Goal: Task Accomplishment & Management: Use online tool/utility

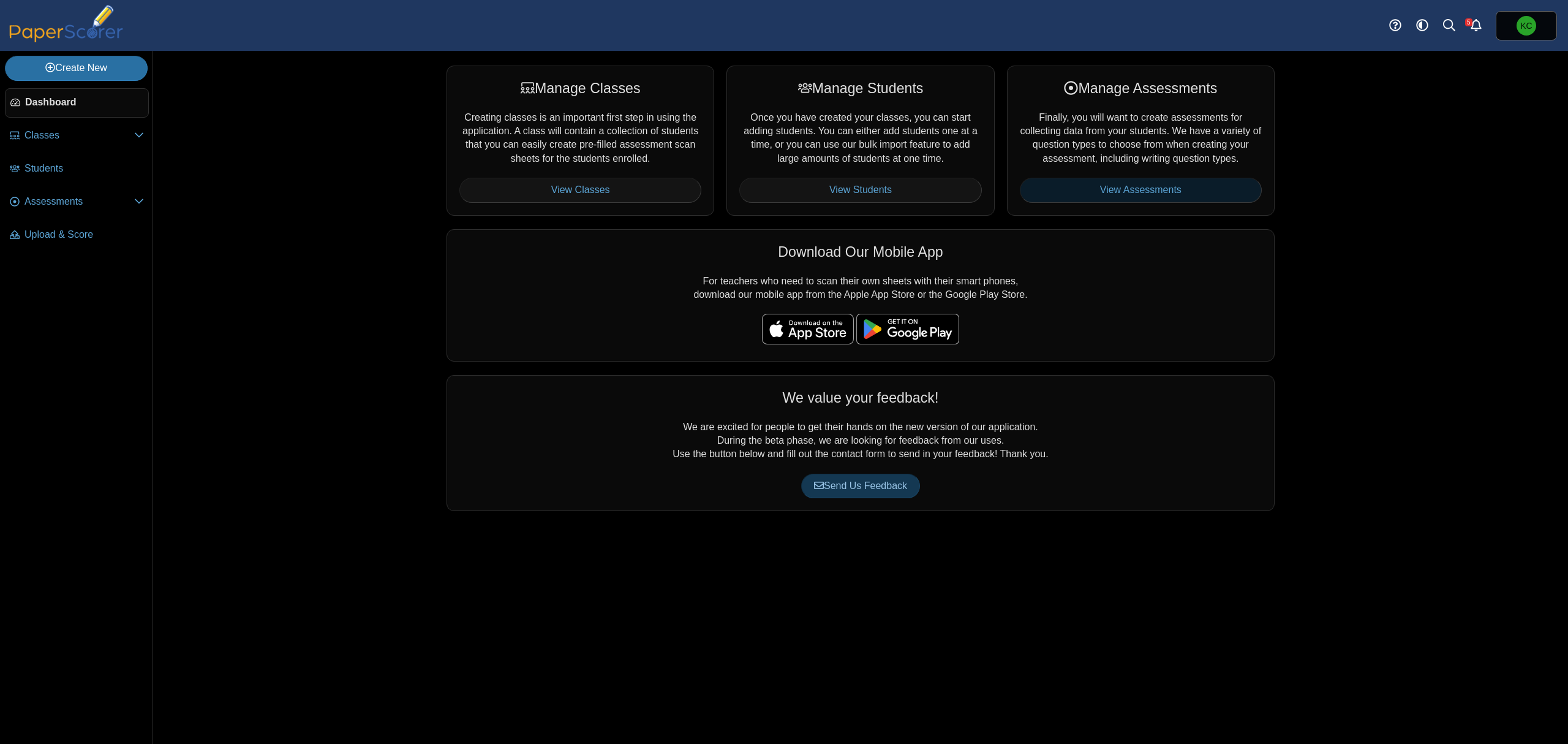
click at [1178, 187] on link "View Assessments" at bounding box center [1141, 189] width 242 height 24
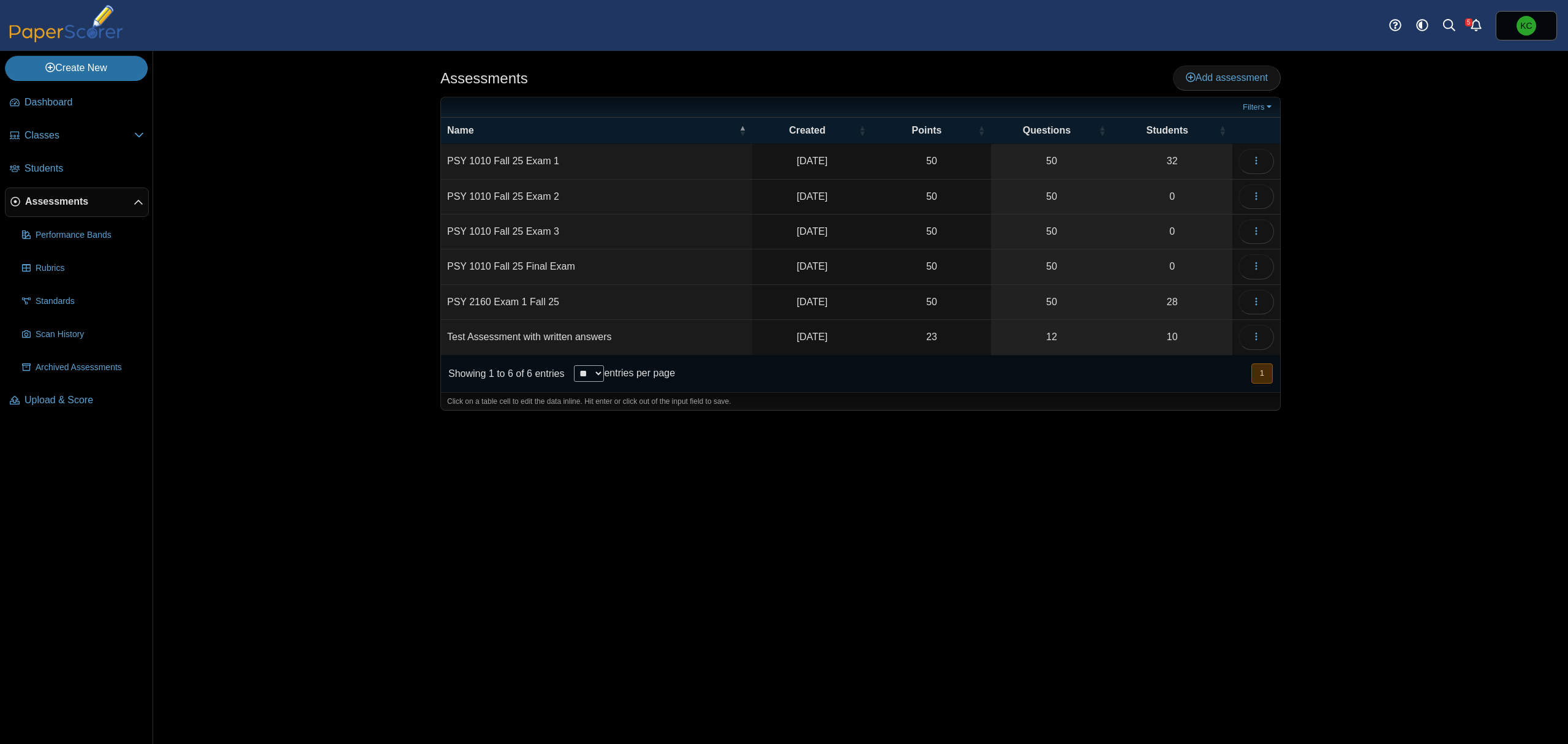
click at [518, 198] on td "PSY 1010 Fall 25 Exam 2" at bounding box center [596, 197] width 311 height 35
click at [1252, 197] on icon "button" at bounding box center [1257, 196] width 10 height 10
click at [1385, 266] on div "Assessments Add assessment Filters" at bounding box center [861, 397] width 1415 height 693
click at [1063, 187] on link "50" at bounding box center [1052, 196] width 121 height 34
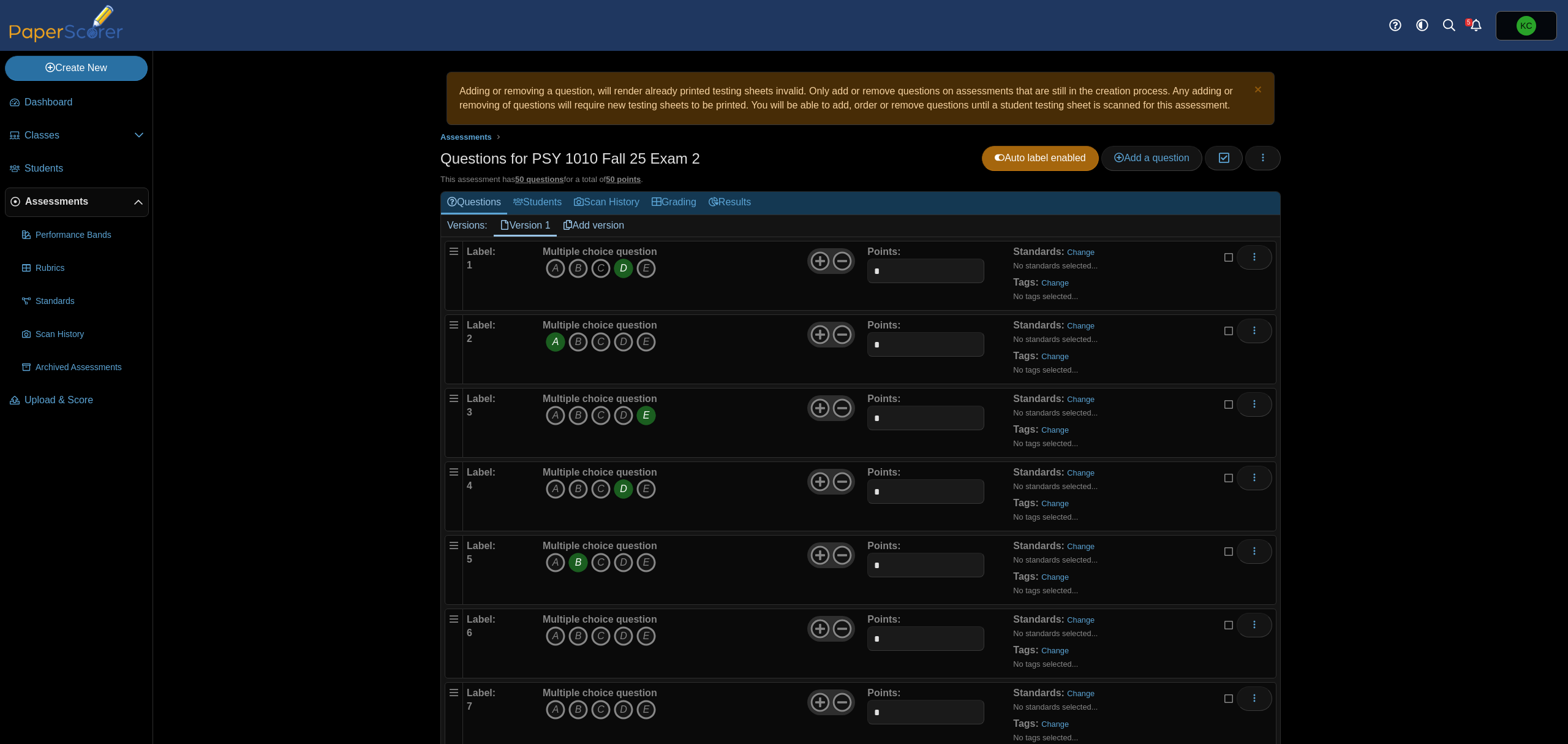
click at [599, 273] on icon "C" at bounding box center [601, 269] width 20 height 20
click at [614, 272] on icon "D" at bounding box center [623, 269] width 20 height 20
click at [1054, 287] on link "Change" at bounding box center [1055, 282] width 27 height 9
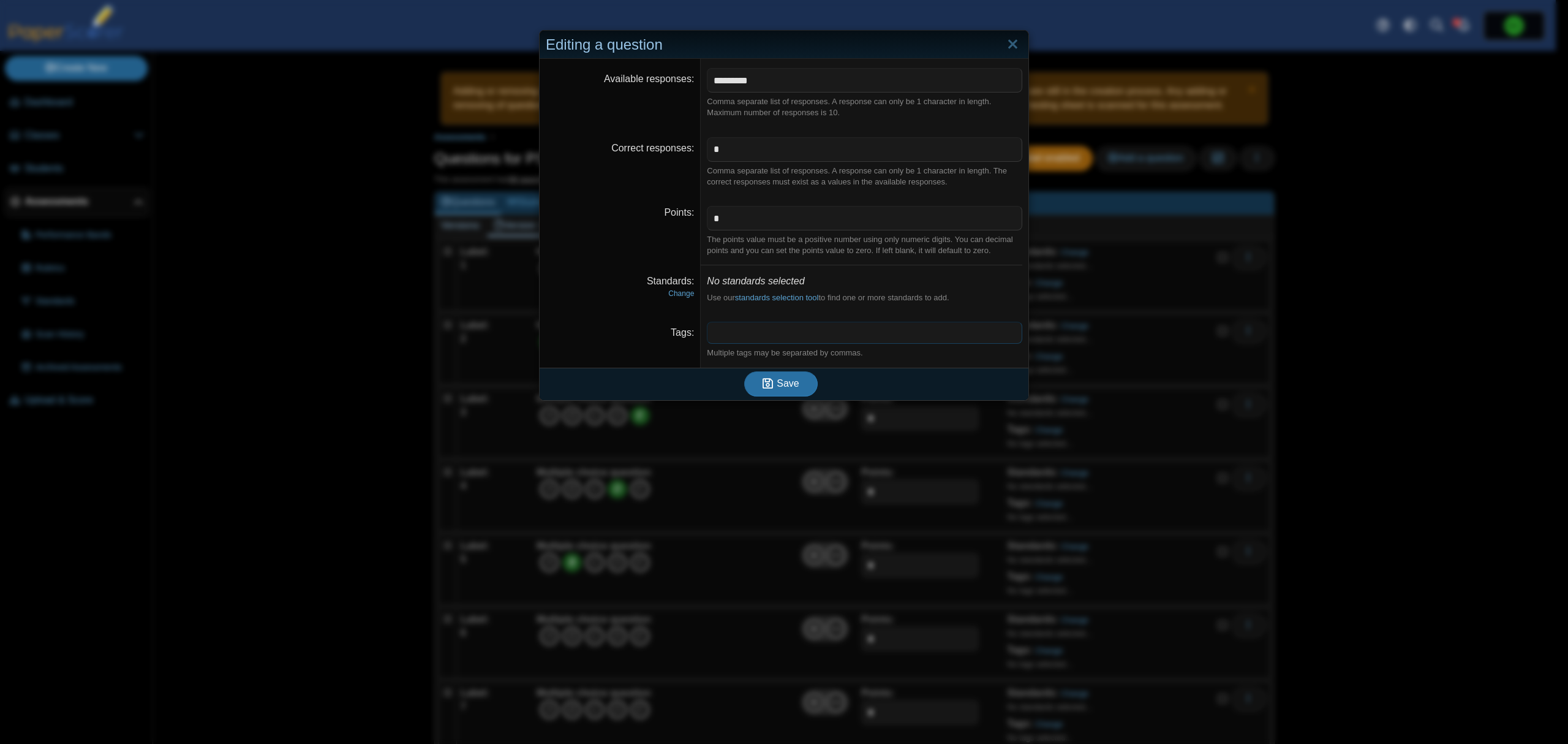
click at [852, 330] on span at bounding box center [864, 332] width 314 height 21
click at [713, 334] on x "remove tag" at bounding box center [718, 332] width 11 height 8
click at [710, 334] on span at bounding box center [864, 332] width 313 height 21
click at [713, 332] on x "remove tag" at bounding box center [718, 332] width 11 height 8
click at [714, 337] on x "remove tag" at bounding box center [718, 332] width 11 height 8
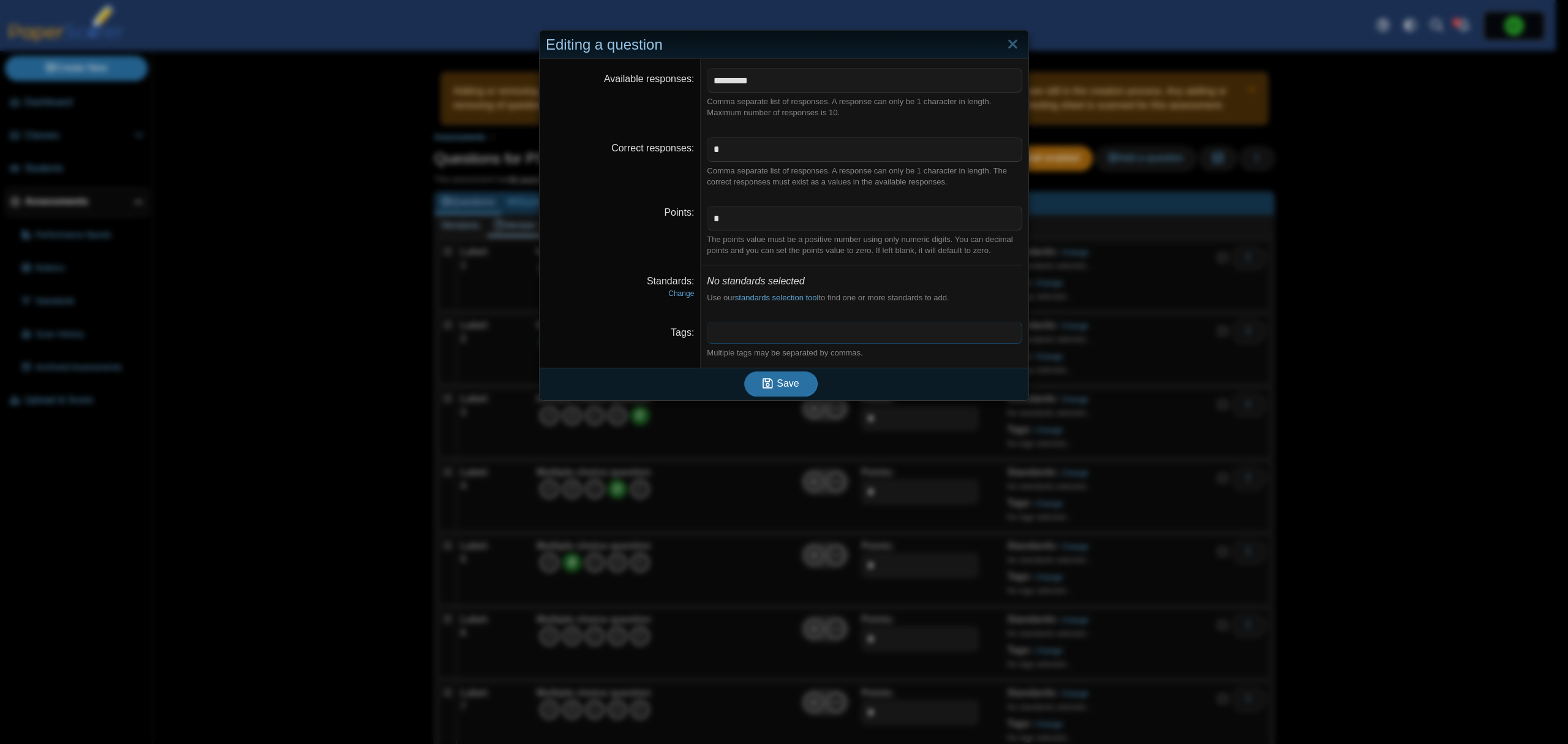
click at [828, 339] on span at bounding box center [864, 332] width 313 height 21
click at [785, 339] on span "****" at bounding box center [864, 332] width 313 height 21
click at [898, 315] on dd "**** ******* ​ Multiple tags may be separated by commas." at bounding box center [864, 340] width 328 height 55
click at [787, 379] on span "Save" at bounding box center [787, 383] width 22 height 11
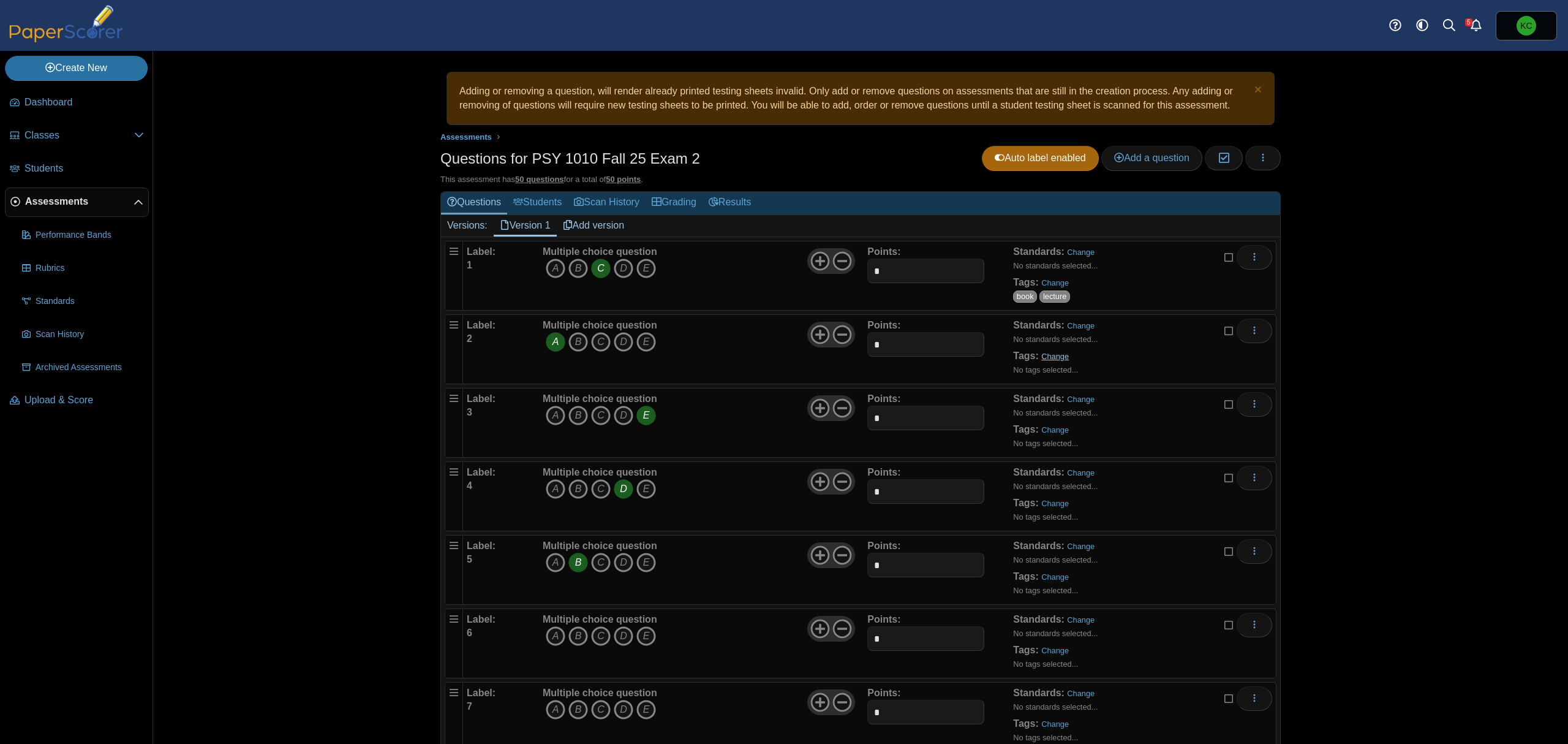
click at [1042, 354] on link "Change" at bounding box center [1055, 355] width 27 height 9
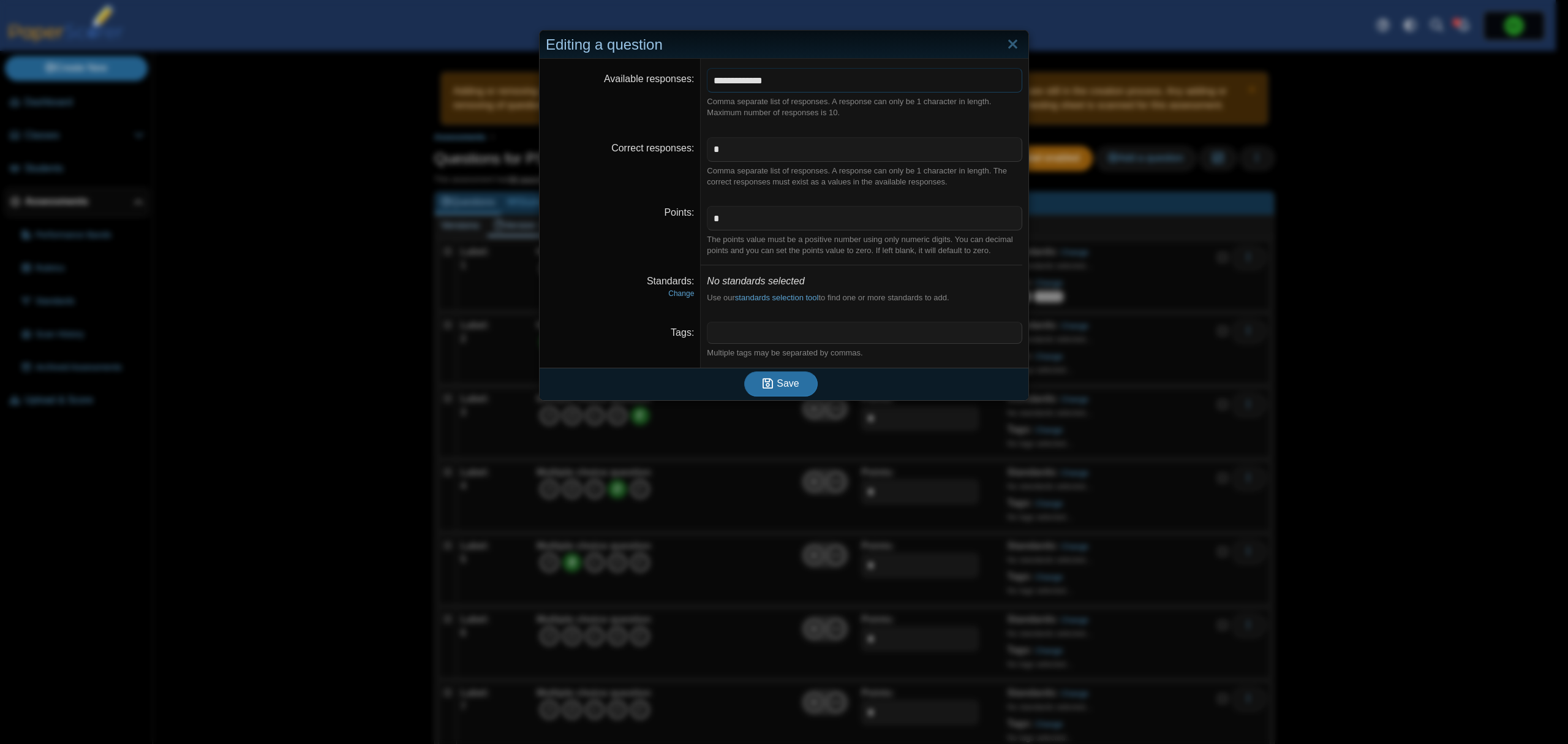
type input "*********"
click at [807, 339] on span at bounding box center [864, 332] width 314 height 21
click at [783, 380] on span "Save" at bounding box center [787, 383] width 22 height 11
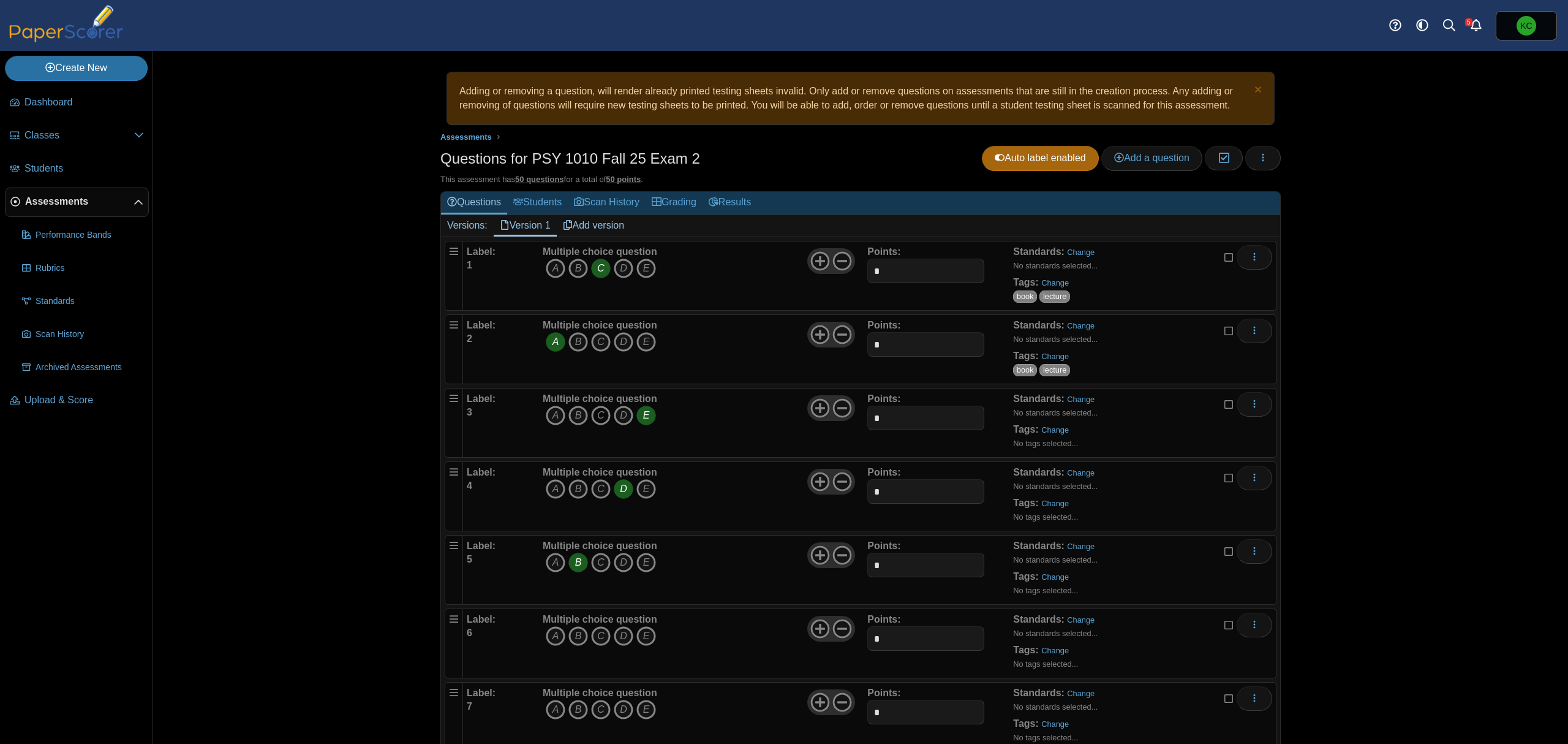
click at [596, 418] on icon "C" at bounding box center [601, 416] width 20 height 20
click at [642, 423] on icon "E" at bounding box center [646, 416] width 20 height 20
click at [470, 204] on link "Questions" at bounding box center [474, 202] width 66 height 22
click at [513, 227] on link "Version 1" at bounding box center [525, 225] width 63 height 21
click at [1040, 160] on span "Auto label enabled" at bounding box center [1040, 157] width 92 height 11
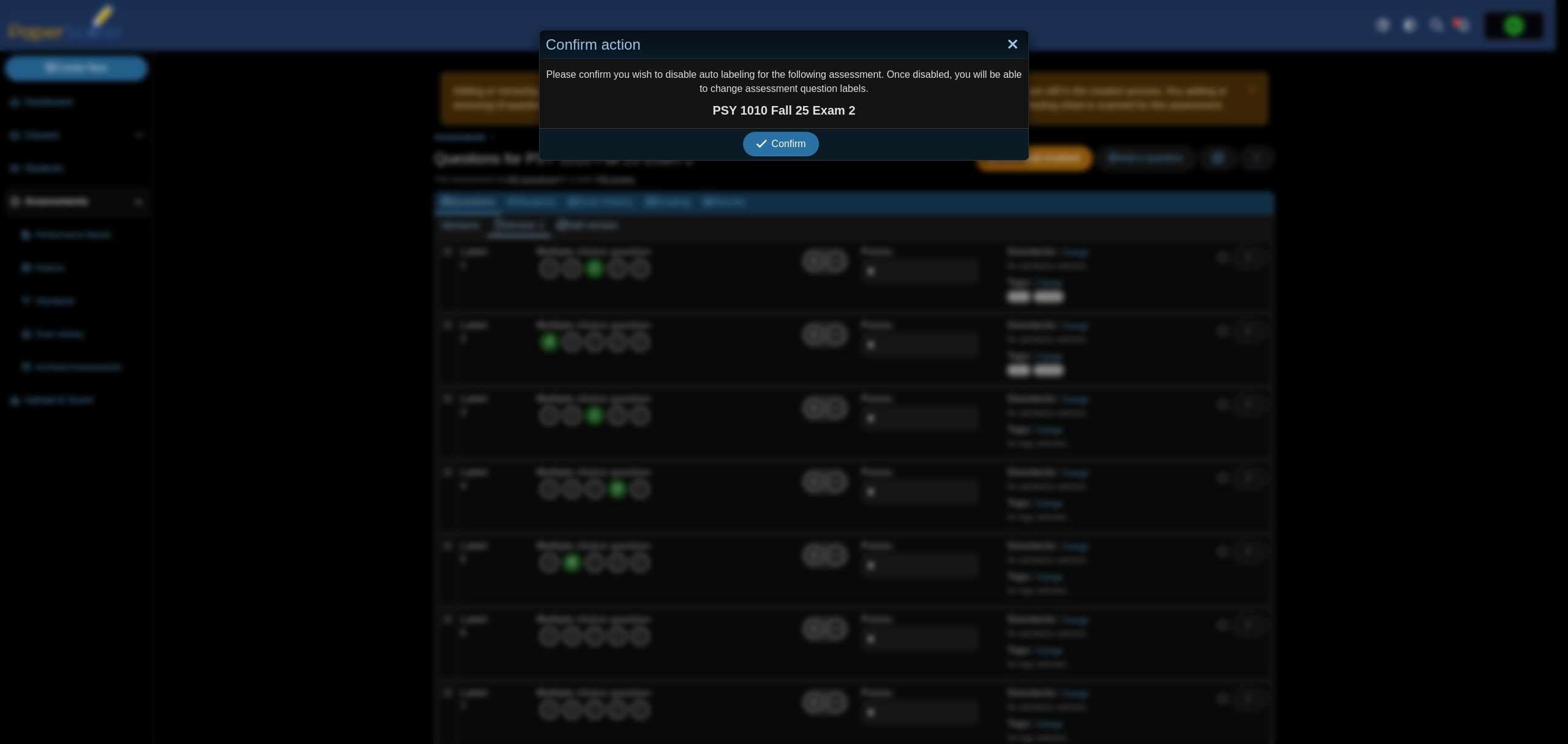
click at [1006, 40] on link "Close" at bounding box center [1012, 44] width 19 height 21
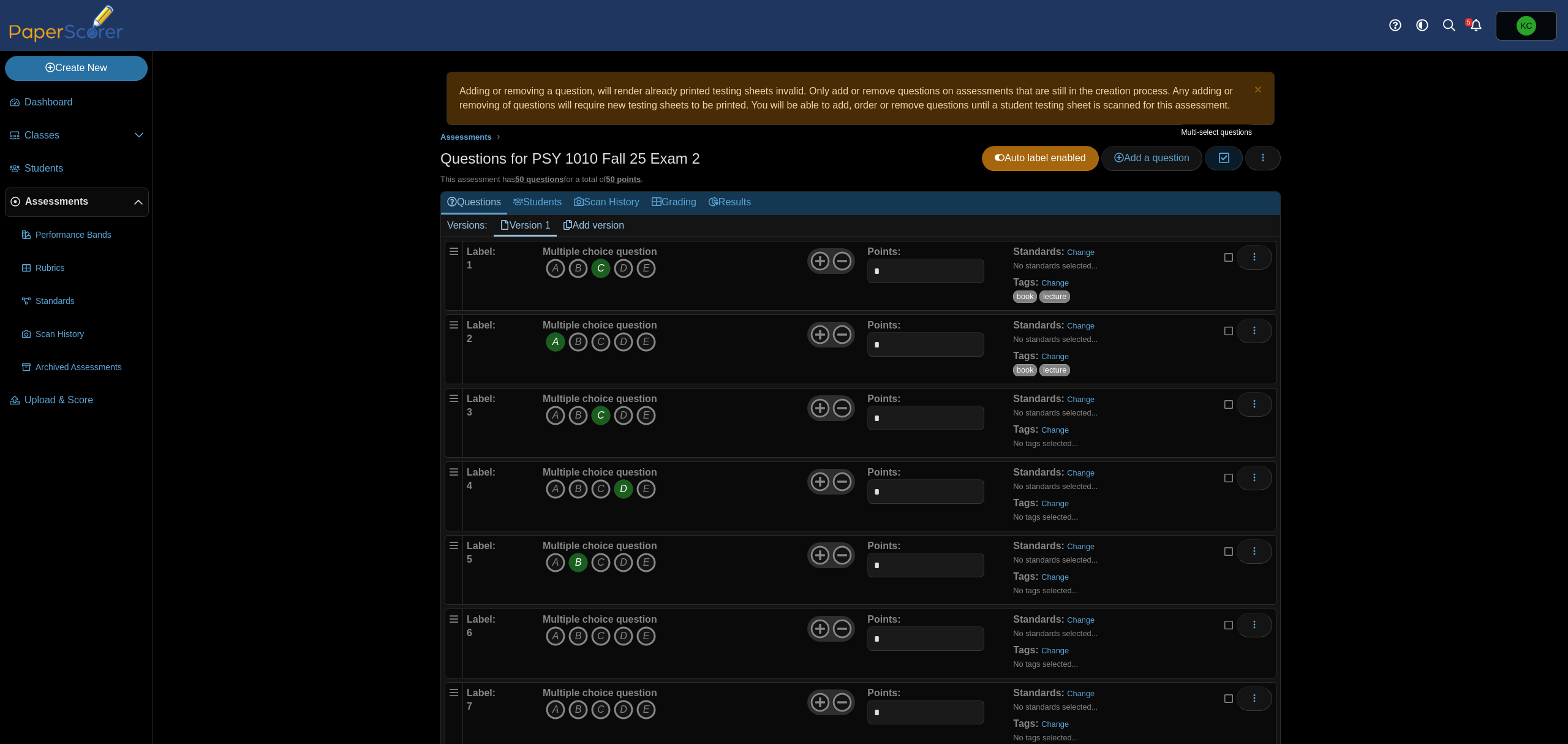
click at [1227, 159] on button "Moderation 0" at bounding box center [1224, 157] width 37 height 24
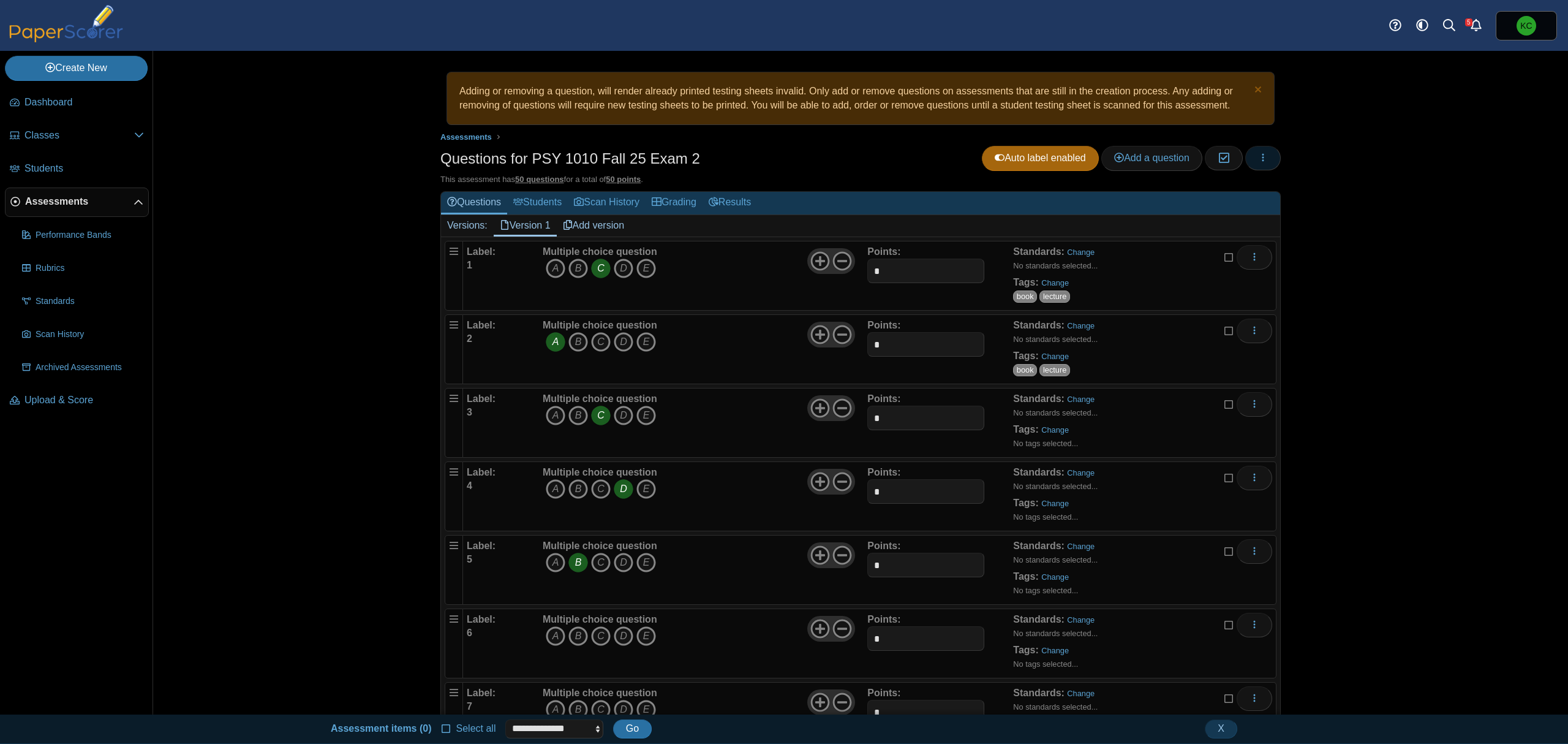
click at [1267, 159] on button "button" at bounding box center [1263, 157] width 35 height 24
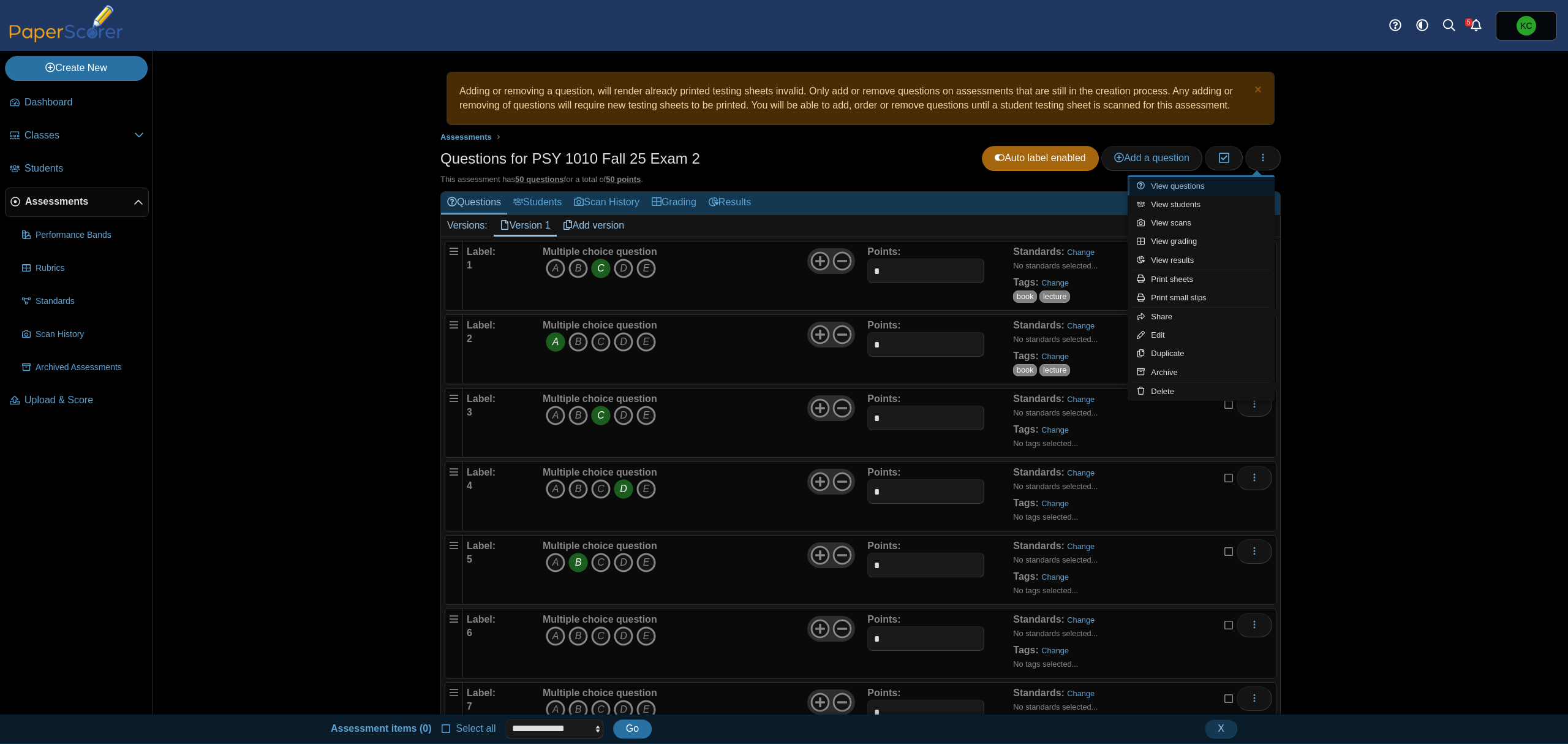
click at [1199, 187] on link "View questions" at bounding box center [1201, 186] width 147 height 19
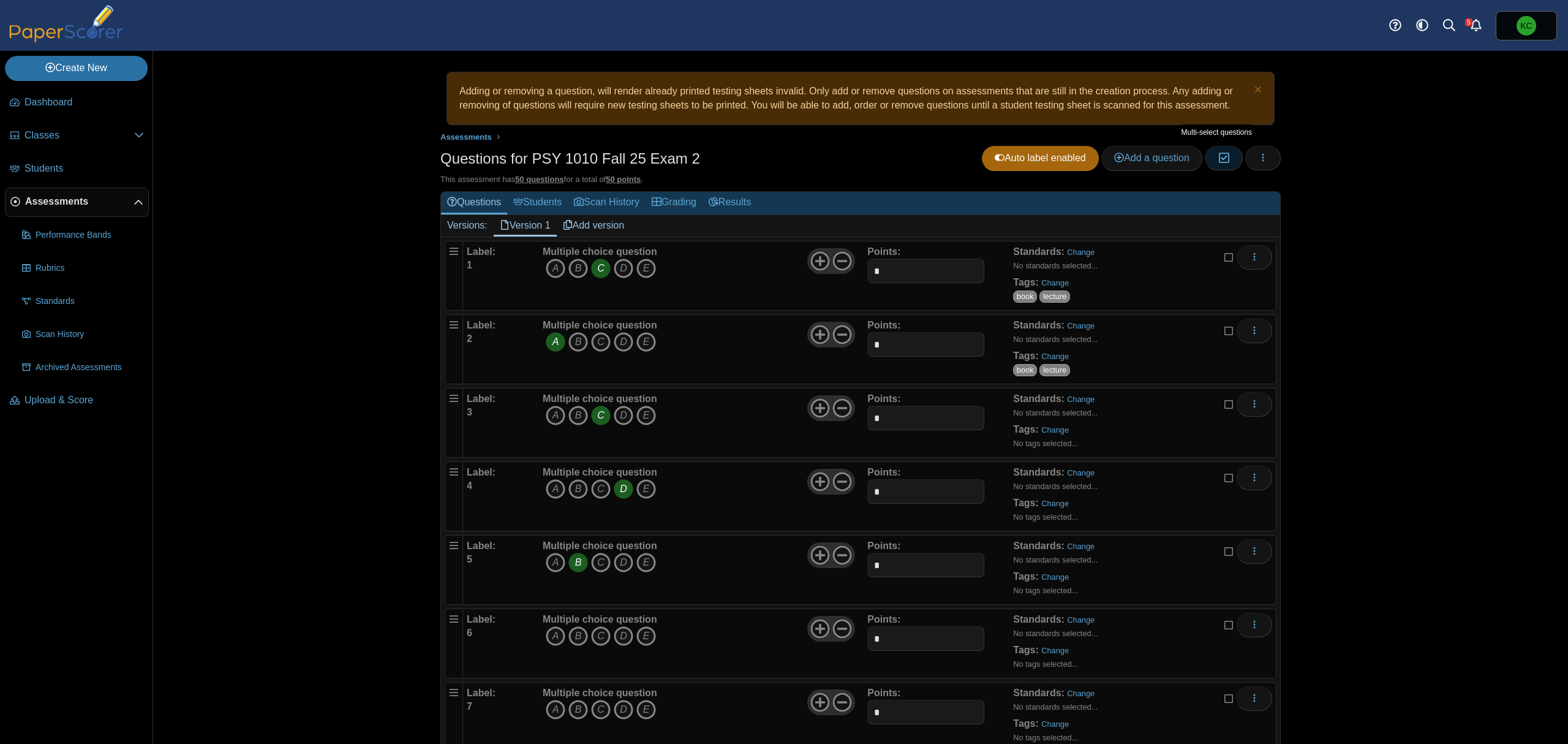
click at [1223, 163] on icon "button" at bounding box center [1224, 157] width 12 height 11
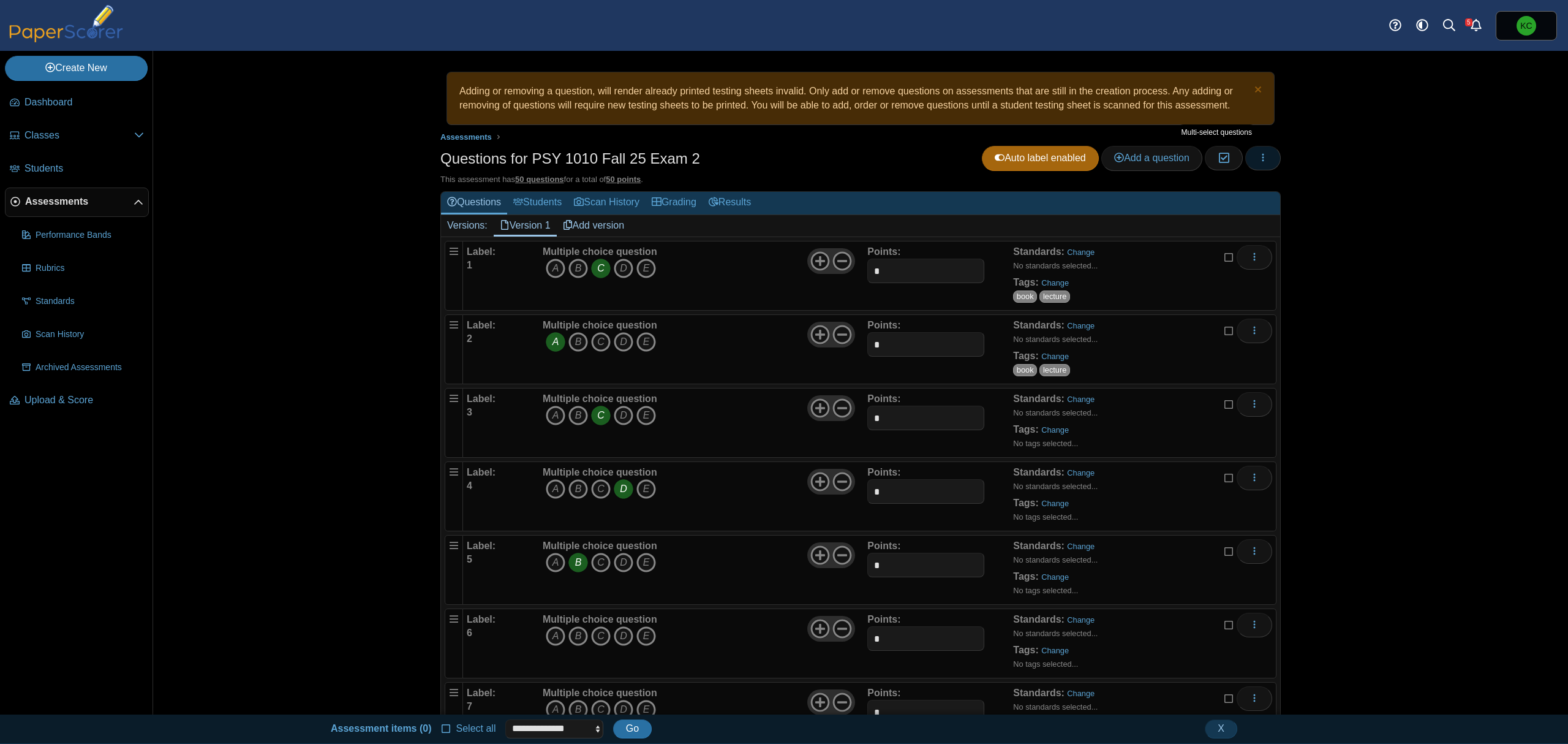
click at [1248, 162] on button "button" at bounding box center [1263, 157] width 35 height 24
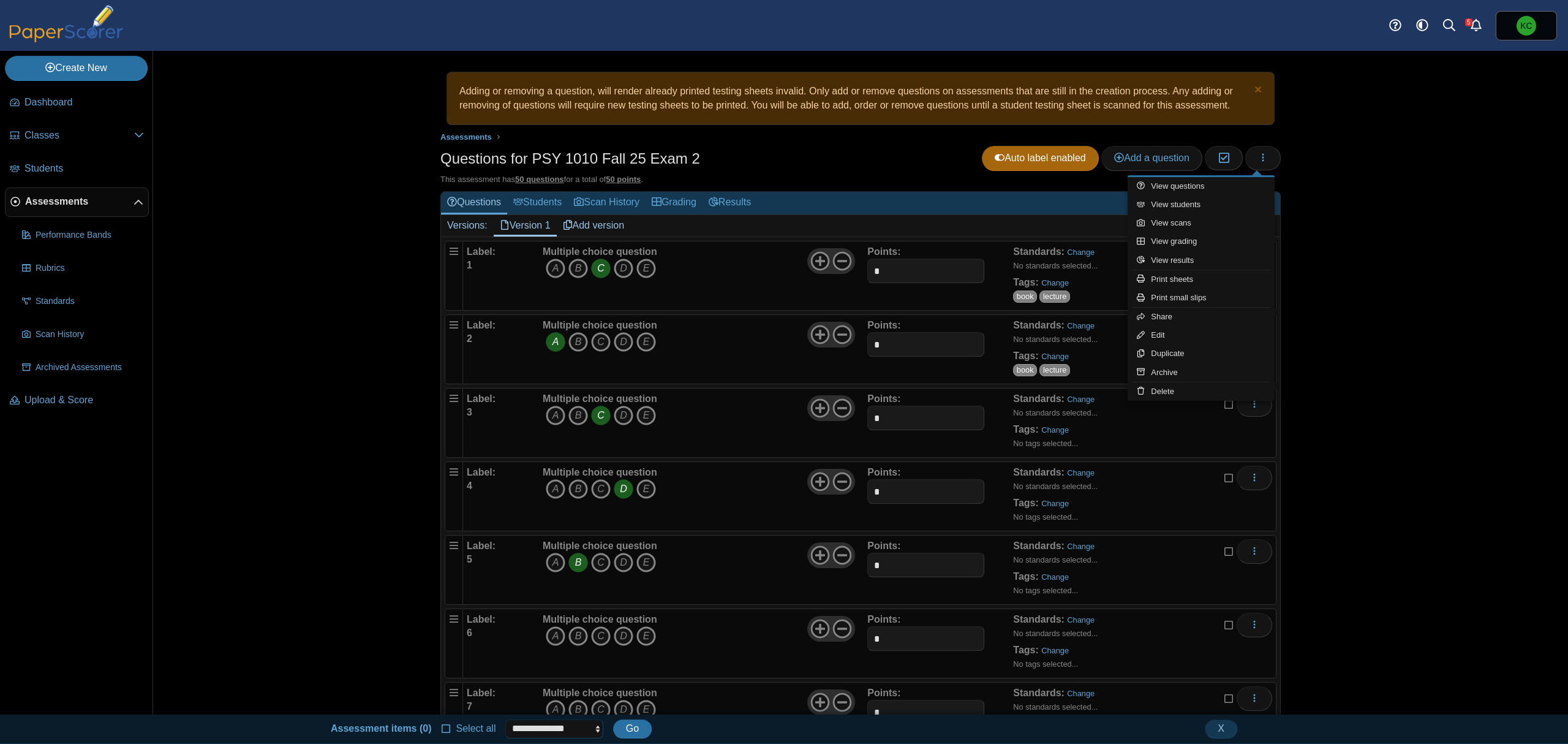
click at [562, 727] on select "**********" at bounding box center [554, 728] width 98 height 19
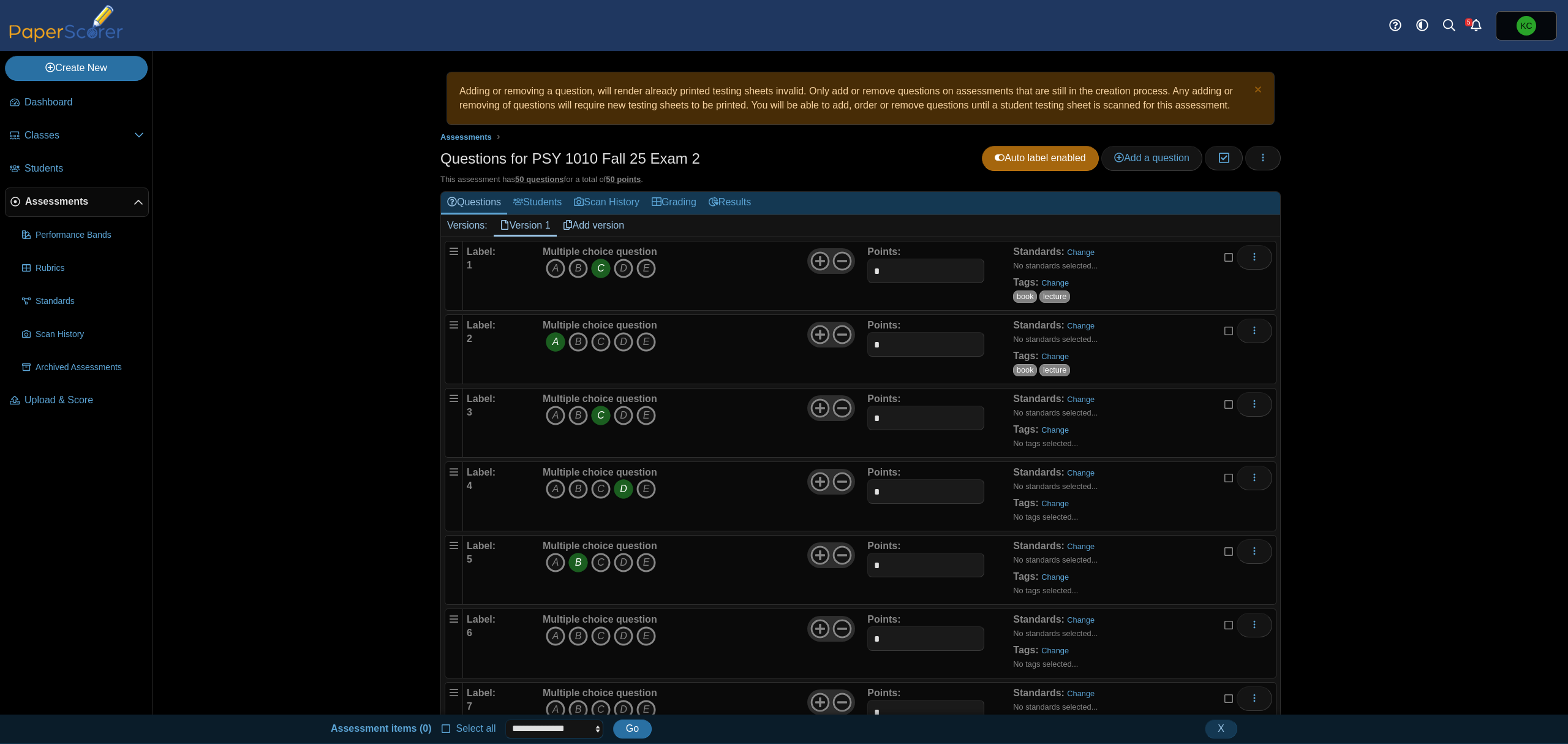
click at [562, 724] on select "**********" at bounding box center [554, 728] width 98 height 19
click at [457, 732] on span "Select all" at bounding box center [474, 728] width 45 height 11
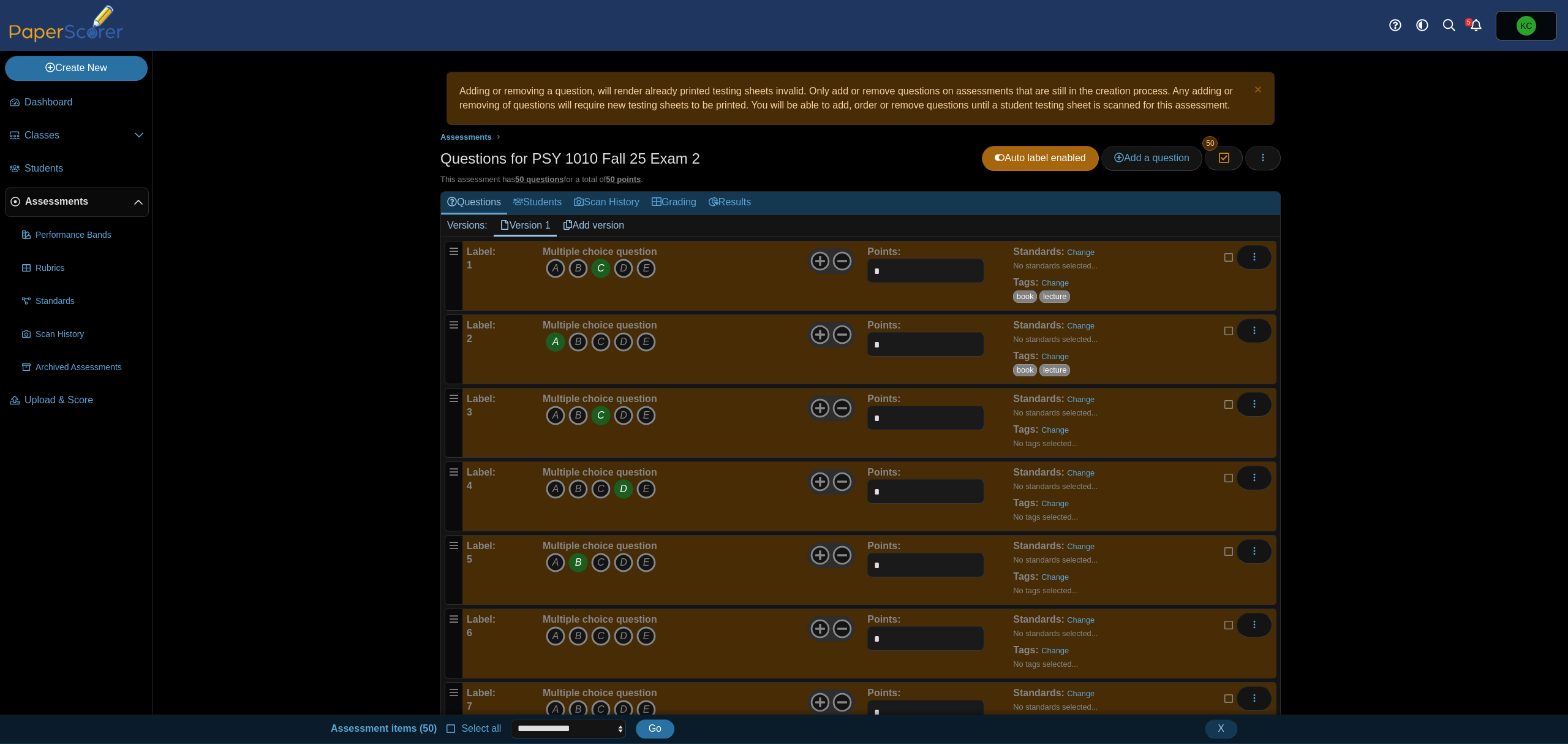
click at [599, 731] on select "**********" at bounding box center [568, 728] width 114 height 19
click at [297, 538] on div "Adding or removing a question, will render already printed testing sheets inval…" at bounding box center [861, 383] width 1415 height 664
click at [649, 732] on span "Go" at bounding box center [655, 728] width 13 height 11
drag, startPoint x: 1366, startPoint y: 464, endPoint x: 1343, endPoint y: 413, distance: 55.9
click at [1366, 465] on div "Adding or removing a question, will render already printed testing sheets inval…" at bounding box center [861, 383] width 1415 height 664
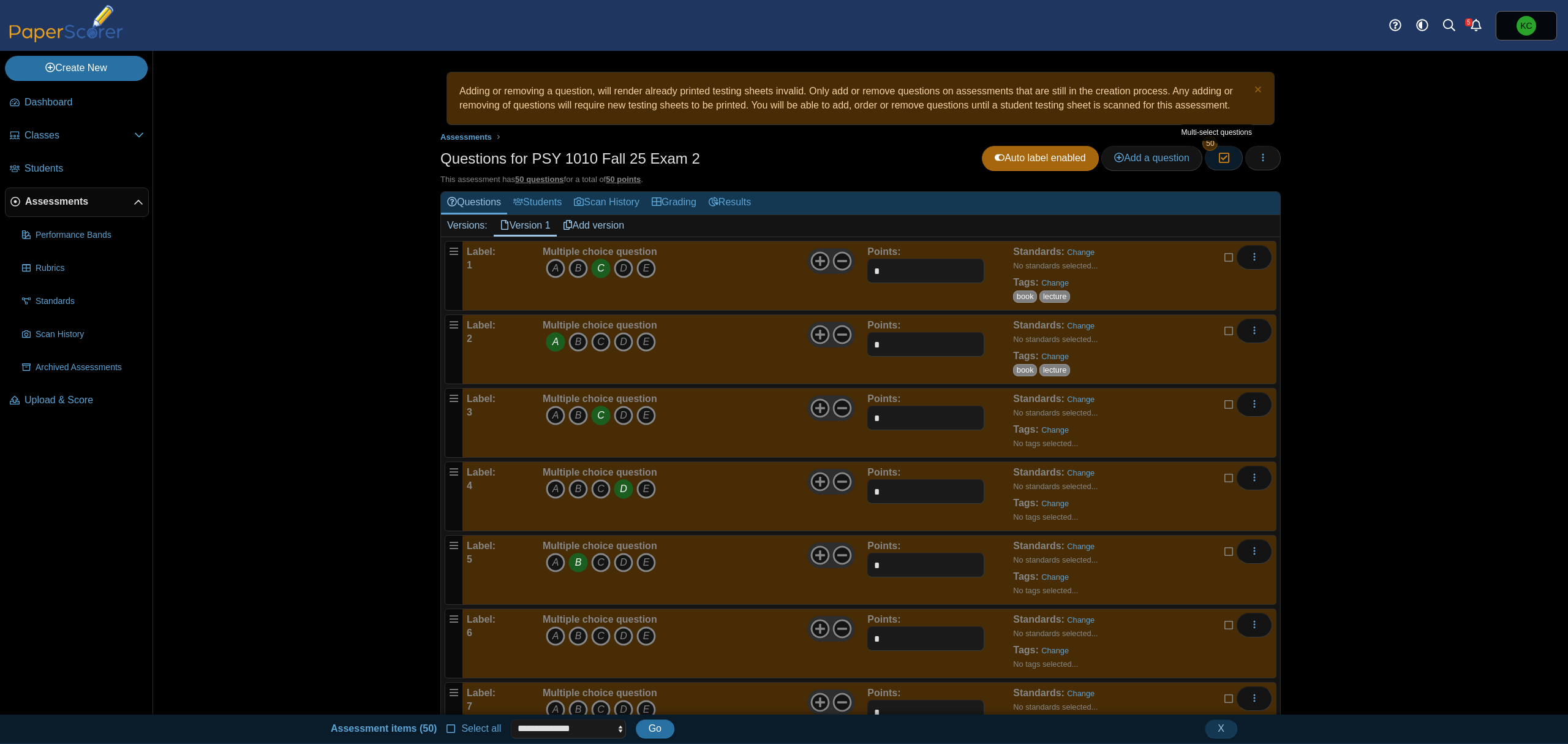
click at [1208, 160] on button "Moderation 50" at bounding box center [1224, 157] width 37 height 24
click at [1250, 160] on button "button" at bounding box center [1263, 157] width 35 height 24
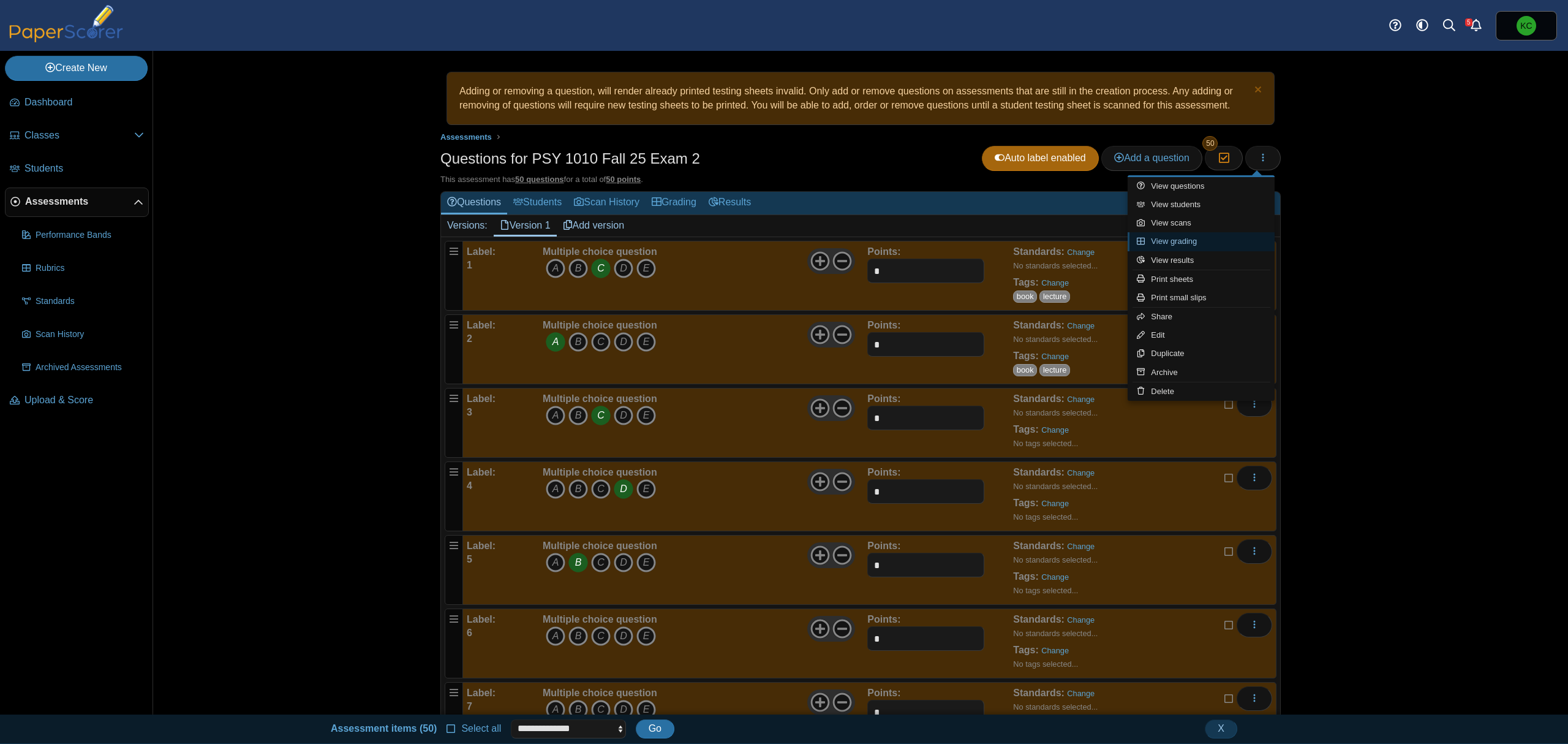
click at [1187, 245] on link "View grading" at bounding box center [1201, 241] width 147 height 19
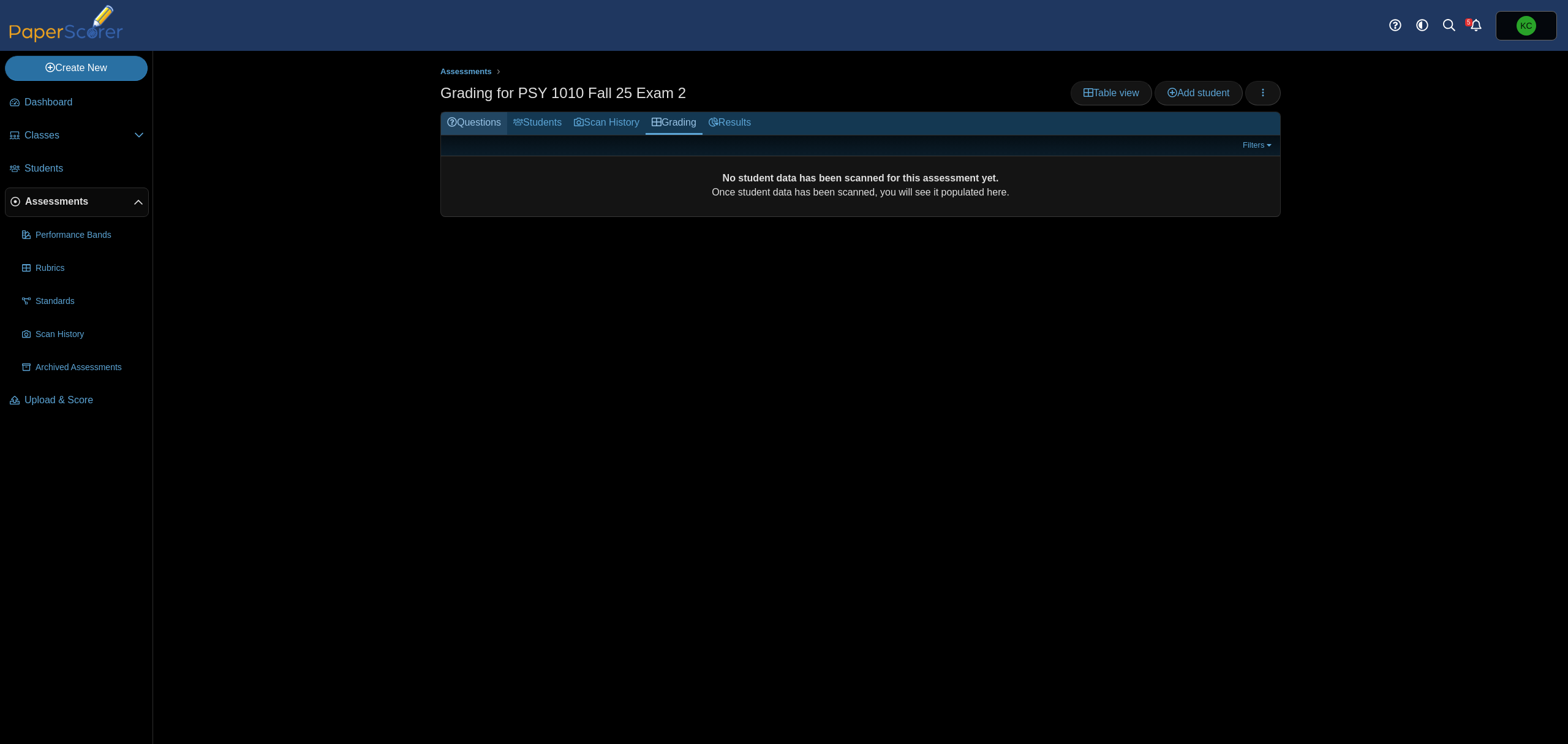
click at [489, 126] on link "Questions" at bounding box center [474, 123] width 66 height 22
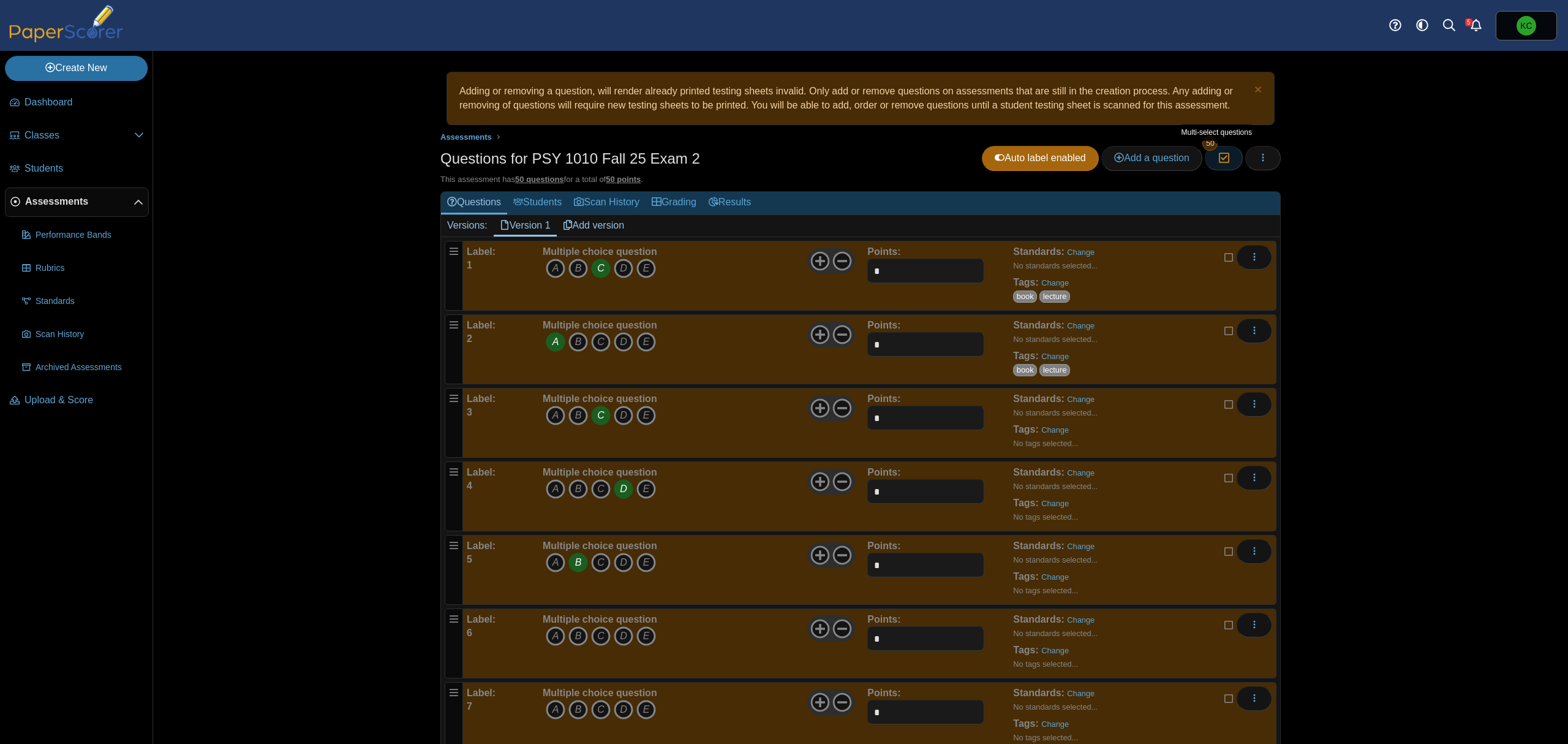
click at [1218, 160] on icon "button" at bounding box center [1224, 157] width 12 height 11
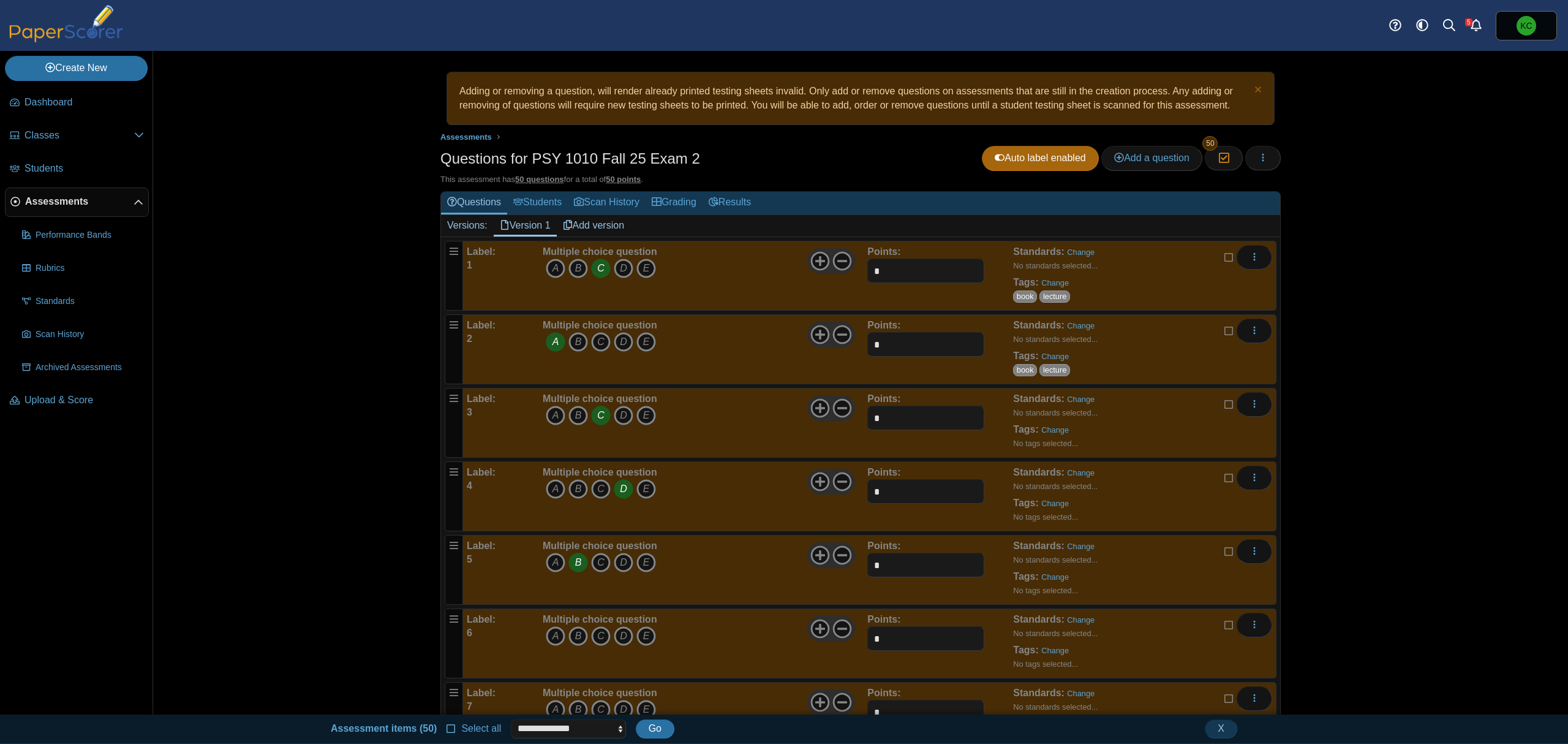
click at [457, 728] on span "Select all" at bounding box center [479, 728] width 45 height 11
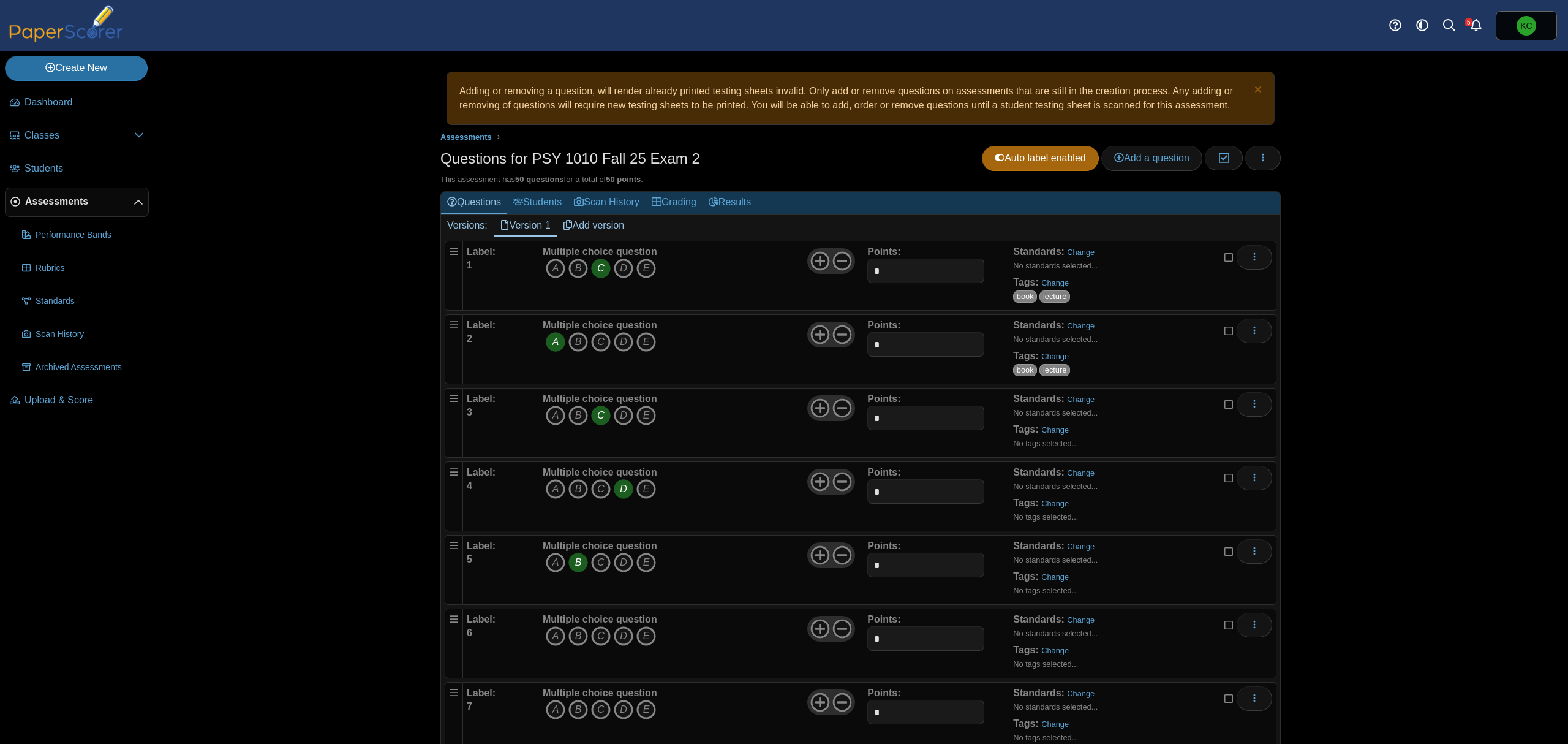
scroll to position [3, 0]
click at [1146, 162] on span "Add a question" at bounding box center [1151, 157] width 75 height 11
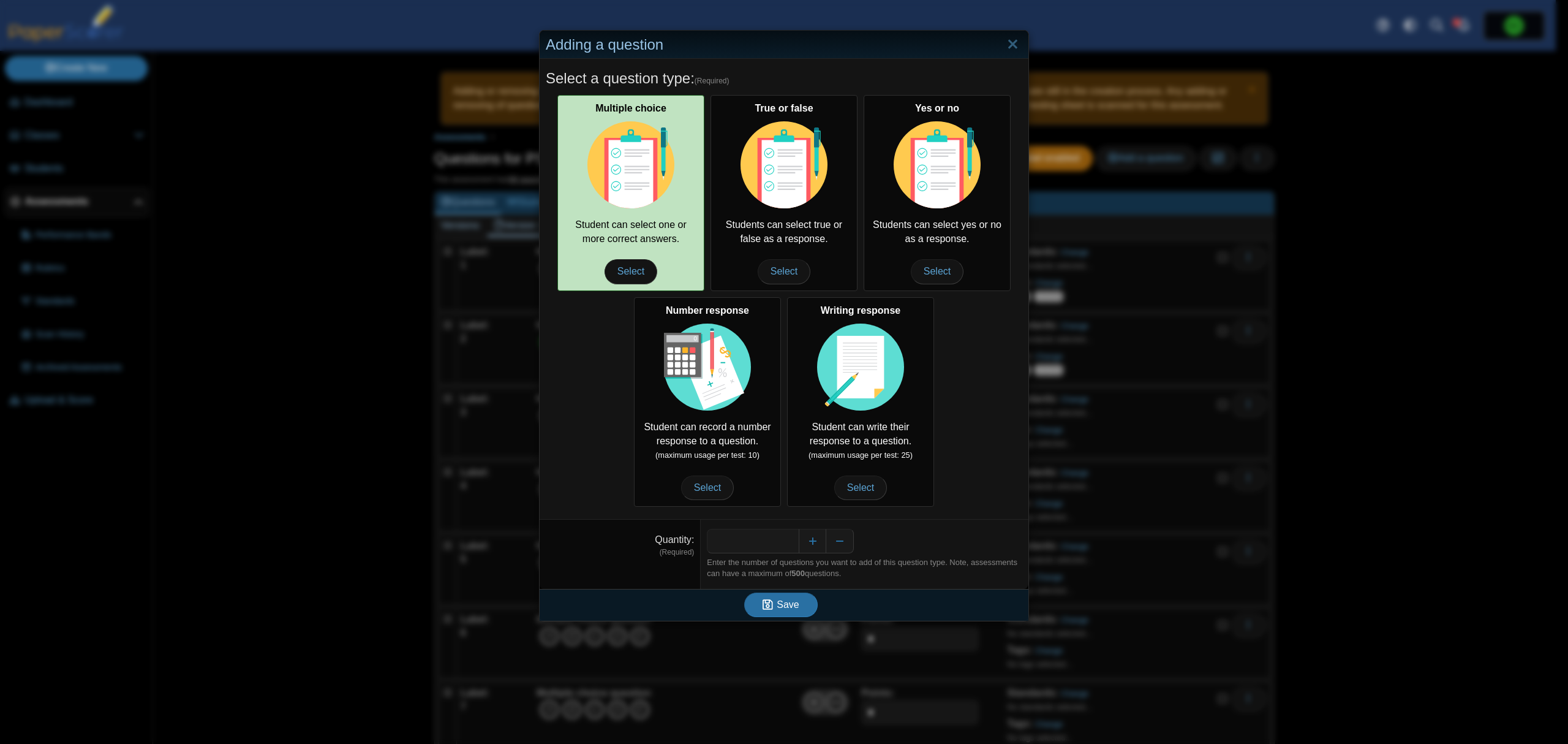
click at [630, 202] on img at bounding box center [630, 164] width 87 height 87
click at [622, 268] on span "Select" at bounding box center [631, 271] width 53 height 24
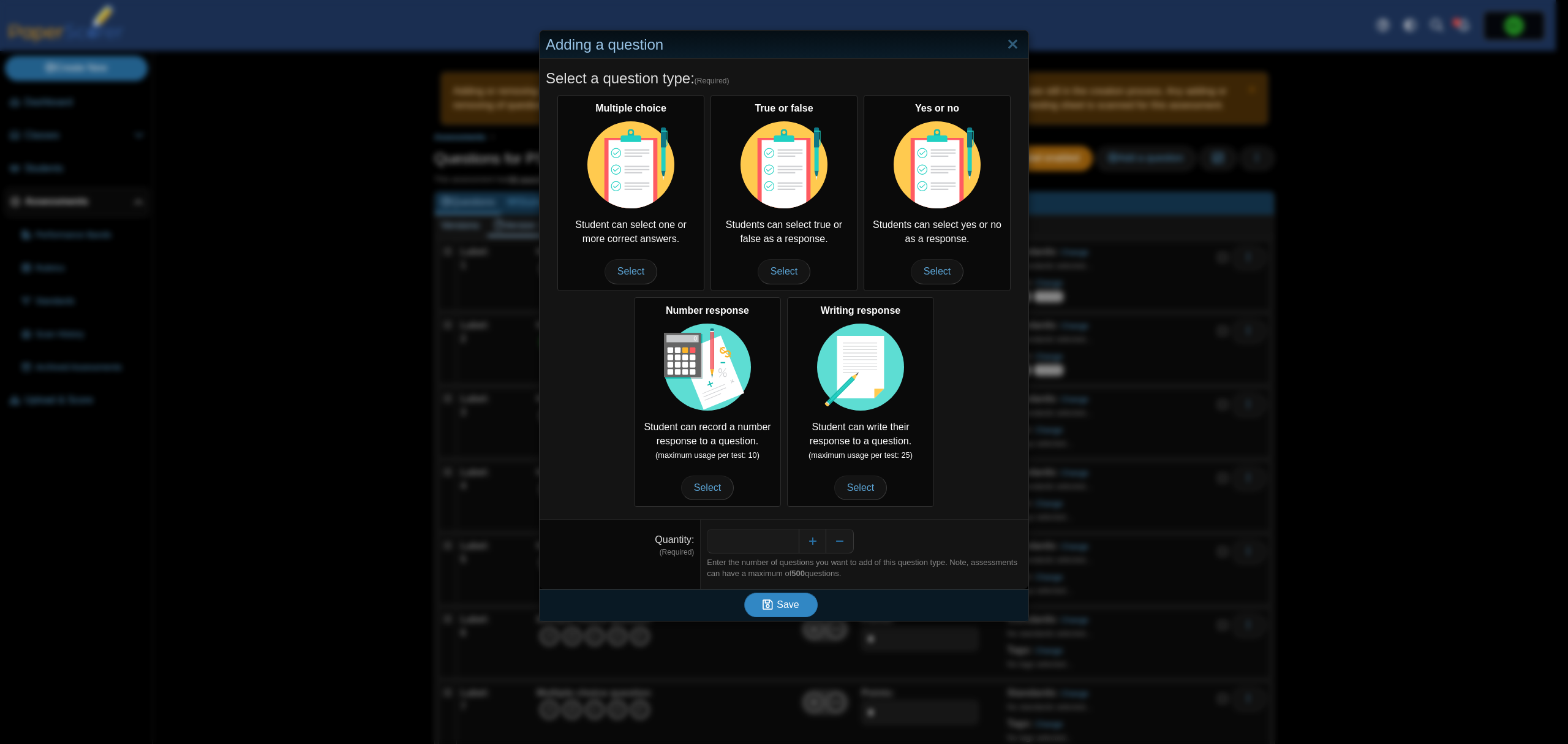
click at [789, 606] on span "Save" at bounding box center [787, 604] width 22 height 11
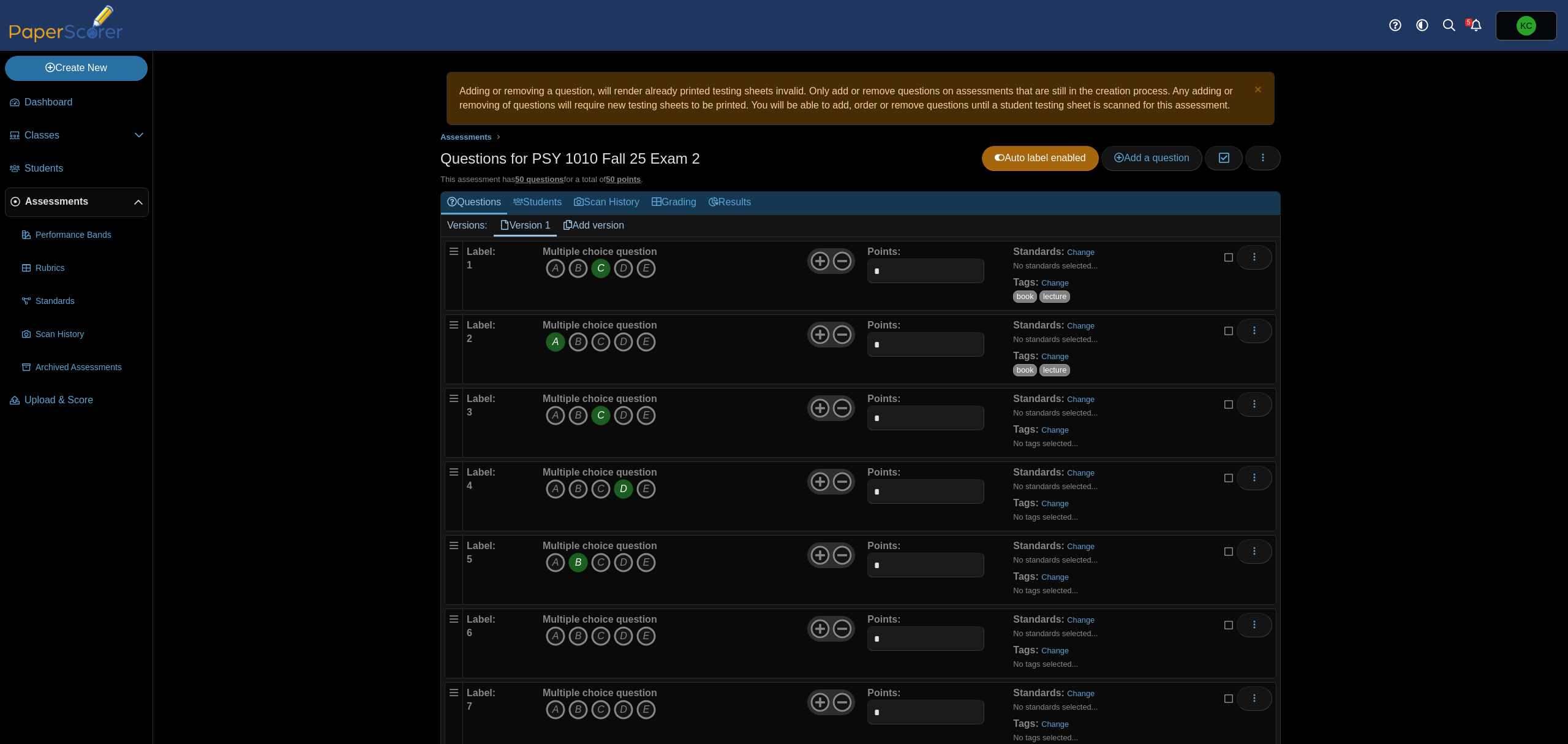
scroll to position [84, 0]
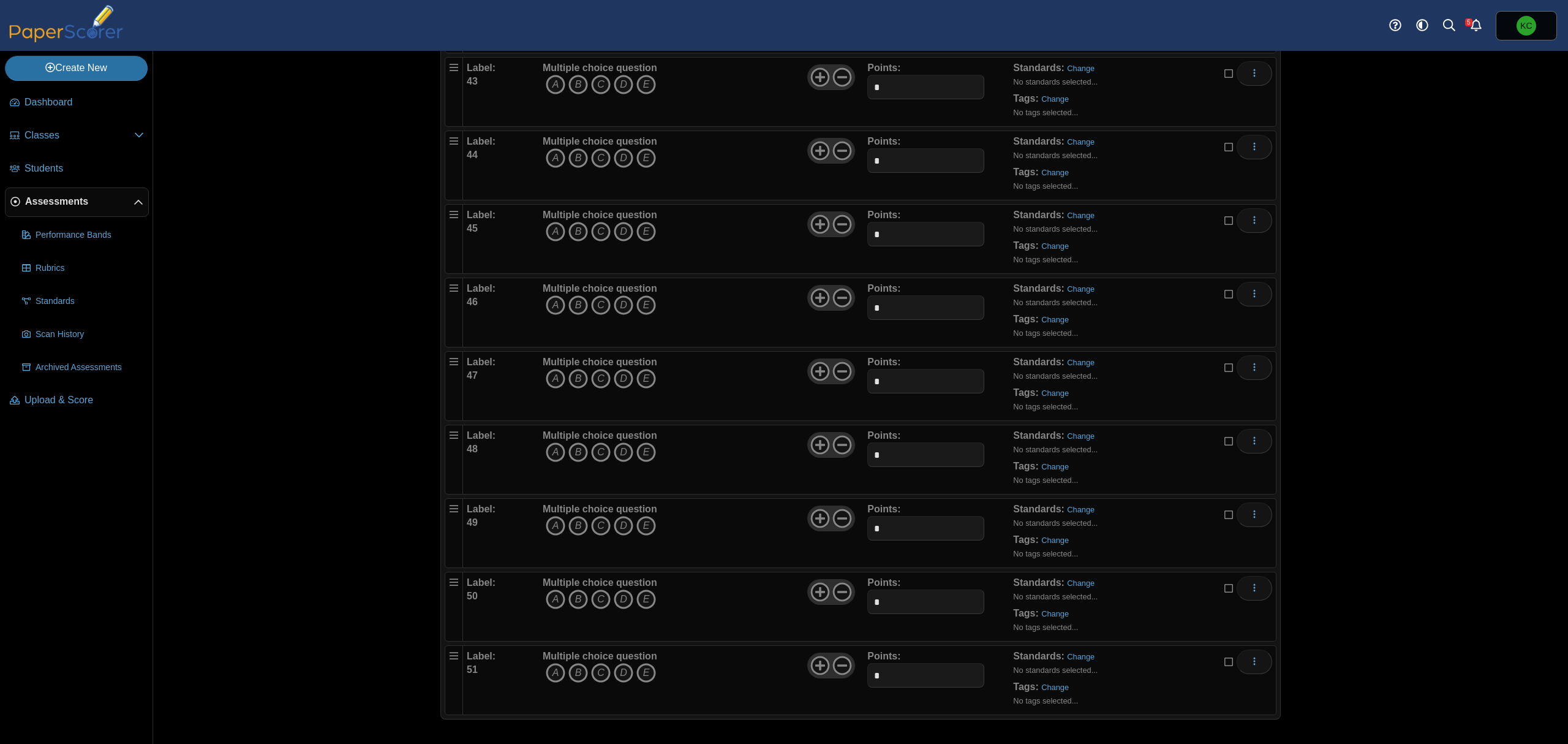
scroll to position [3293, 0]
click at [1250, 664] on icon "More options" at bounding box center [1255, 661] width 10 height 10
click at [1171, 637] on link "Delete" at bounding box center [1192, 637] width 147 height 19
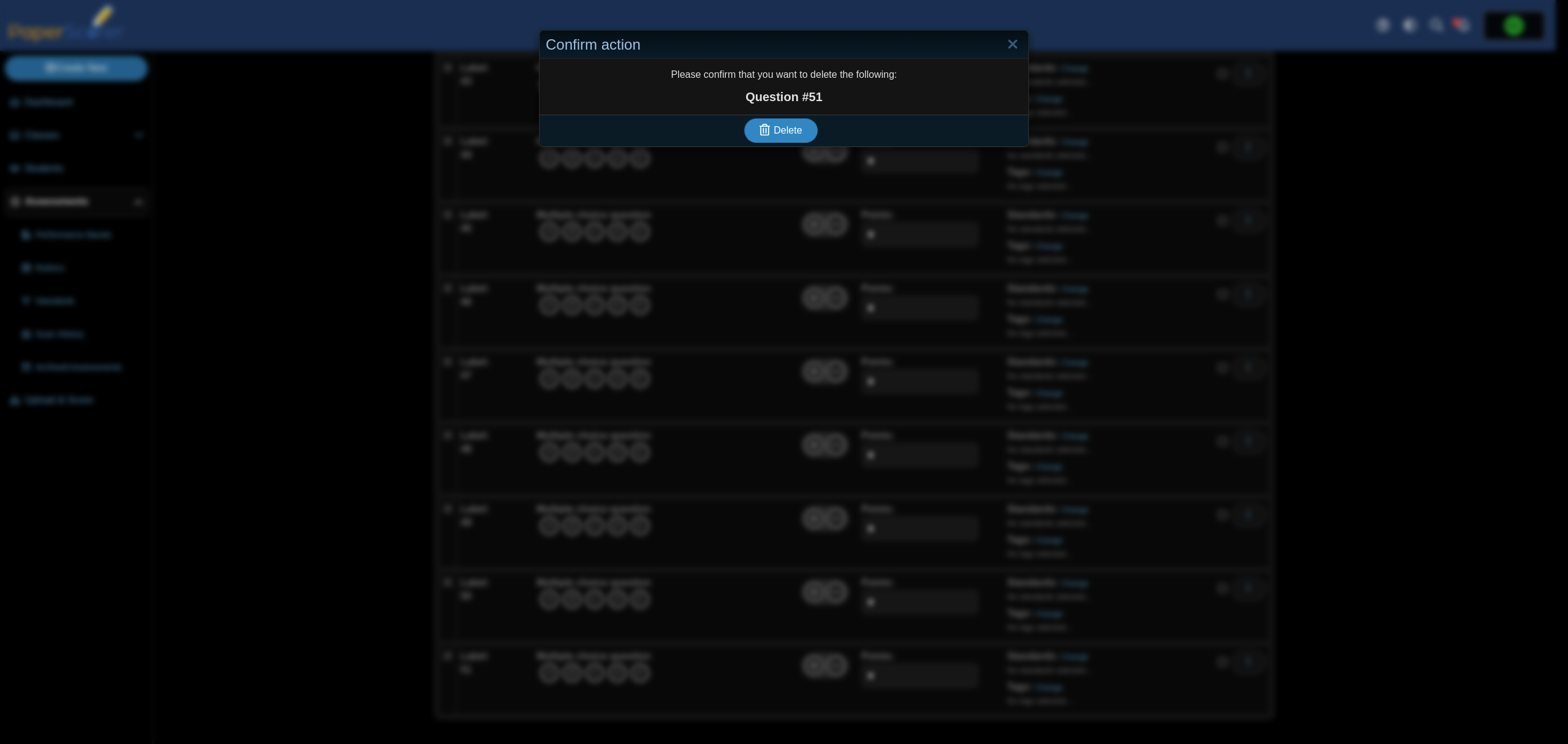
click at [781, 134] on span "Delete" at bounding box center [787, 130] width 28 height 11
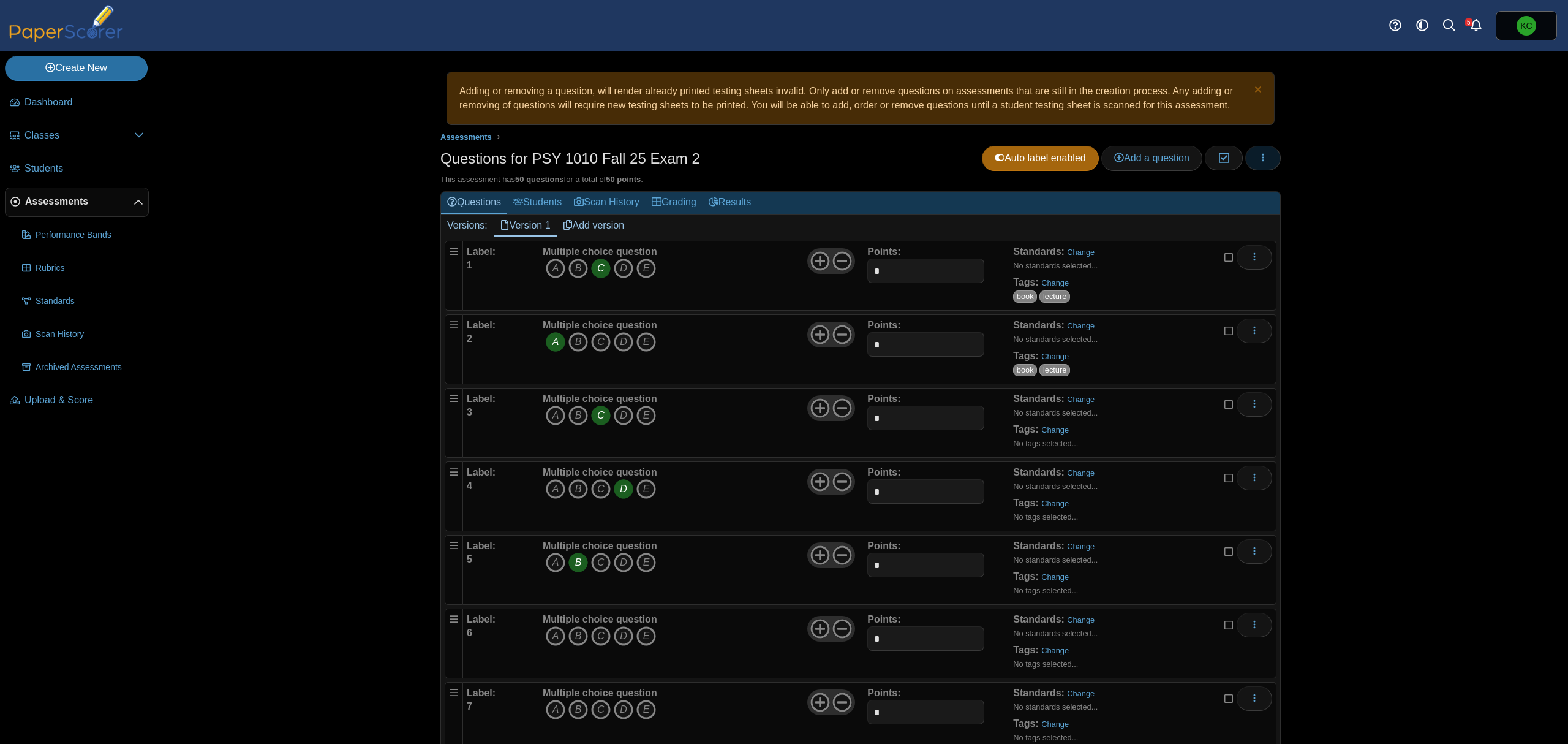
click at [1258, 157] on icon "button" at bounding box center [1263, 157] width 10 height 10
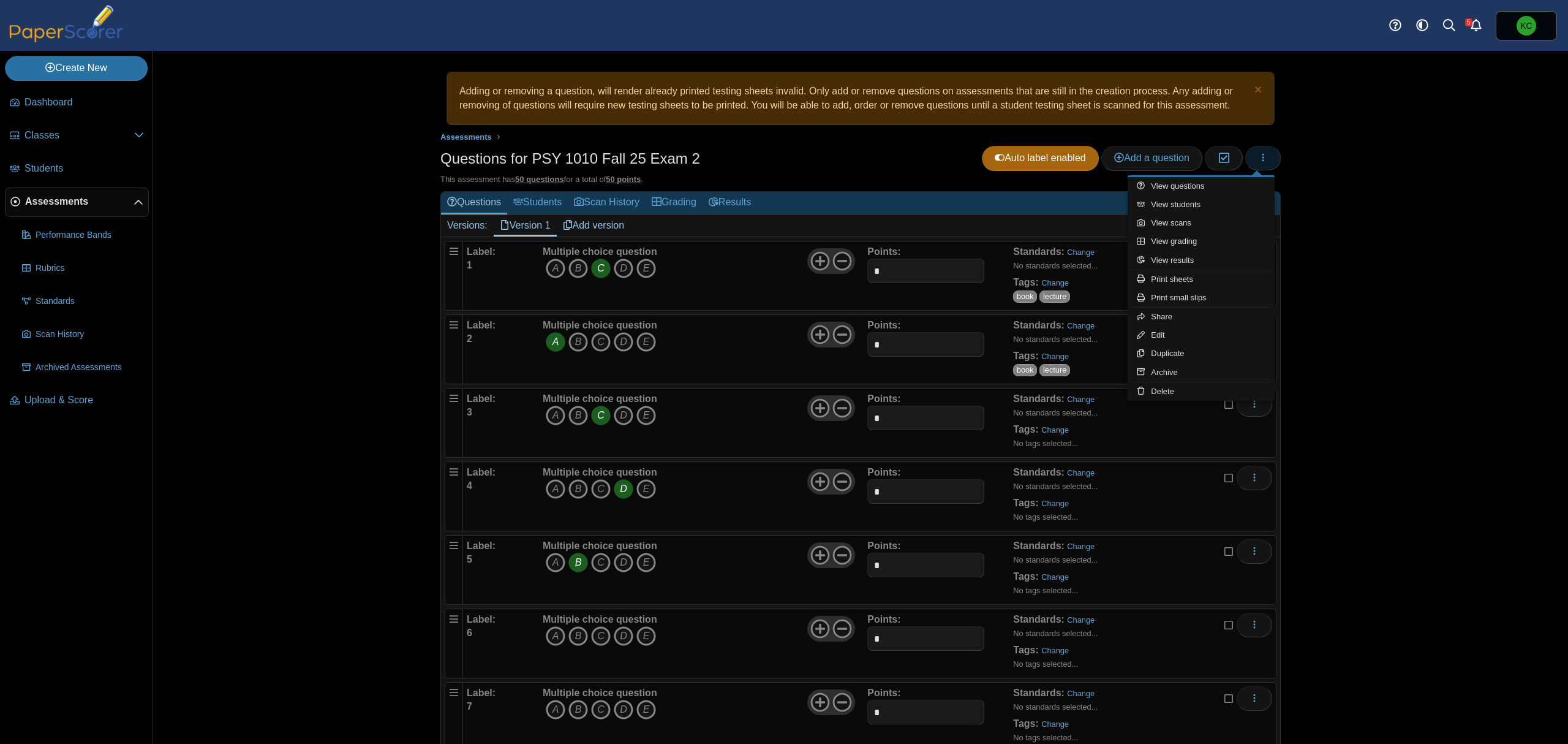
click at [1258, 157] on icon "button" at bounding box center [1263, 157] width 10 height 10
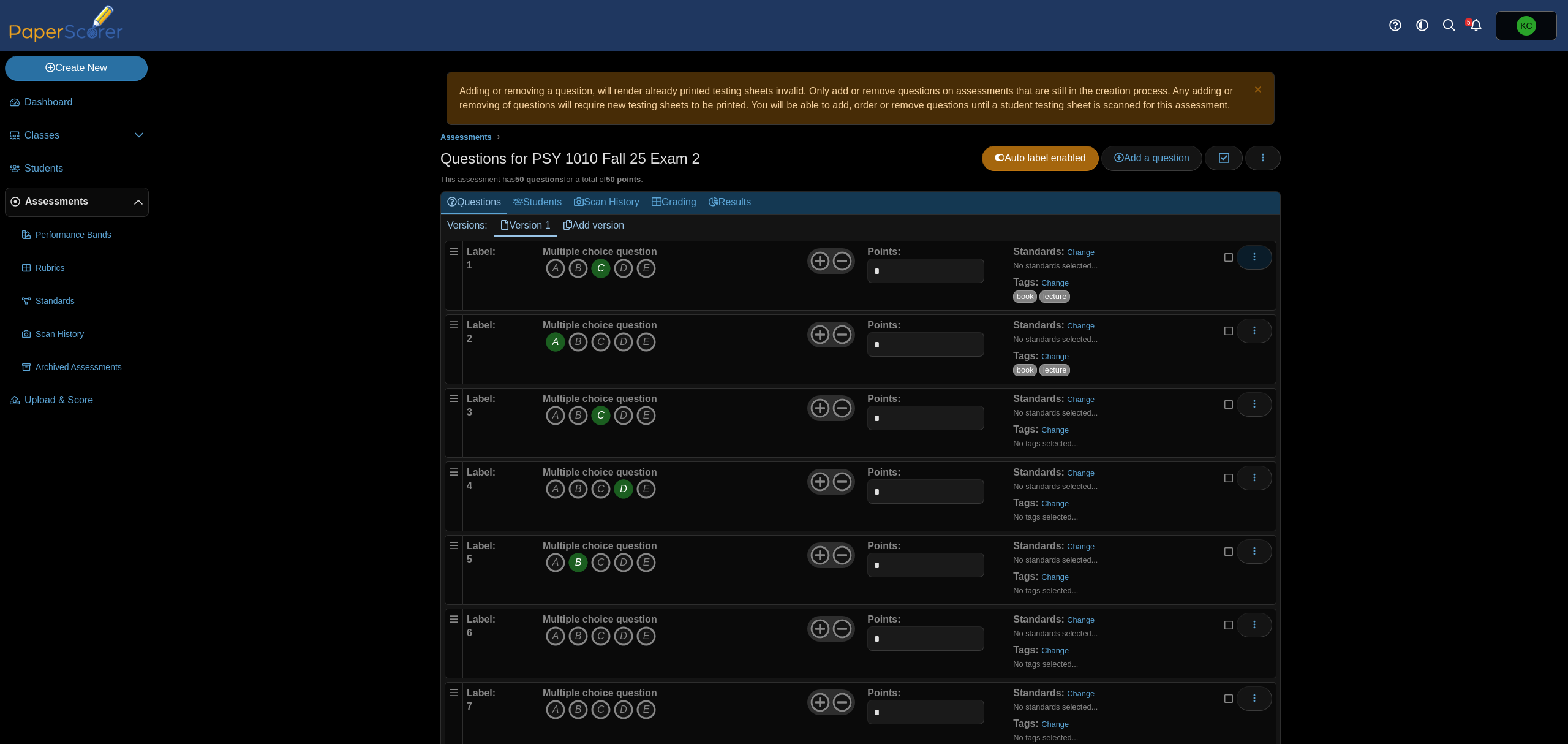
click at [1250, 262] on icon "More options" at bounding box center [1255, 257] width 10 height 10
click at [1194, 297] on link "Add alternate response" at bounding box center [1192, 305] width 147 height 19
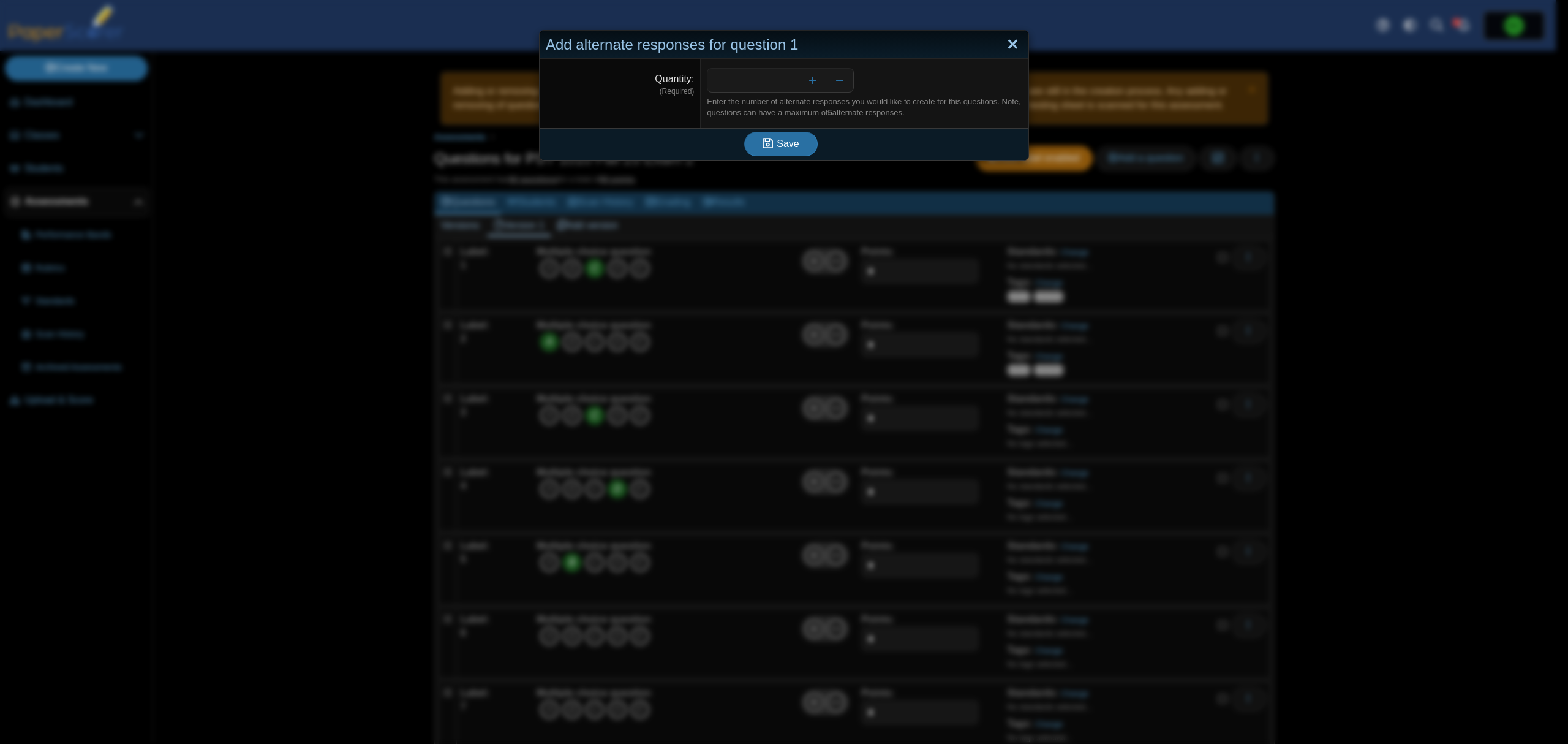
click at [1010, 43] on link "Close" at bounding box center [1012, 44] width 19 height 21
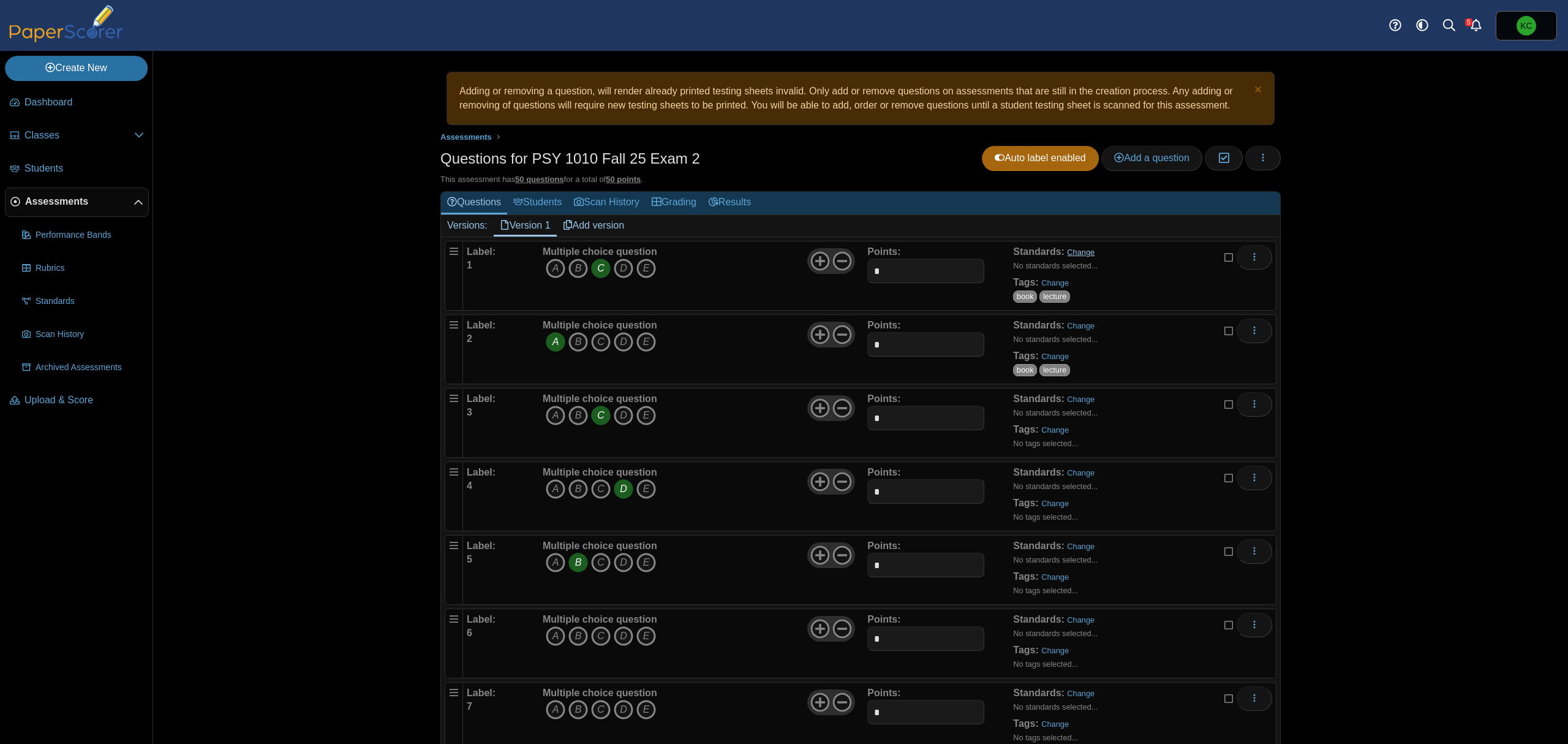
click at [1072, 253] on link "Change" at bounding box center [1081, 252] width 27 height 9
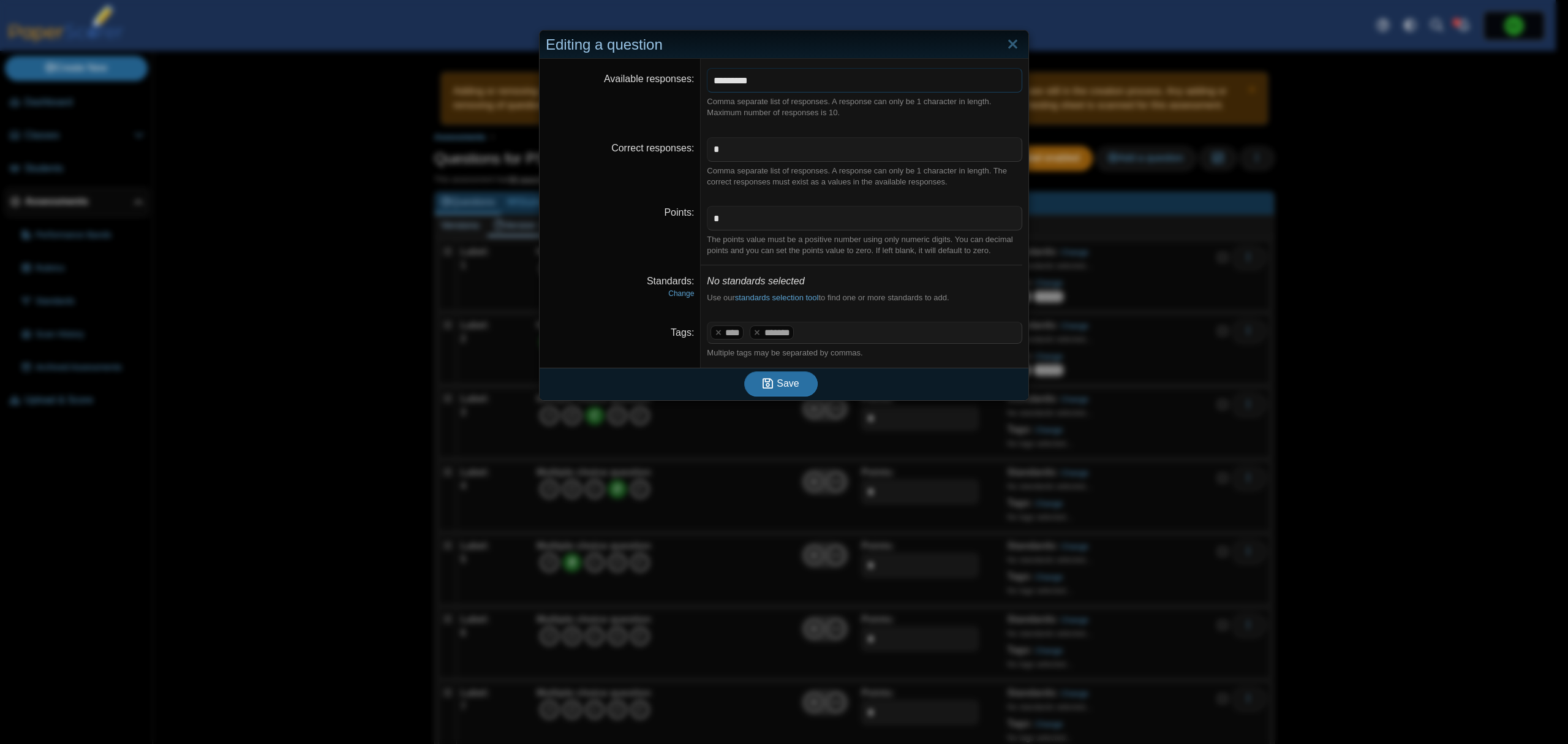
click at [809, 76] on input "*********" at bounding box center [864, 80] width 315 height 24
type input "*******"
click at [777, 395] on button "Save" at bounding box center [781, 383] width 73 height 24
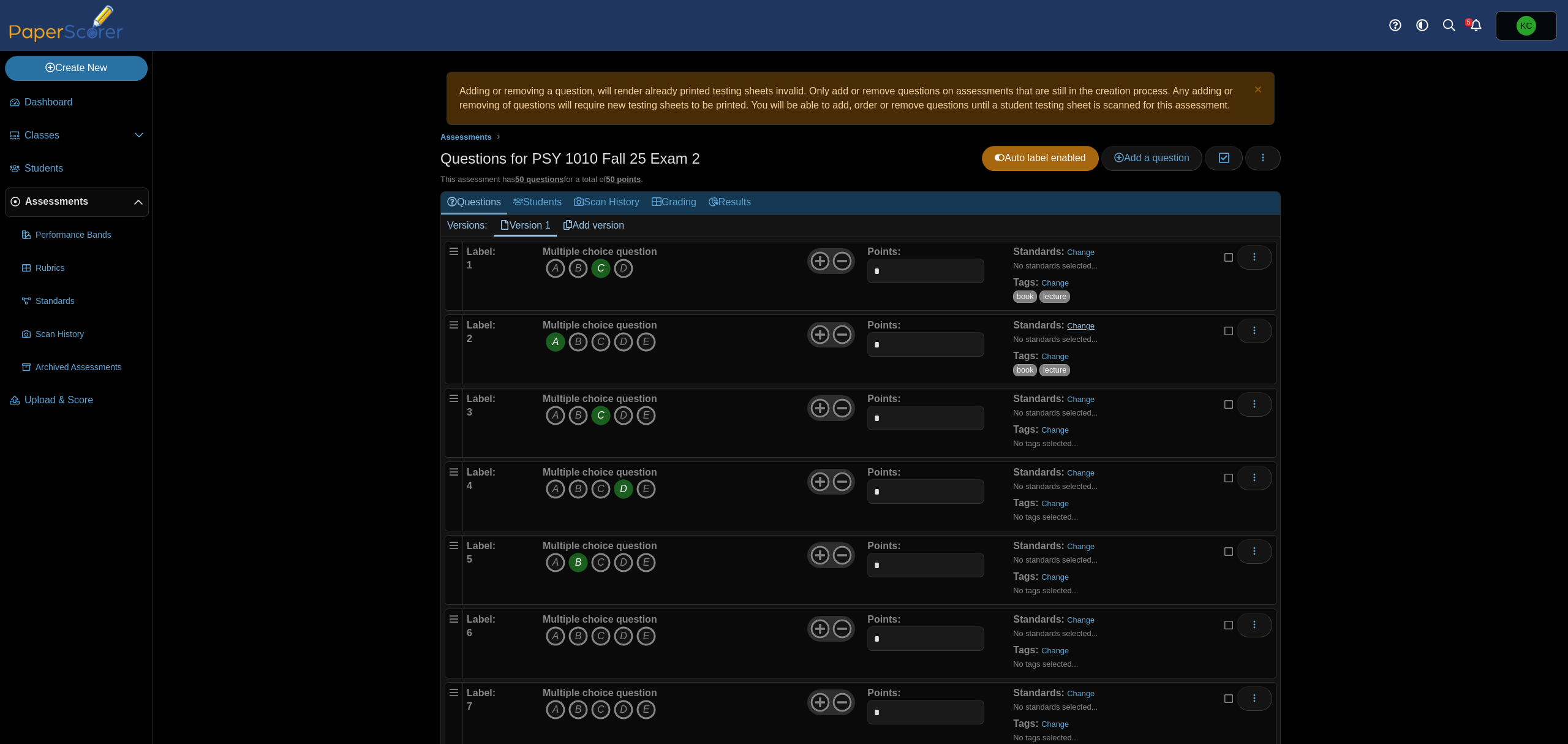
click at [1082, 325] on link "Change" at bounding box center [1081, 325] width 27 height 9
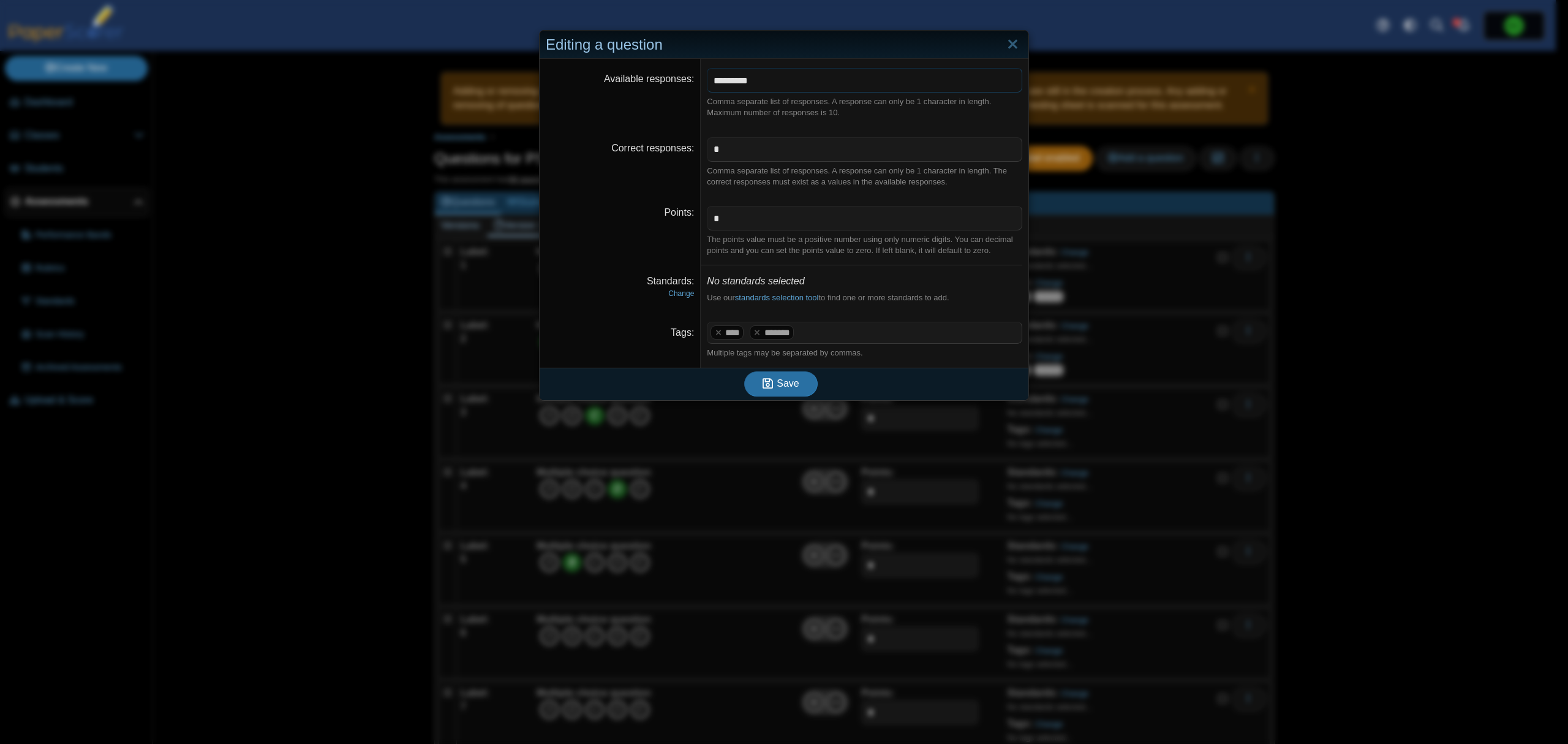
click at [763, 75] on input "*********" at bounding box center [864, 80] width 315 height 24
type input "*******"
click at [781, 388] on span "Save" at bounding box center [787, 383] width 22 height 11
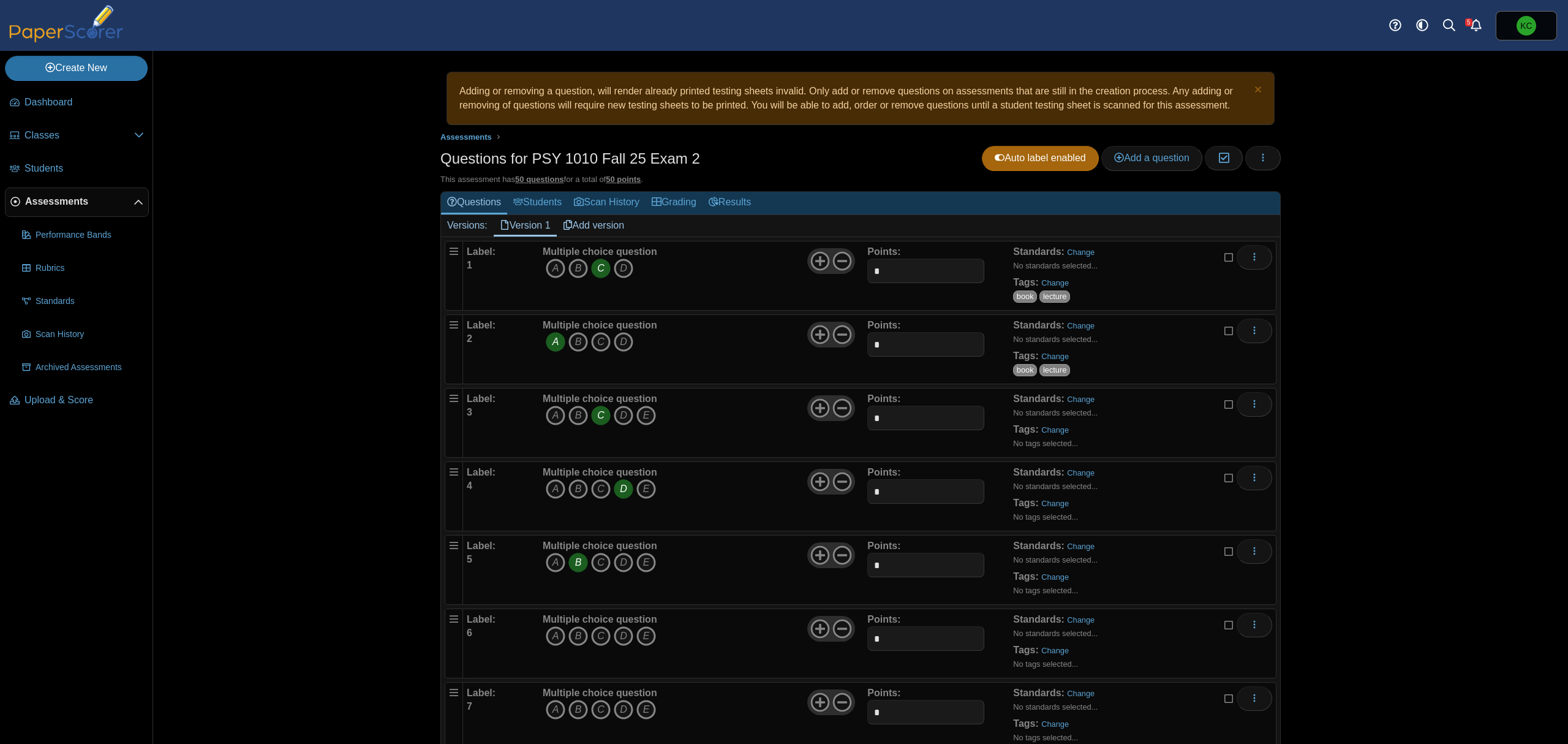
drag, startPoint x: 1074, startPoint y: 402, endPoint x: 1075, endPoint y: 393, distance: 9.1
click at [1075, 402] on link "Change" at bounding box center [1081, 398] width 27 height 9
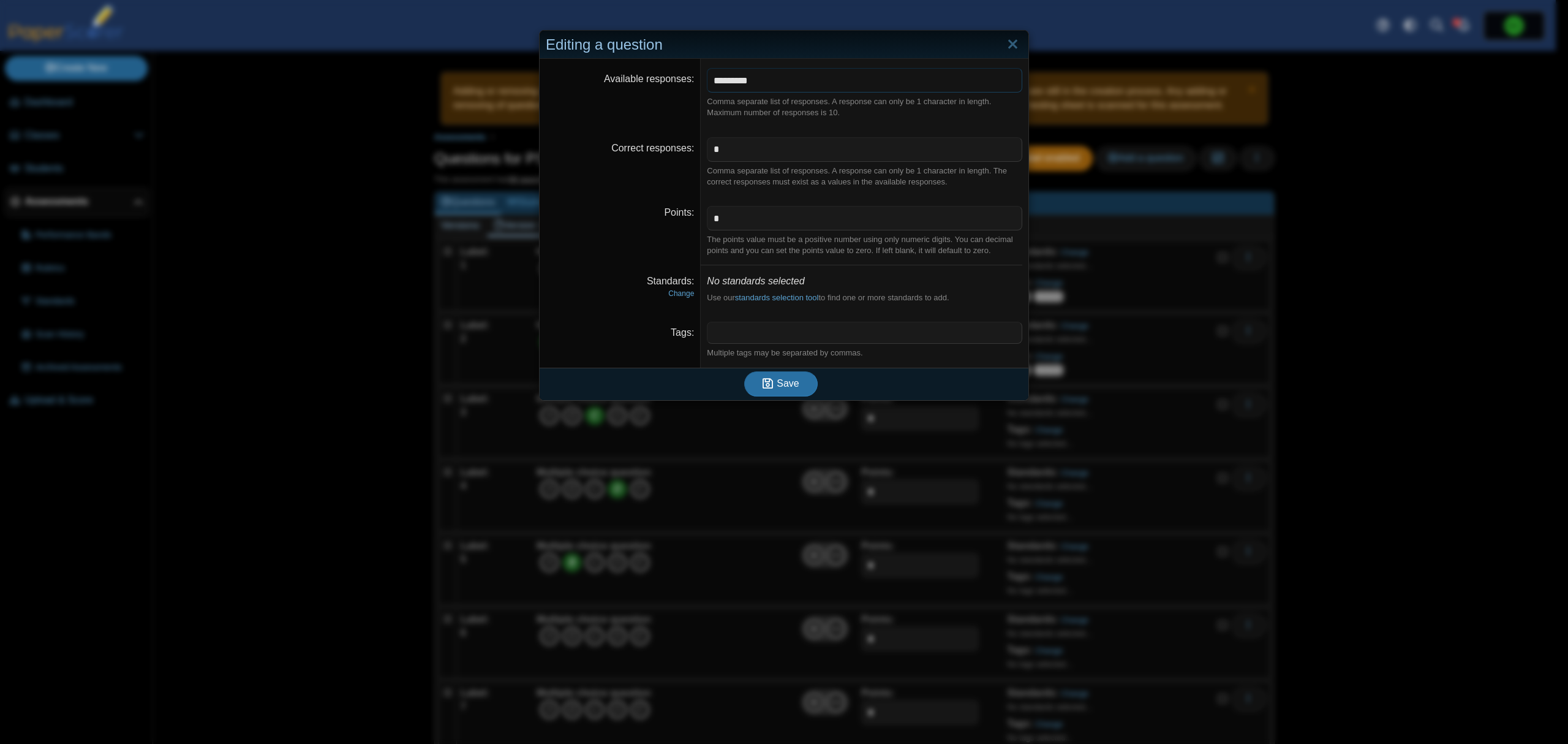
drag, startPoint x: 864, startPoint y: 86, endPoint x: 291, endPoint y: 140, distance: 575.5
click at [291, 140] on div "Editing a question Available responses ********* Comma separate list of respons…" at bounding box center [784, 372] width 1568 height 744
paste input "text"
type input "*******"
click at [777, 383] on span "Save" at bounding box center [787, 383] width 22 height 11
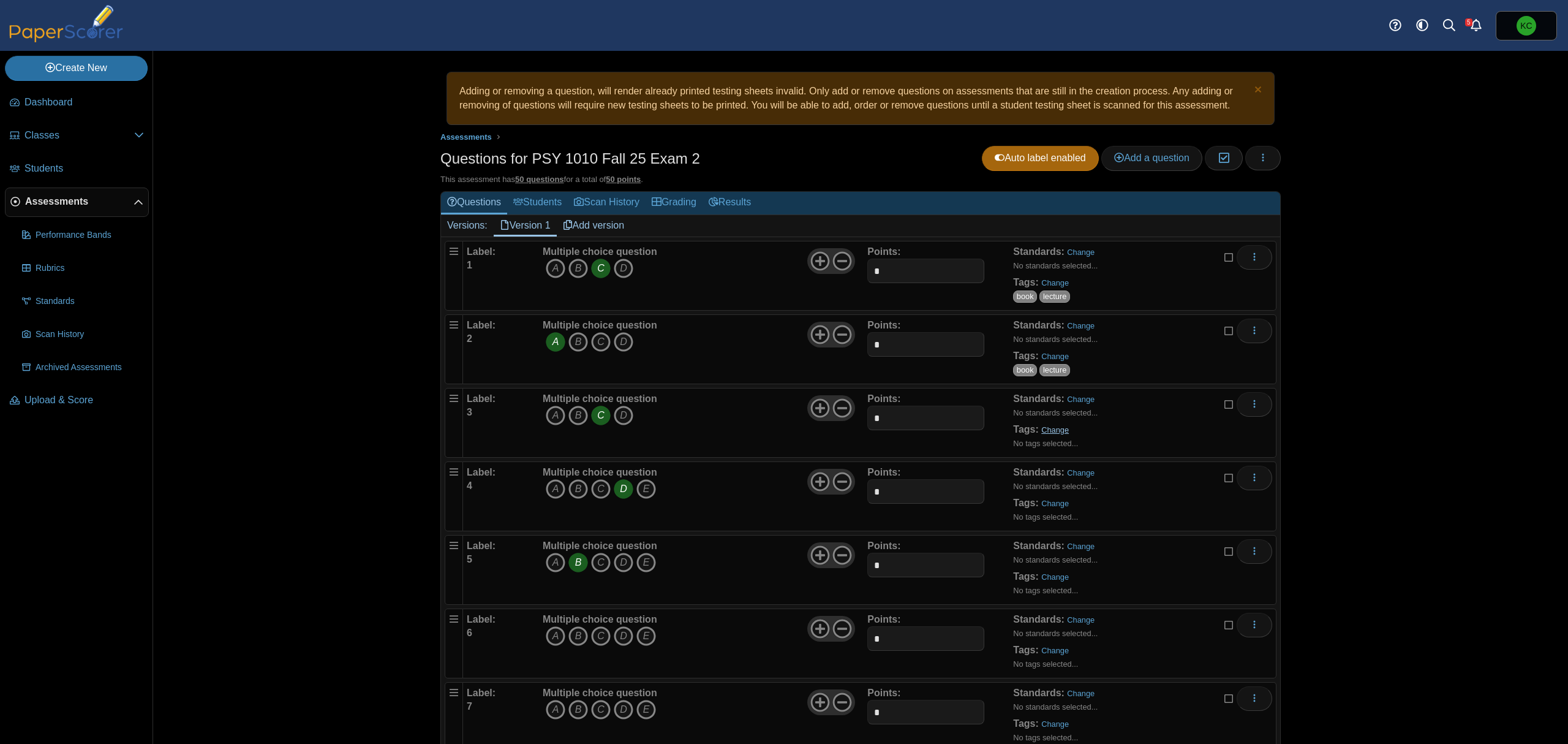
click at [1044, 436] on div "Tags: Change No tags selected..." at bounding box center [1034, 437] width 44 height 30
click at [1044, 433] on link "Change" at bounding box center [1055, 430] width 27 height 9
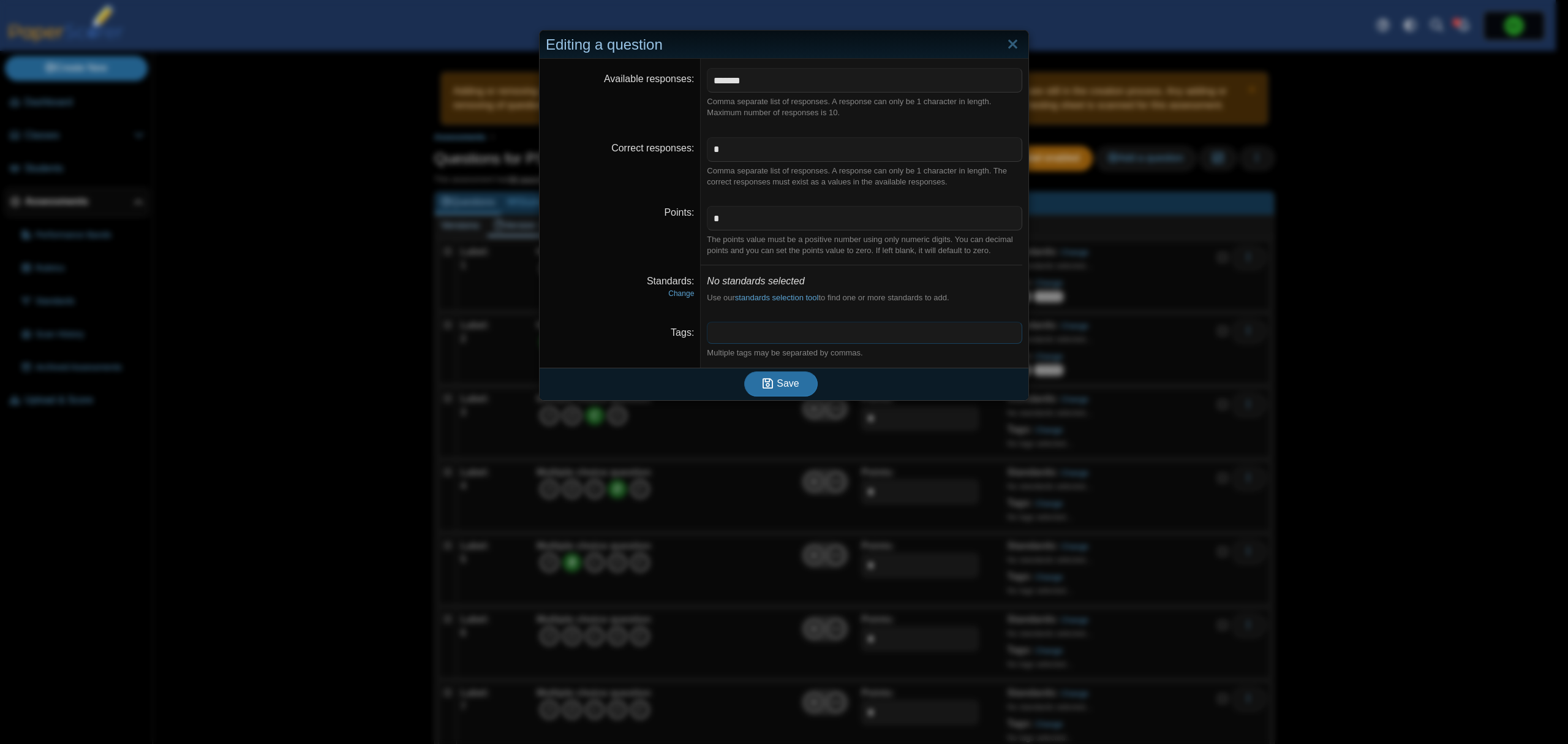
click at [807, 331] on span at bounding box center [864, 332] width 314 height 21
click at [777, 388] on span "Save" at bounding box center [787, 383] width 22 height 11
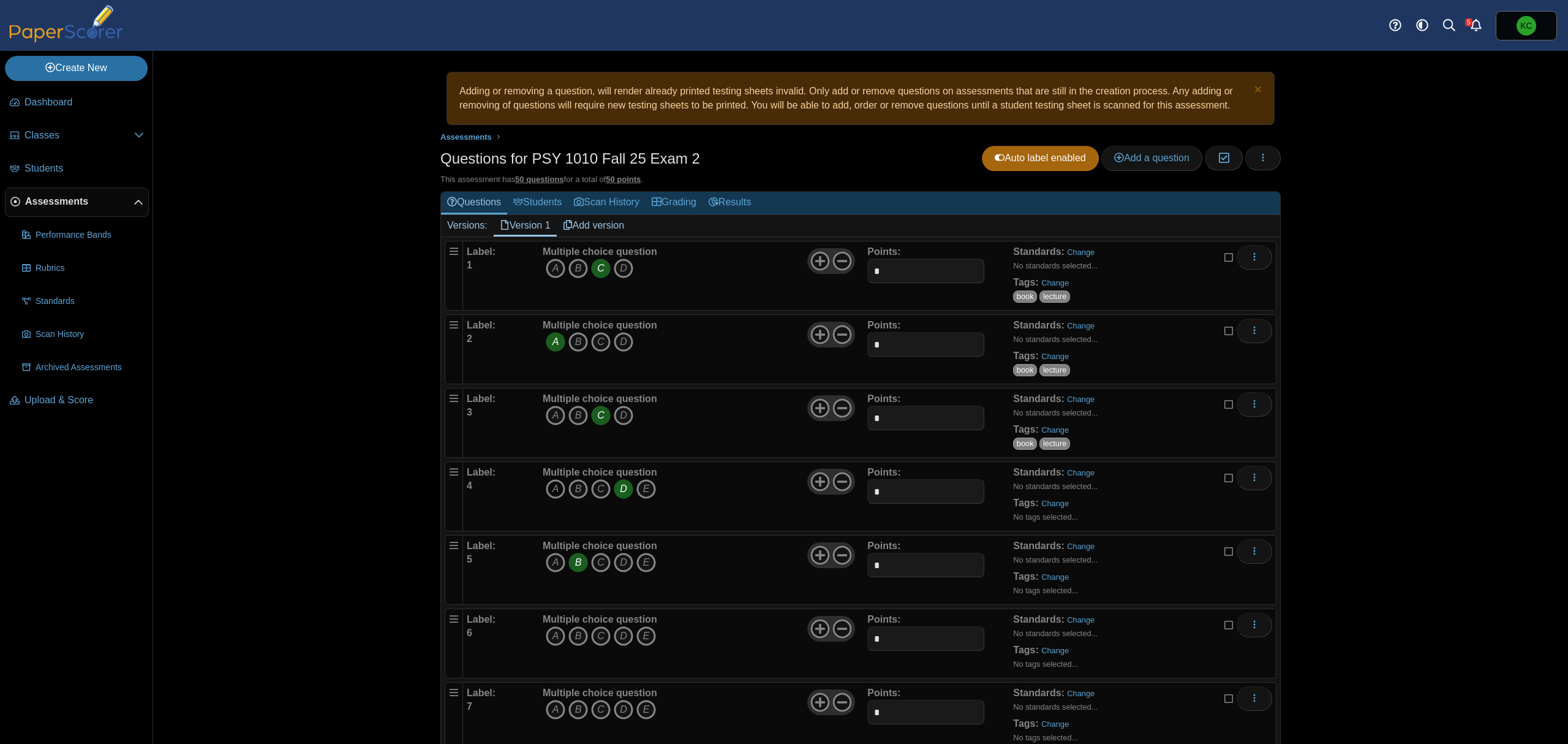
click at [549, 488] on icon "A" at bounding box center [555, 489] width 20 height 20
click at [1054, 504] on link "Change" at bounding box center [1055, 503] width 27 height 9
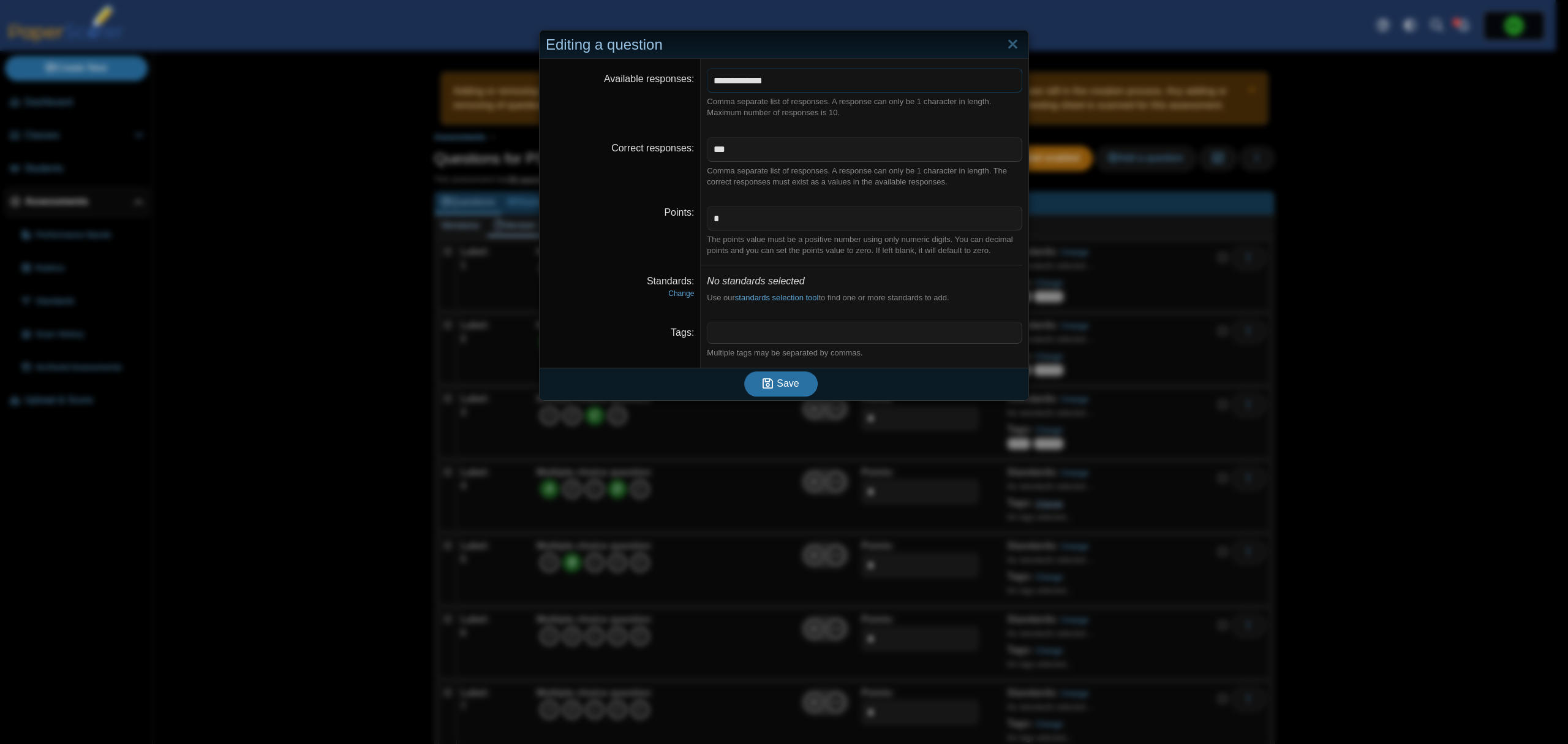
type input "*********"
click at [800, 325] on span at bounding box center [864, 332] width 314 height 21
click at [763, 389] on icon "submit" at bounding box center [768, 384] width 11 height 12
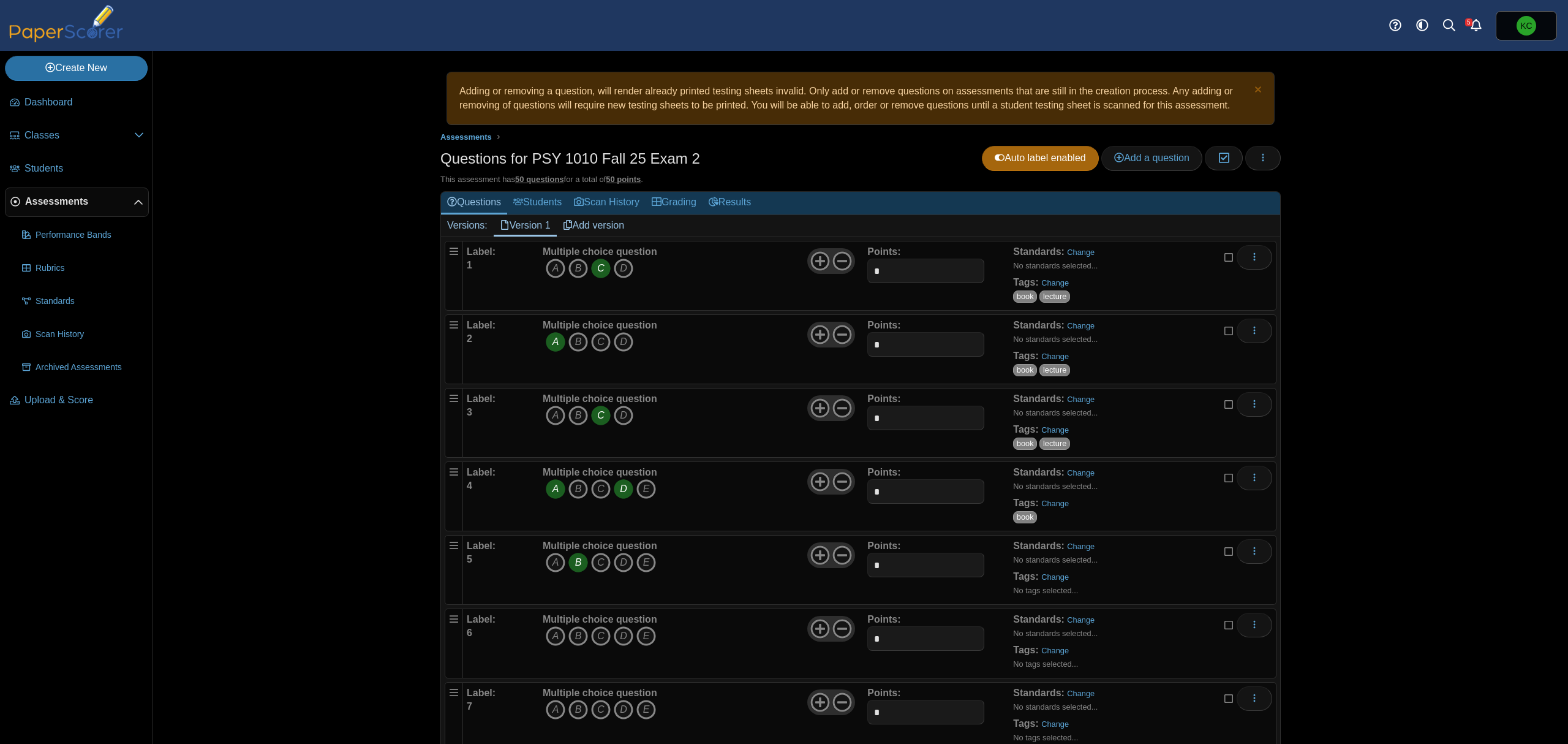
click at [621, 495] on icon "D" at bounding box center [623, 489] width 20 height 20
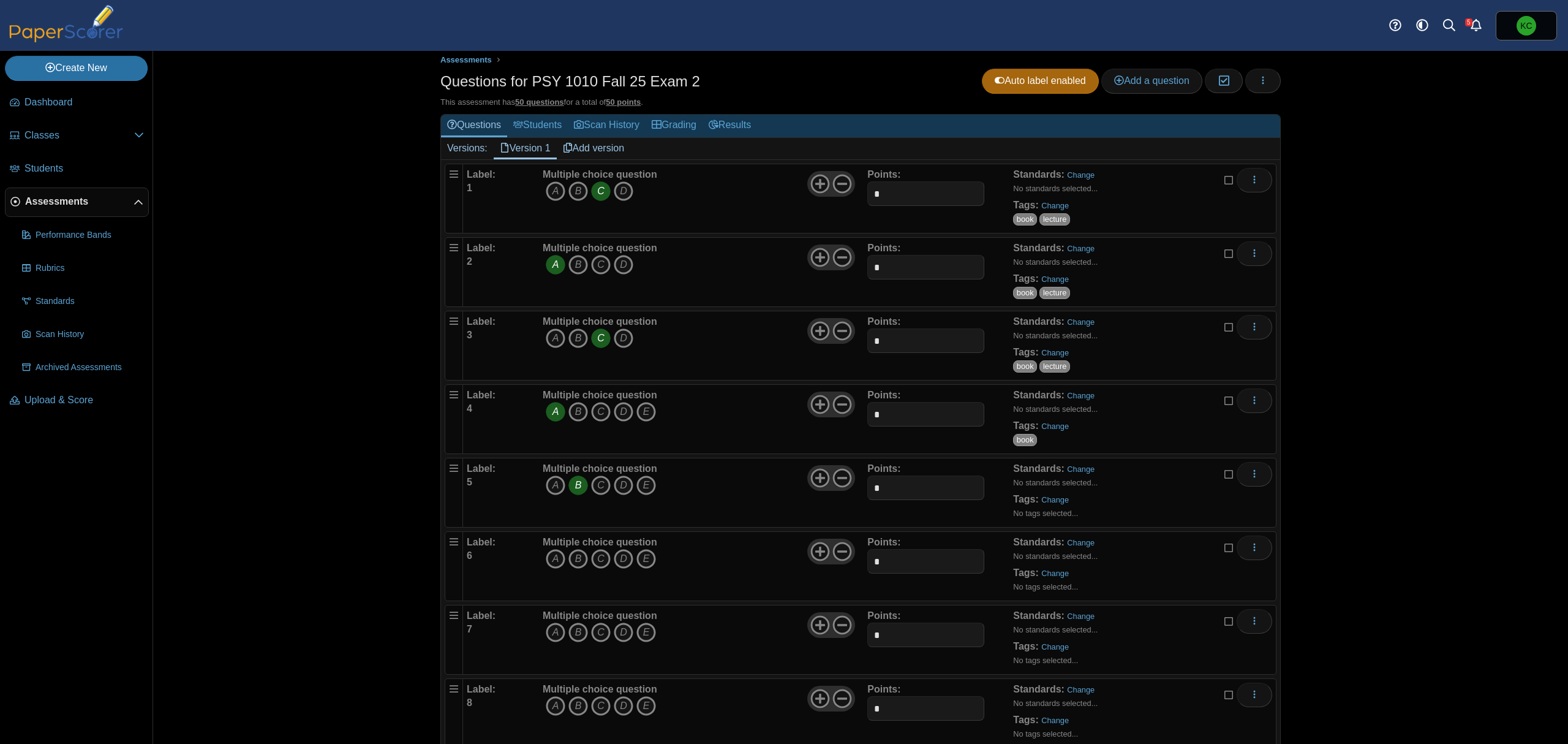
scroll to position [163, 0]
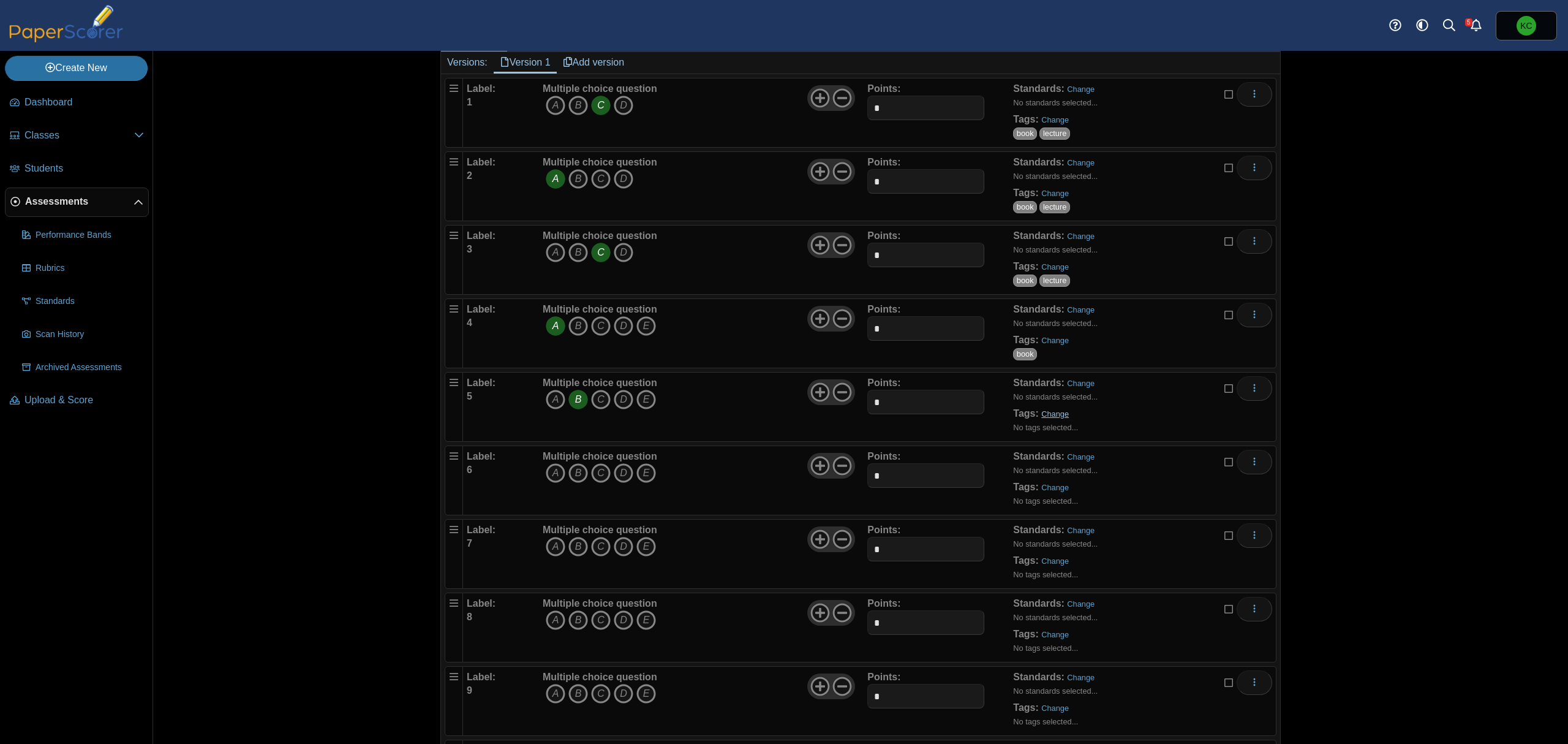
click at [1058, 412] on link "Change" at bounding box center [1055, 413] width 27 height 9
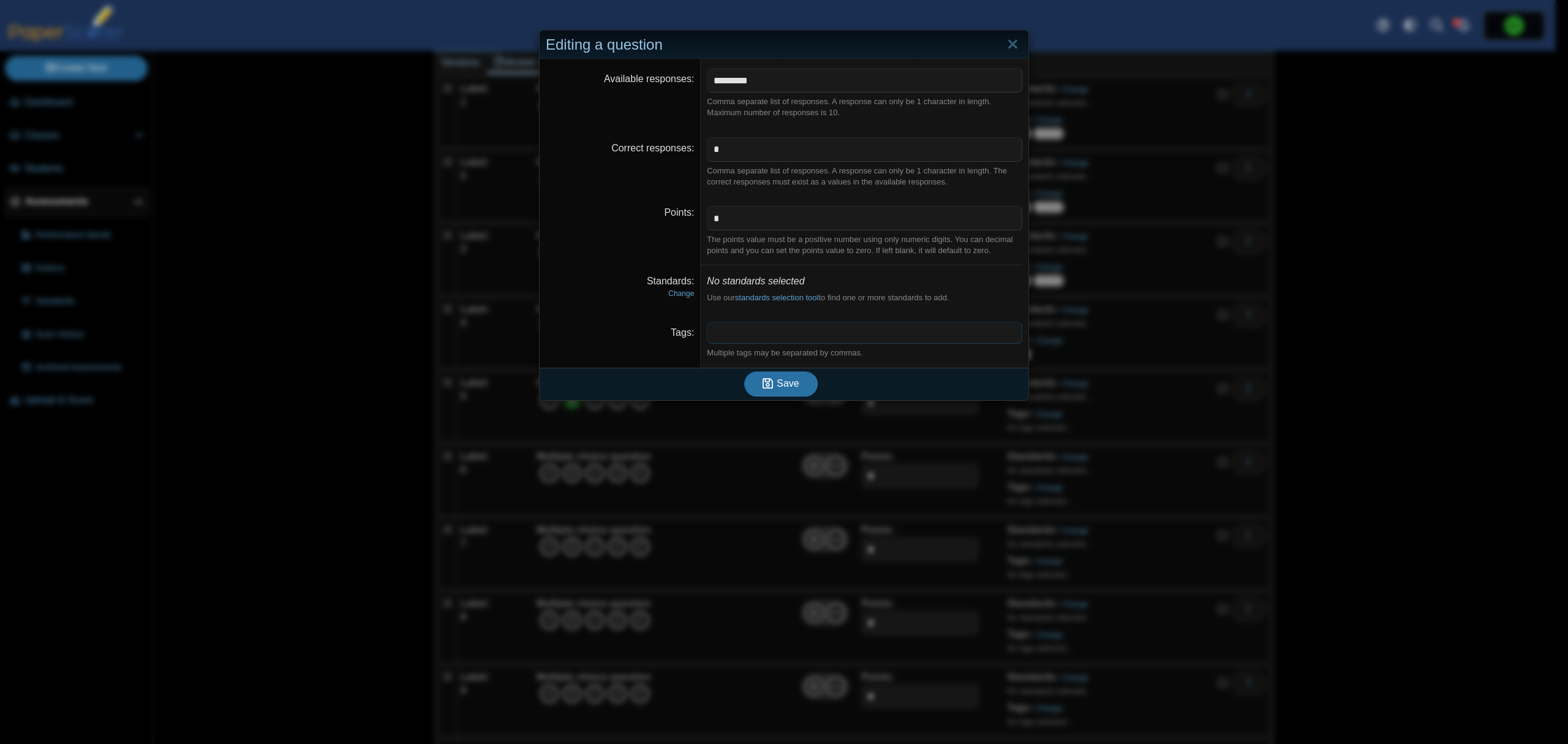
click at [753, 328] on span at bounding box center [864, 332] width 314 height 21
click at [777, 384] on span "Save" at bounding box center [787, 383] width 22 height 11
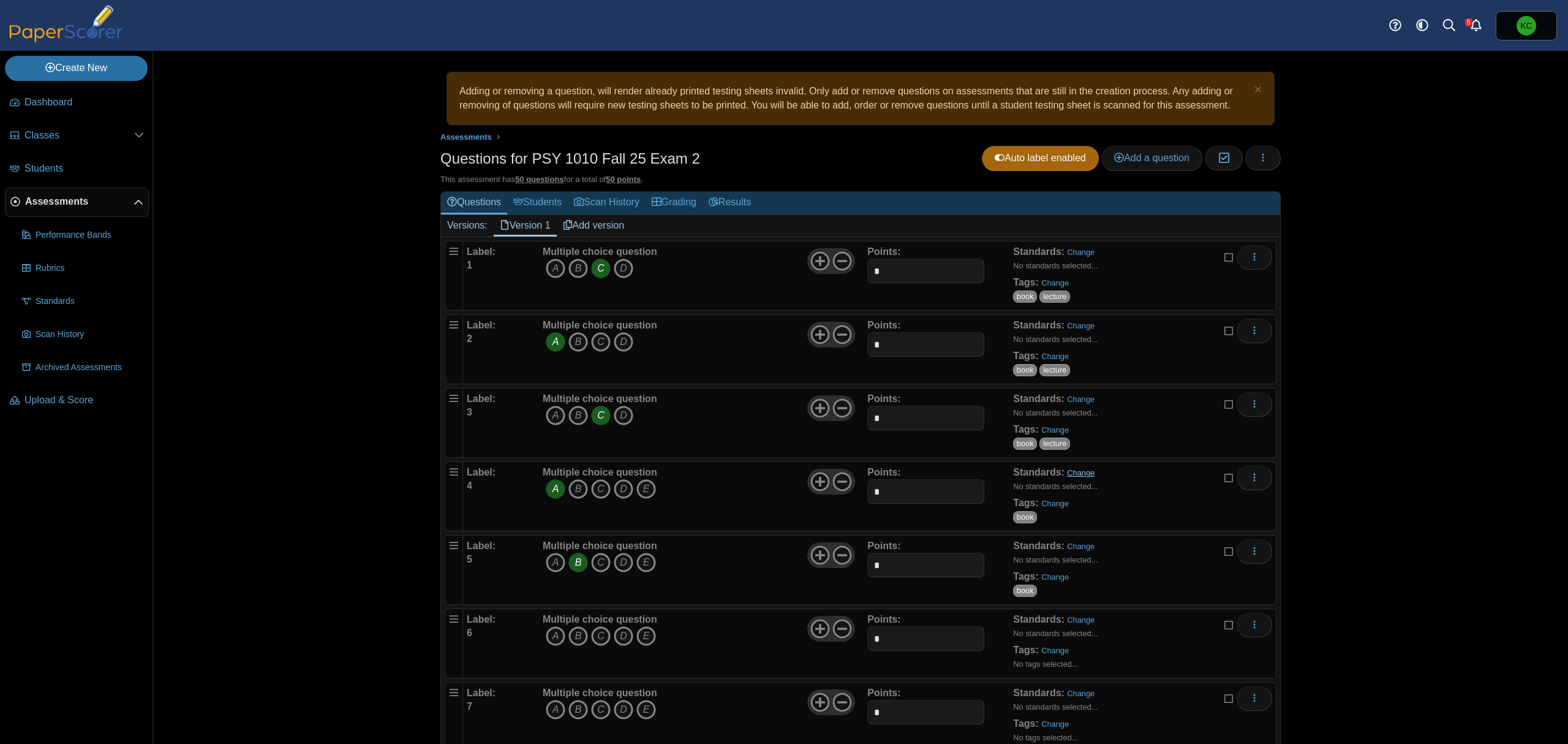
click at [1073, 477] on link "Change" at bounding box center [1081, 473] width 27 height 9
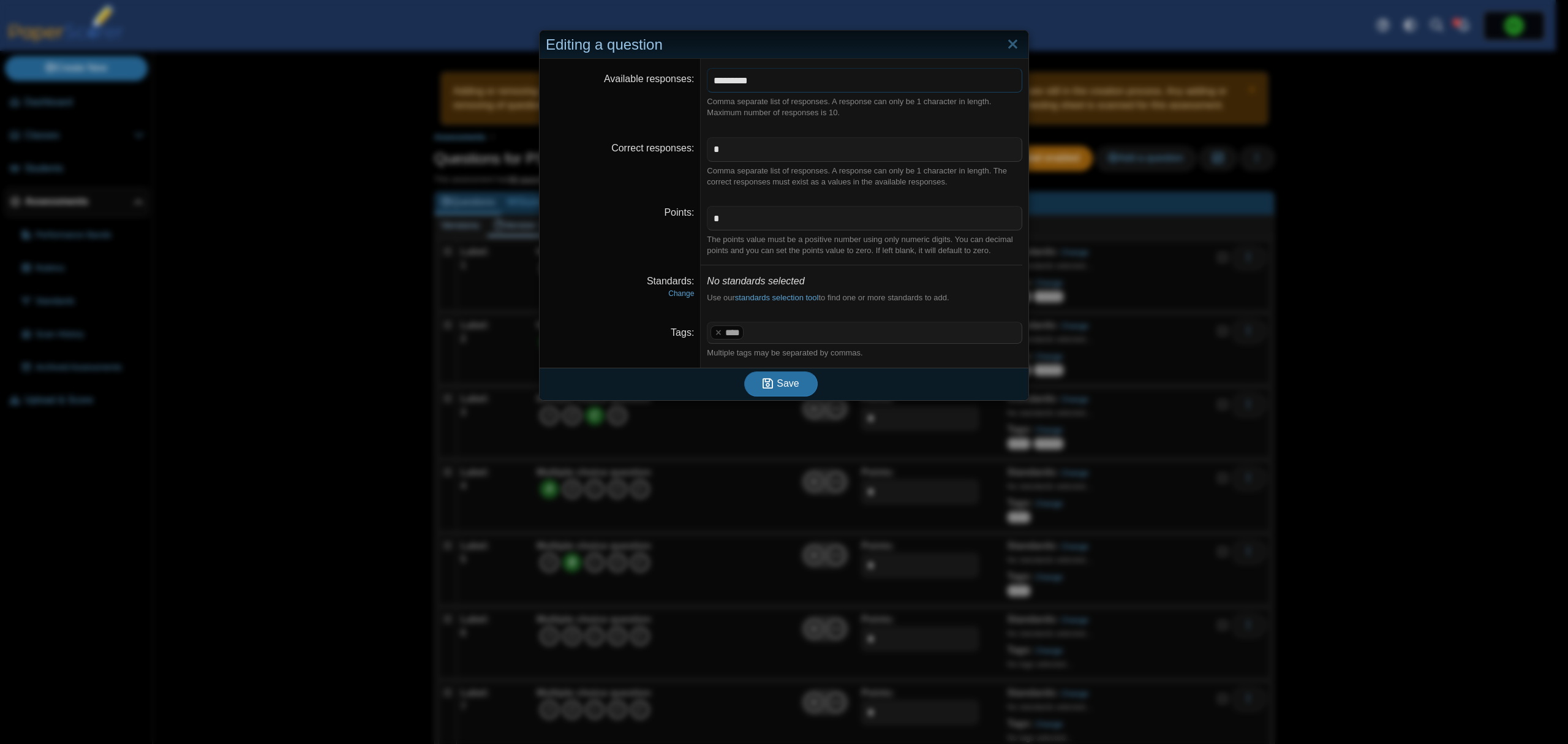
click at [817, 87] on input "*********" at bounding box center [864, 80] width 315 height 24
type input "*******"
click at [785, 383] on span "Save" at bounding box center [787, 383] width 22 height 11
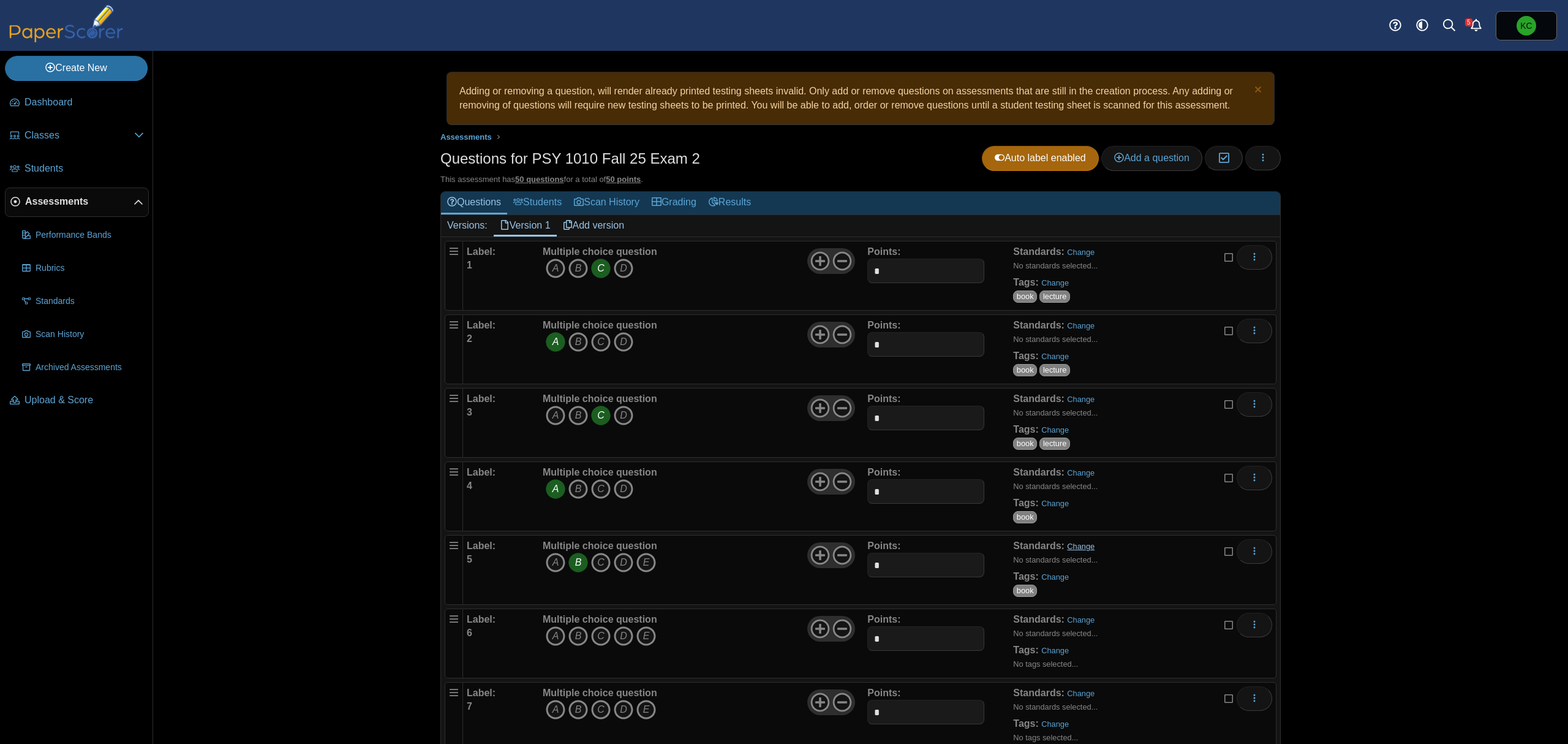
click at [1069, 551] on link "Change" at bounding box center [1081, 546] width 27 height 9
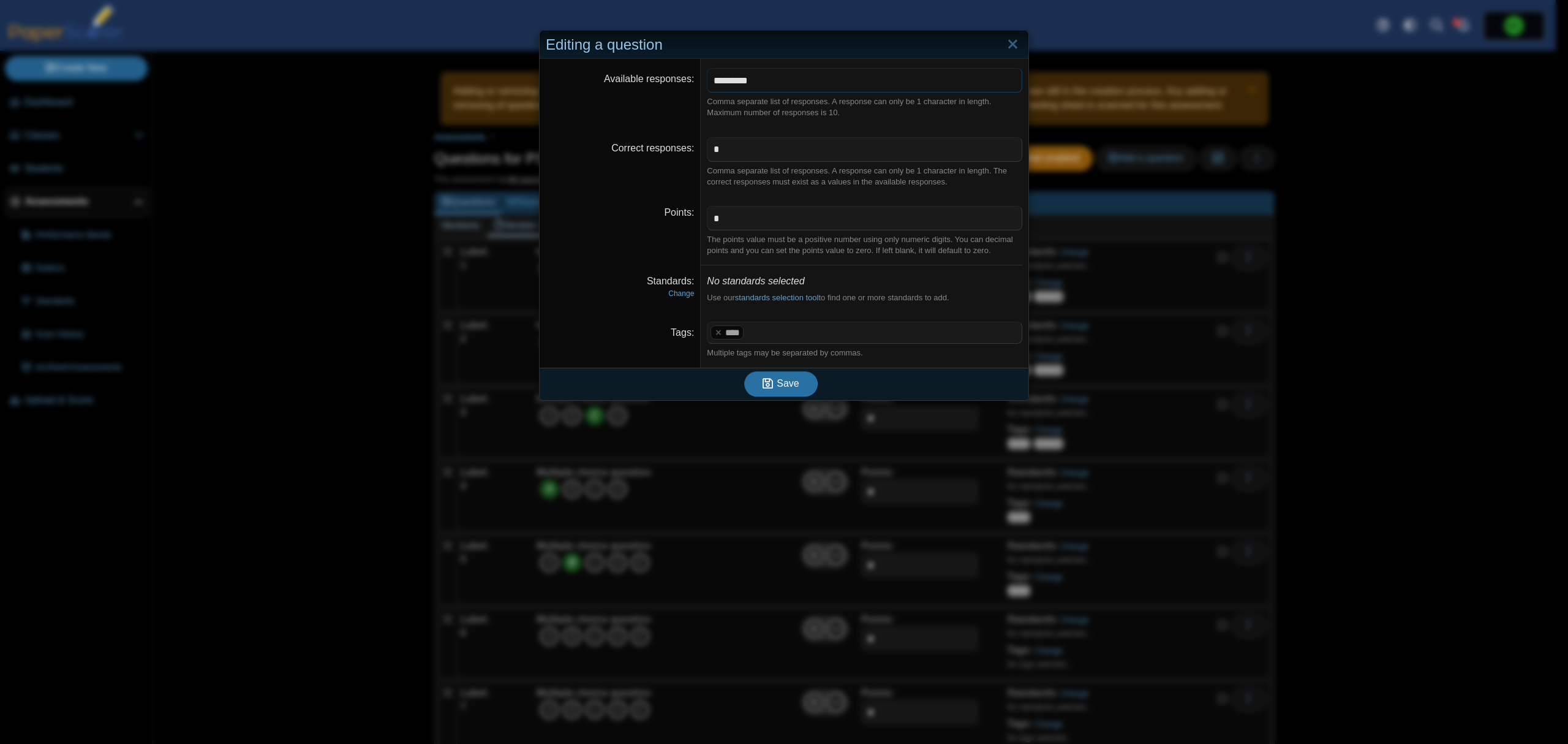
click at [780, 87] on input "*********" at bounding box center [864, 80] width 315 height 24
type input "*******"
click at [768, 391] on icon "submit" at bounding box center [770, 384] width 14 height 14
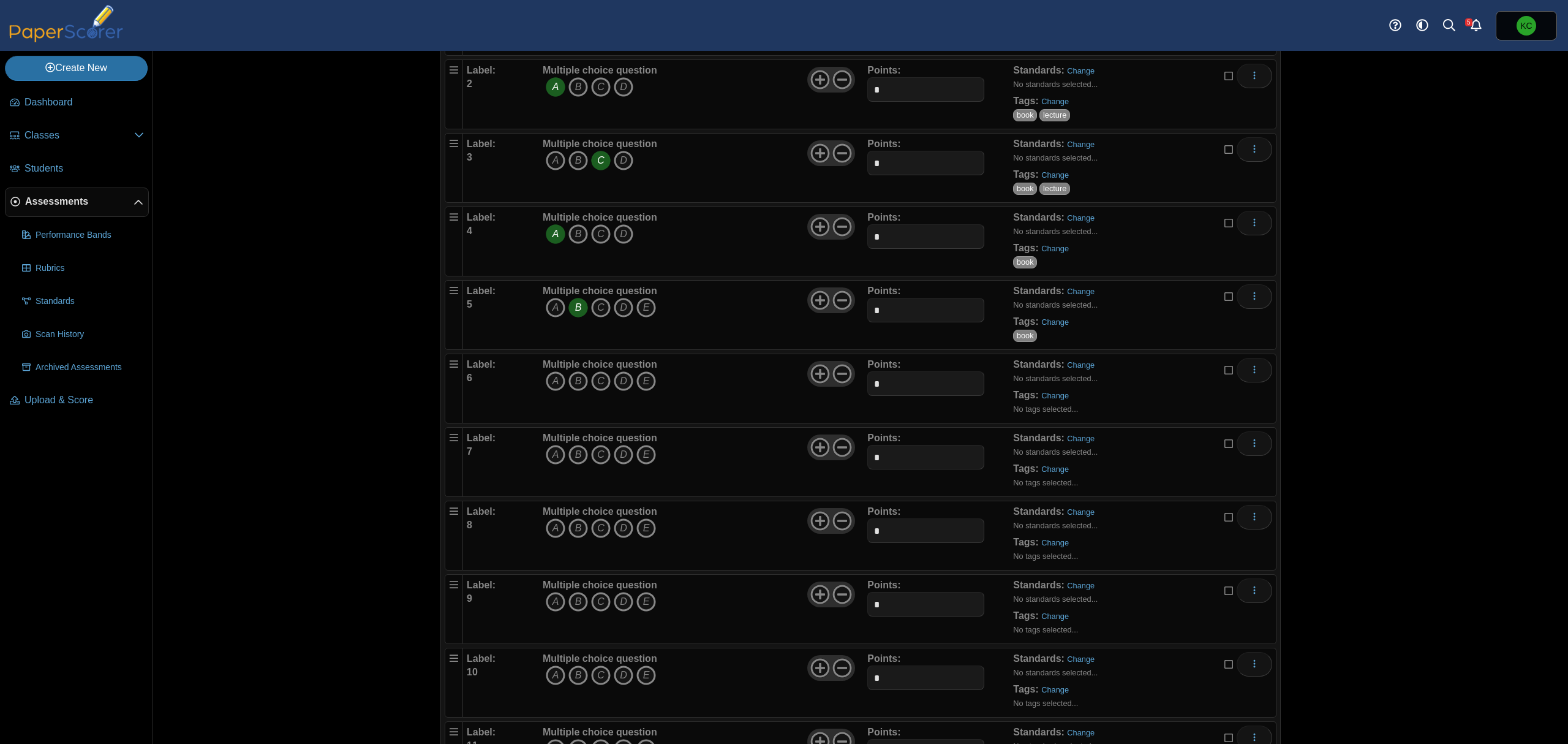
scroll to position [326, 0]
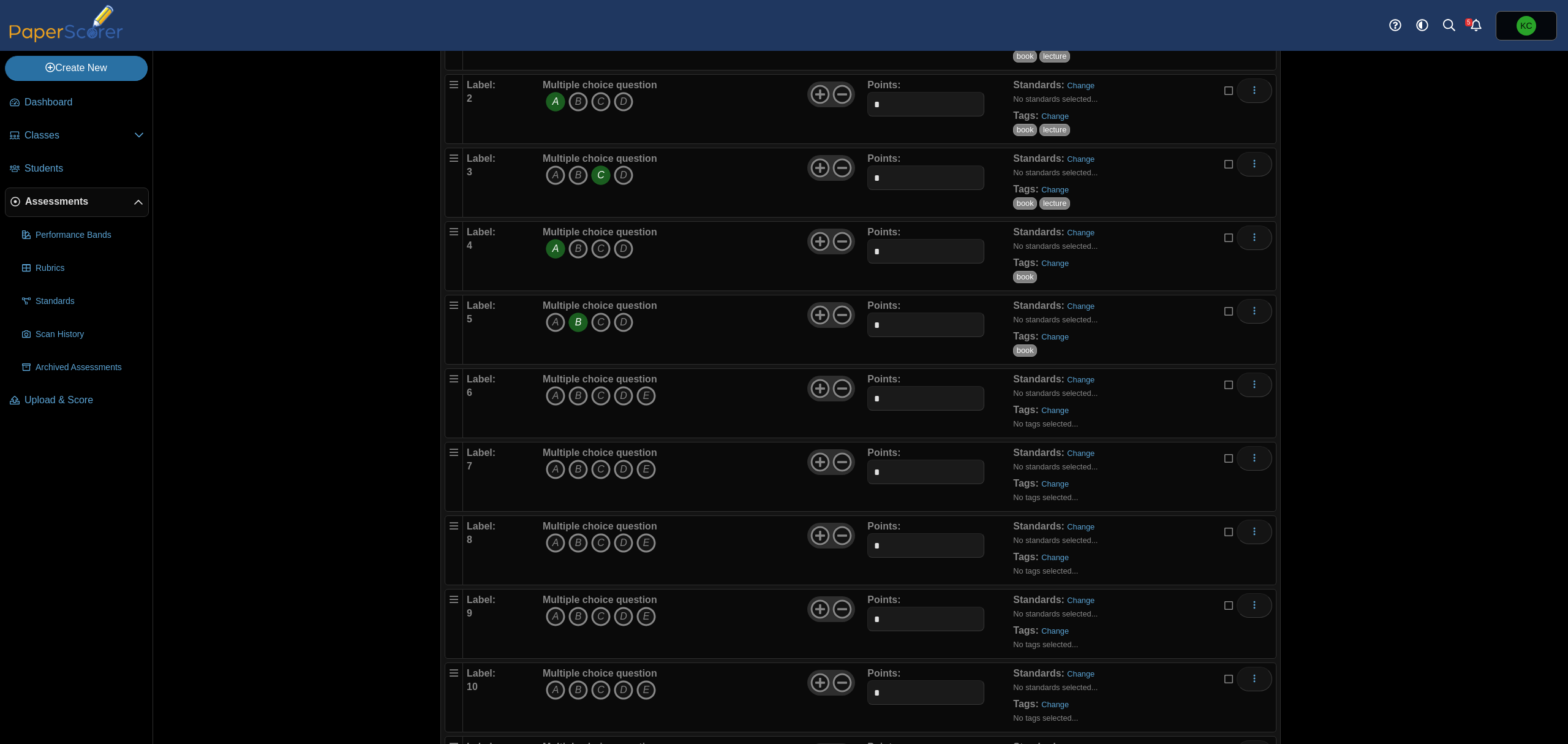
scroll to position [245, 0]
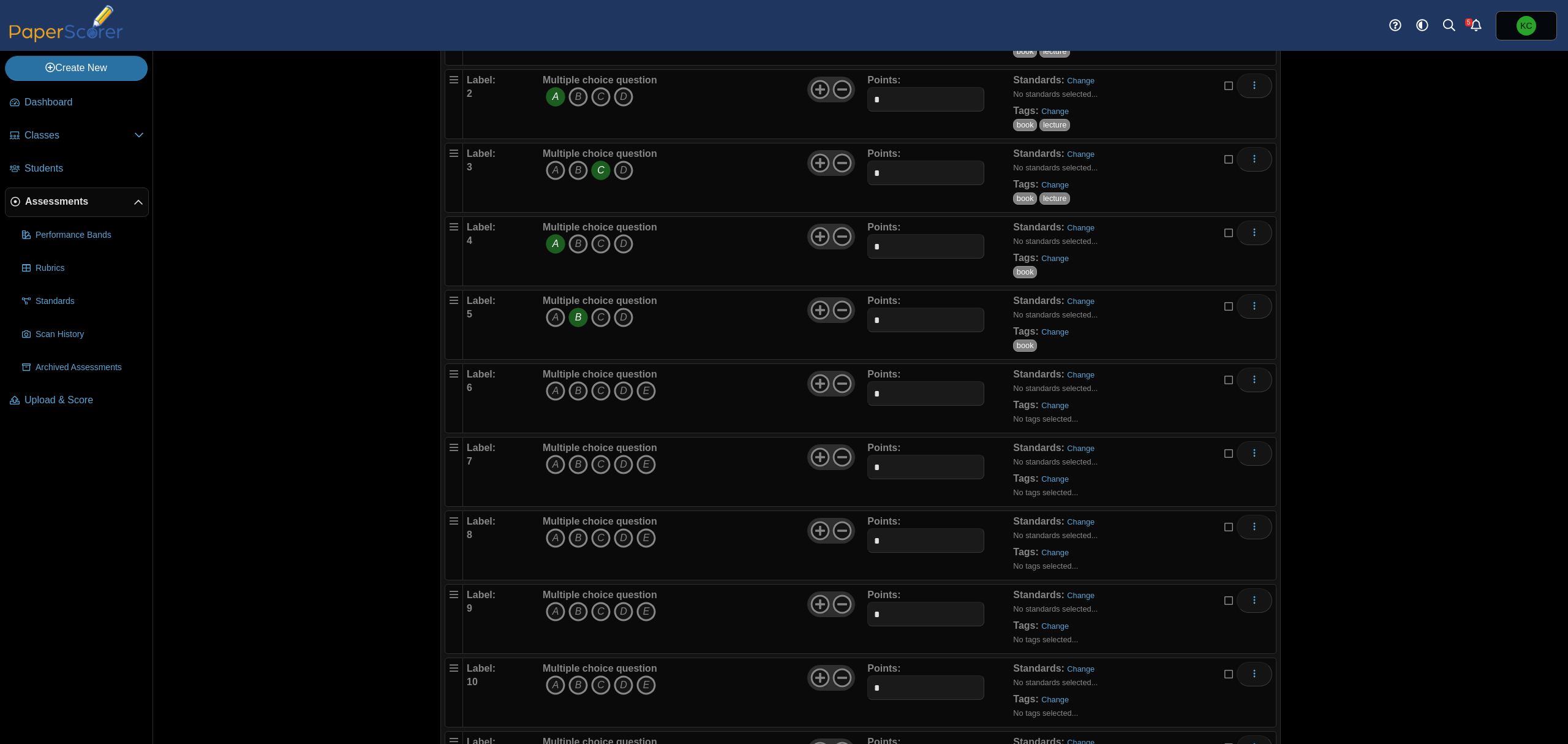
click at [1225, 381] on icon at bounding box center [1229, 378] width 10 height 9
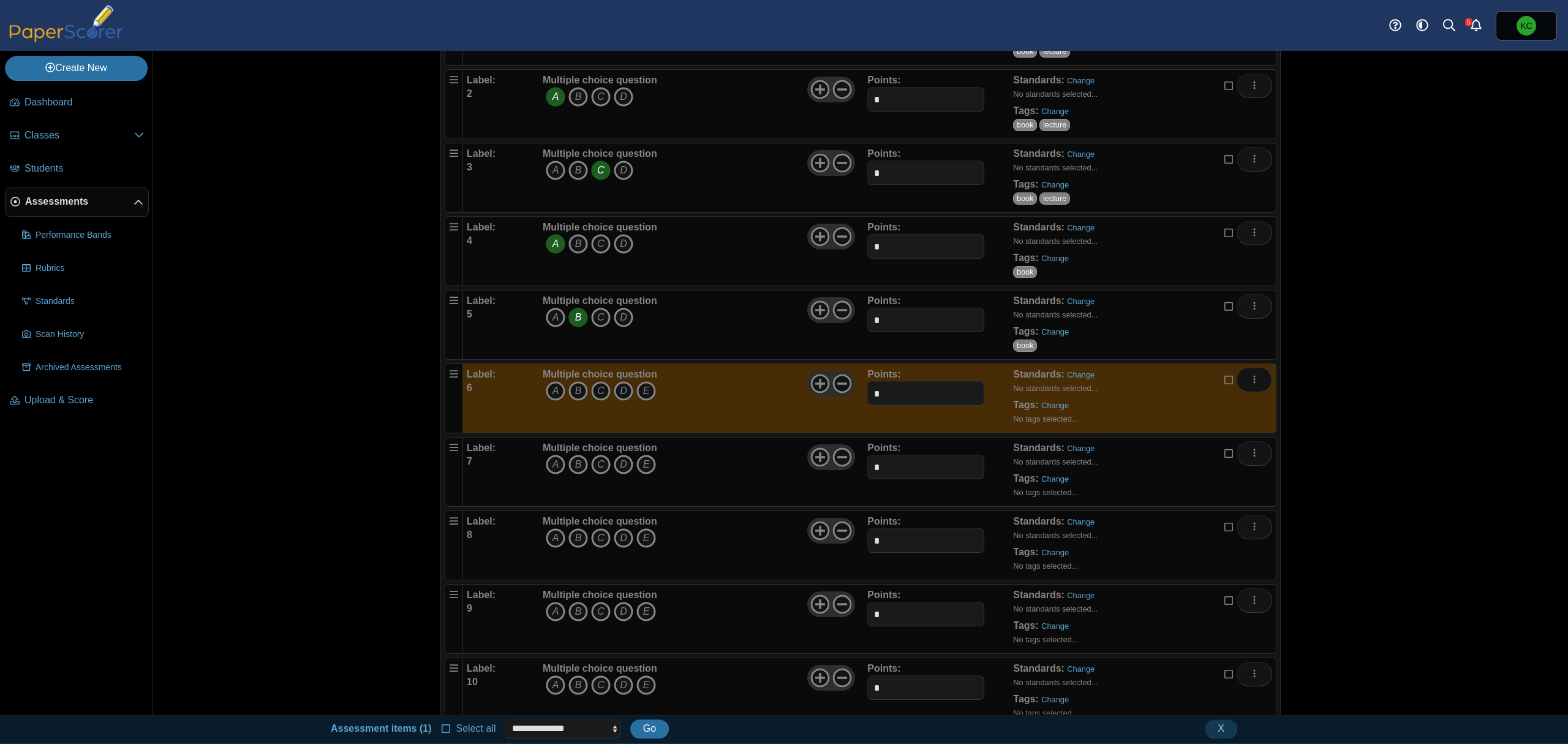
click at [1225, 456] on icon at bounding box center [1229, 451] width 10 height 9
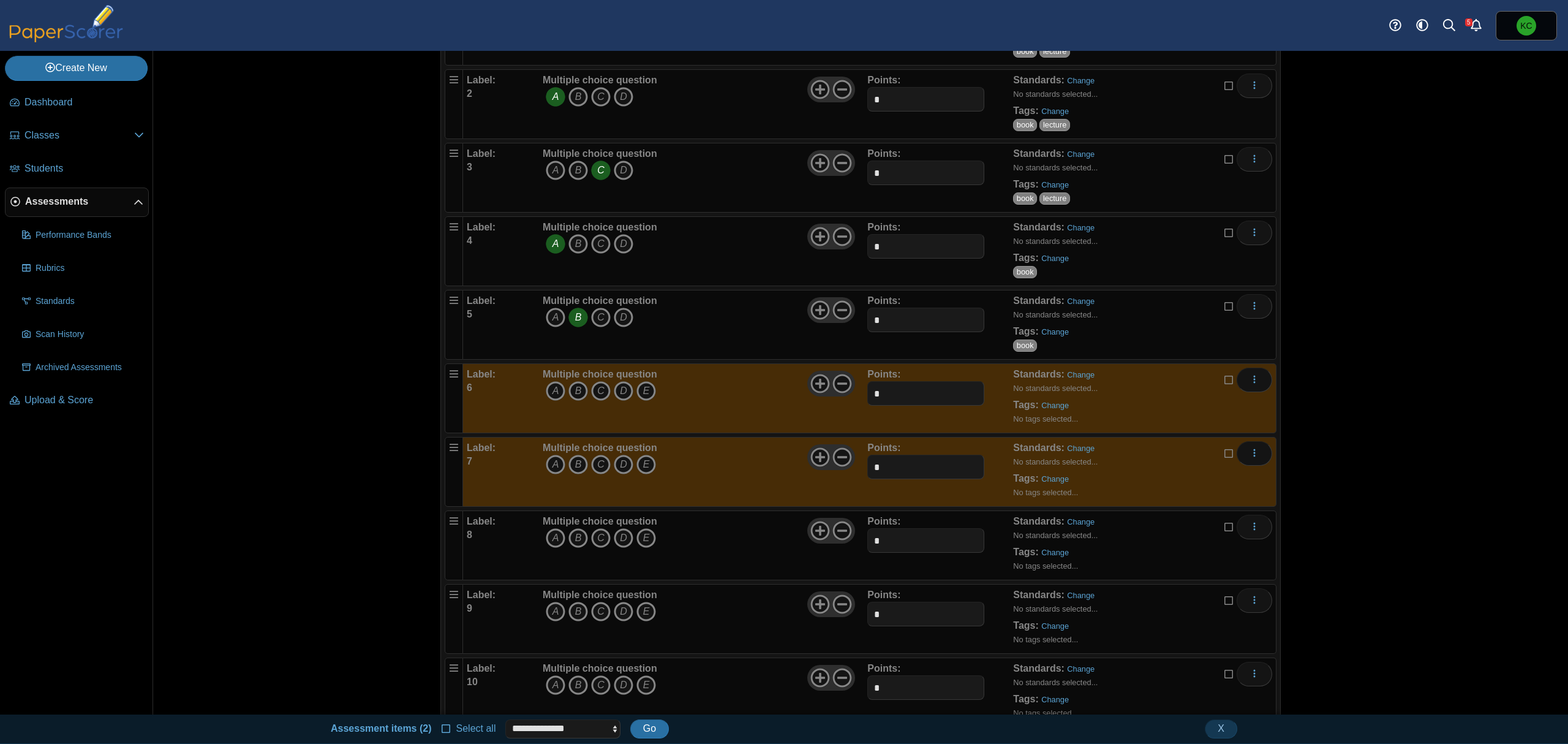
click at [1225, 529] on icon at bounding box center [1229, 525] width 10 height 9
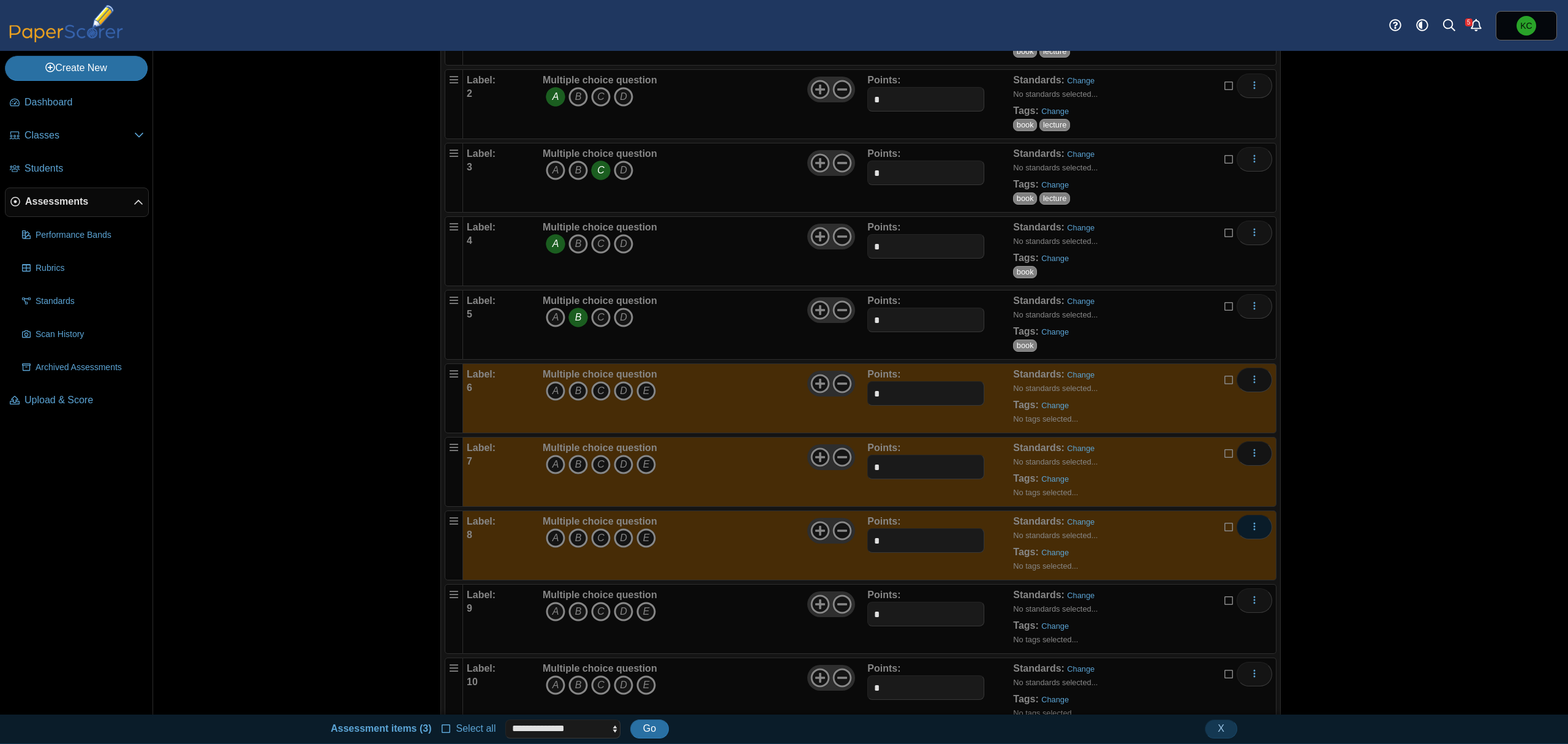
click at [1253, 537] on button "More options" at bounding box center [1254, 526] width 35 height 24
click at [1186, 615] on link "Delete" at bounding box center [1192, 614] width 147 height 19
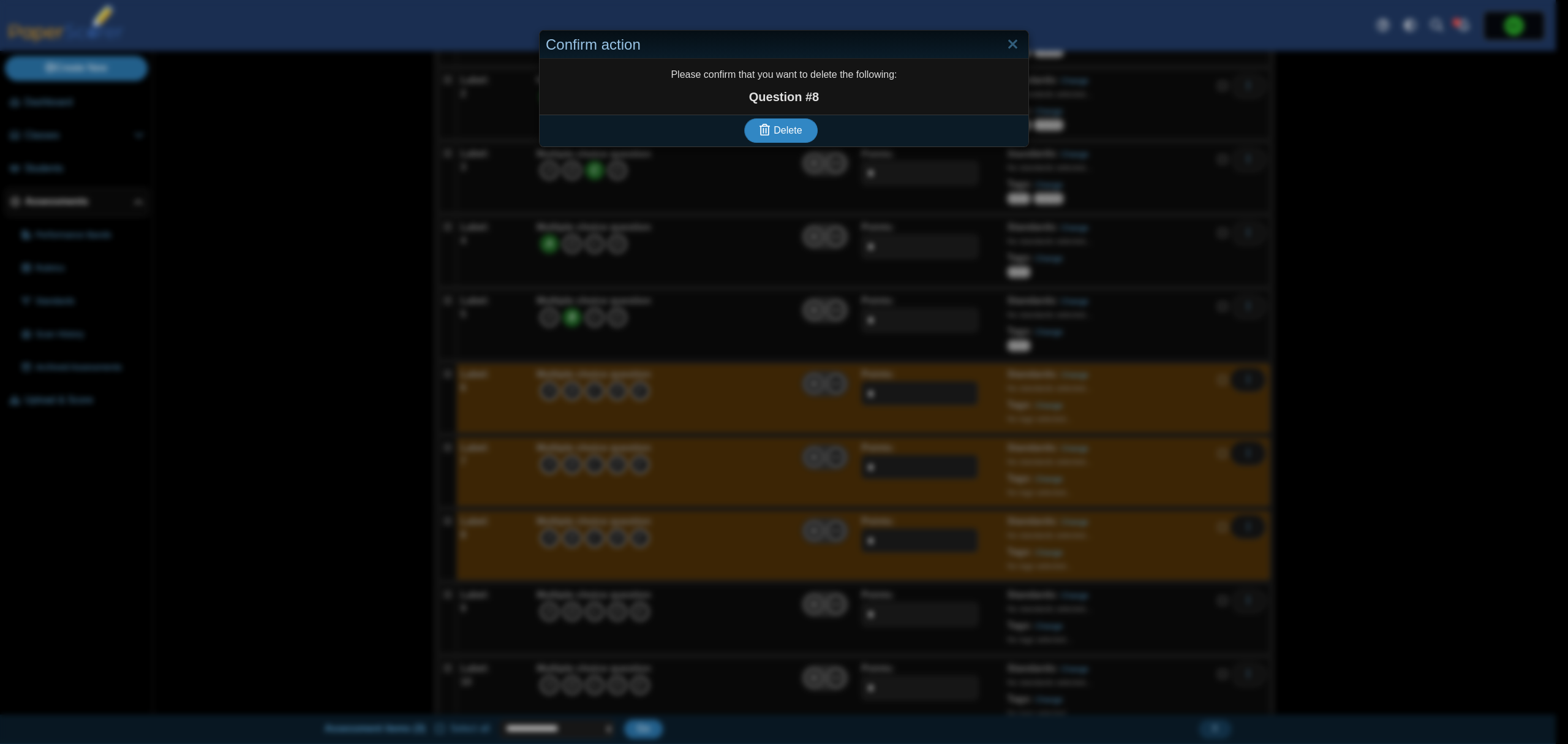
click at [762, 136] on icon "submit" at bounding box center [764, 130] width 11 height 12
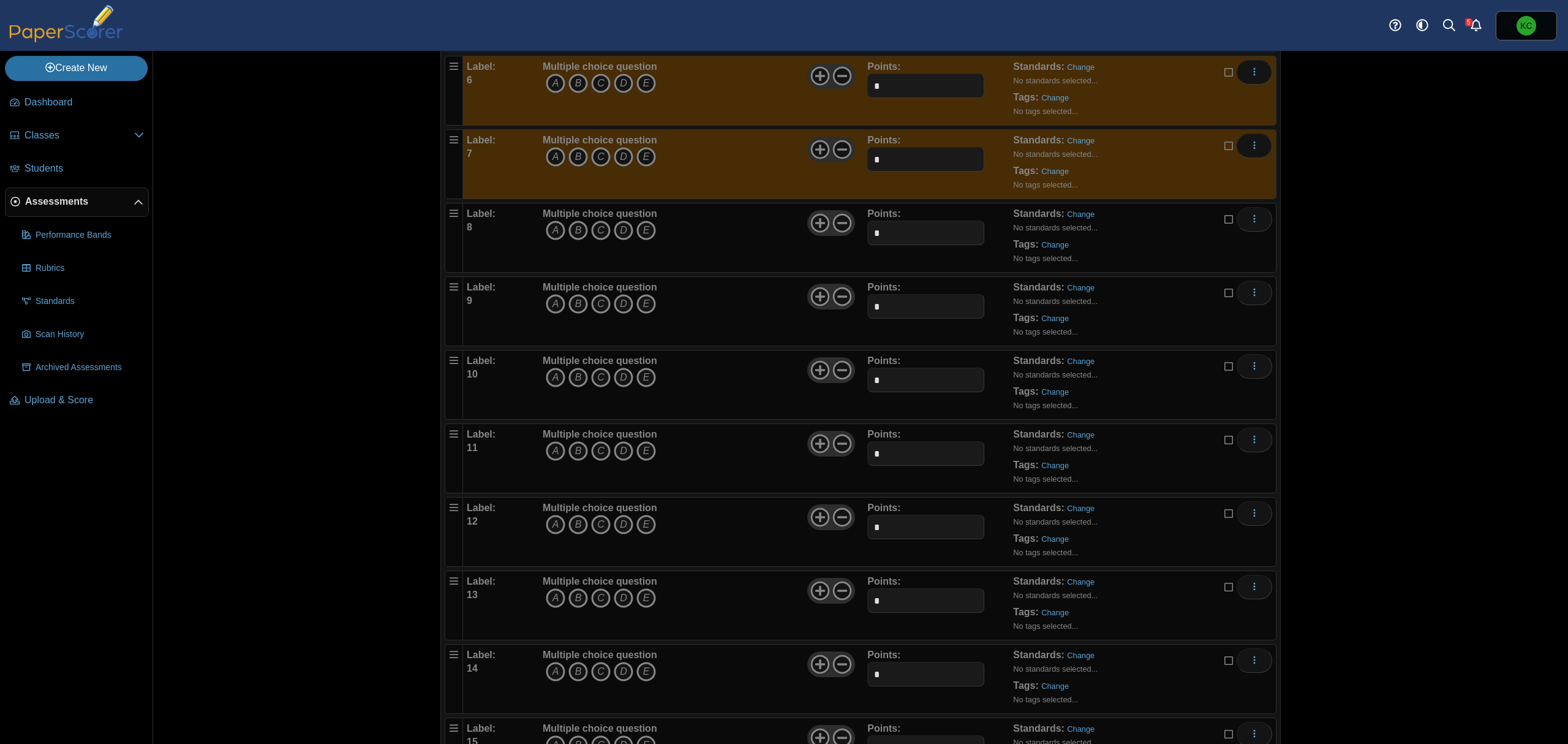
scroll to position [449, 0]
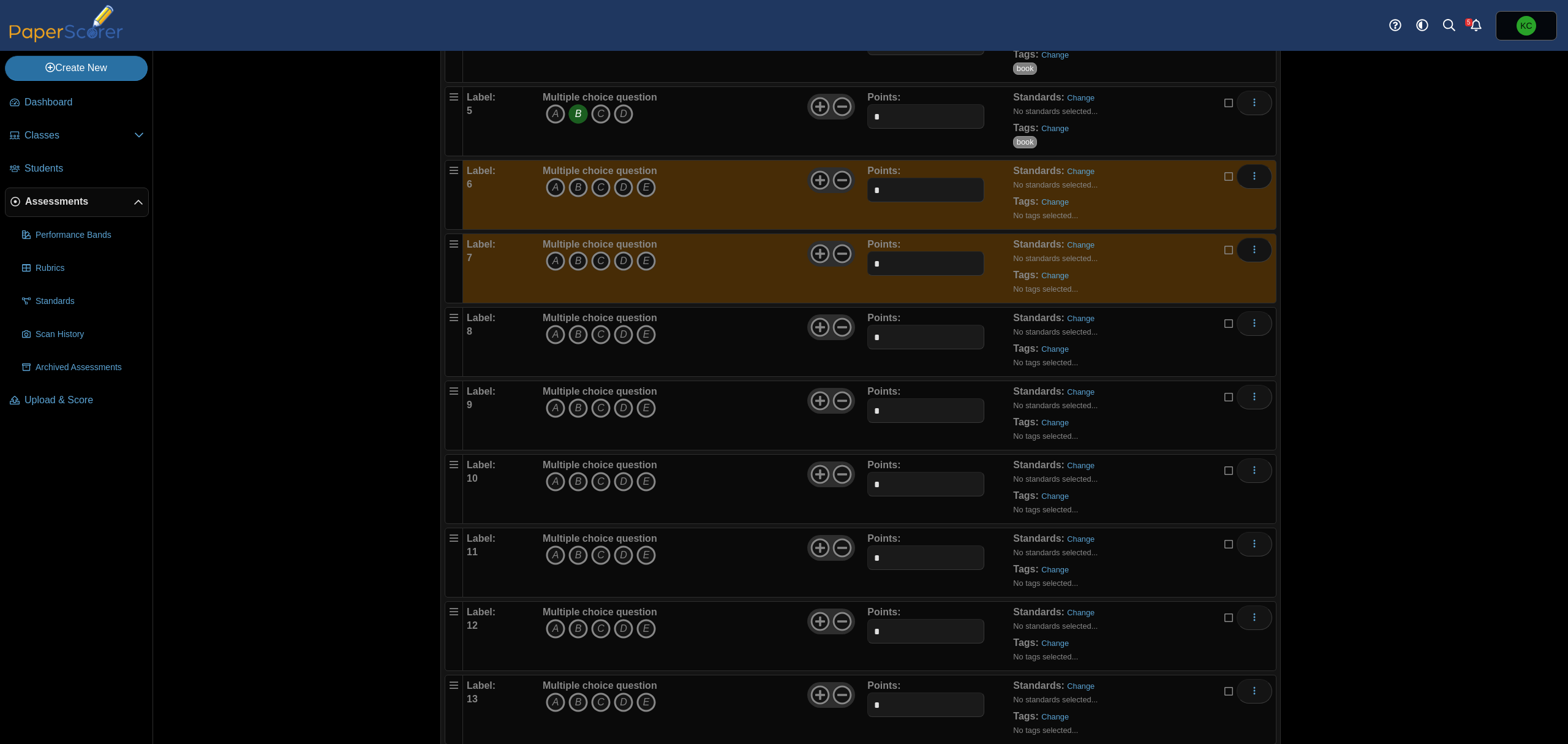
click at [684, 197] on div "Multiple choice question A B C D E" at bounding box center [704, 194] width 328 height 62
click at [751, 272] on div "Multiple choice question A B C D E" at bounding box center [704, 269] width 328 height 62
click at [1446, 238] on div "Adding or removing a question, will render already printed testing sheets inval…" at bounding box center [861, 397] width 1415 height 693
click at [1225, 177] on icon at bounding box center [1229, 175] width 10 height 9
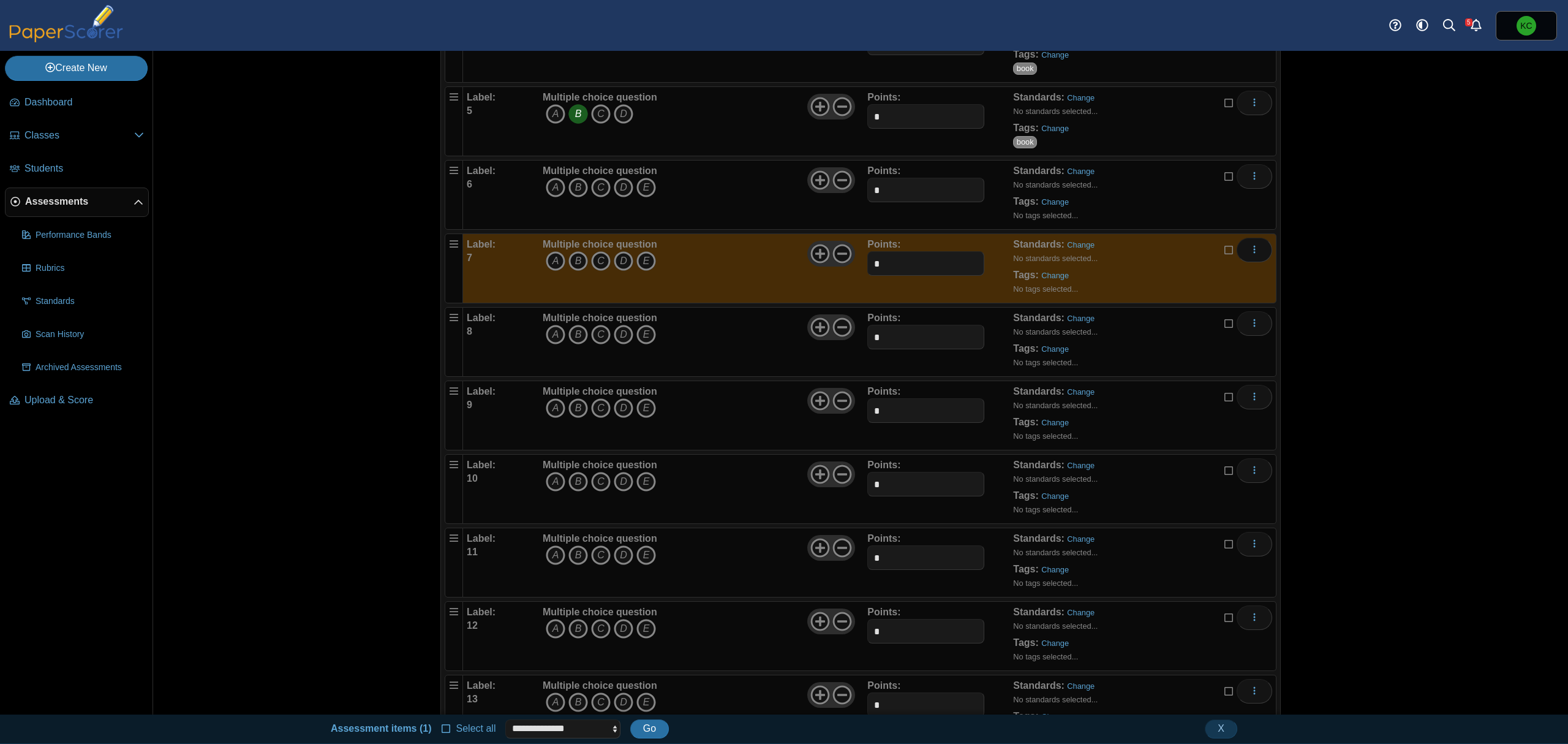
click at [1225, 253] on icon at bounding box center [1229, 248] width 10 height 9
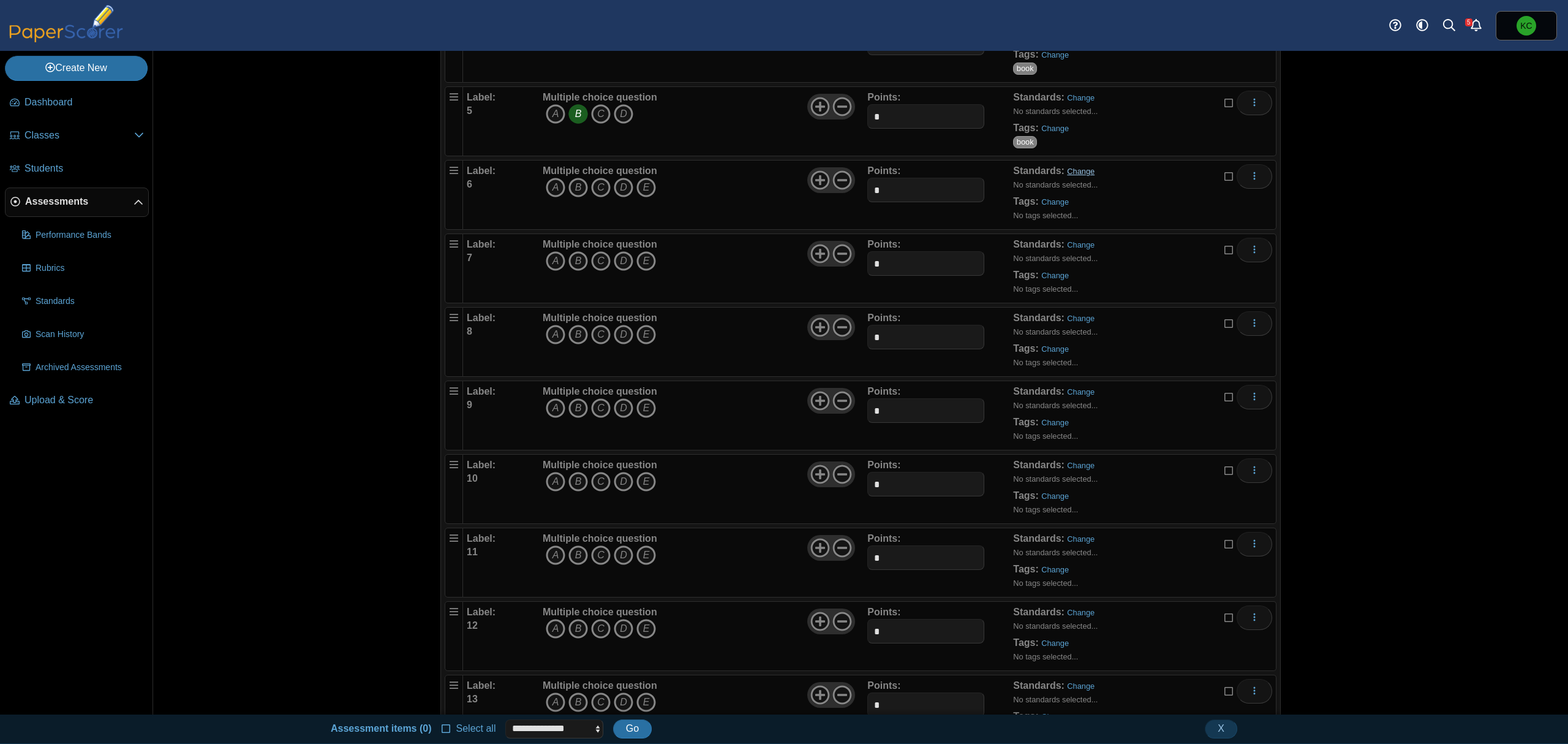
click at [1073, 175] on link "Change" at bounding box center [1081, 171] width 27 height 9
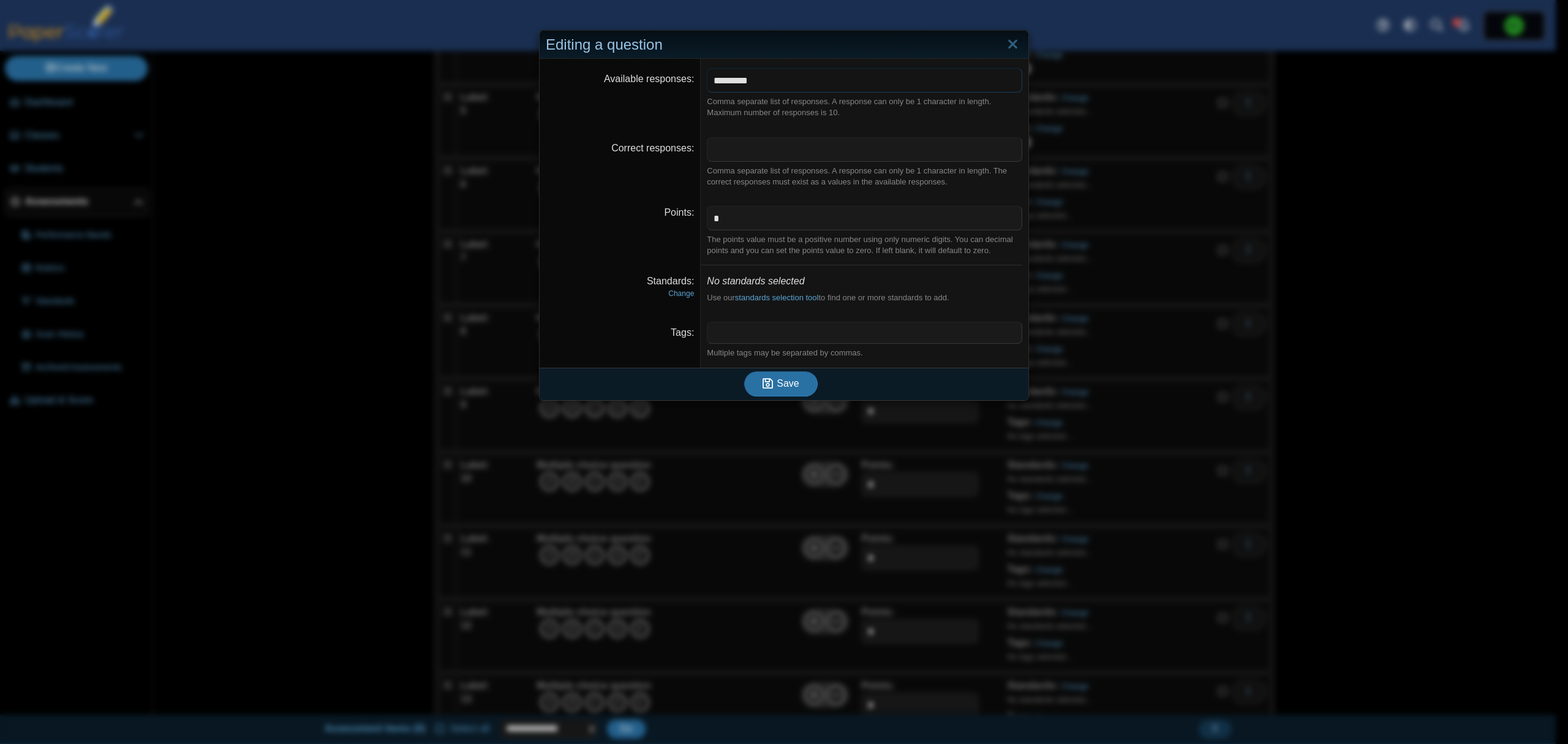
click at [860, 78] on input "*********" at bounding box center [864, 80] width 315 height 24
type input "*******"
click at [792, 380] on button "Save" at bounding box center [781, 383] width 73 height 24
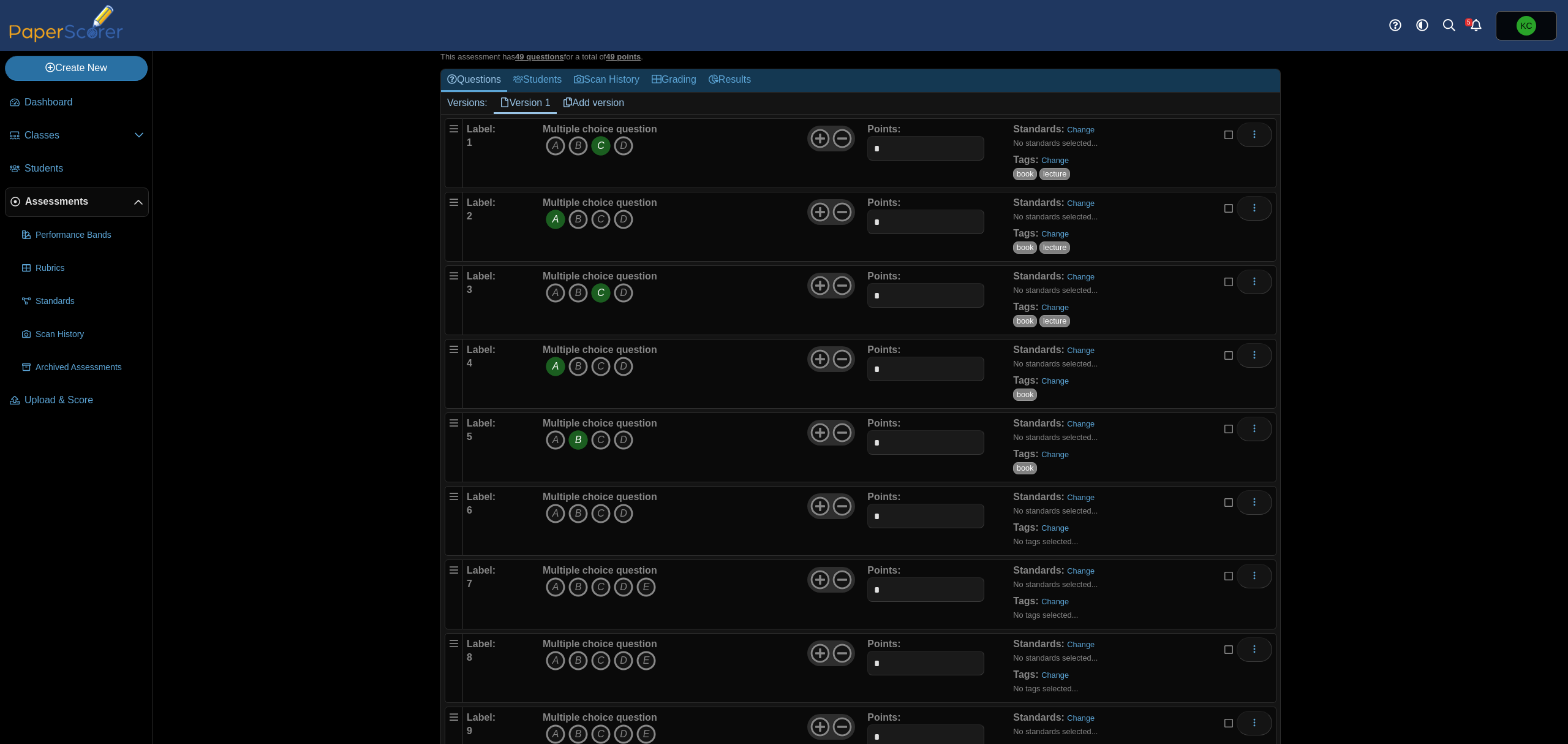
scroll to position [163, 0]
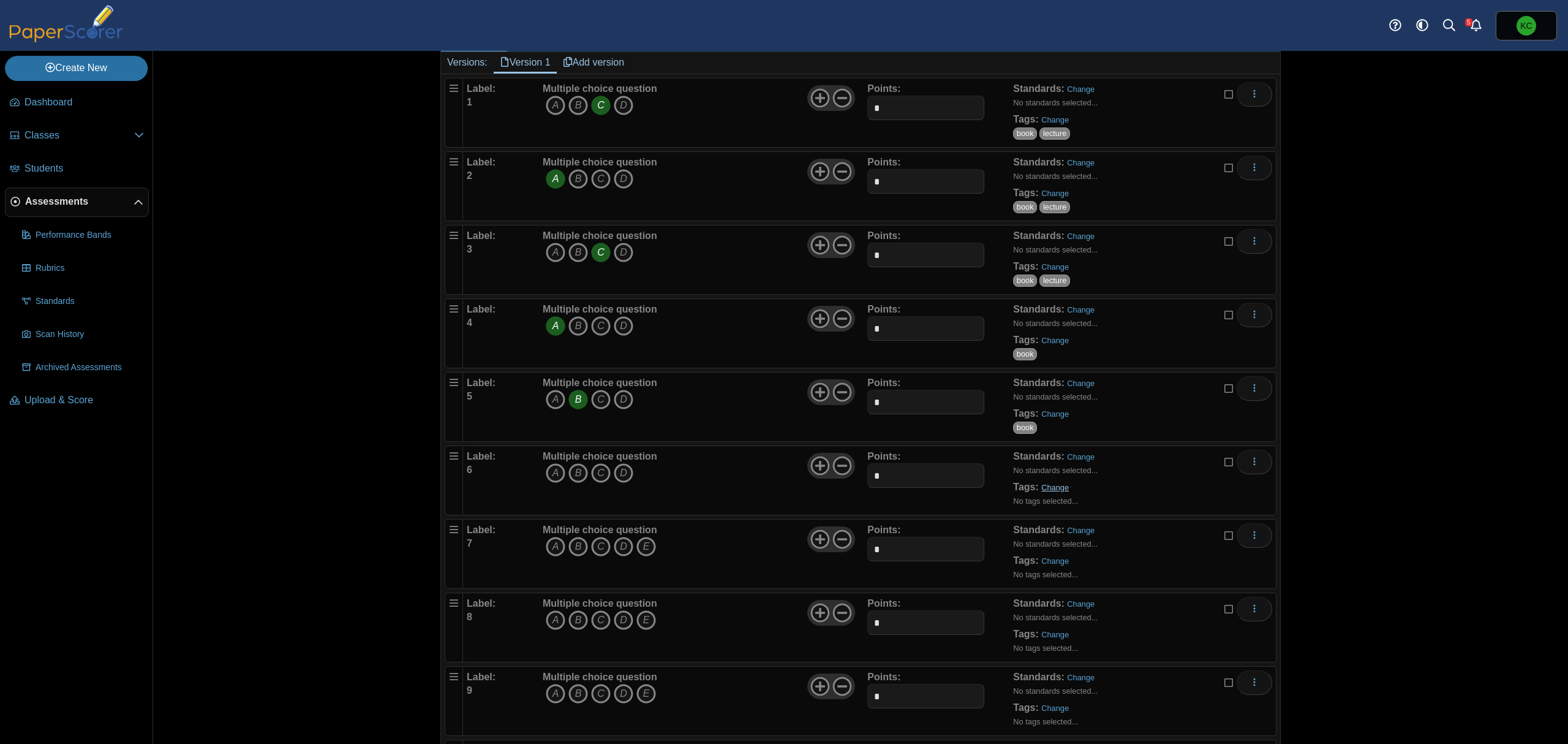
click at [1042, 488] on link "Change" at bounding box center [1055, 487] width 27 height 9
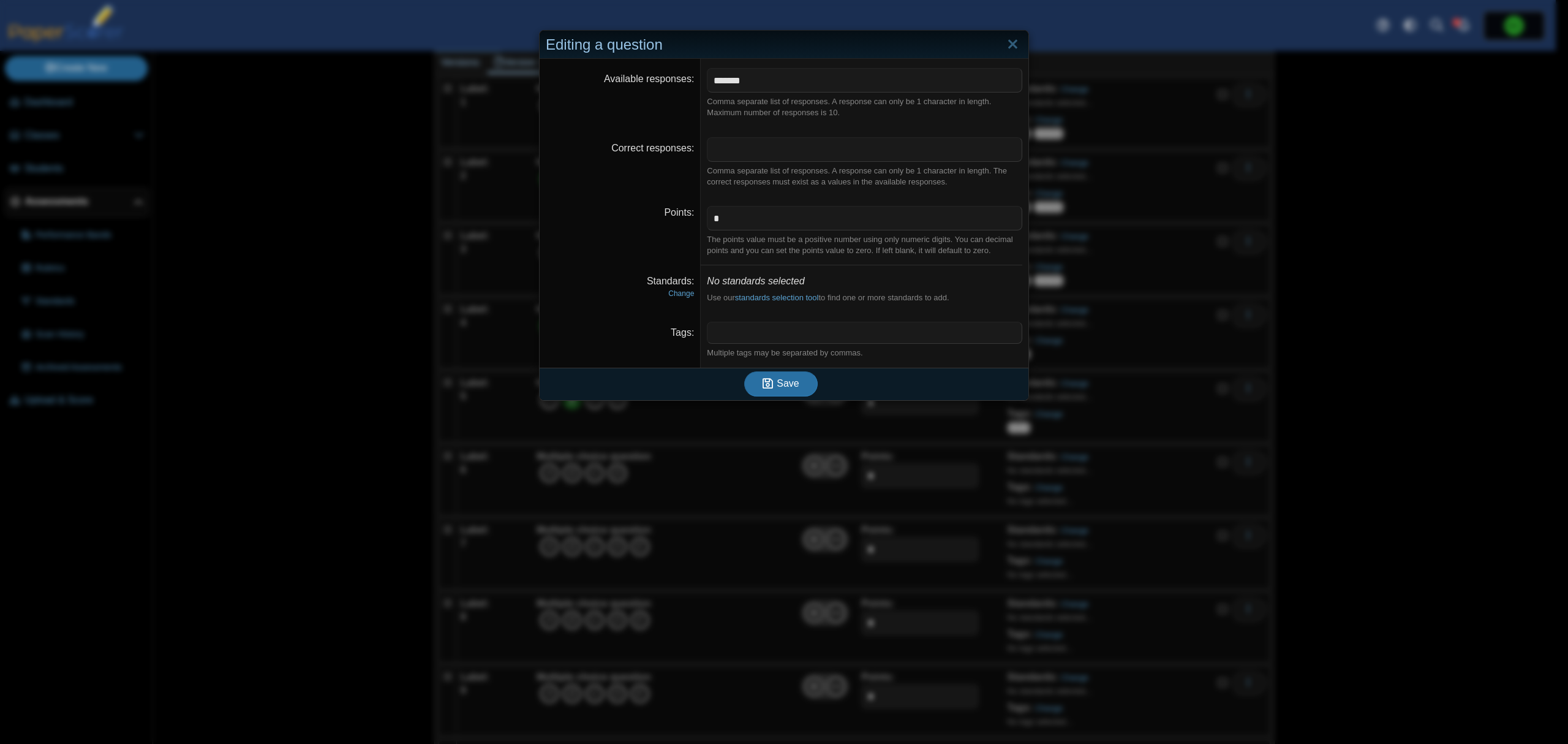
click at [802, 325] on span at bounding box center [864, 332] width 314 height 21
click at [783, 385] on span "Save" at bounding box center [787, 383] width 22 height 11
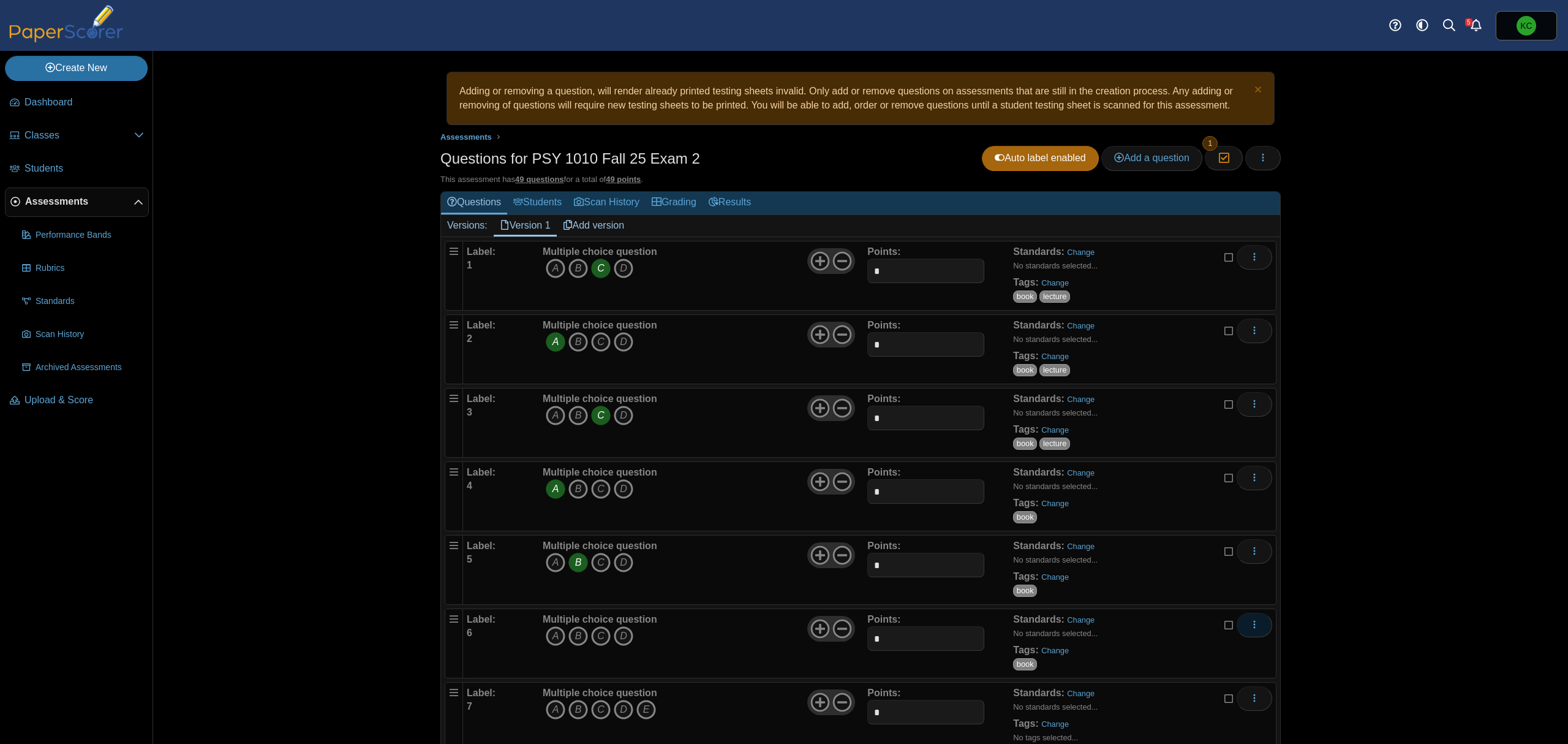
click at [1253, 631] on button "More options" at bounding box center [1254, 625] width 35 height 24
click at [1193, 689] on link "Duplicate" at bounding box center [1192, 693] width 147 height 19
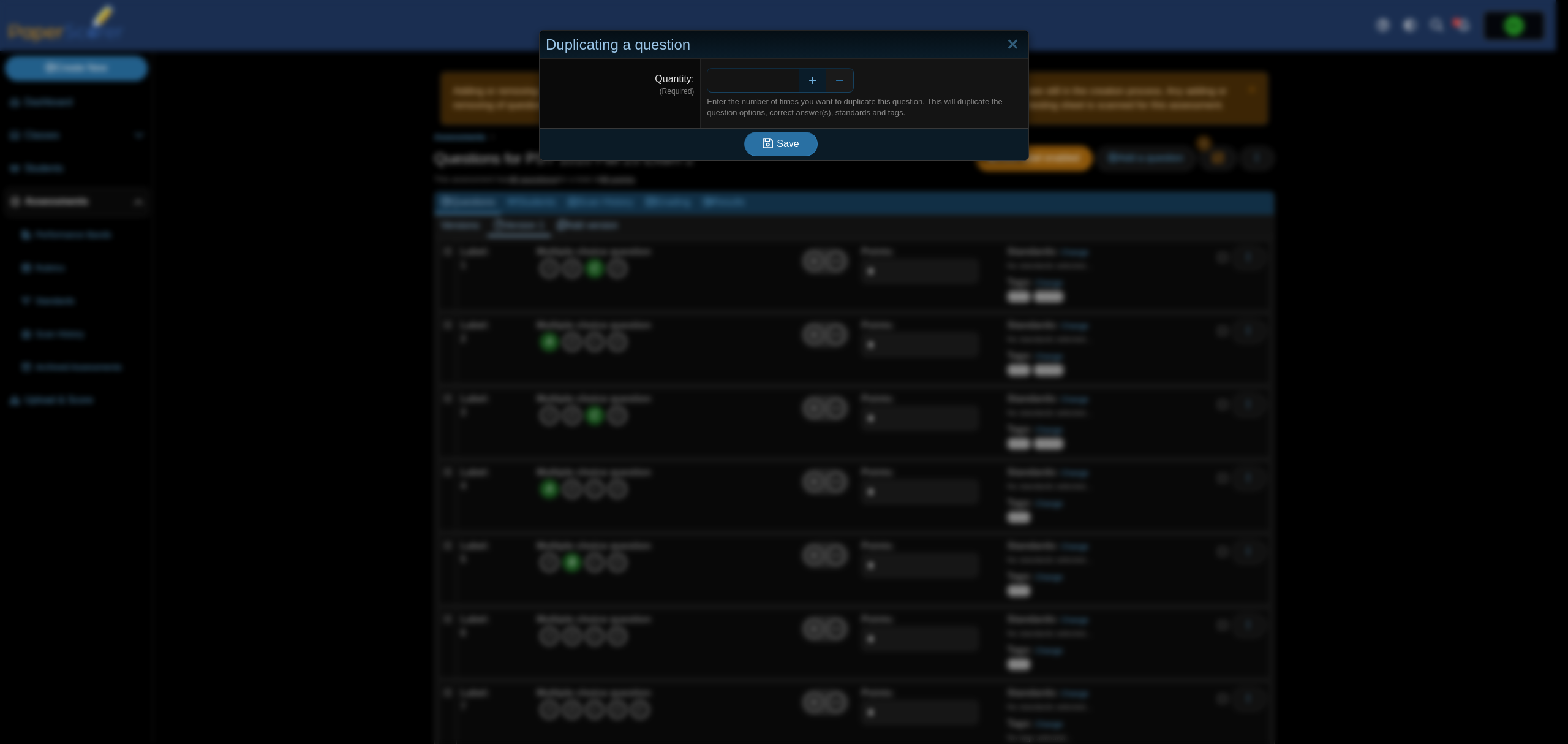
drag, startPoint x: 777, startPoint y: 81, endPoint x: 794, endPoint y: 81, distance: 17.0
click at [794, 81] on div "*" at bounding box center [864, 80] width 315 height 24
type input "**"
click at [744, 132] on button "Save" at bounding box center [781, 144] width 73 height 24
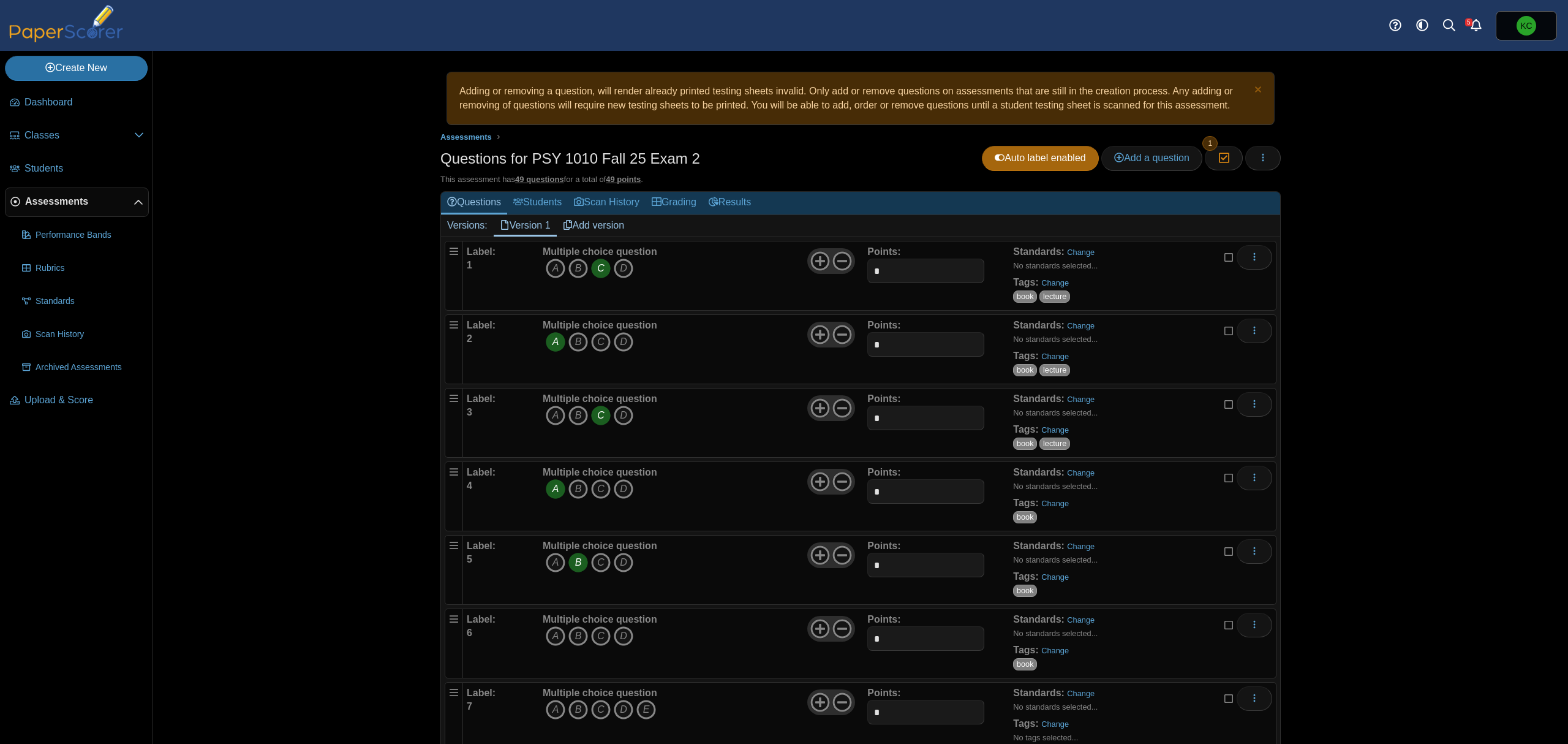
scroll to position [63, 0]
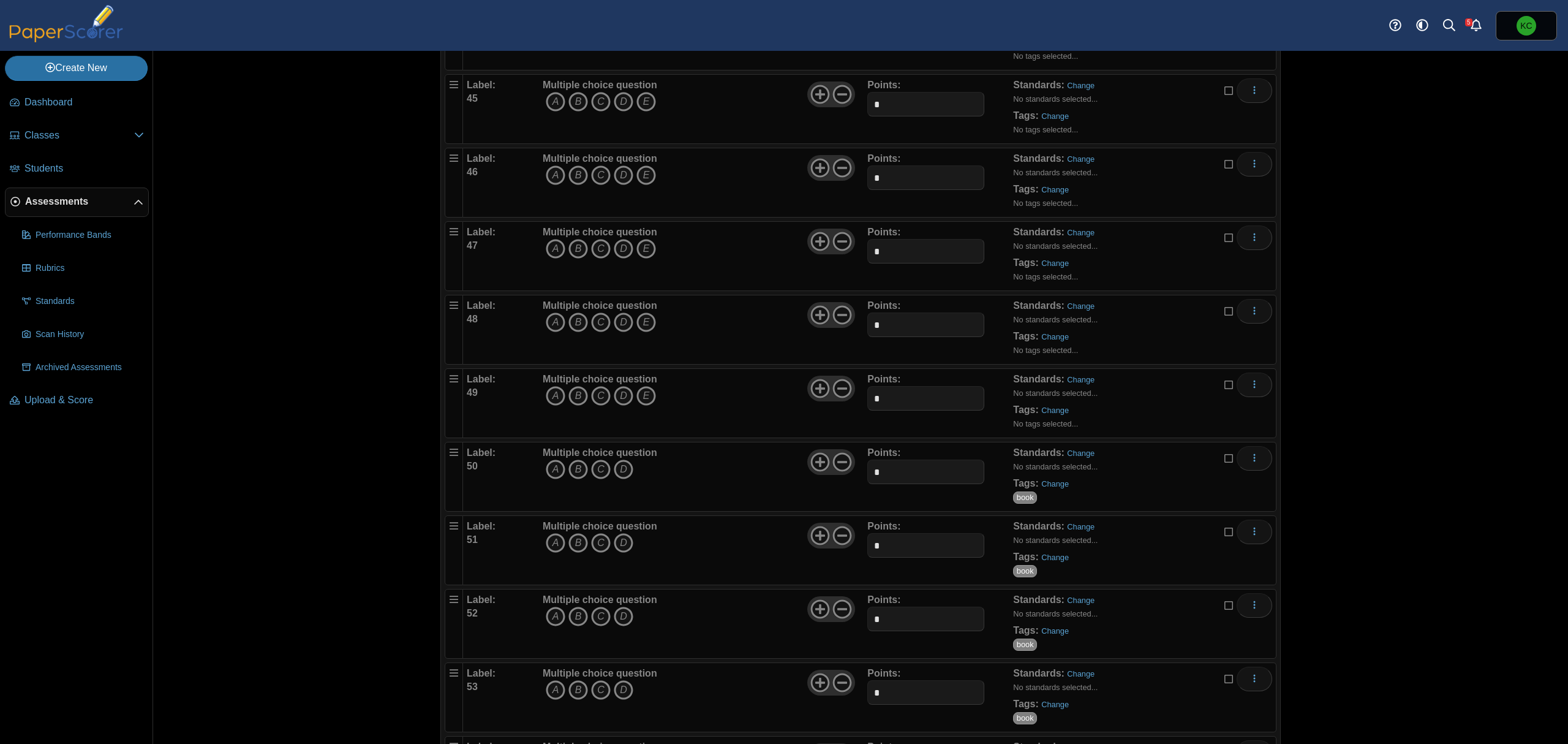
scroll to position [3438, 0]
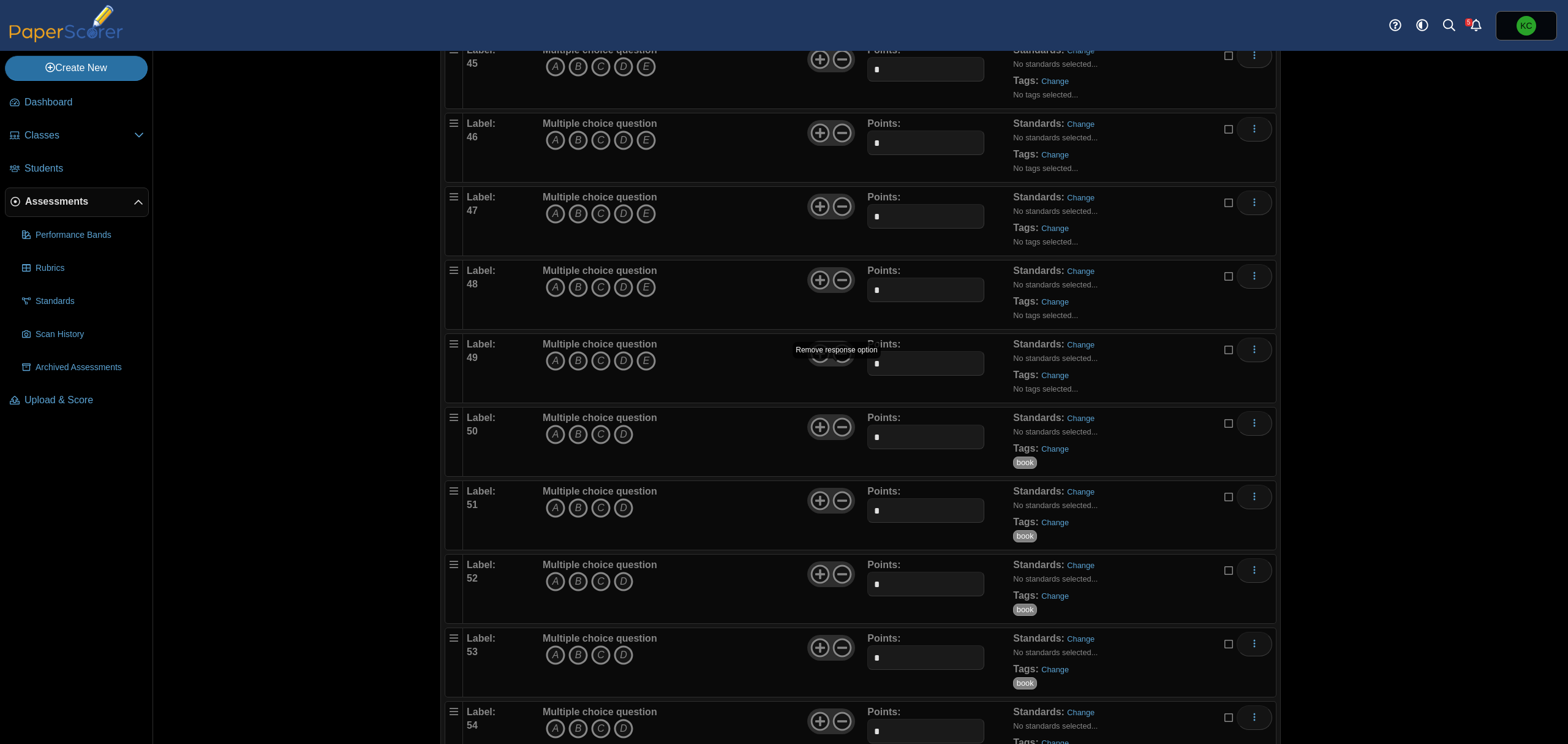
click at [836, 363] on icon at bounding box center [842, 353] width 20 height 20
click at [838, 290] on icon at bounding box center [842, 280] width 20 height 20
click at [1225, 352] on icon at bounding box center [1229, 348] width 10 height 9
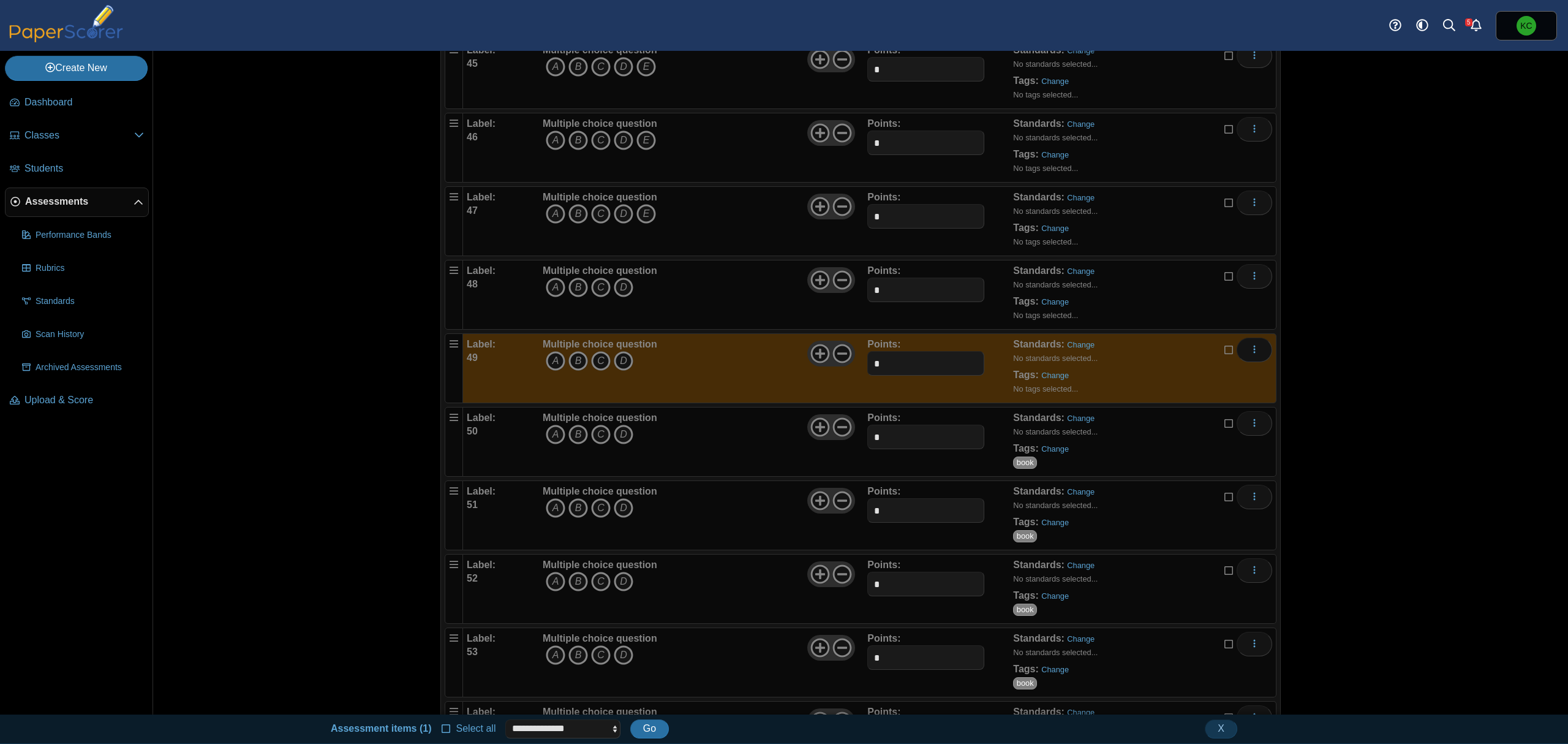
click at [1226, 279] on icon at bounding box center [1229, 274] width 10 height 9
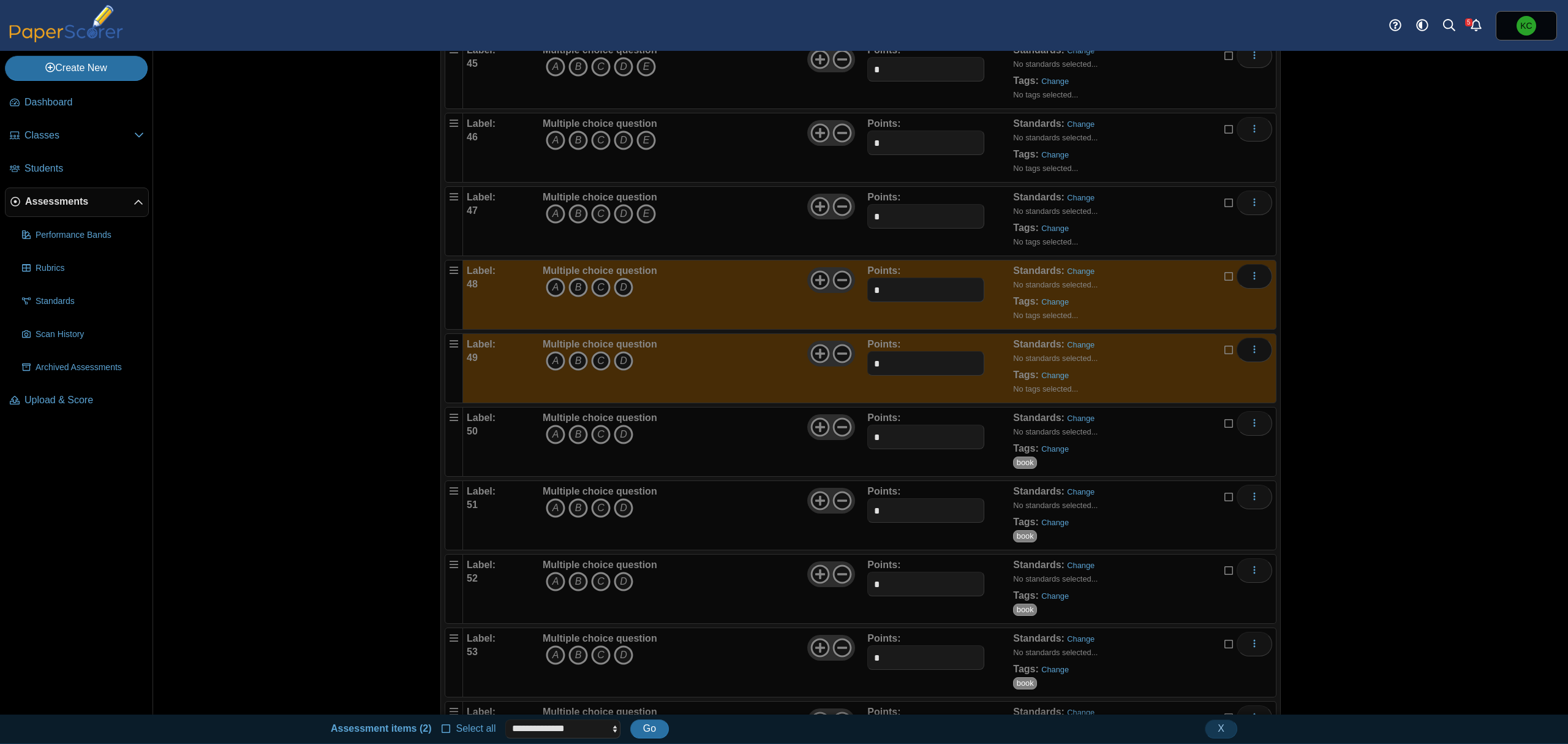
click at [1179, 252] on div "Standards: Change No standards selected... Tags: Change No tags selected..." at bounding box center [1122, 221] width 219 height 62
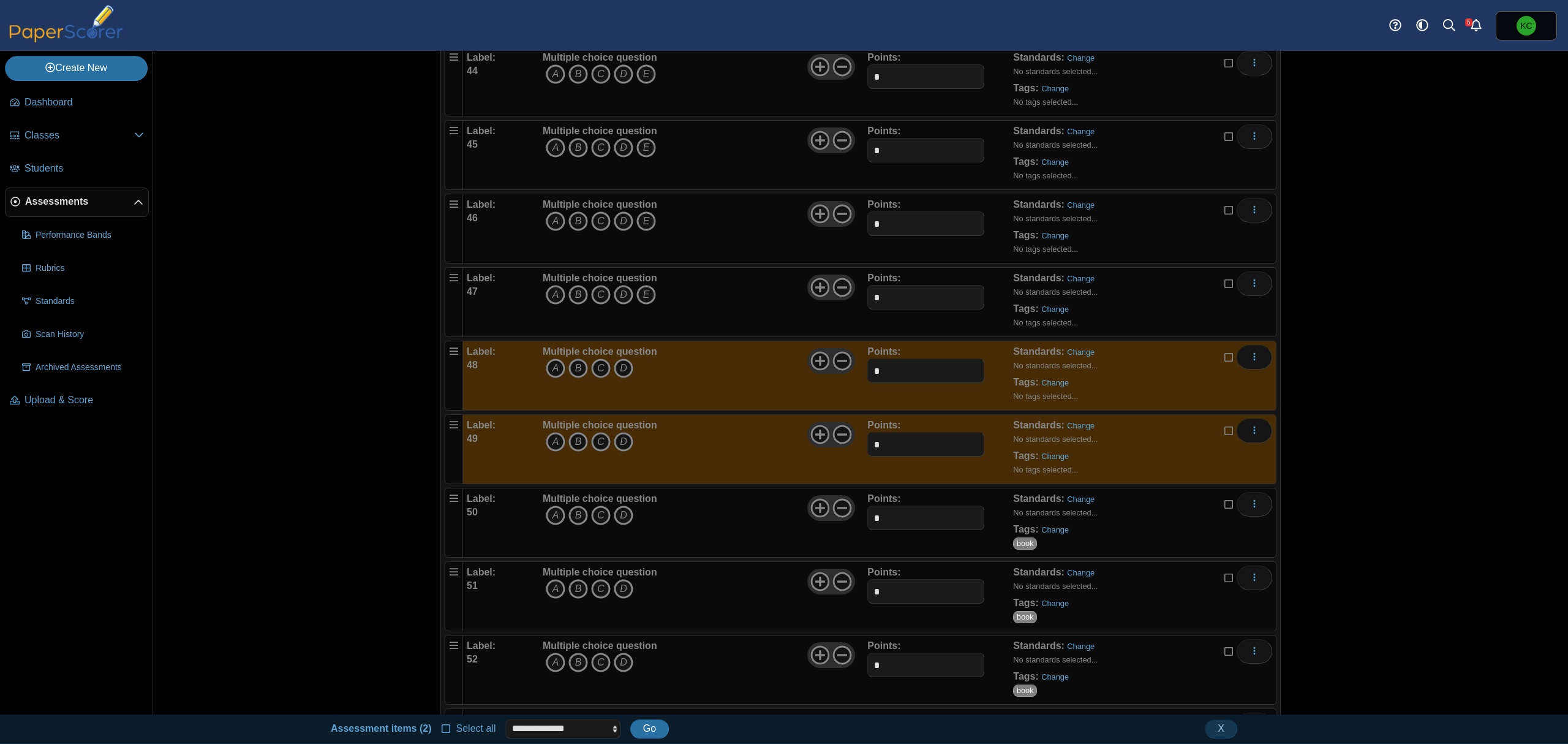
scroll to position [3357, 0]
click at [1225, 287] on icon at bounding box center [1229, 282] width 10 height 9
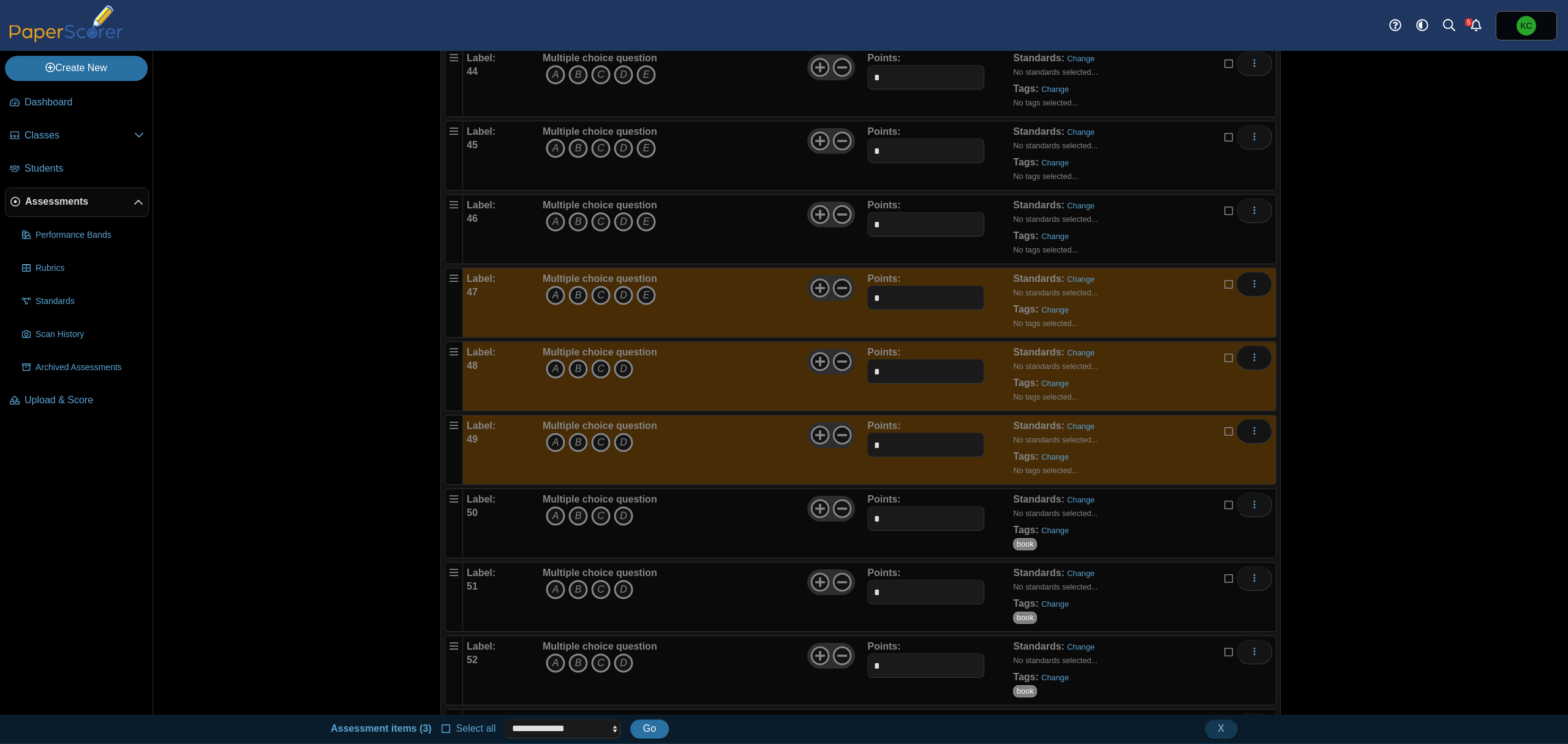
click at [1225, 213] on icon at bounding box center [1229, 209] width 10 height 9
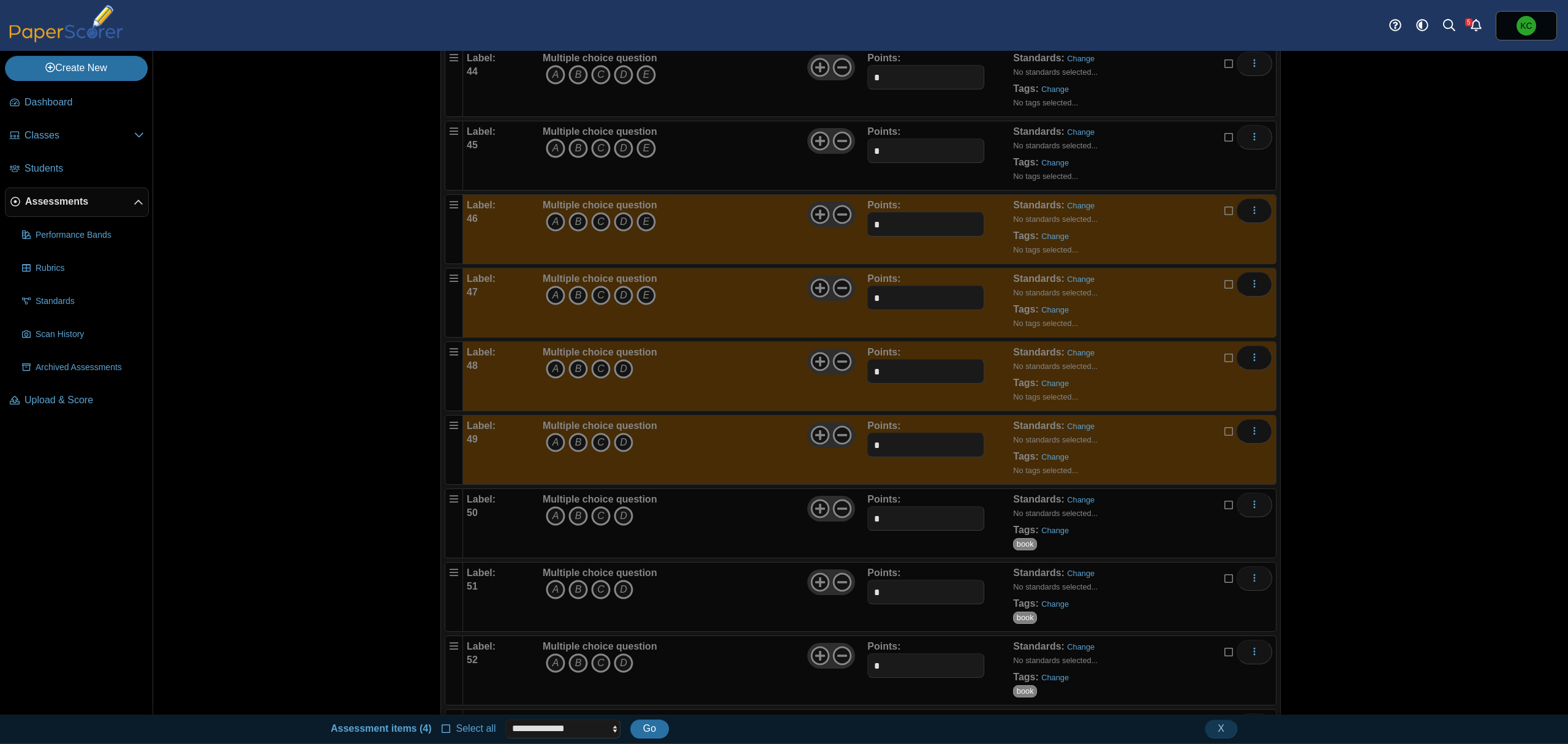
click at [1225, 140] on icon at bounding box center [1229, 135] width 10 height 9
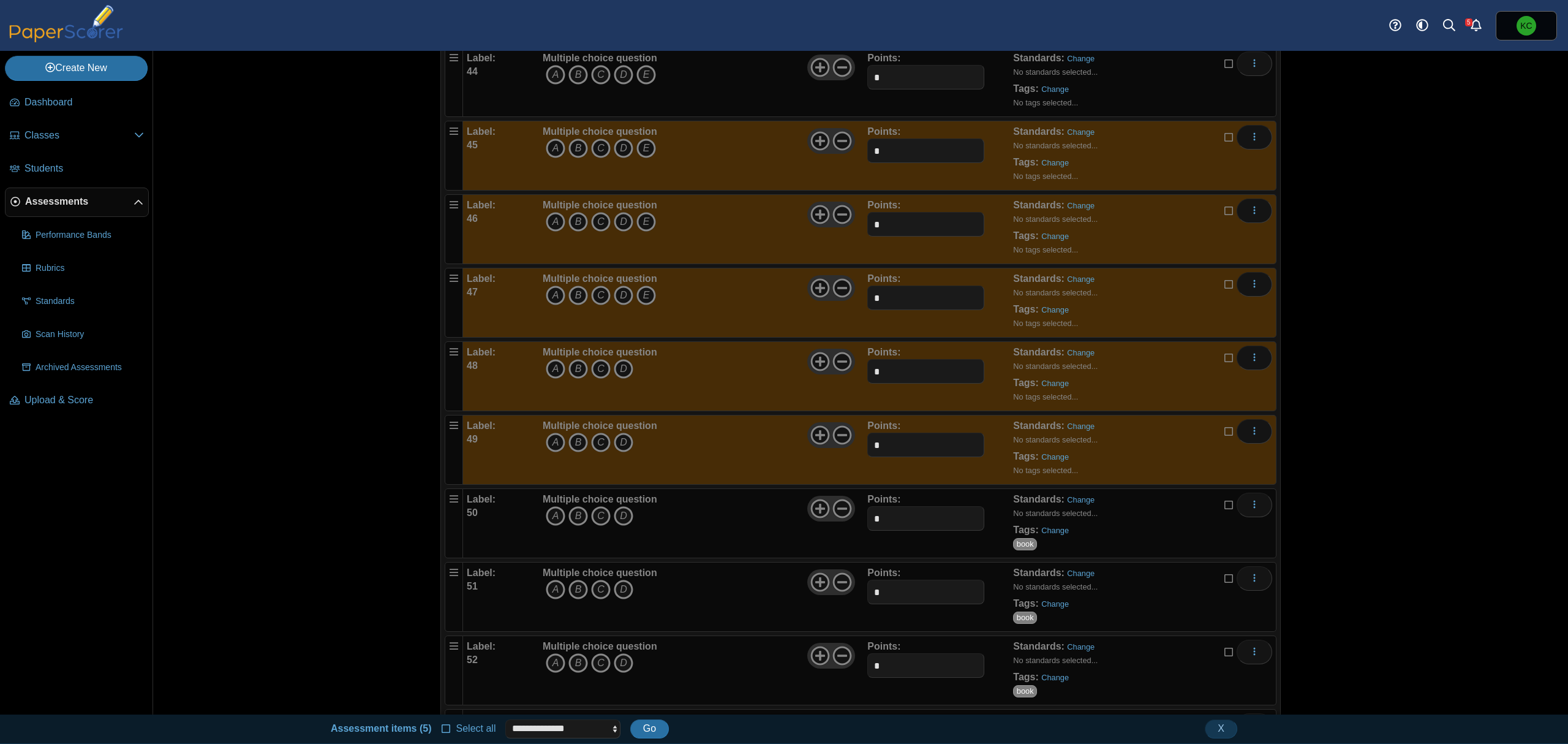
click at [1225, 66] on icon at bounding box center [1229, 62] width 10 height 9
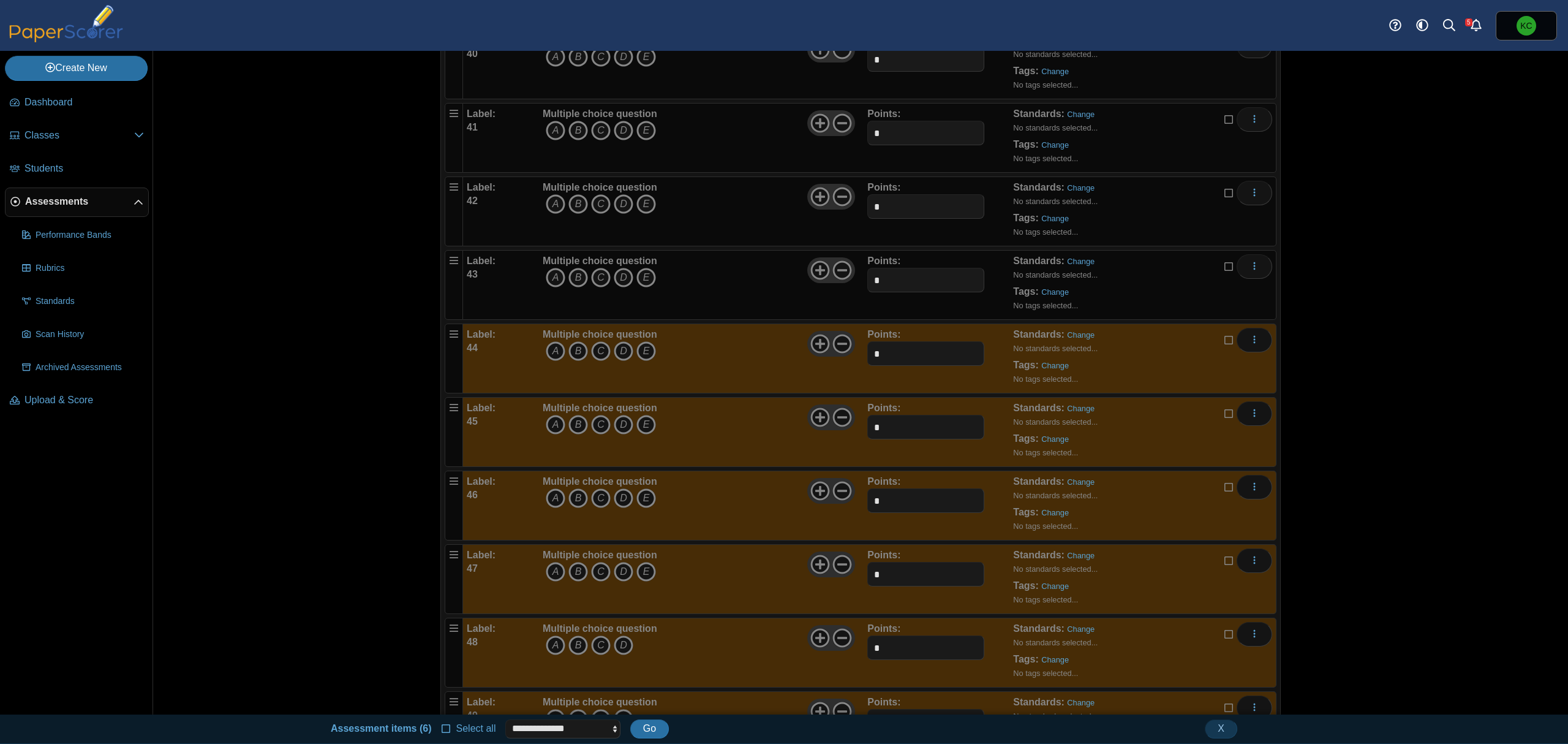
scroll to position [3029, 0]
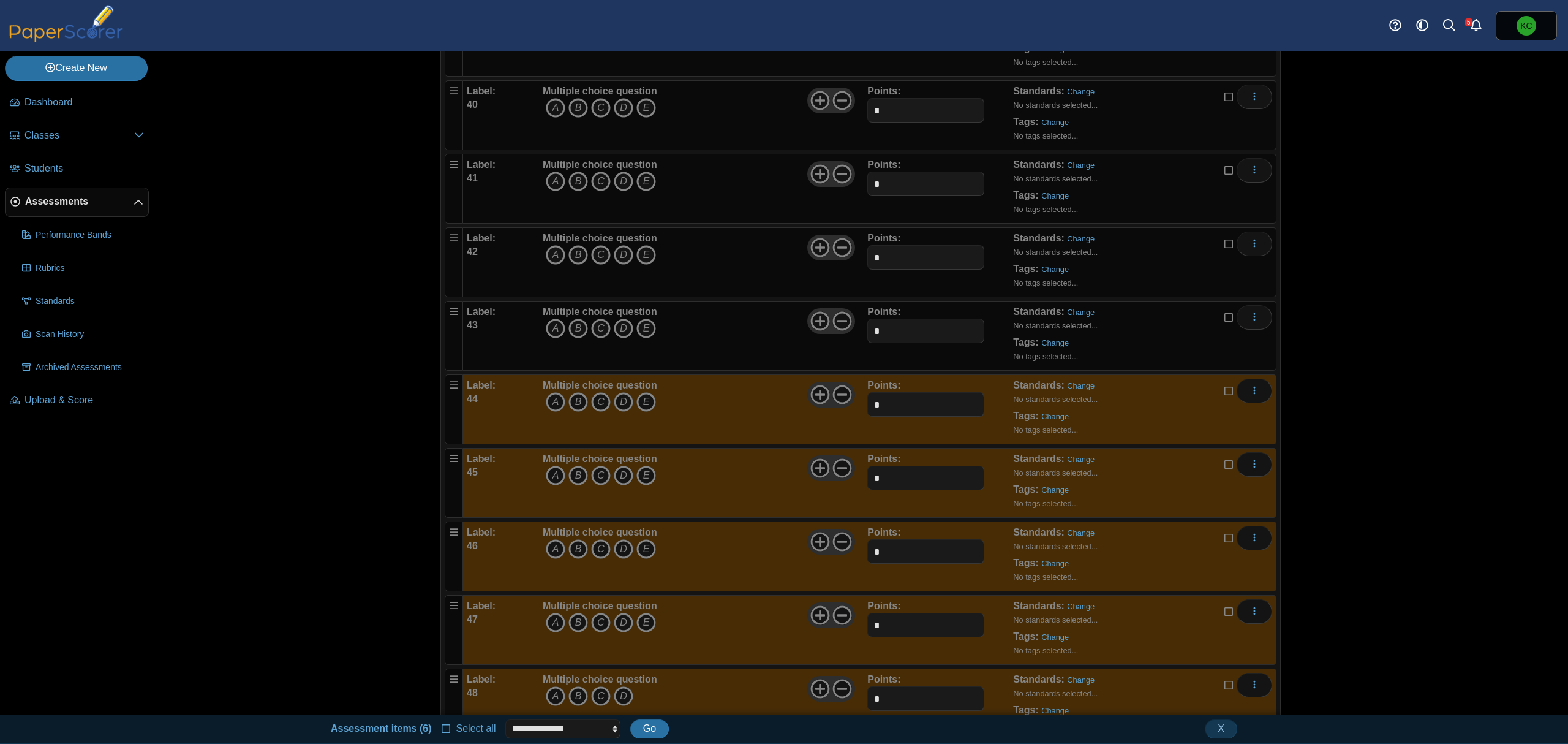
click at [1225, 320] on icon at bounding box center [1229, 315] width 10 height 9
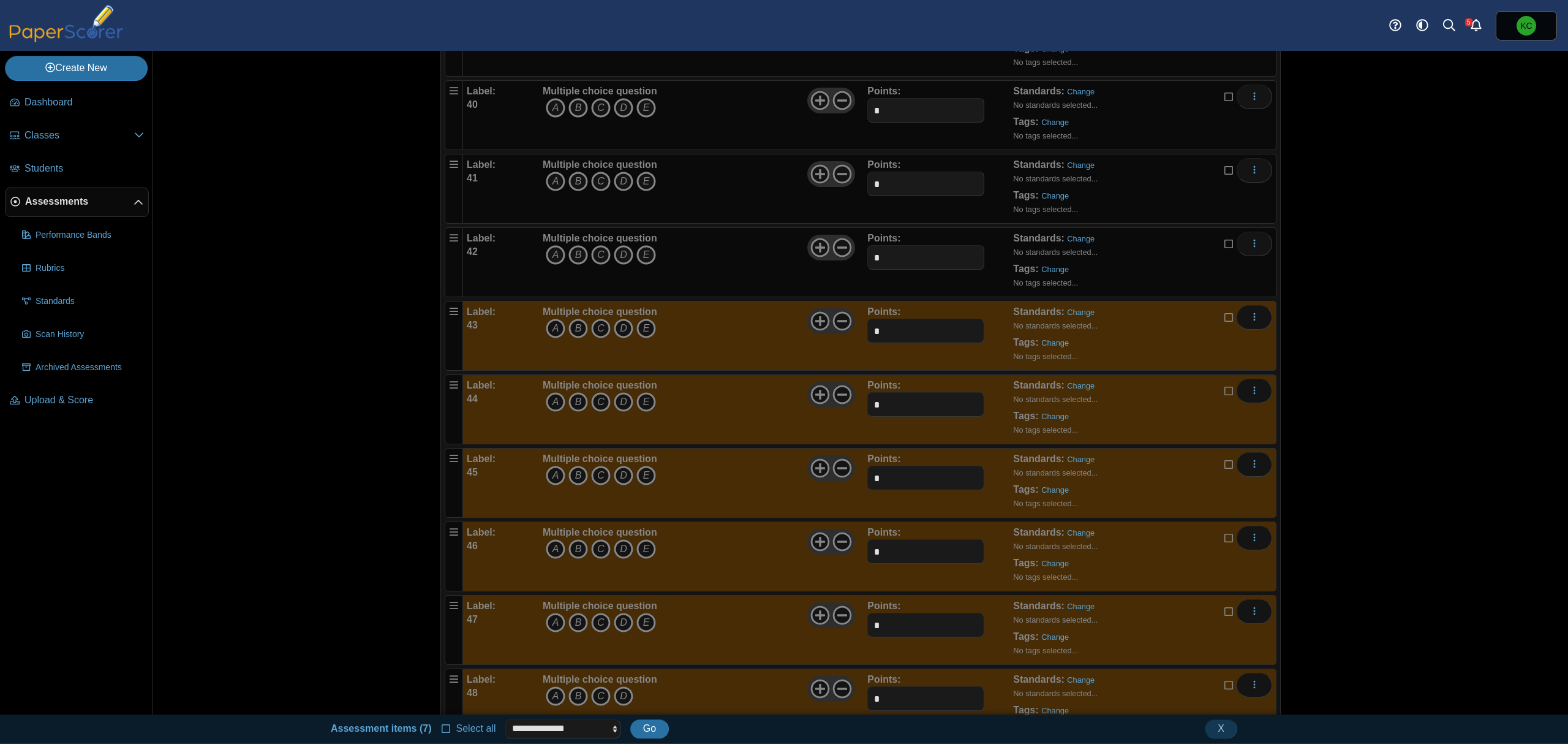
click at [1225, 246] on icon at bounding box center [1229, 242] width 10 height 9
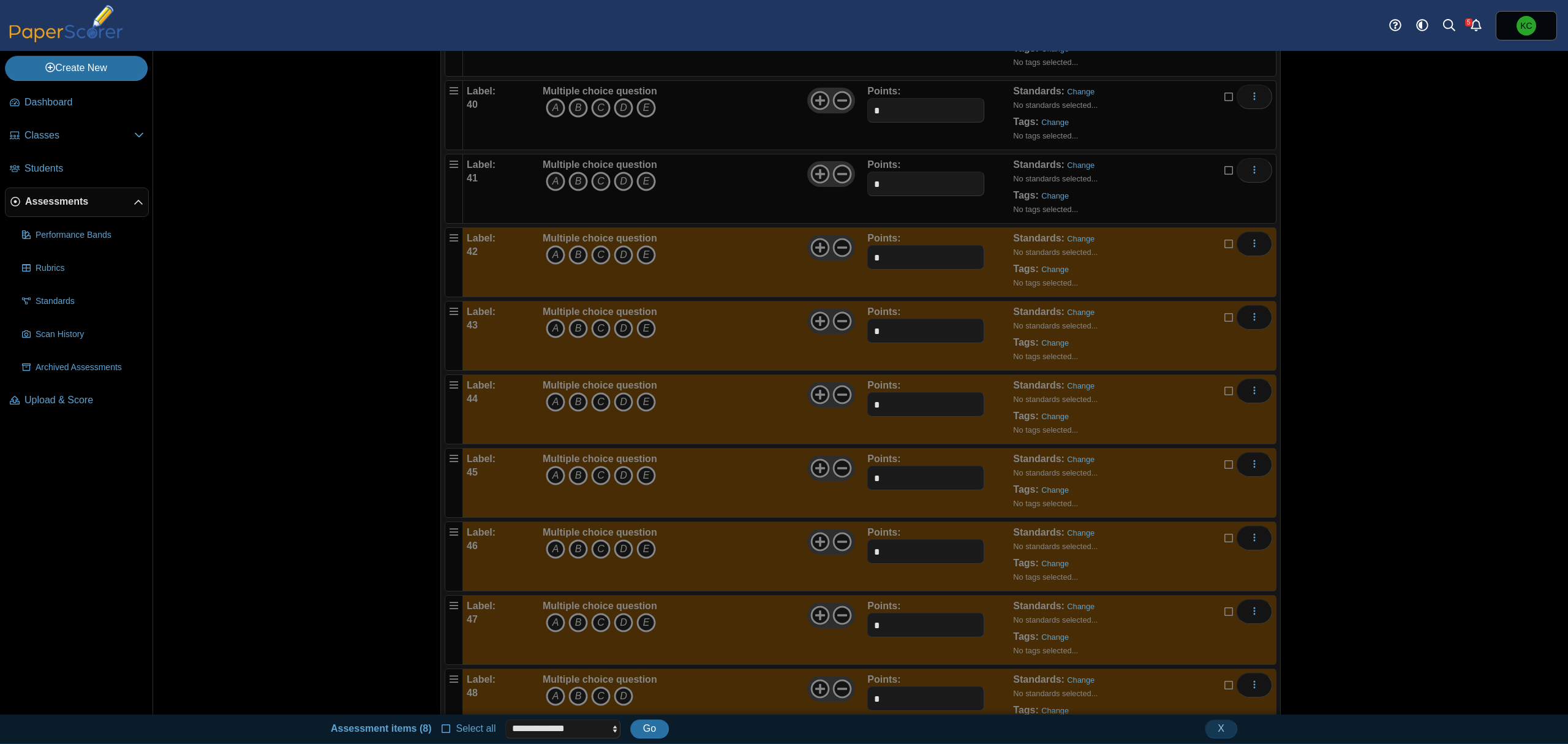
click at [1225, 173] on icon at bounding box center [1229, 168] width 10 height 9
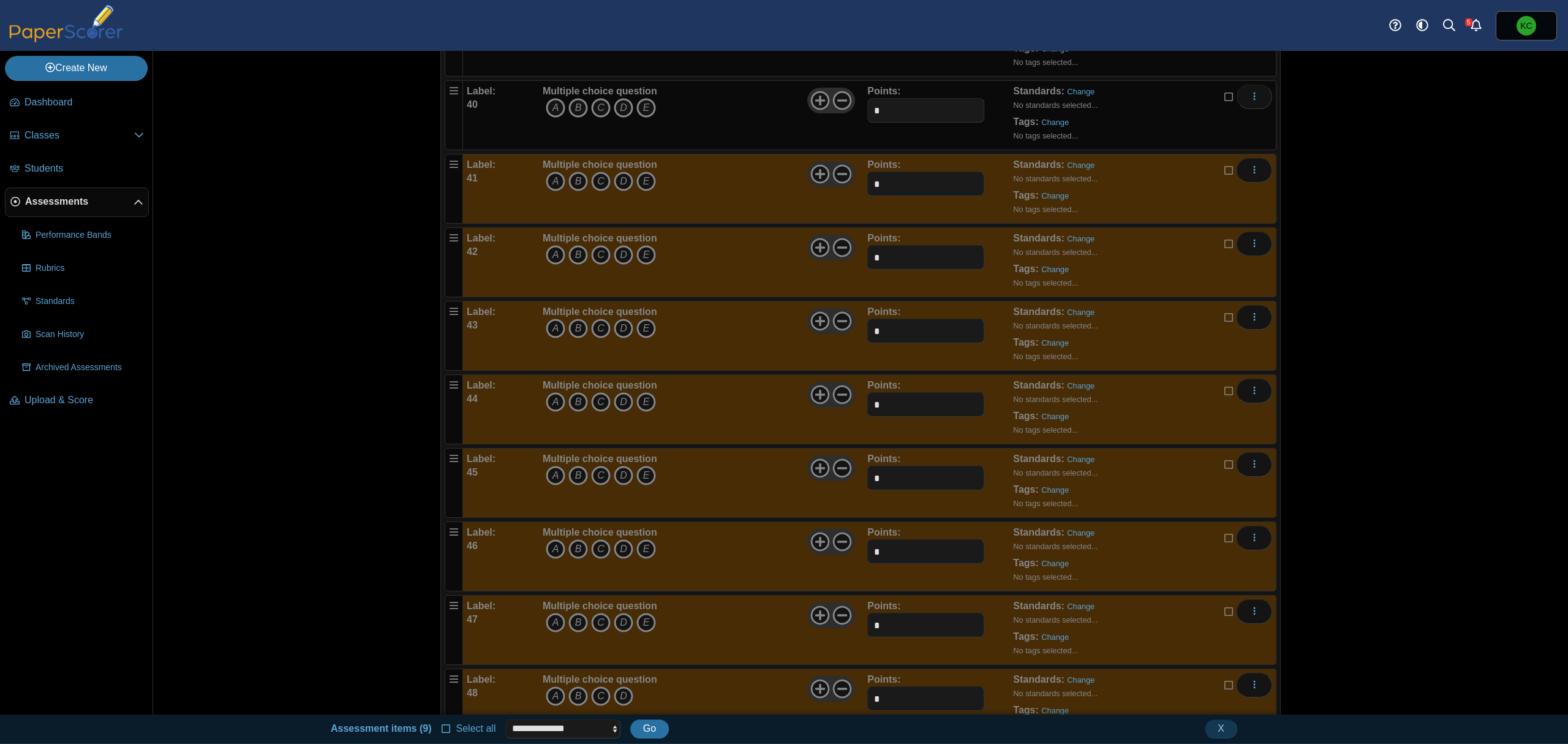
click at [1225, 100] on icon at bounding box center [1229, 95] width 10 height 9
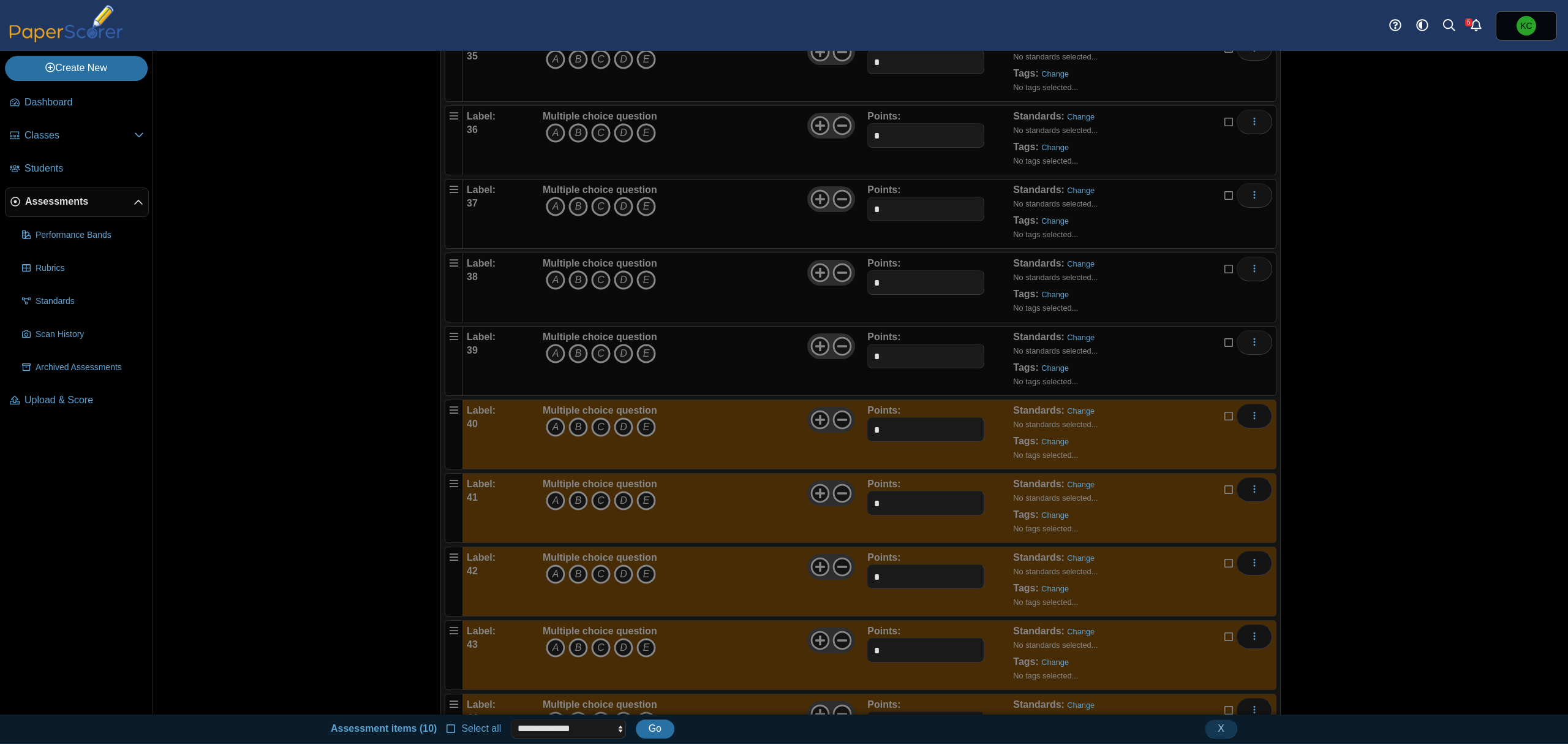
scroll to position [2621, 0]
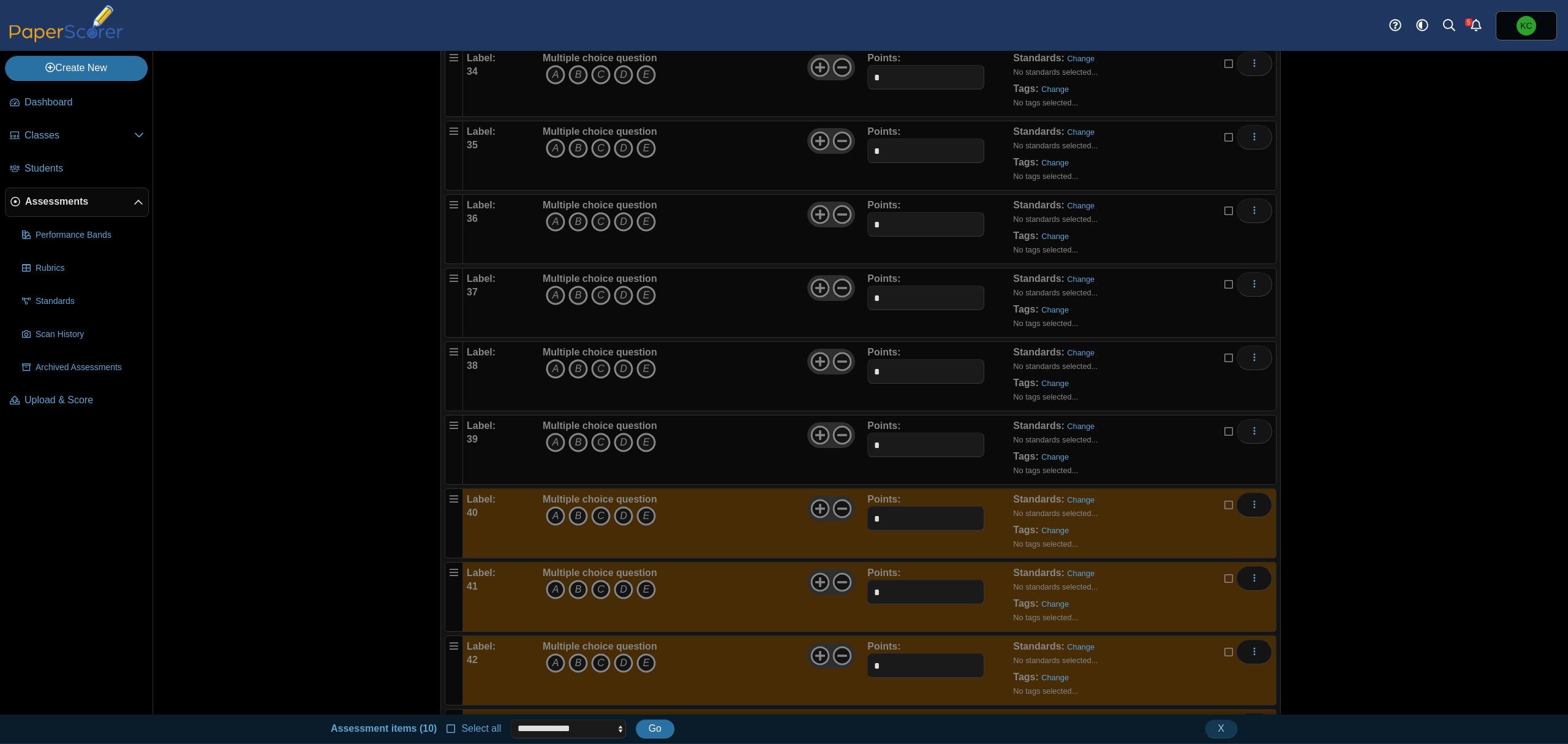
click at [1225, 434] on icon at bounding box center [1229, 430] width 10 height 9
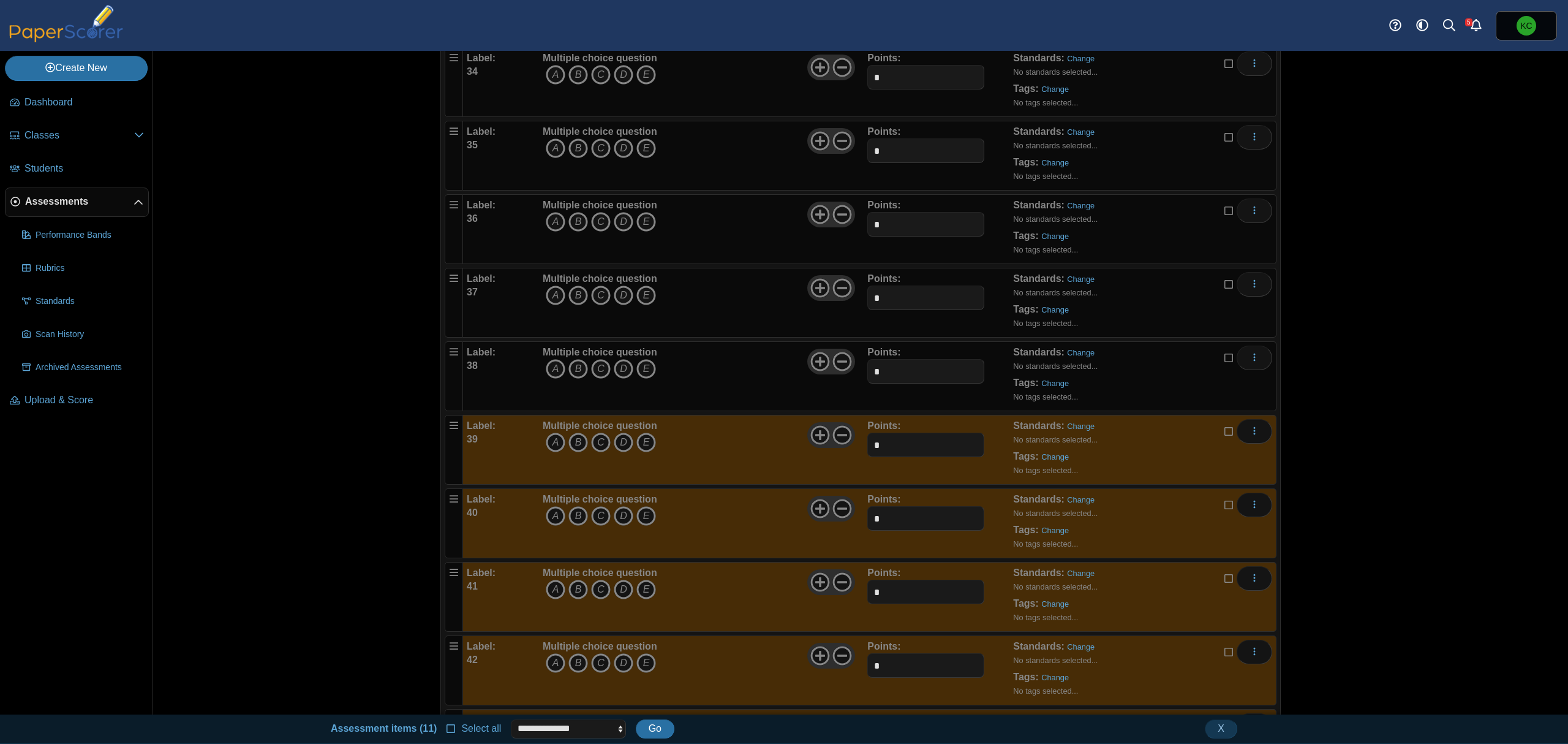
click at [1225, 360] on icon at bounding box center [1229, 355] width 10 height 9
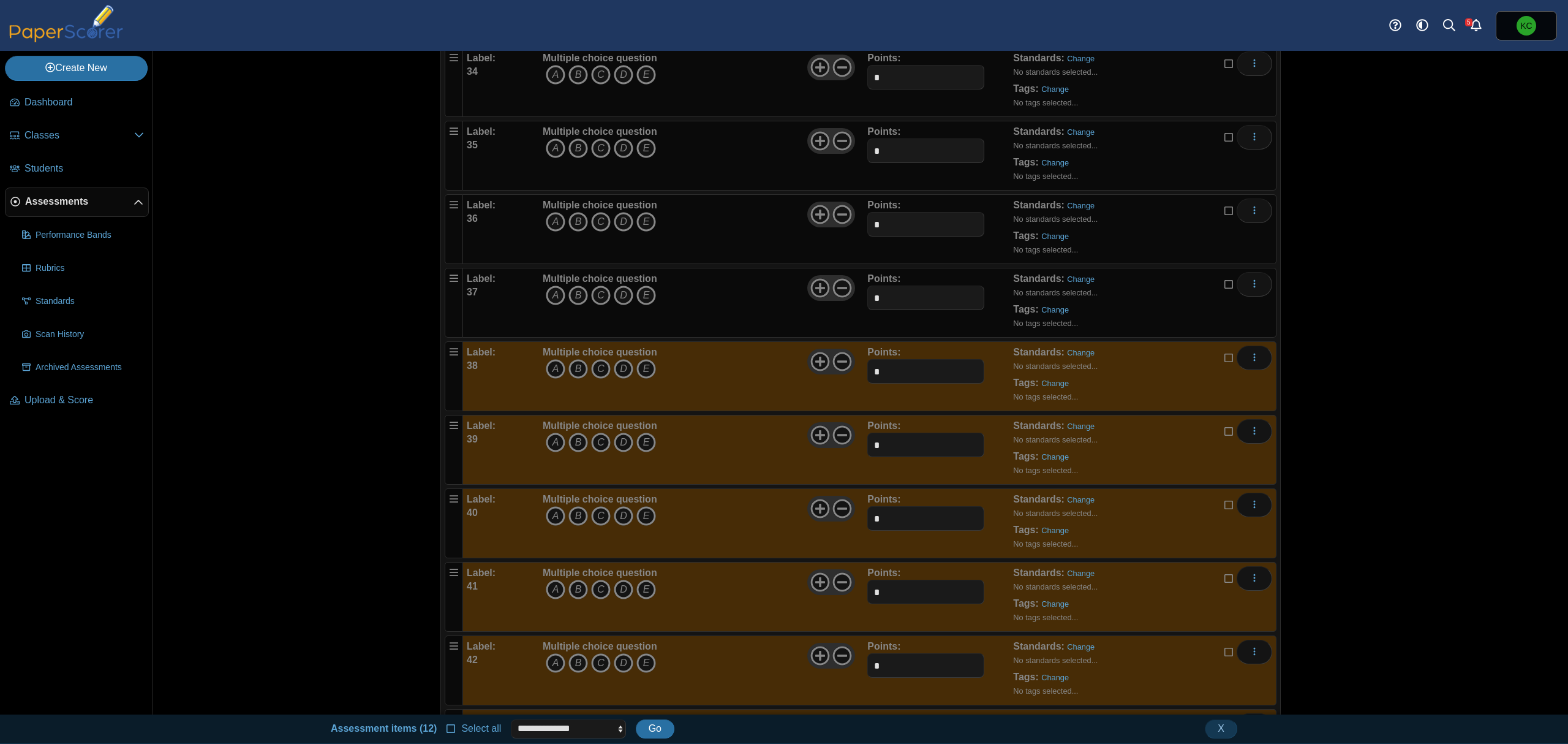
click at [1225, 291] on label at bounding box center [1229, 284] width 10 height 14
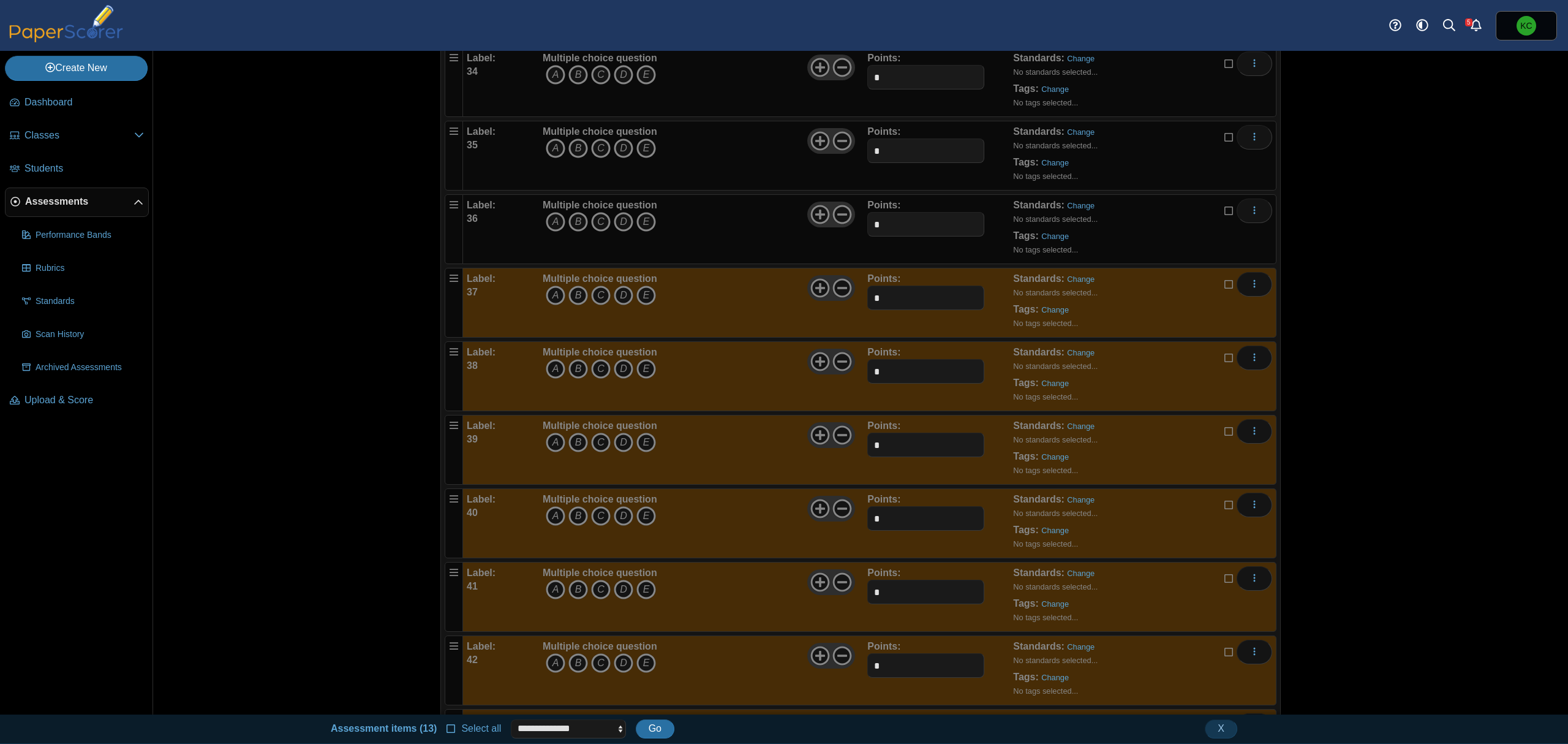
click at [1225, 224] on div "Edit Add alternate response Duplicate Delete" at bounding box center [1248, 210] width 48 height 24
click at [1225, 213] on icon at bounding box center [1229, 209] width 10 height 9
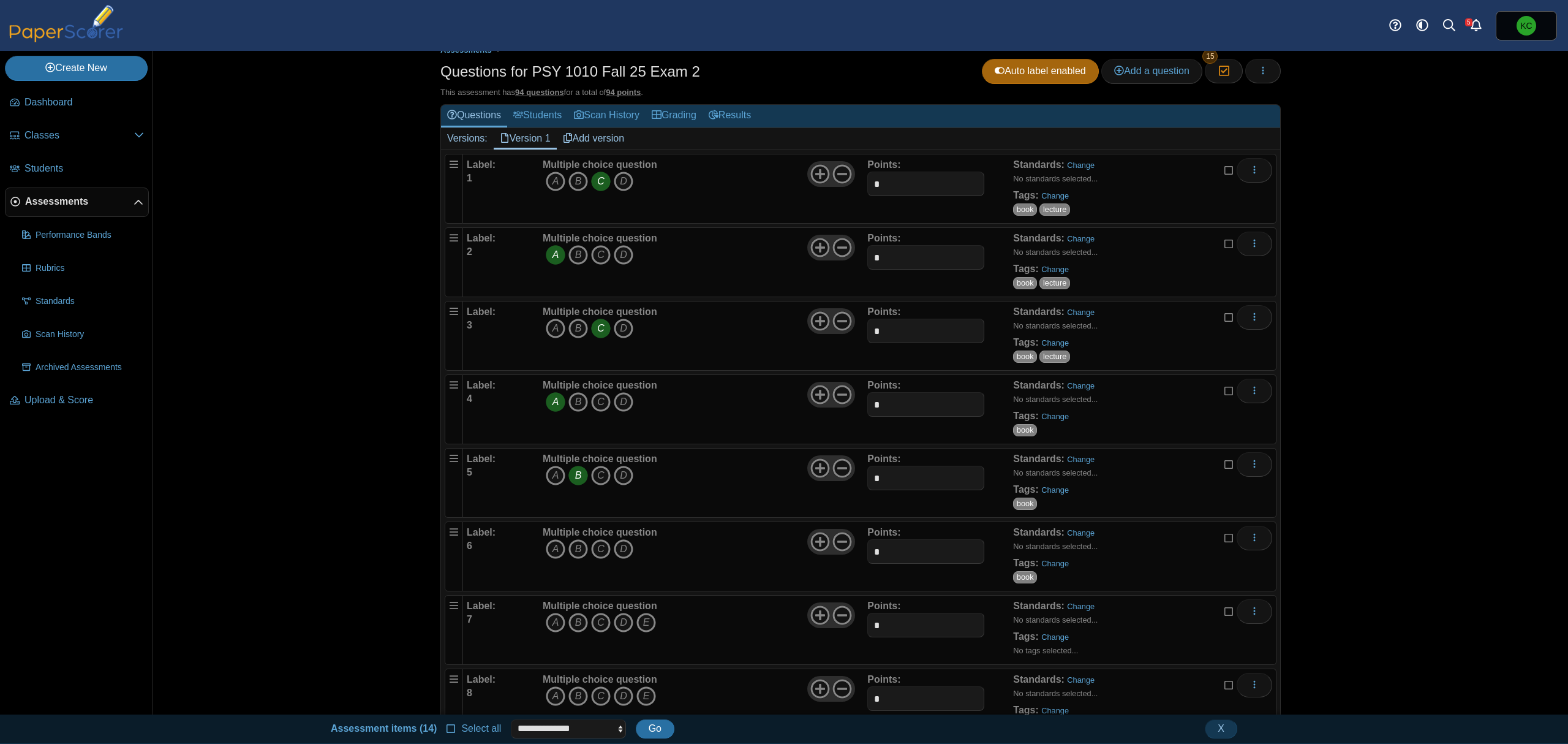
scroll to position [0, 0]
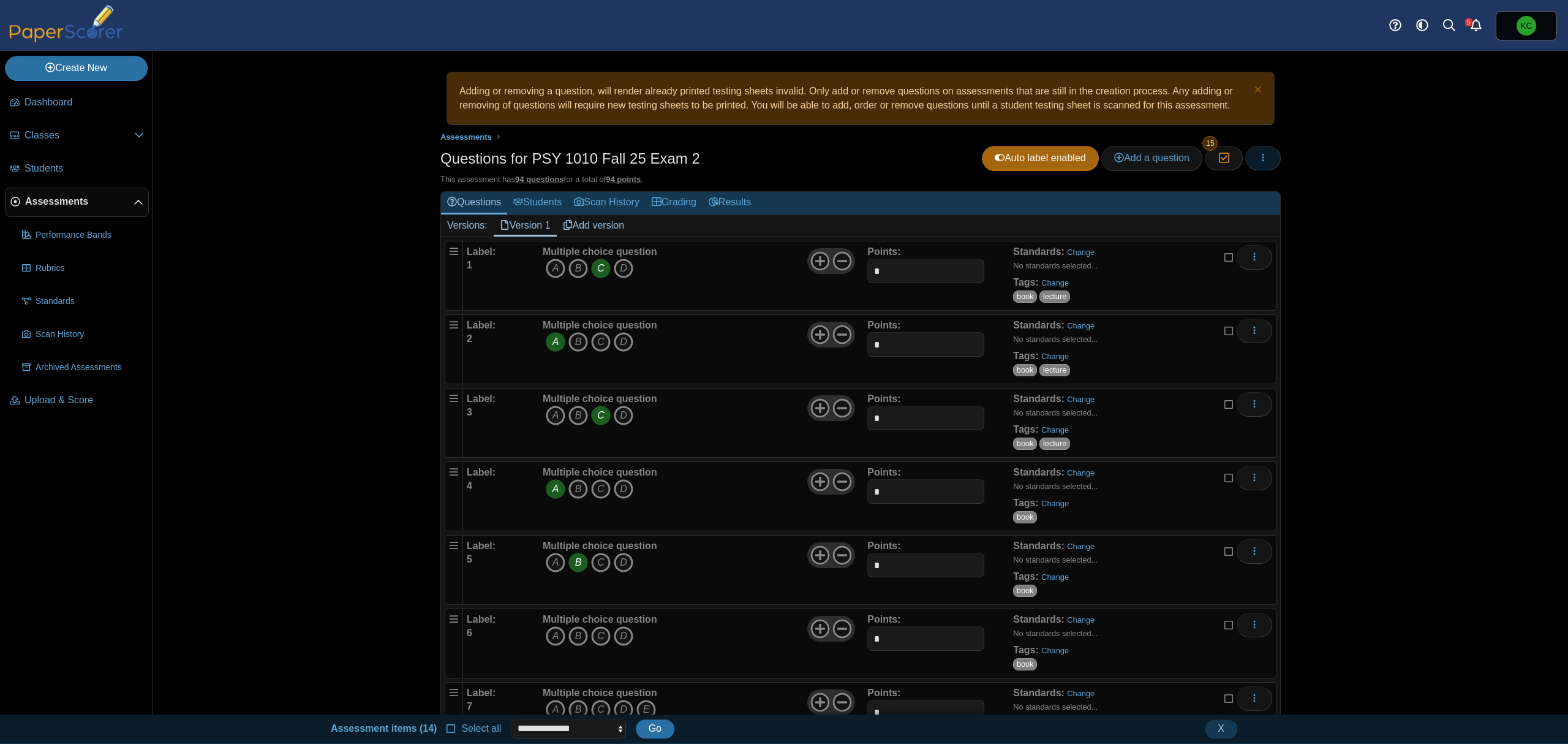
click at [1258, 149] on button "button" at bounding box center [1263, 157] width 35 height 24
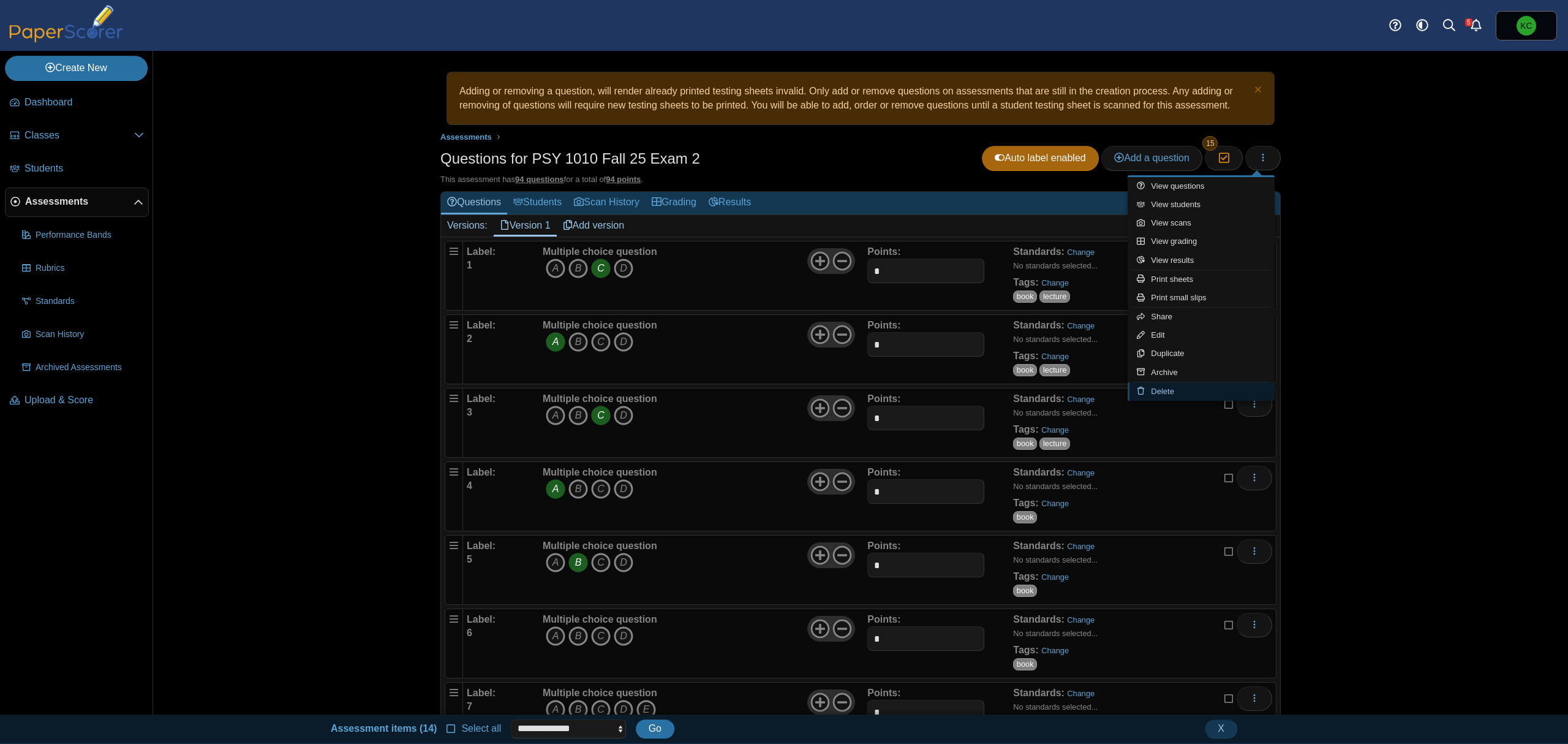
click at [1174, 386] on link "Delete" at bounding box center [1201, 392] width 147 height 19
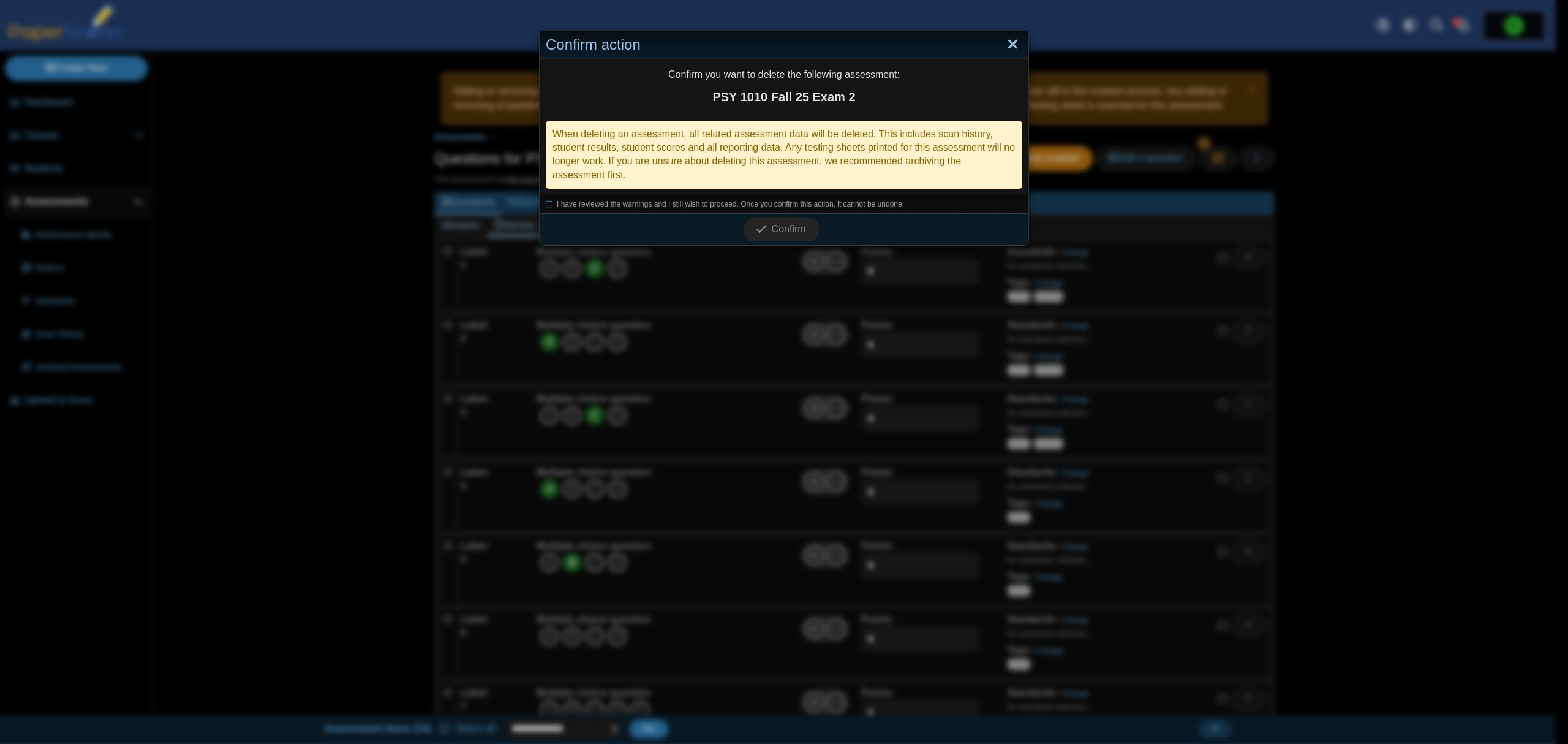
click at [1012, 48] on link "Close" at bounding box center [1012, 44] width 19 height 21
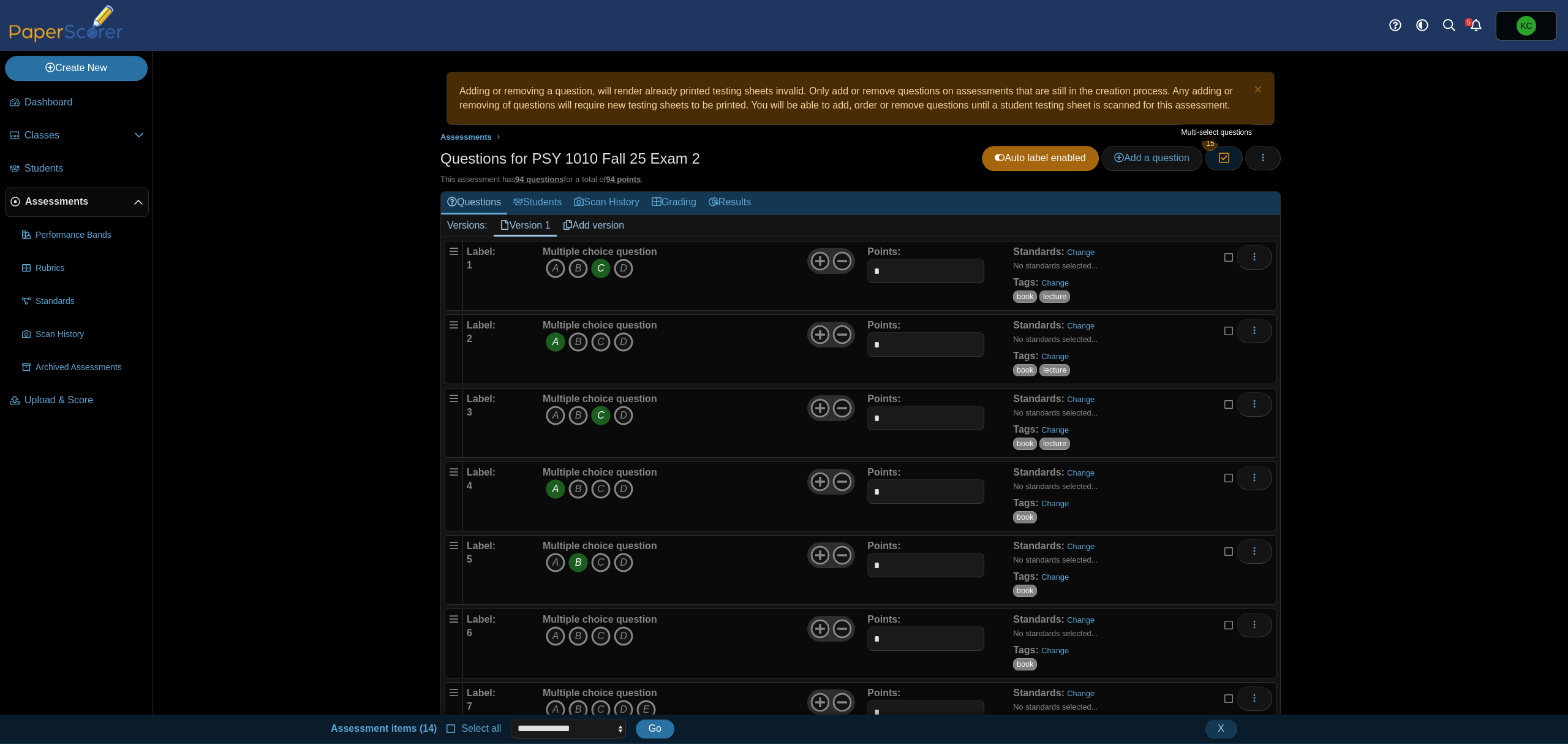
click at [1218, 155] on icon "button" at bounding box center [1224, 157] width 12 height 11
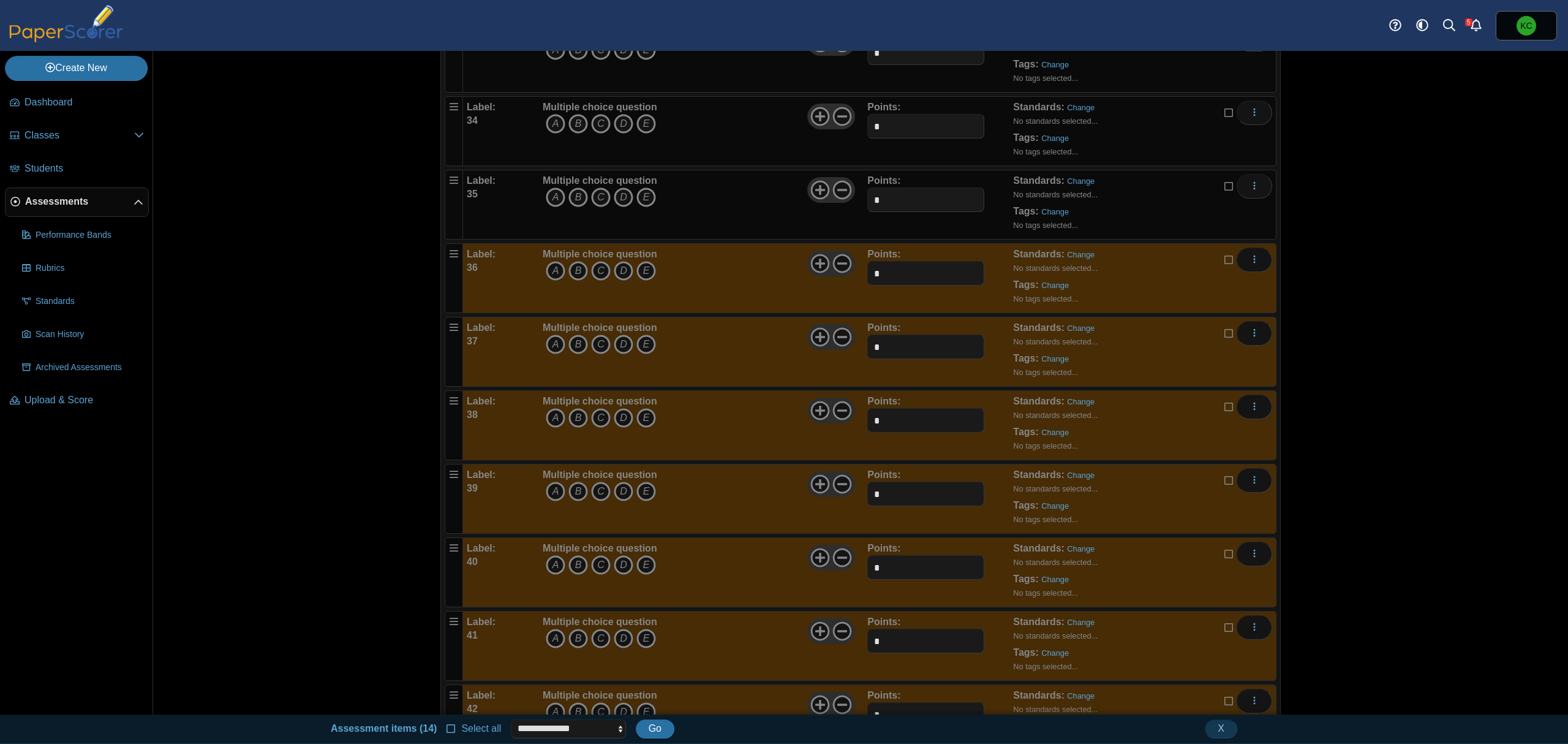
scroll to position [2615, 0]
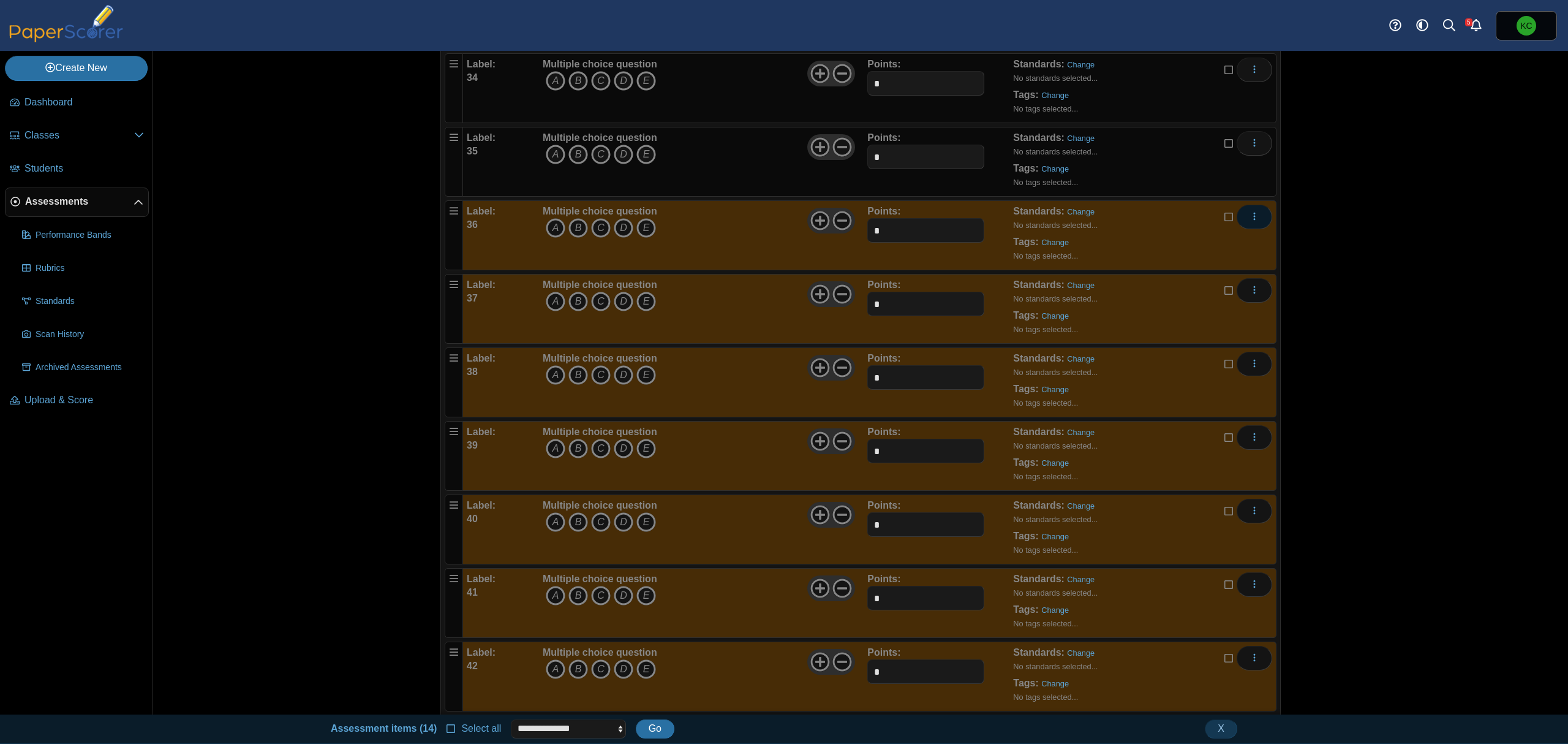
click at [1261, 229] on button "More options" at bounding box center [1254, 217] width 35 height 24
click at [1212, 312] on link "Delete" at bounding box center [1192, 315] width 147 height 19
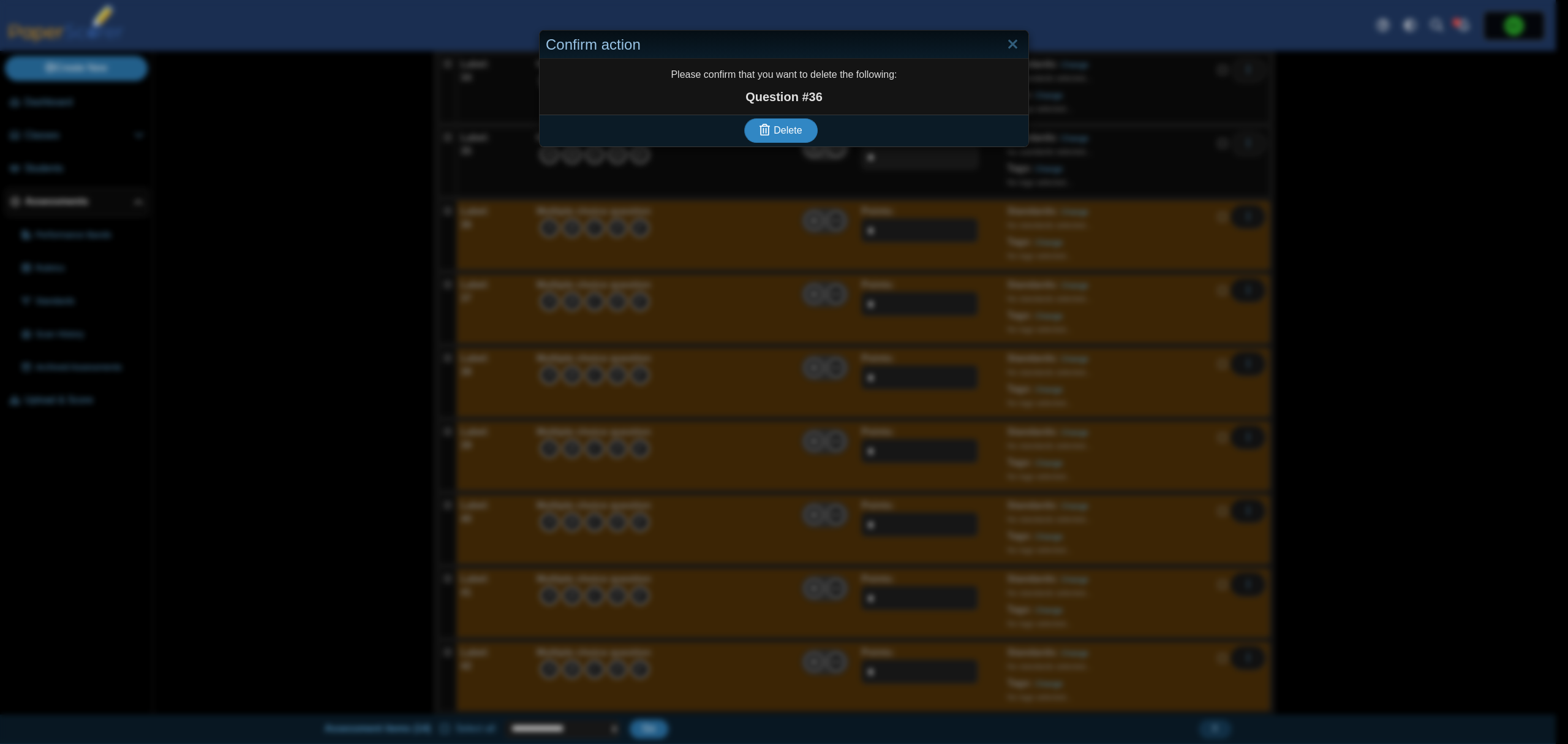
click at [744, 118] on button "Delete" at bounding box center [781, 130] width 73 height 24
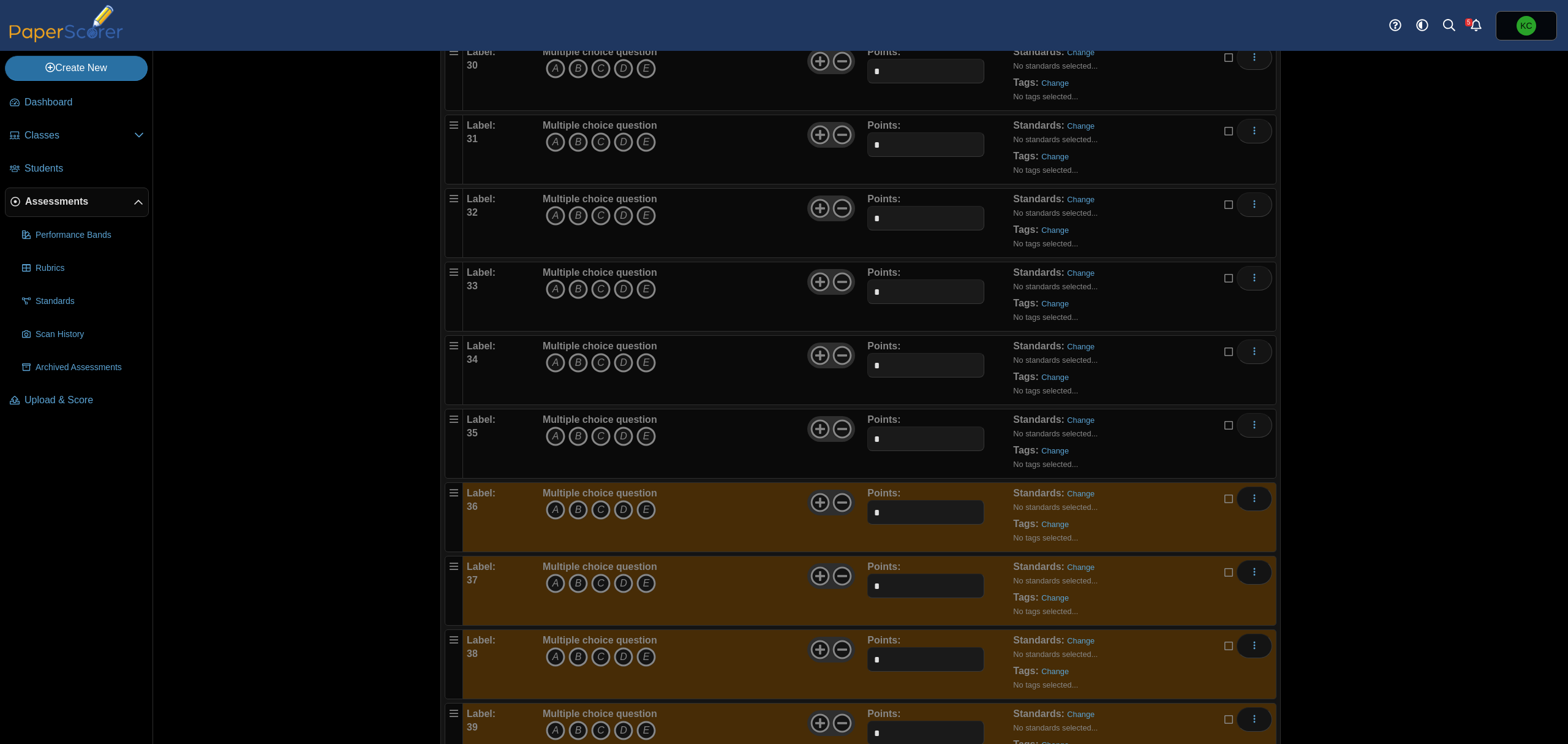
scroll to position [2370, 0]
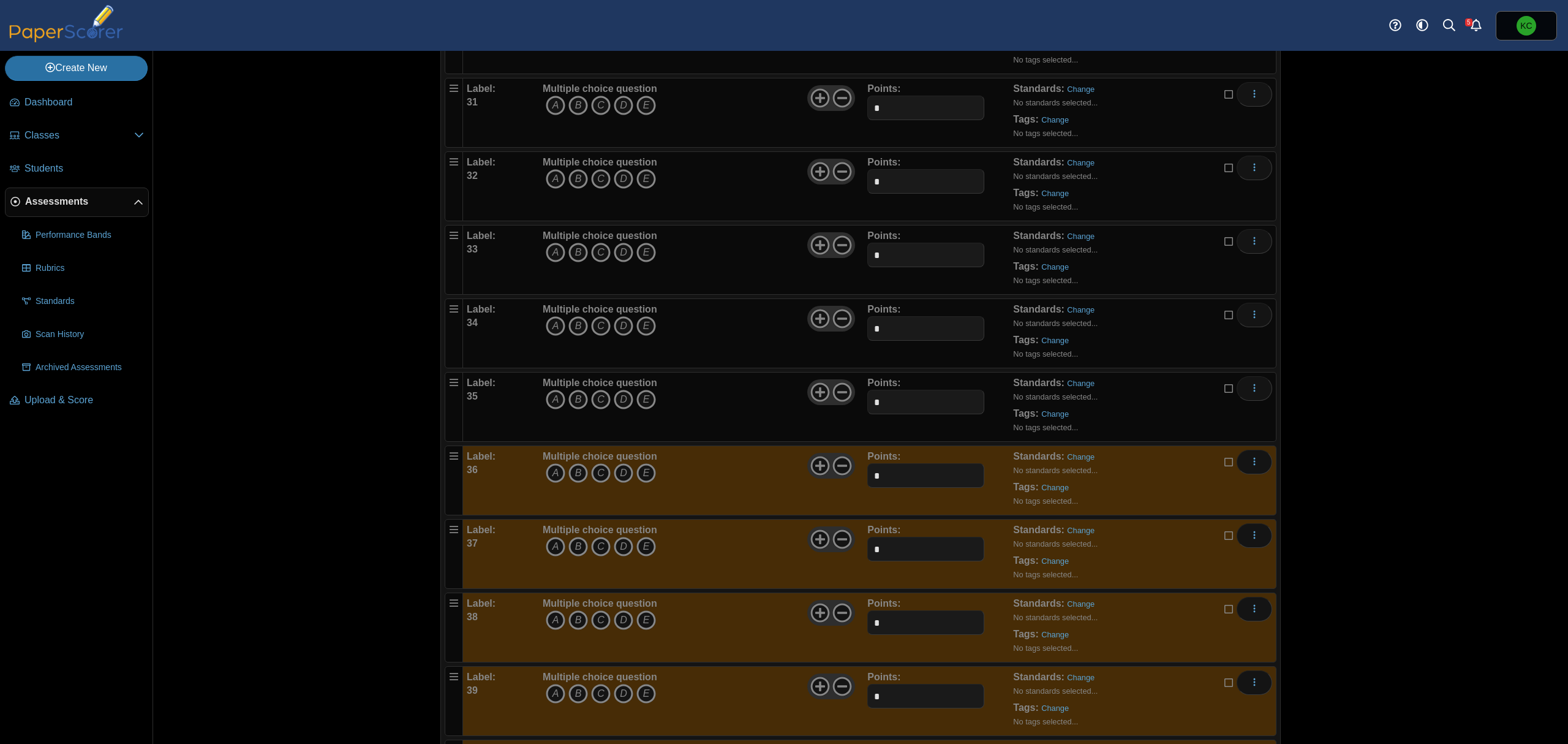
click at [1137, 572] on div "Standards: Change No standards selected... Tags: Change No tags selected..." at bounding box center [1122, 554] width 219 height 62
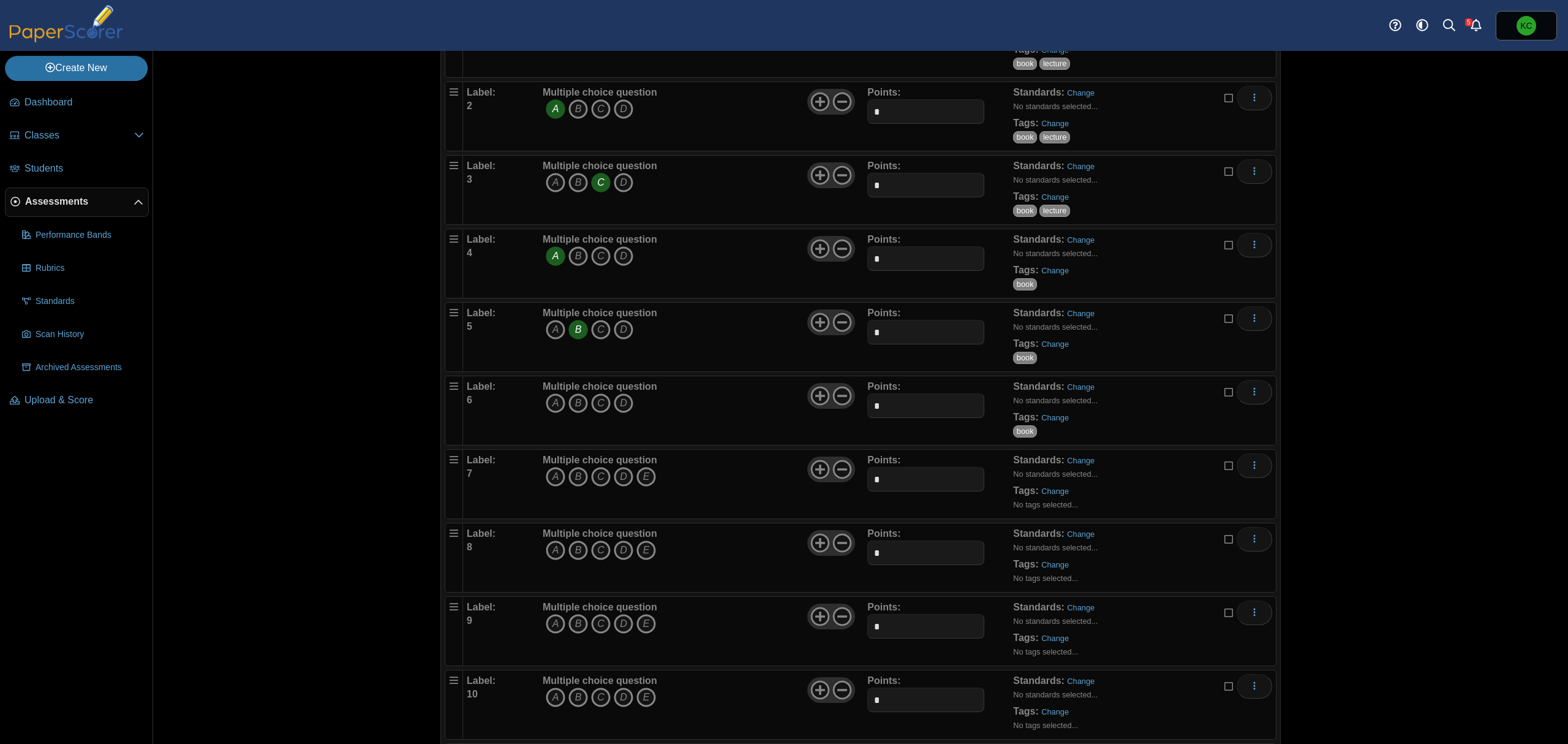
scroll to position [0, 0]
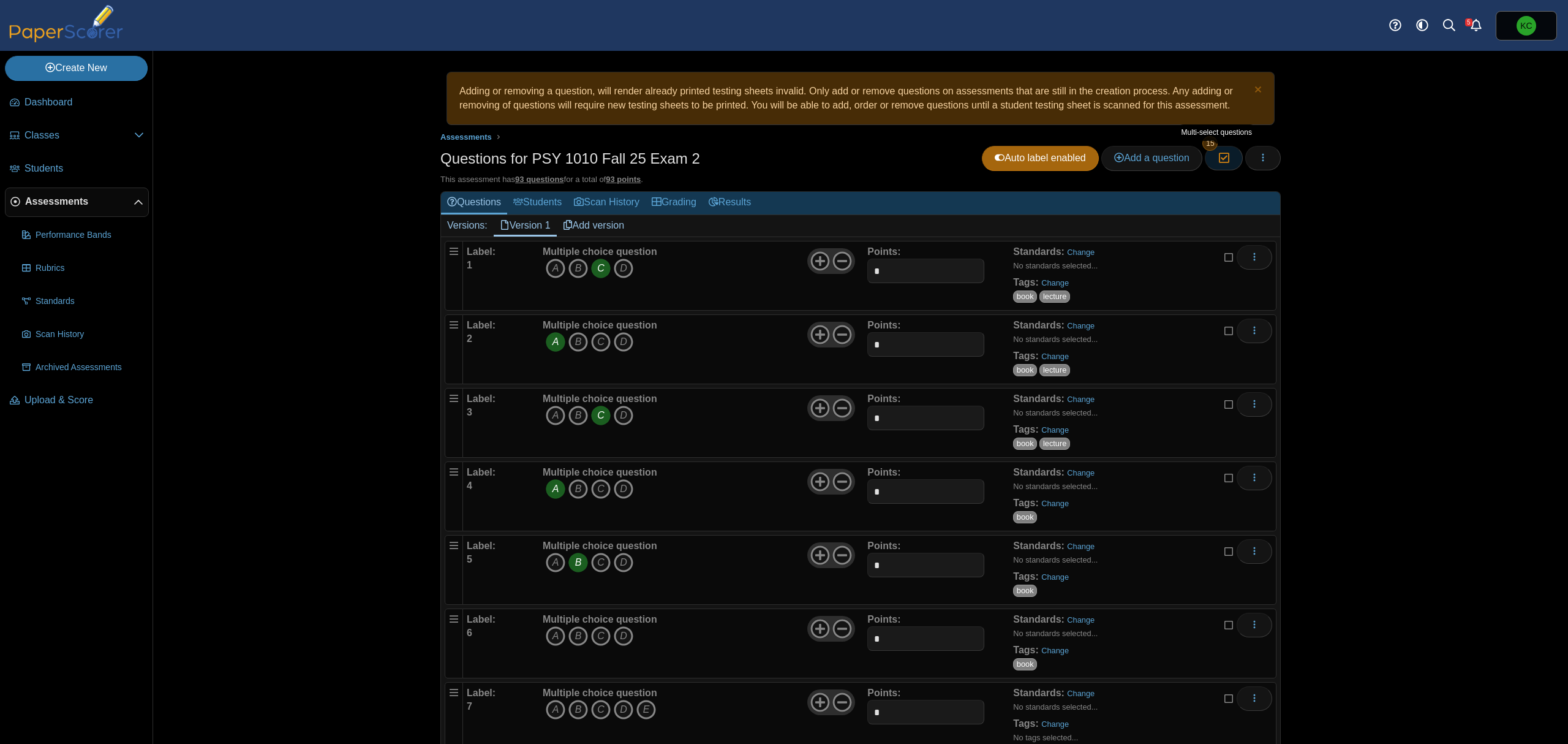
click at [1218, 157] on icon "button" at bounding box center [1224, 157] width 12 height 11
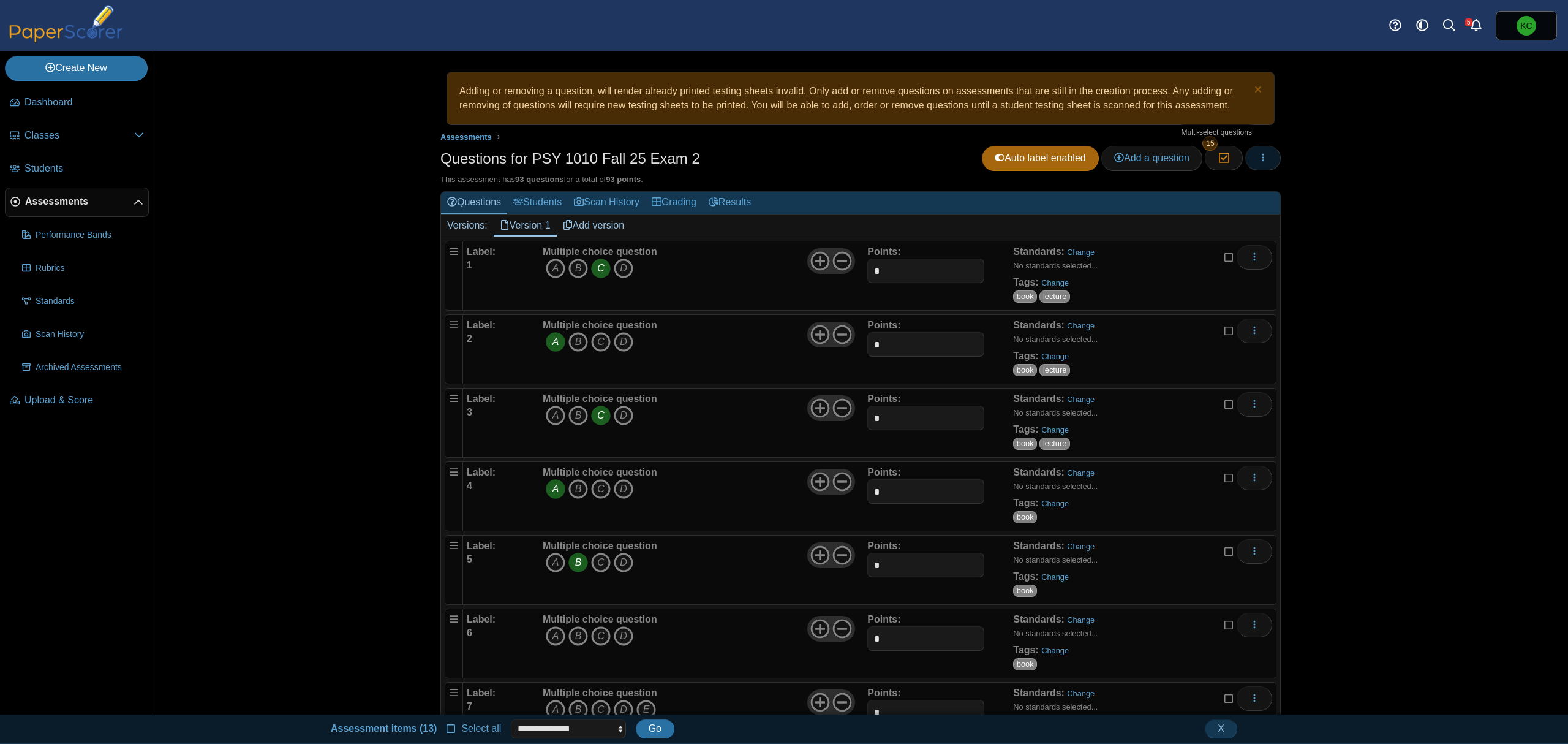
click at [1258, 157] on icon "button" at bounding box center [1263, 157] width 10 height 10
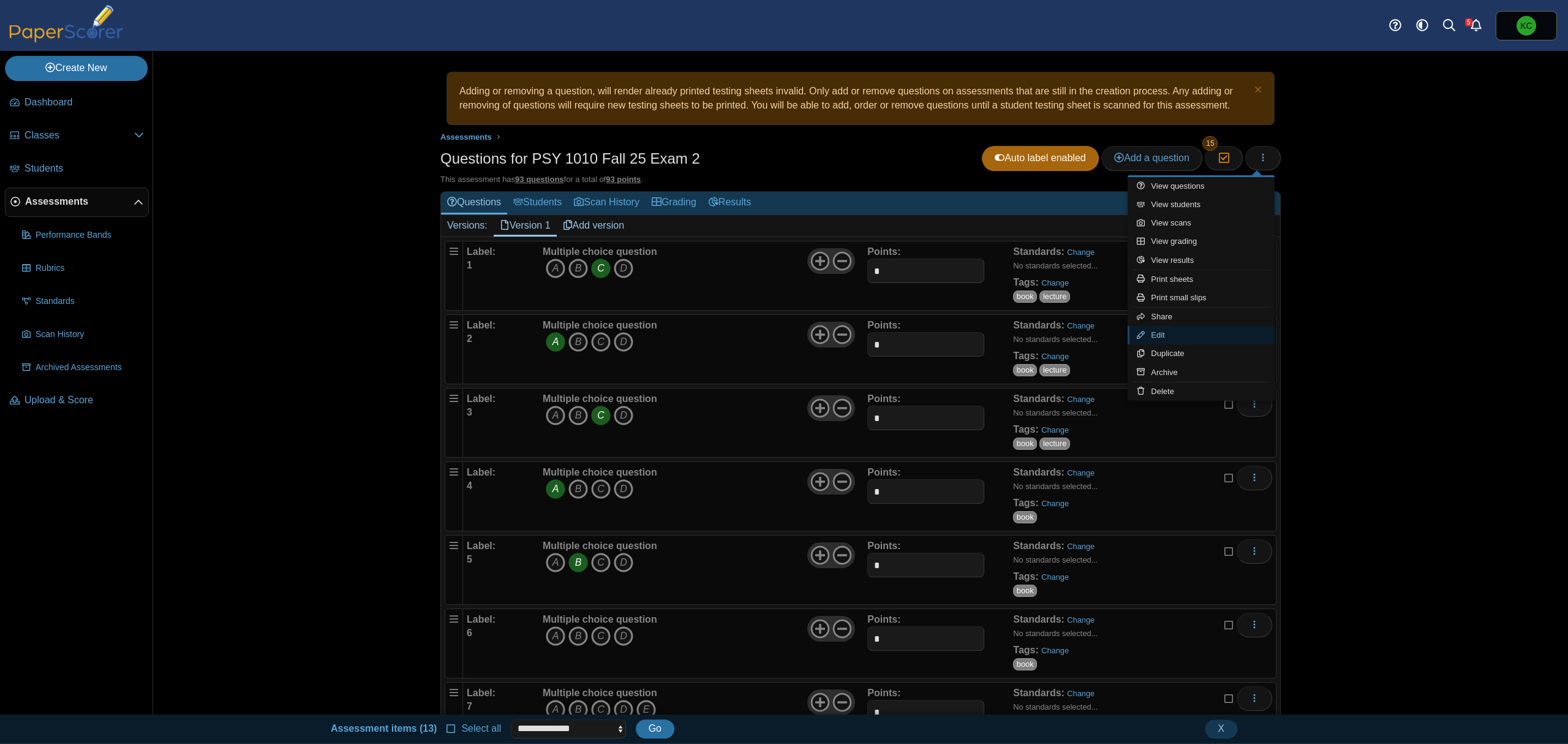
click at [1174, 336] on link "Edit" at bounding box center [1201, 335] width 147 height 19
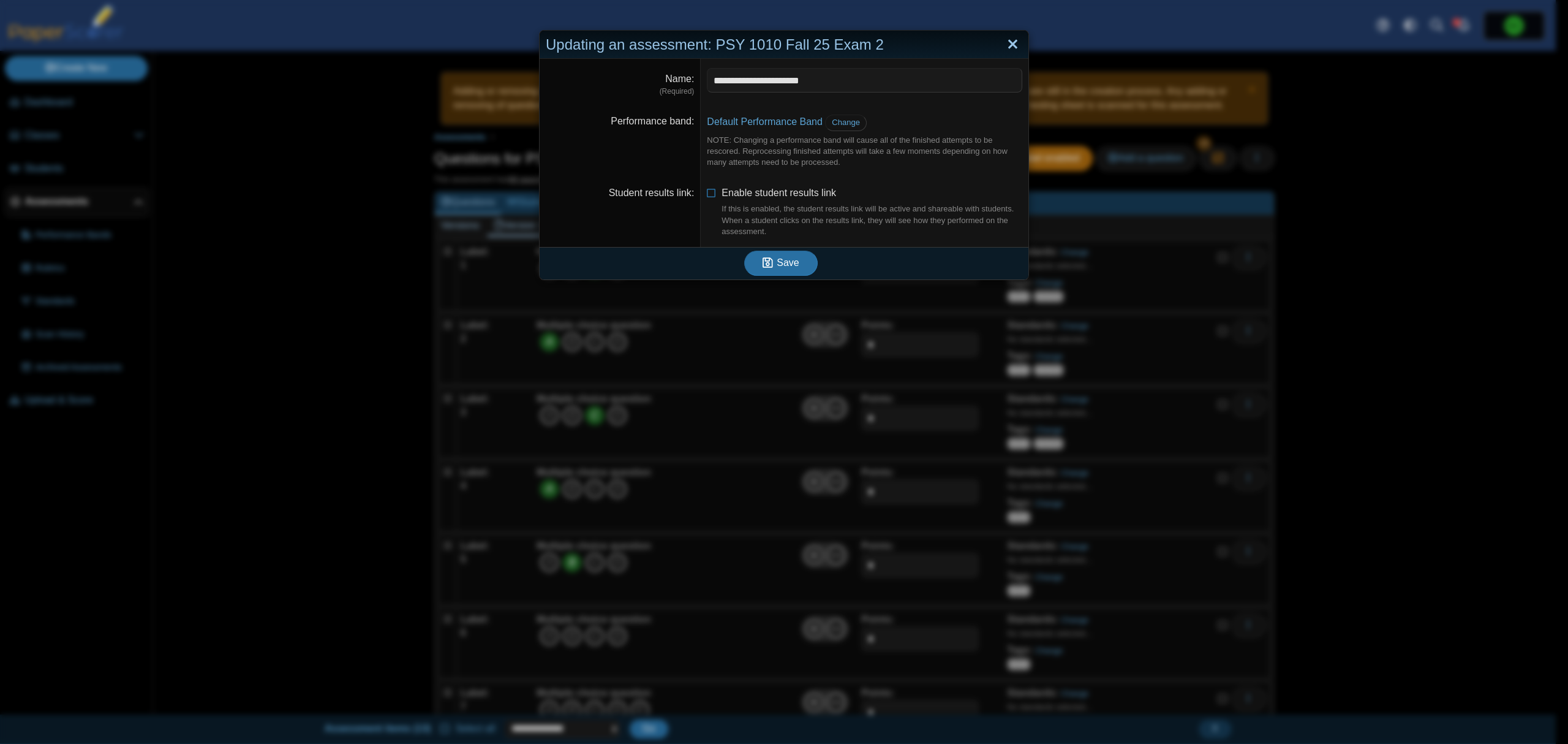
click at [1010, 45] on link "Close" at bounding box center [1012, 44] width 19 height 21
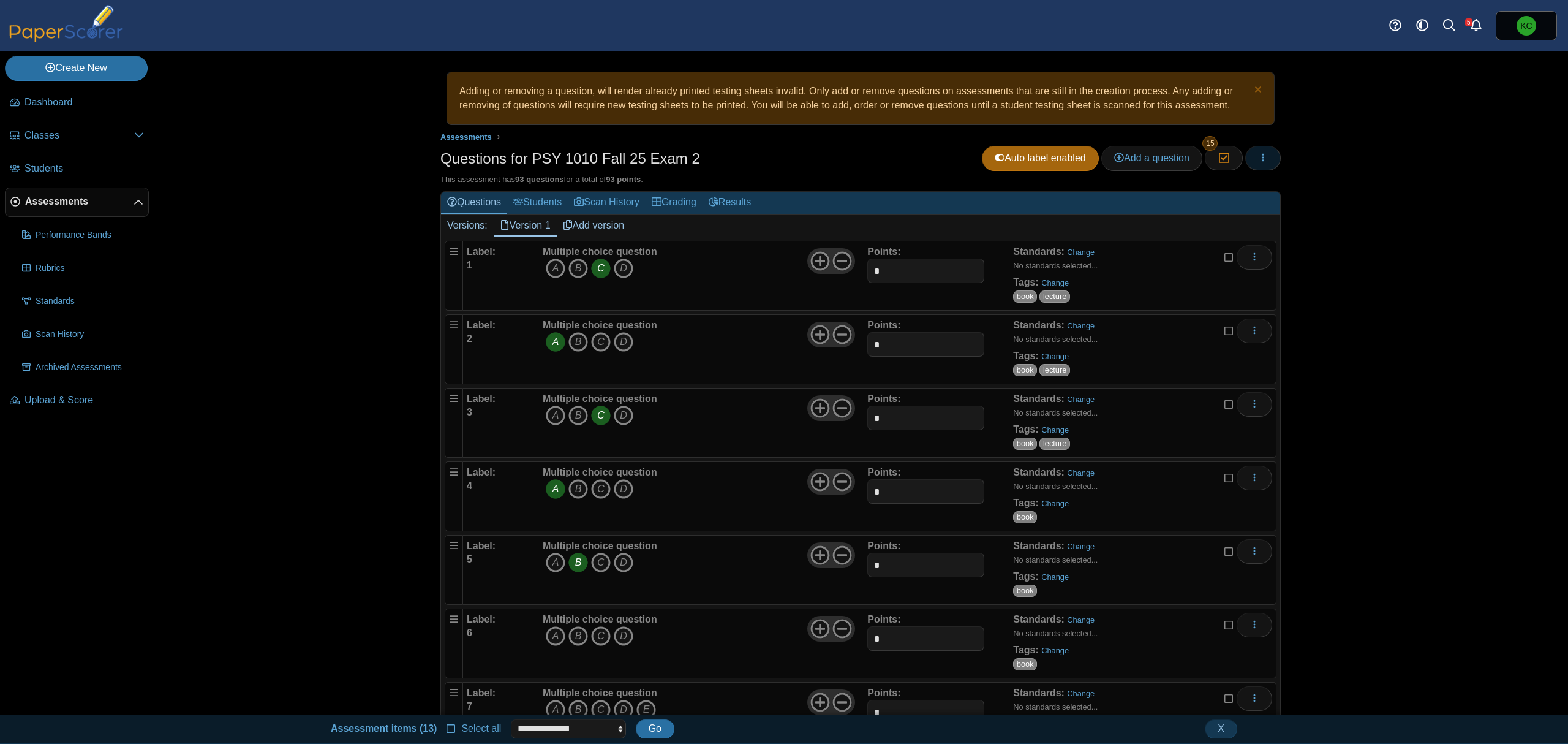
click at [1258, 155] on icon "button" at bounding box center [1263, 157] width 10 height 10
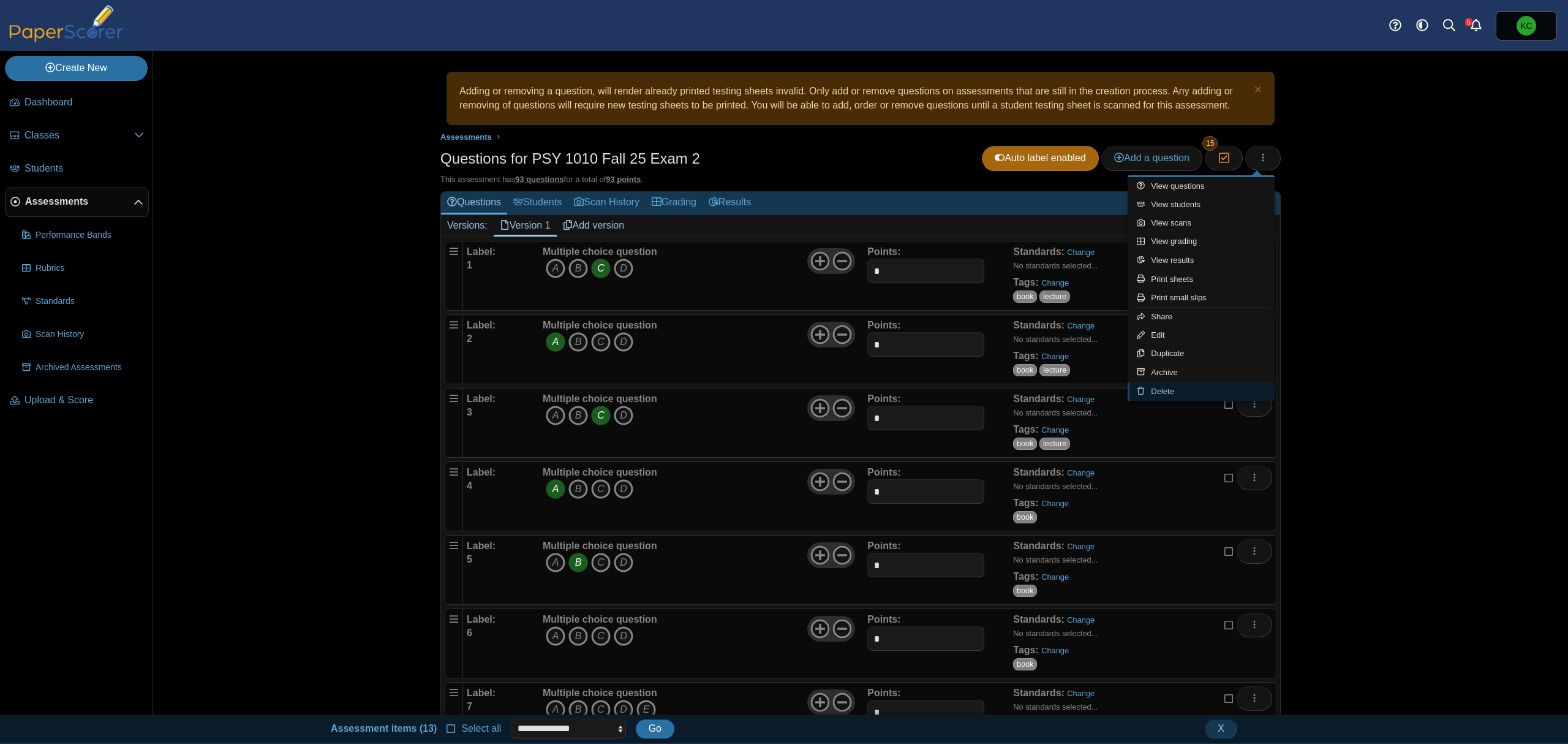
click at [1210, 393] on link "Delete" at bounding box center [1201, 392] width 147 height 19
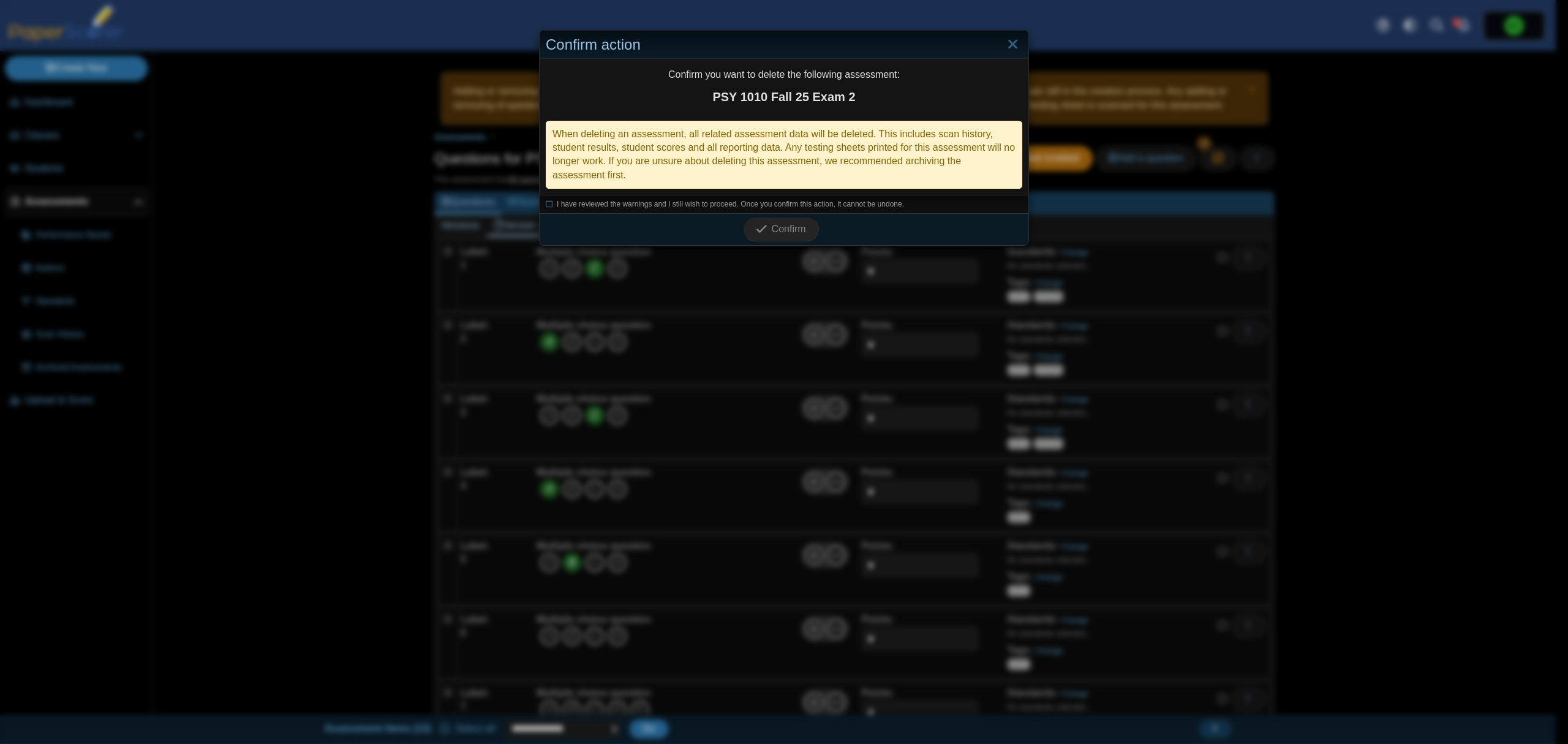
click at [708, 198] on div "I have reviewed the warnings and I still wish to proceed. Once you confirm this…" at bounding box center [784, 204] width 489 height 19
click at [747, 208] on span "I have reviewed the warnings and I still wish to proceed. Once you confirm this…" at bounding box center [731, 204] width 347 height 9
click at [783, 239] on button "Confirm" at bounding box center [780, 228] width 75 height 24
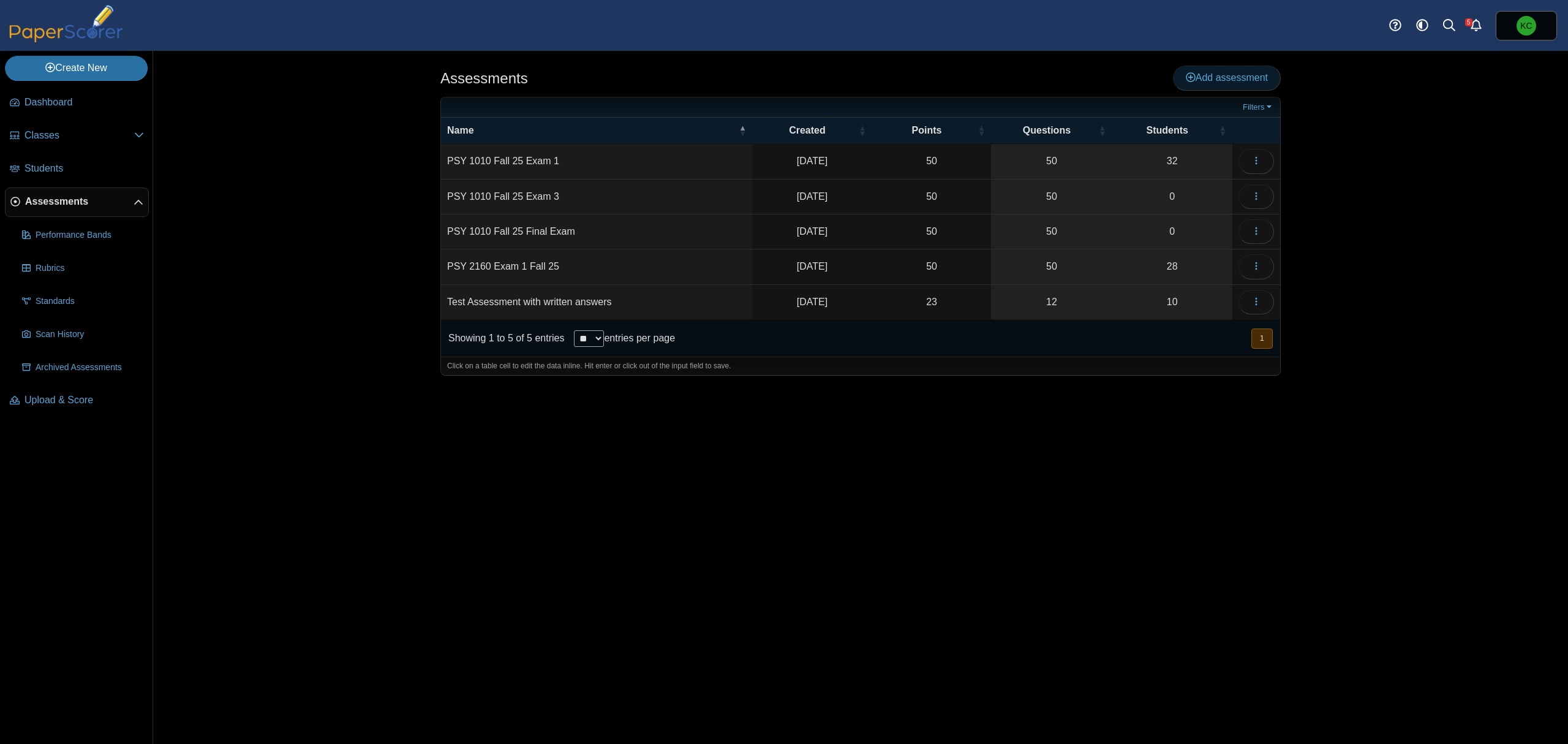
click at [1252, 66] on link "Add assessment" at bounding box center [1226, 77] width 107 height 24
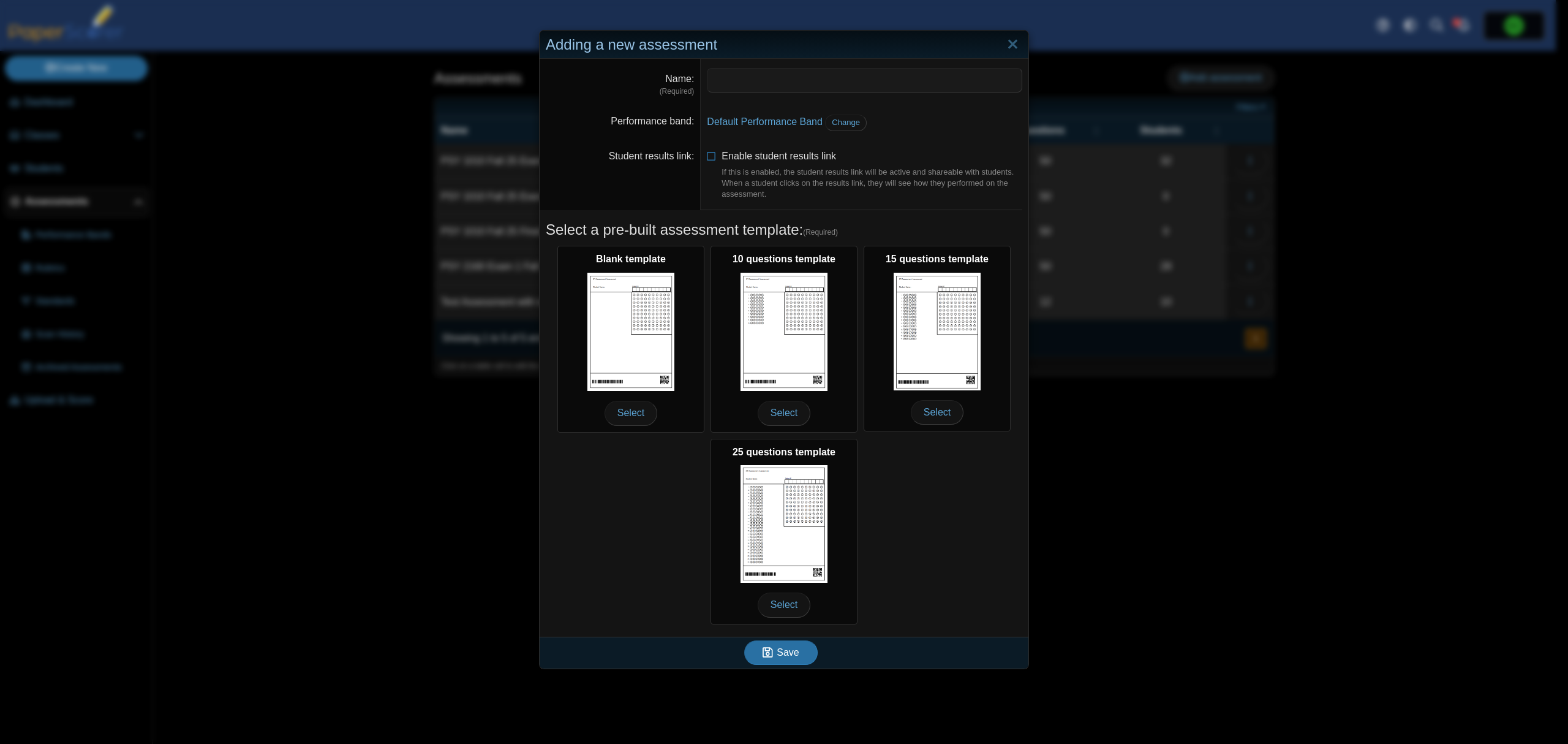
drag, startPoint x: 819, startPoint y: 37, endPoint x: 953, endPoint y: 45, distance: 134.2
click at [953, 45] on div "Adding a new assessment" at bounding box center [784, 45] width 489 height 29
click at [833, 81] on input "Name" at bounding box center [864, 80] width 315 height 24
type input "**********"
click at [708, 158] on icon at bounding box center [711, 153] width 10 height 9
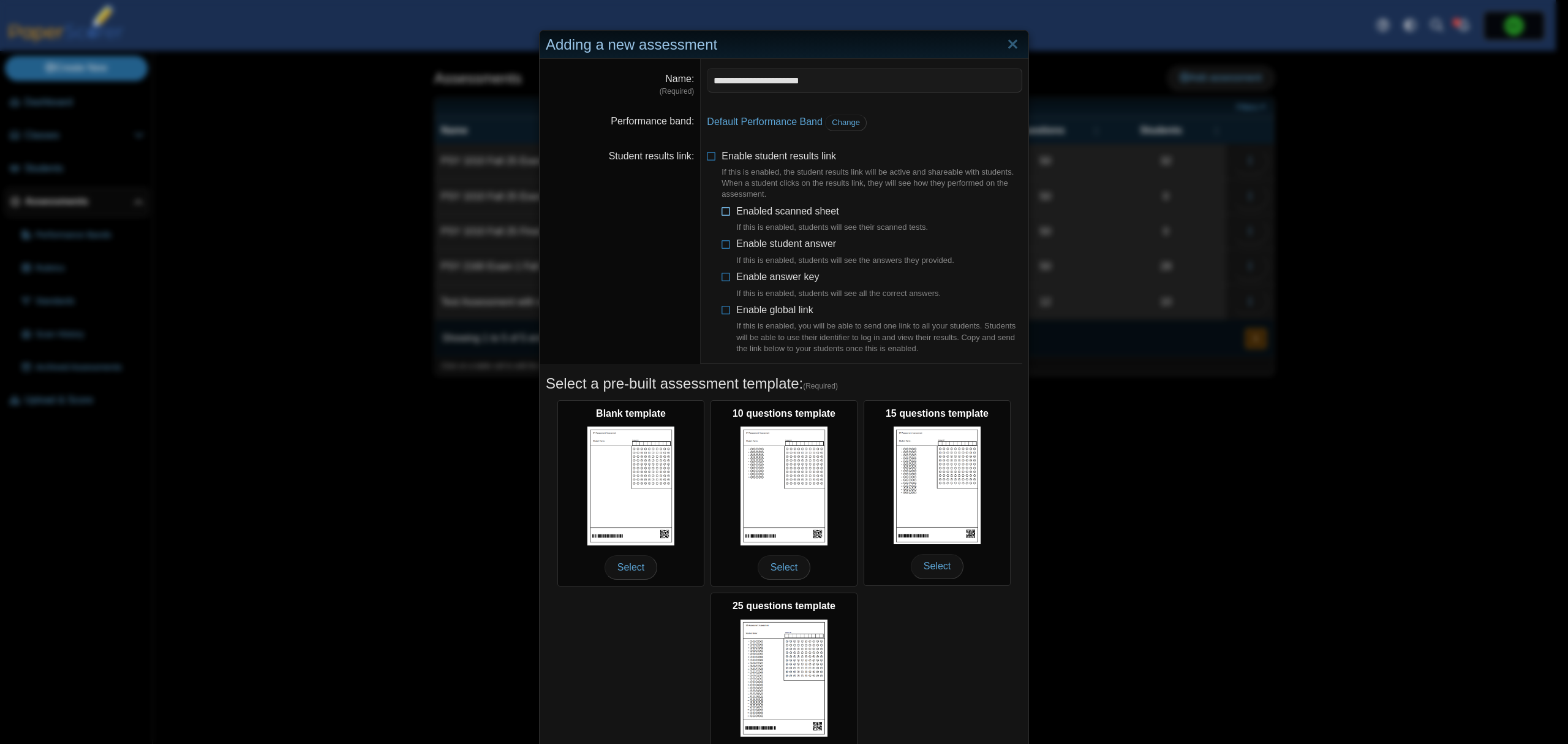
click at [746, 215] on span "Enabled scanned sheet If this is enabled, students will see their scanned tests." at bounding box center [832, 220] width 191 height 27
click at [747, 234] on li "Enabled scanned sheet If this is enabled, students will see their scanned tests." at bounding box center [872, 220] width 301 height 29
click at [725, 241] on icon at bounding box center [727, 241] width 10 height 9
click at [722, 275] on icon at bounding box center [727, 274] width 10 height 9
click at [722, 311] on icon at bounding box center [727, 308] width 10 height 9
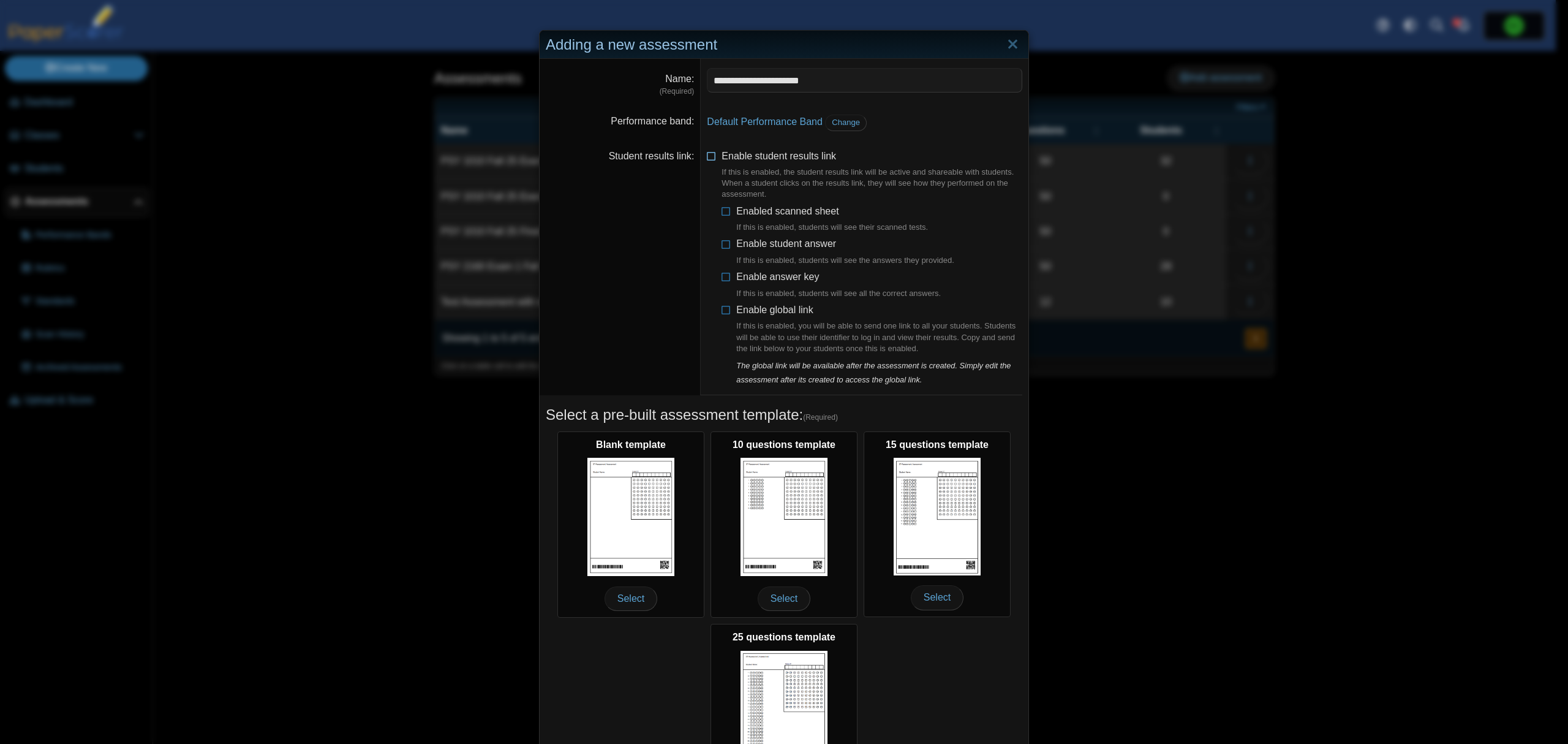
click at [706, 155] on icon at bounding box center [711, 153] width 10 height 9
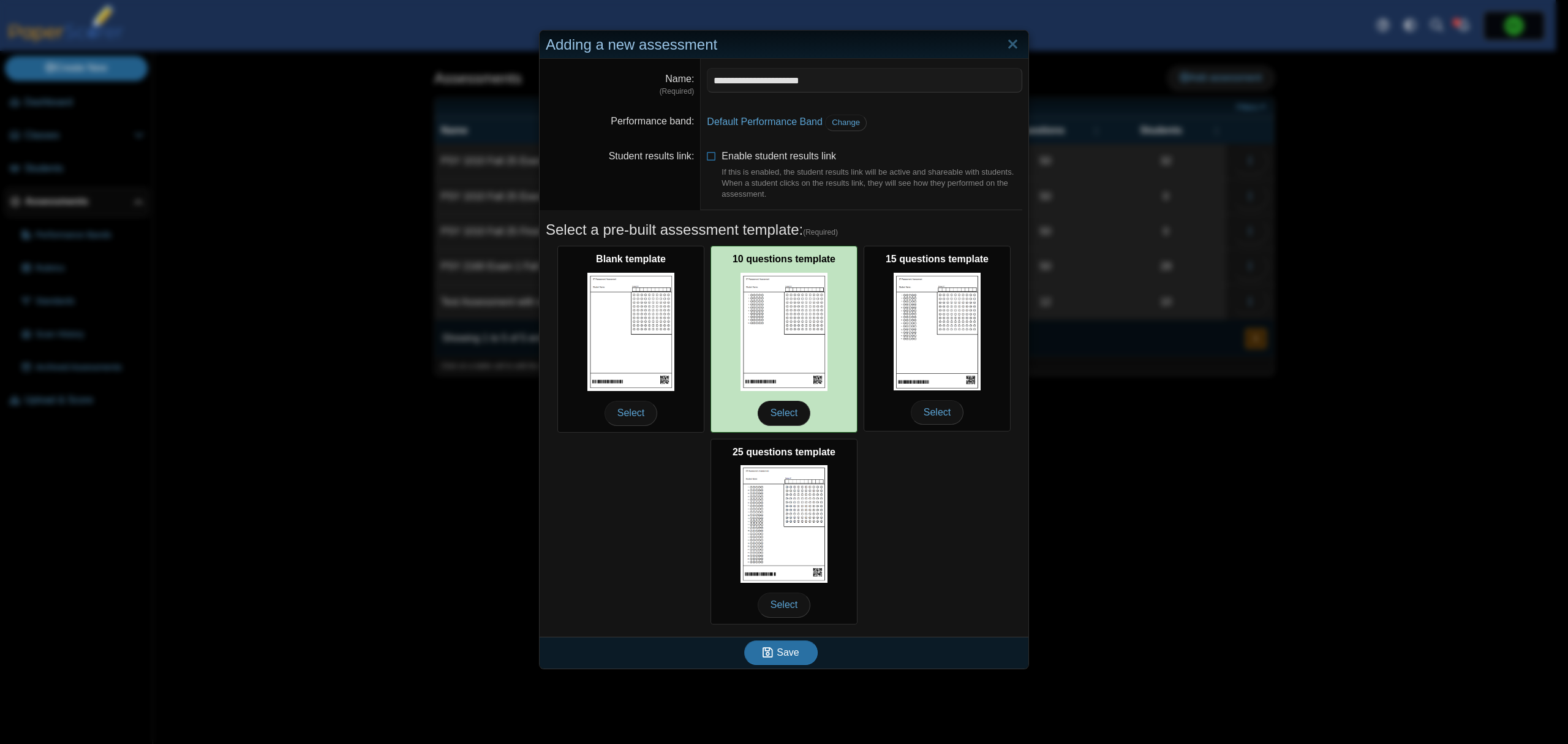
click at [773, 342] on img at bounding box center [784, 331] width 87 height 118
click at [774, 416] on span "Select" at bounding box center [784, 413] width 53 height 24
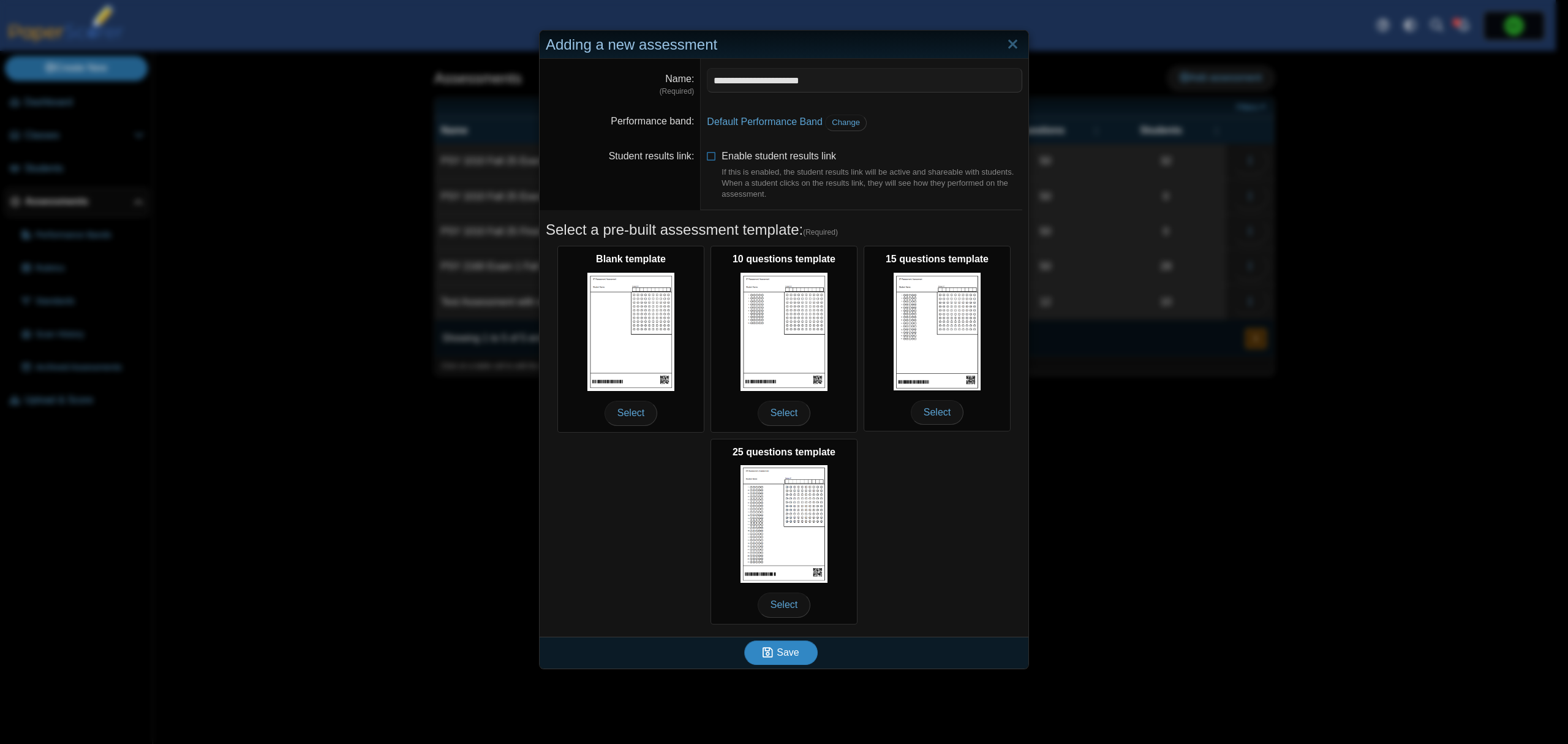
click at [777, 653] on span "Save" at bounding box center [787, 652] width 22 height 11
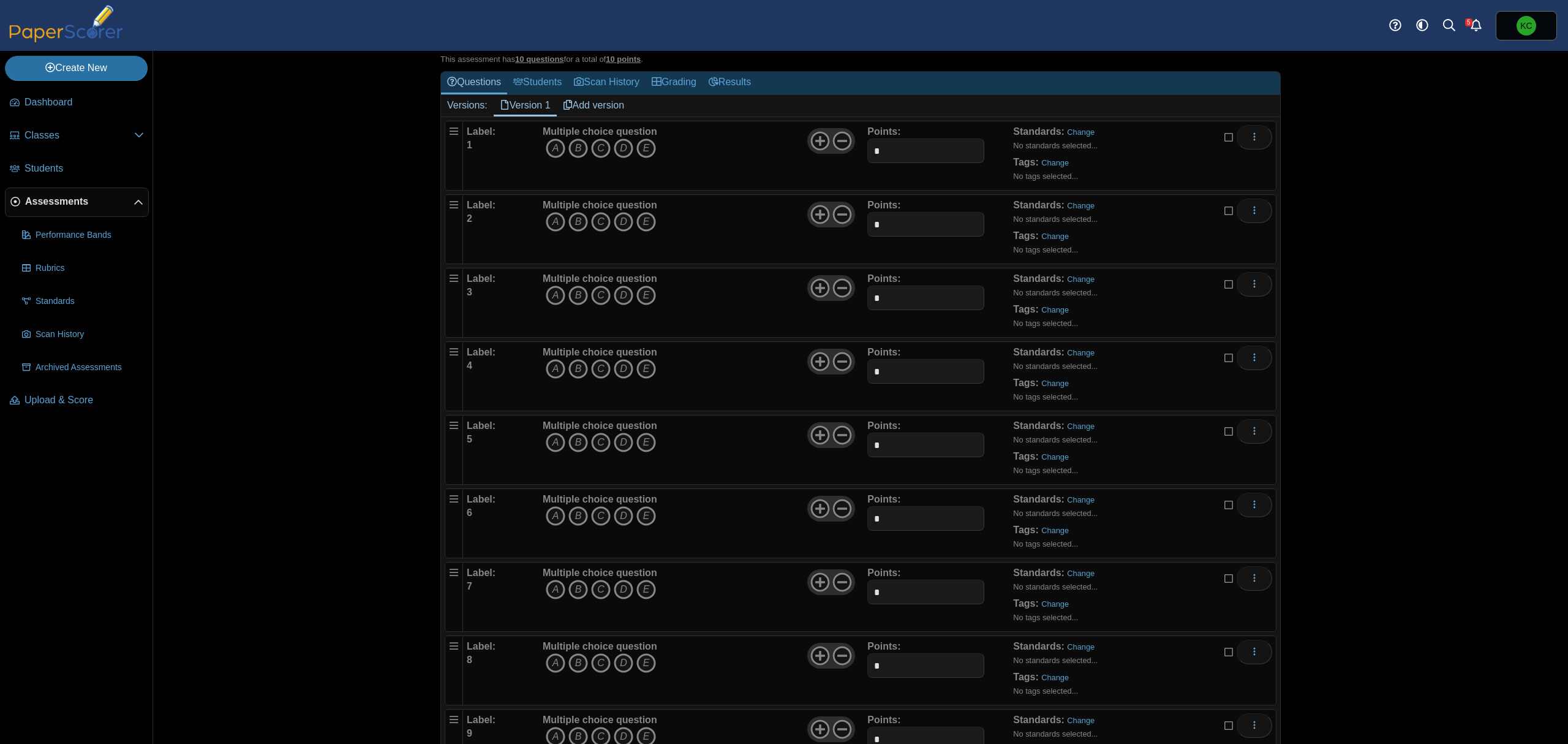
scroll to position [261, 0]
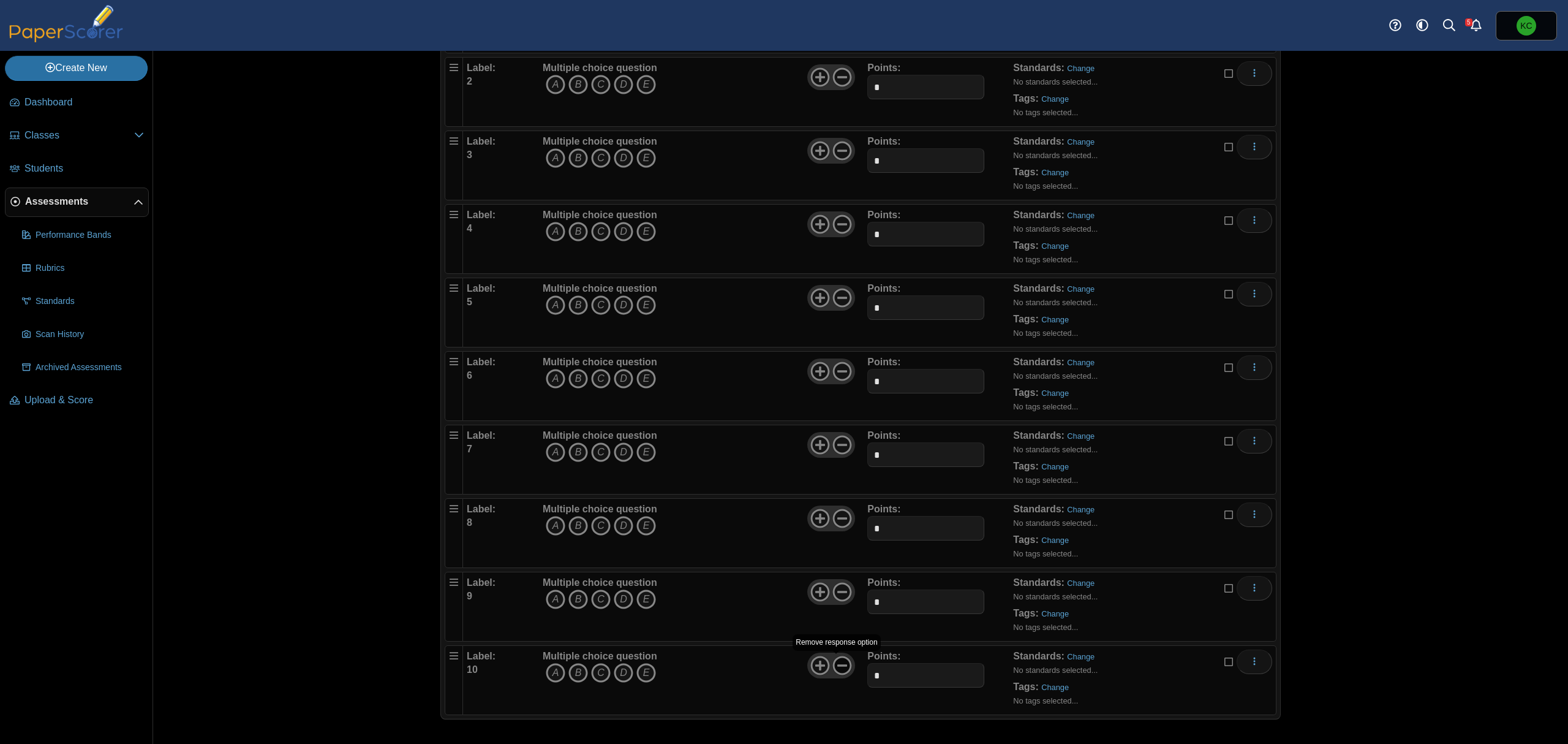
click at [839, 667] on icon at bounding box center [842, 666] width 20 height 20
click at [840, 584] on use at bounding box center [842, 591] width 19 height 19
click at [838, 519] on icon at bounding box center [842, 518] width 20 height 20
click at [843, 433] on div at bounding box center [830, 445] width 48 height 25
click at [839, 439] on icon at bounding box center [842, 445] width 20 height 20
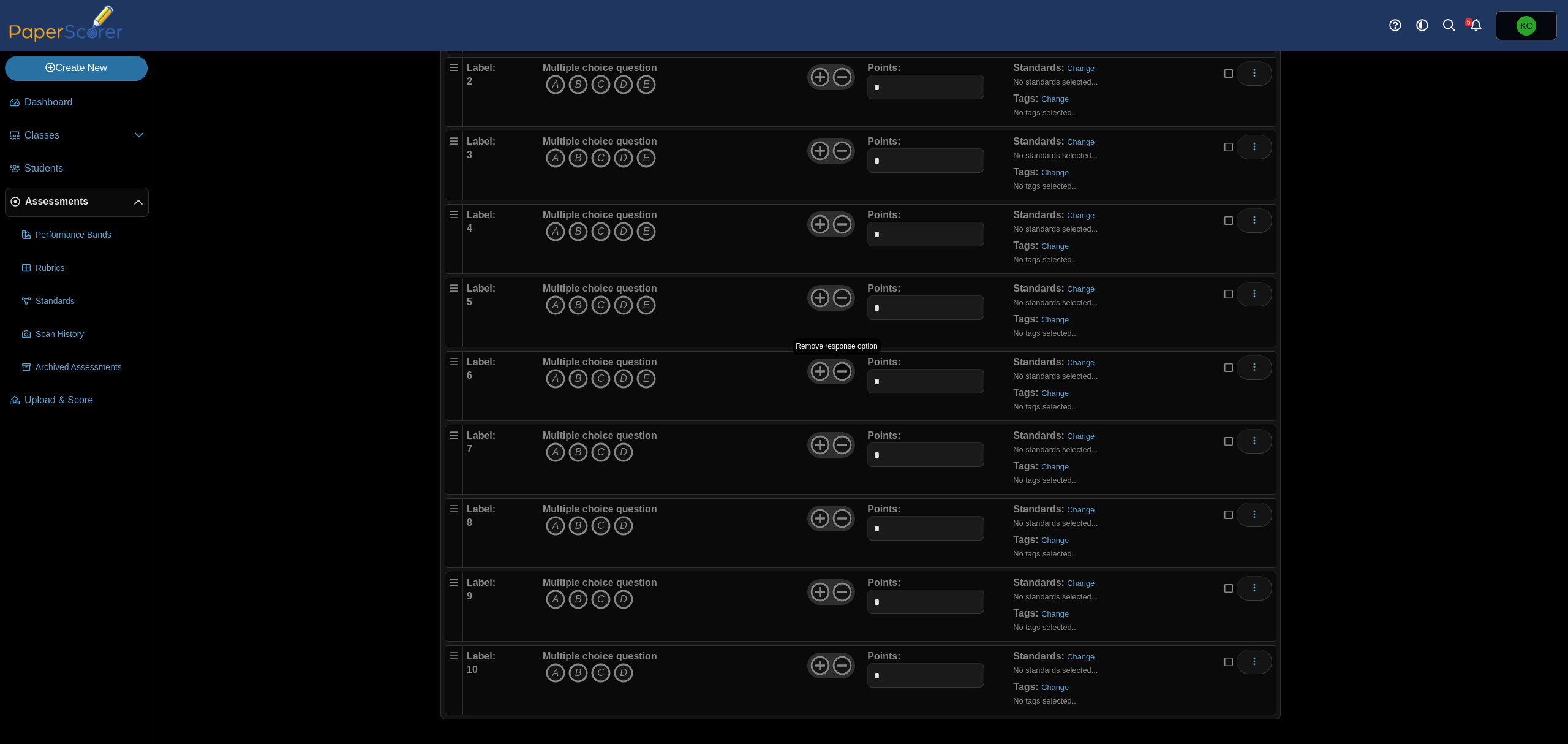
click at [840, 371] on icon at bounding box center [842, 371] width 20 height 20
click at [841, 299] on icon at bounding box center [842, 298] width 20 height 20
drag, startPoint x: 838, startPoint y: 217, endPoint x: 850, endPoint y: 147, distance: 71.0
click at [838, 216] on icon at bounding box center [842, 225] width 20 height 20
click at [833, 145] on icon at bounding box center [842, 150] width 20 height 20
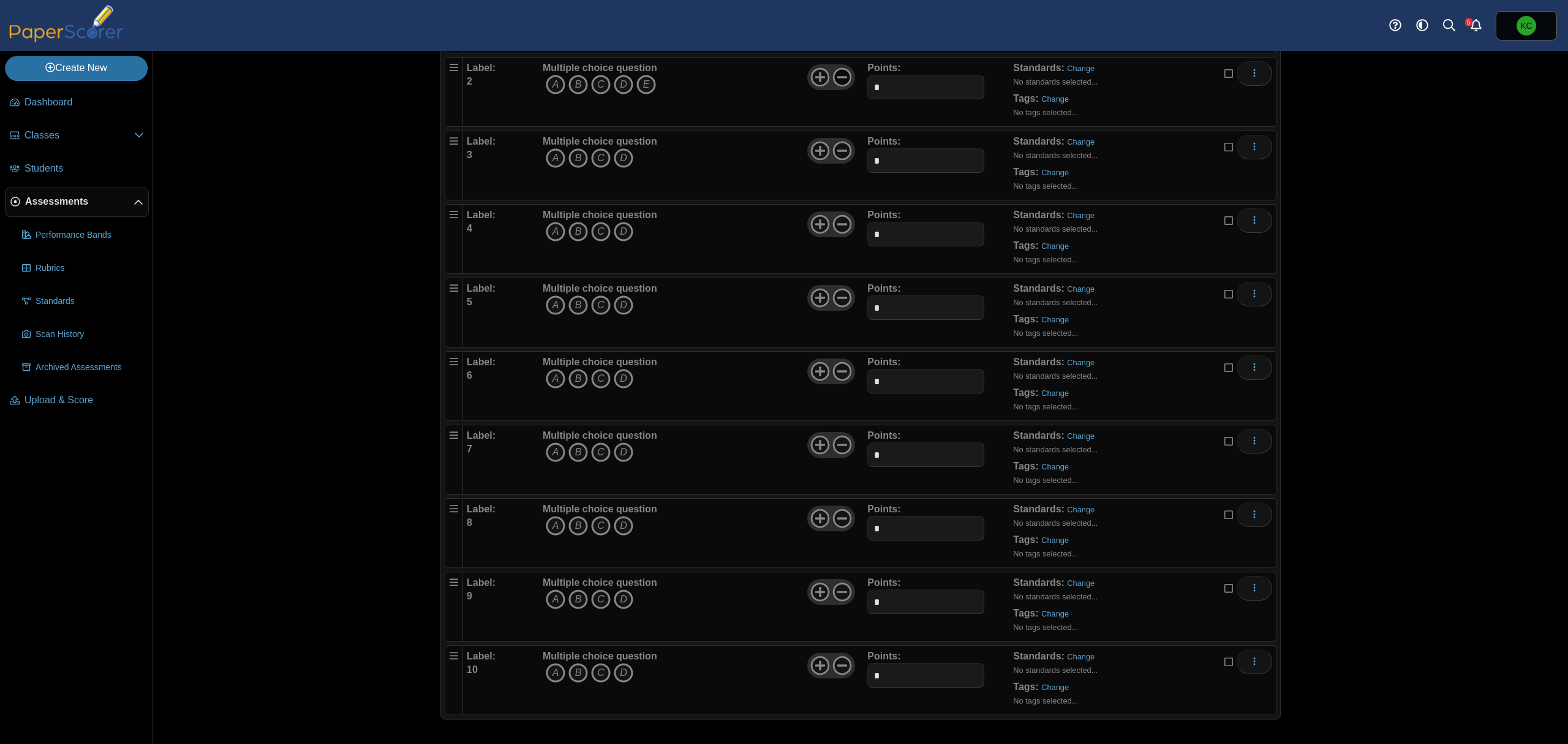
click at [835, 73] on use at bounding box center [842, 76] width 19 height 19
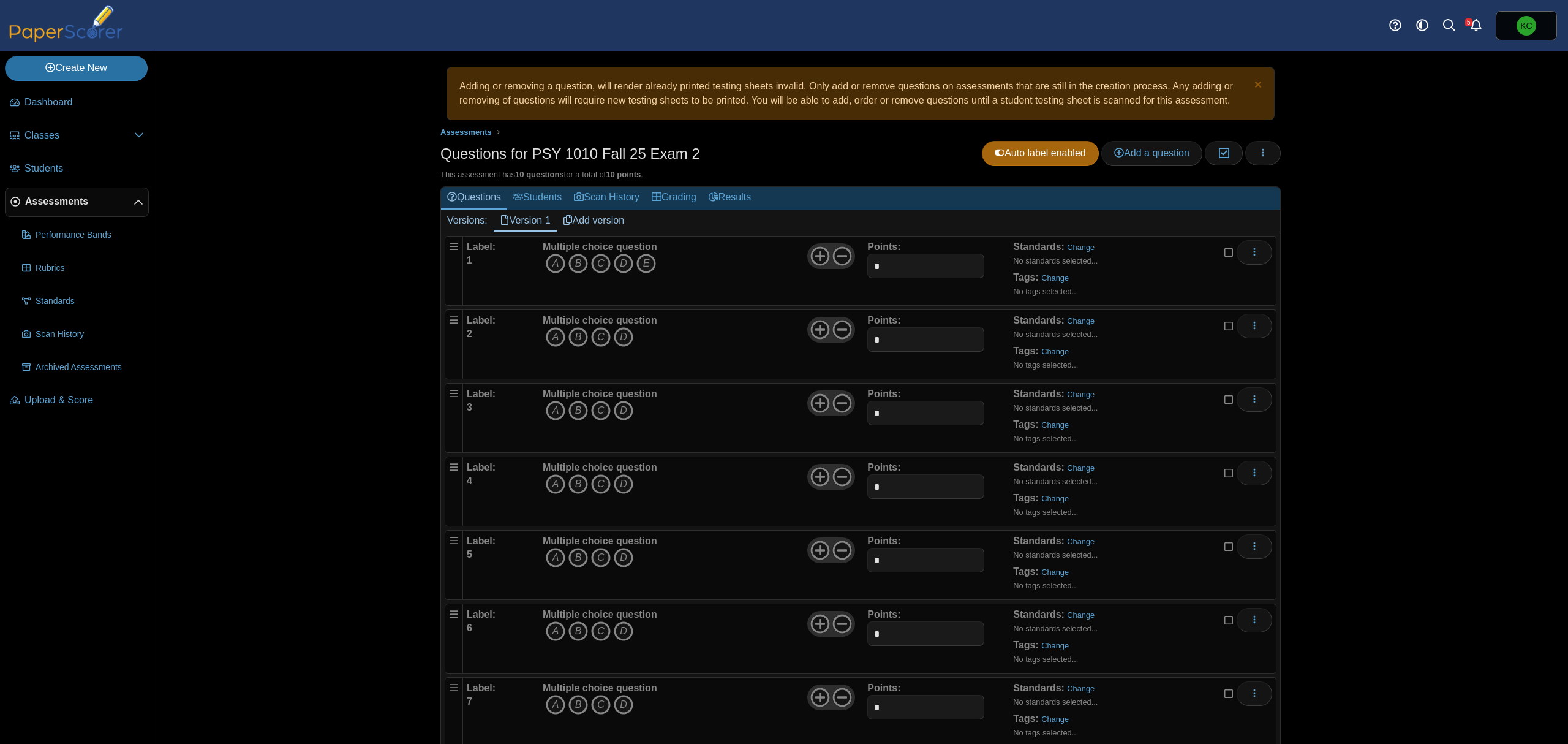
scroll to position [0, 0]
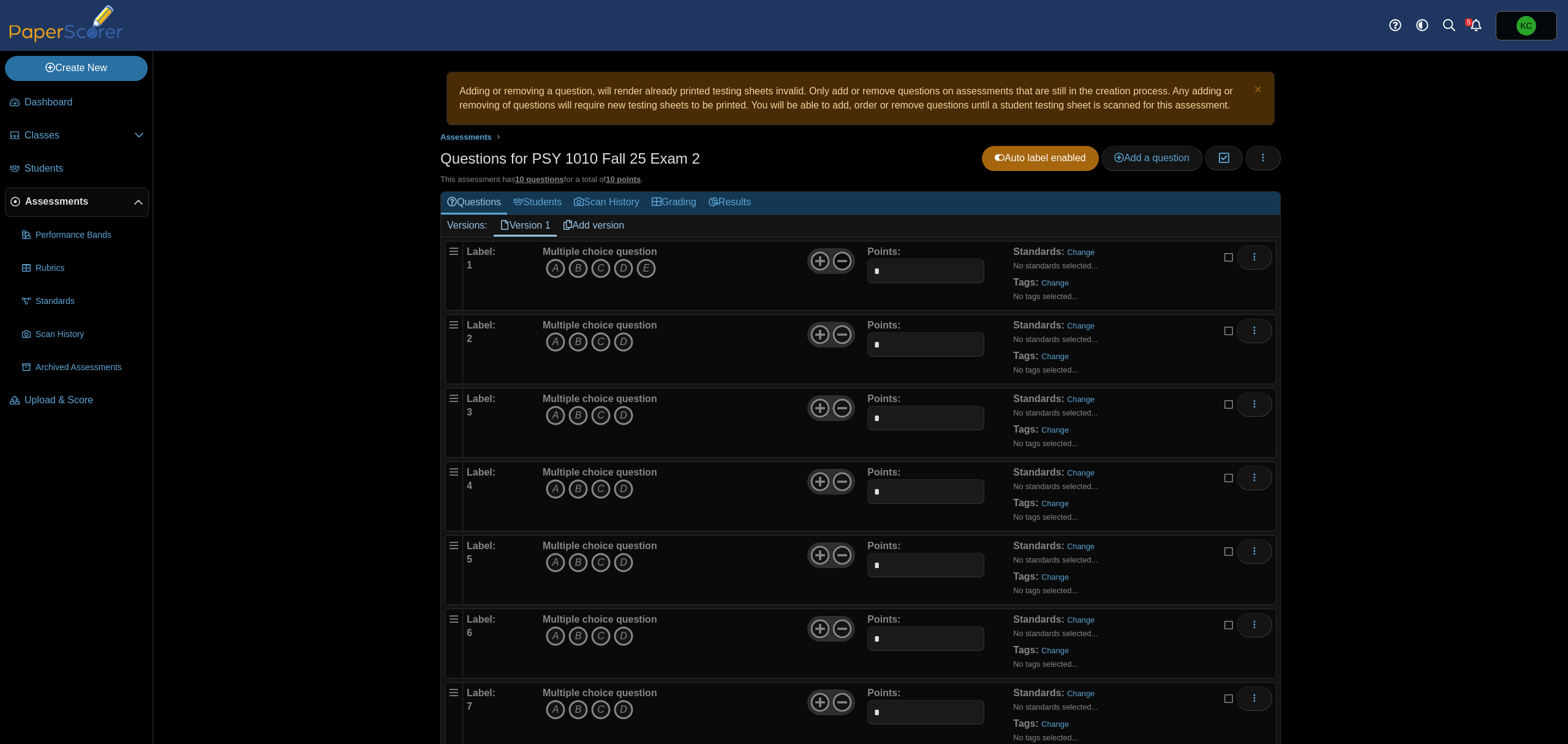
click at [840, 263] on icon at bounding box center [842, 261] width 20 height 20
click at [599, 268] on icon "C" at bounding box center [601, 269] width 20 height 20
click at [1044, 280] on link "Change" at bounding box center [1055, 282] width 27 height 9
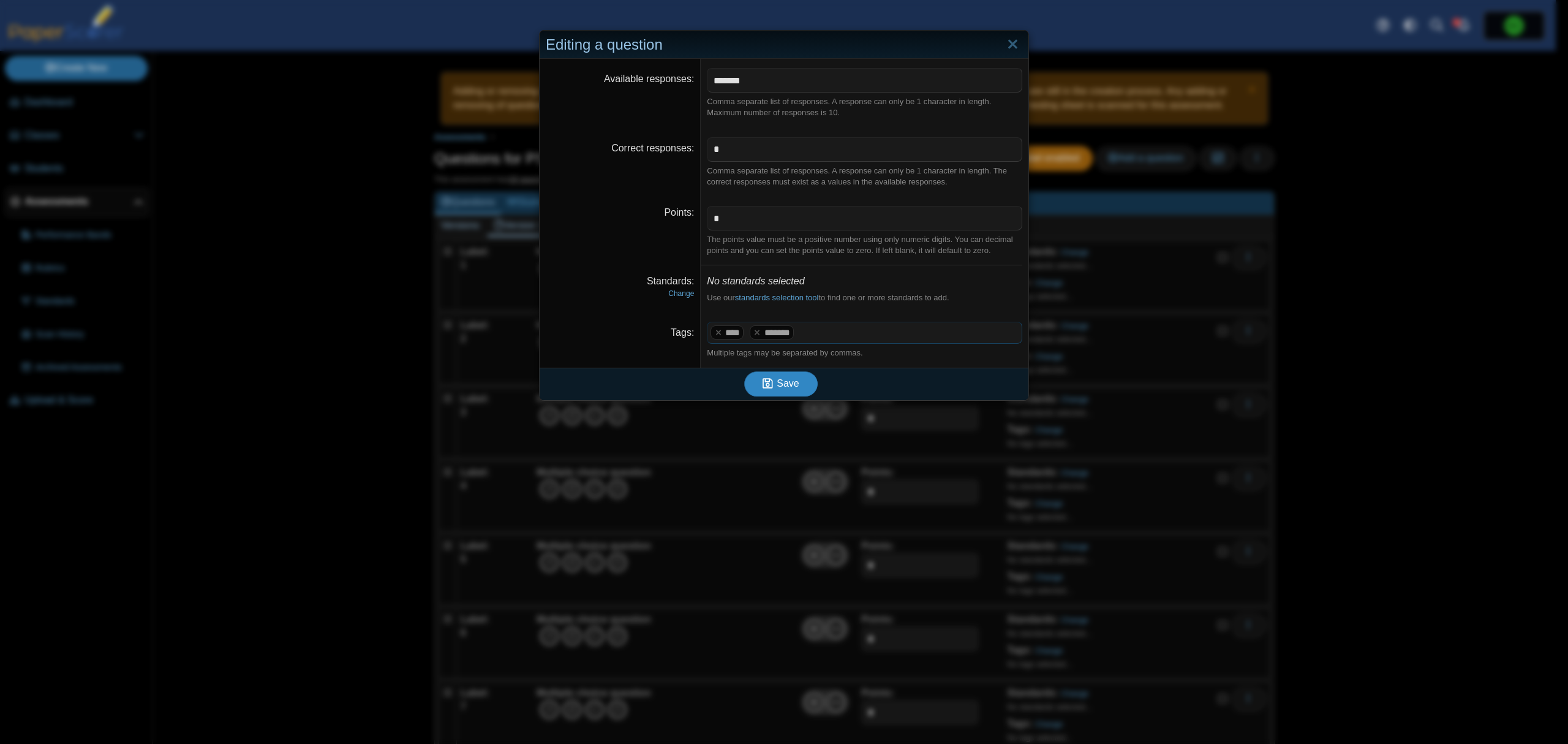
click at [790, 393] on button "Save" at bounding box center [781, 383] width 73 height 24
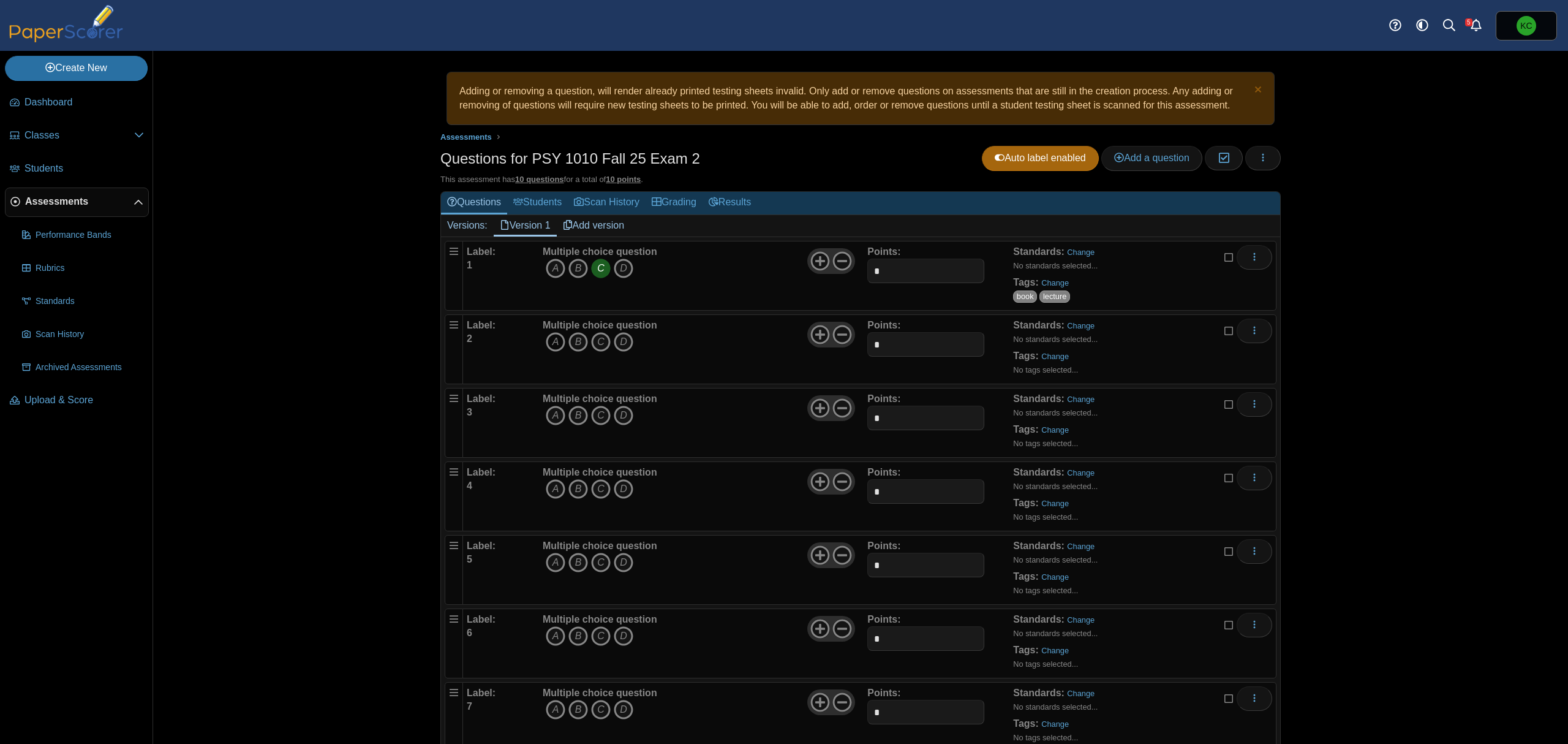
click at [546, 347] on icon "A" at bounding box center [555, 342] width 20 height 20
click at [1047, 354] on link "Change" at bounding box center [1055, 355] width 27 height 9
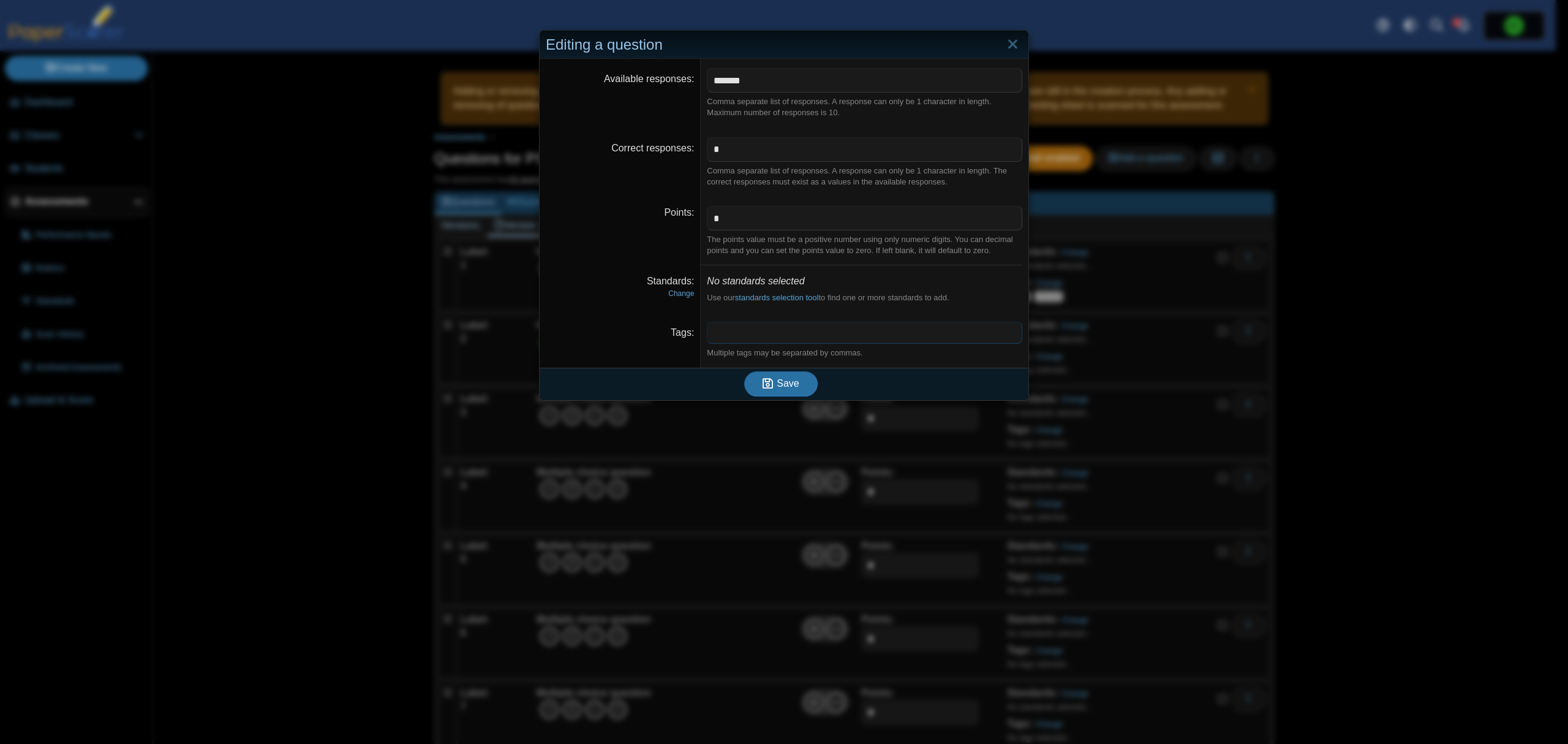
click at [844, 331] on span at bounding box center [864, 332] width 314 height 21
click at [787, 388] on span "Save" at bounding box center [787, 383] width 22 height 11
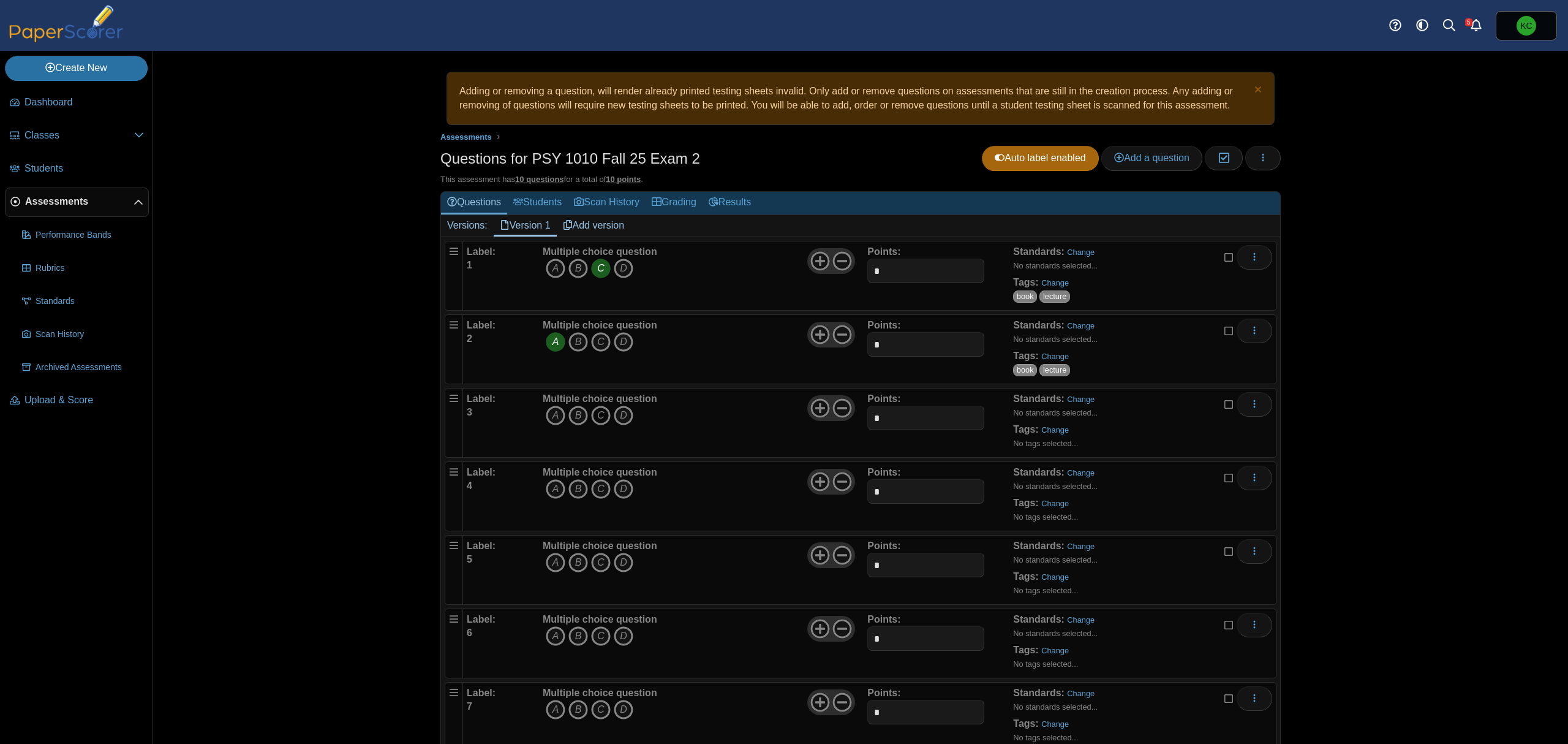
click at [591, 422] on icon "C" at bounding box center [601, 416] width 20 height 20
click at [1045, 434] on link "Change" at bounding box center [1055, 430] width 27 height 9
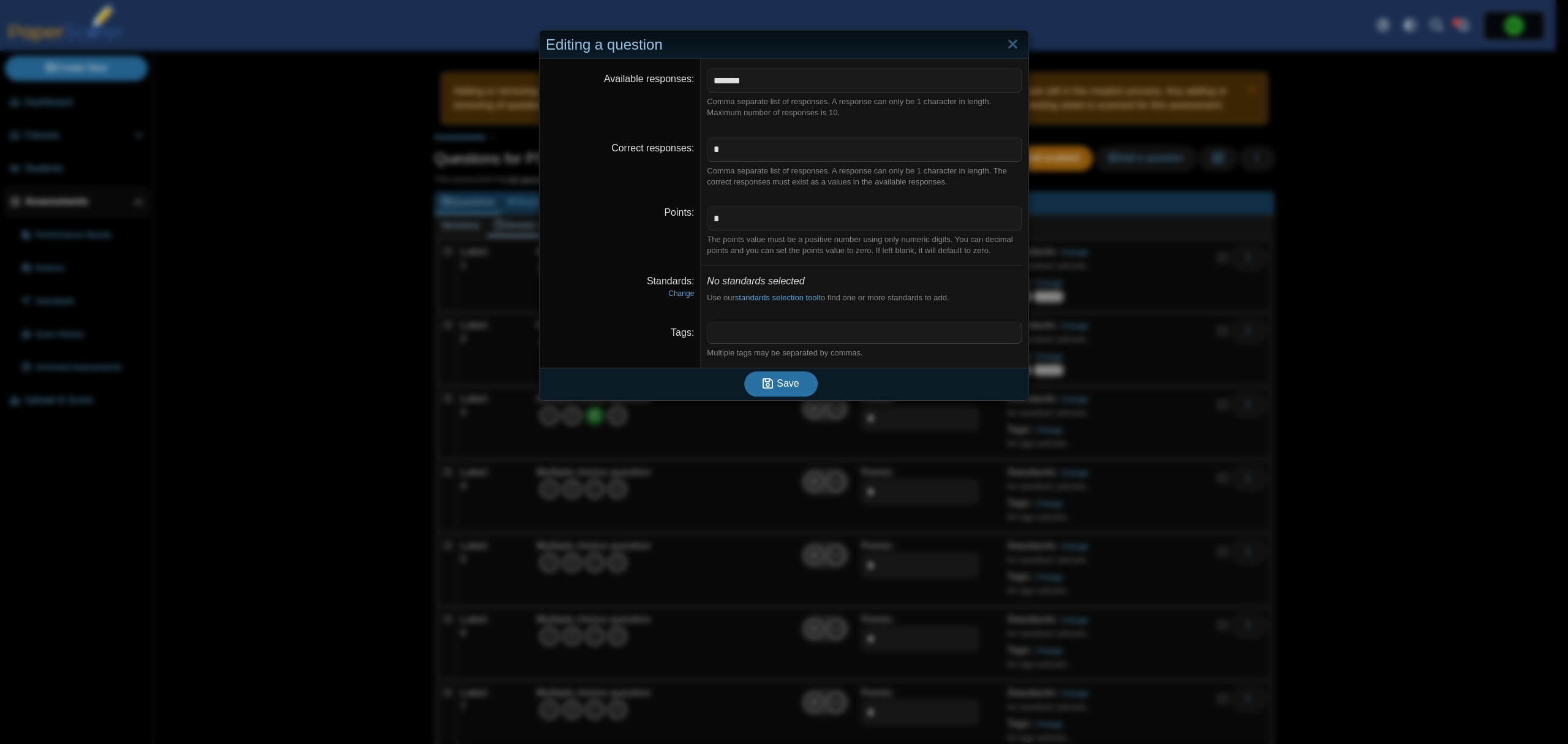
click at [864, 344] on span at bounding box center [864, 332] width 314 height 21
click at [801, 388] on button "Save" at bounding box center [781, 383] width 73 height 24
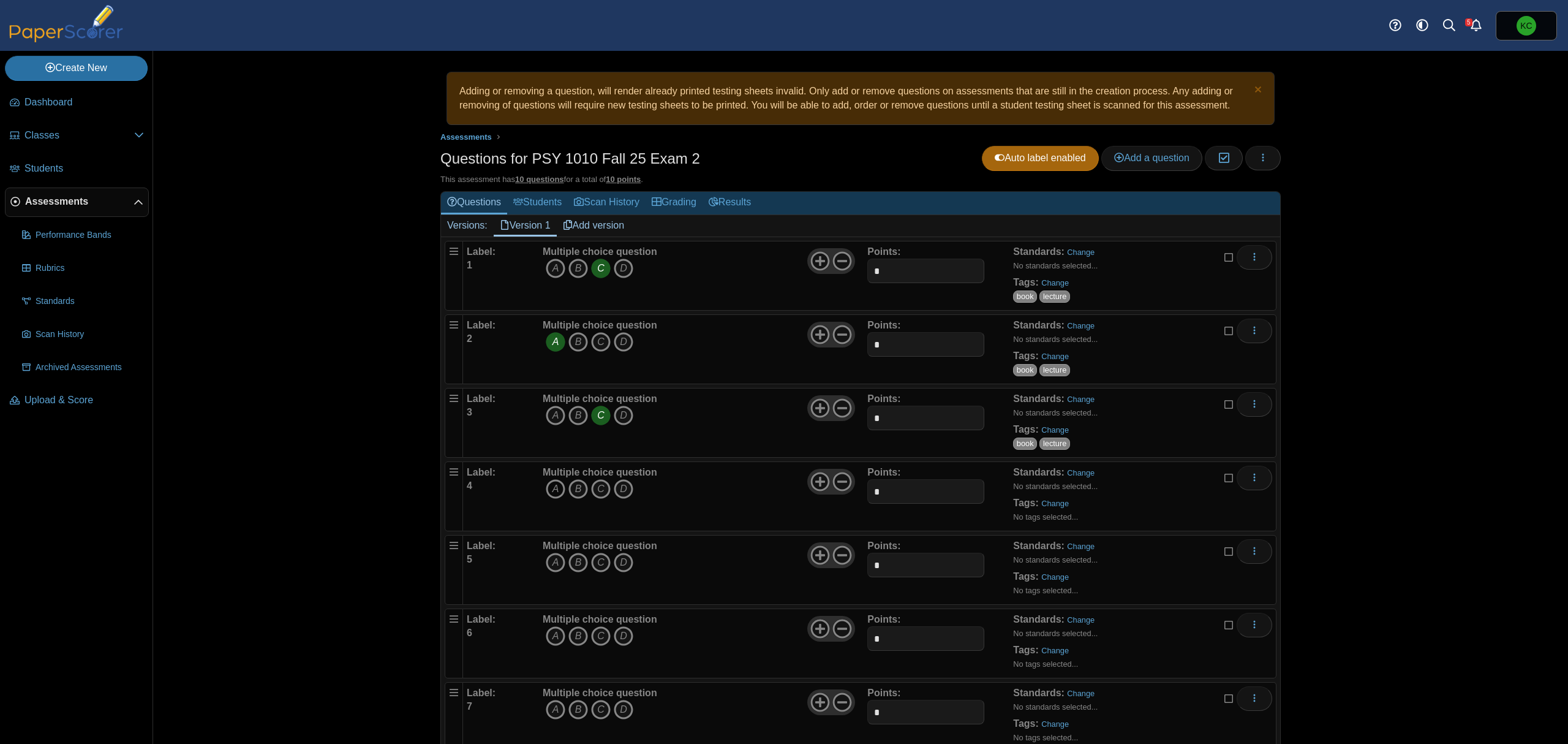
click at [545, 496] on icon "A" at bounding box center [555, 489] width 20 height 20
click at [1050, 503] on link "Change" at bounding box center [1055, 503] width 27 height 9
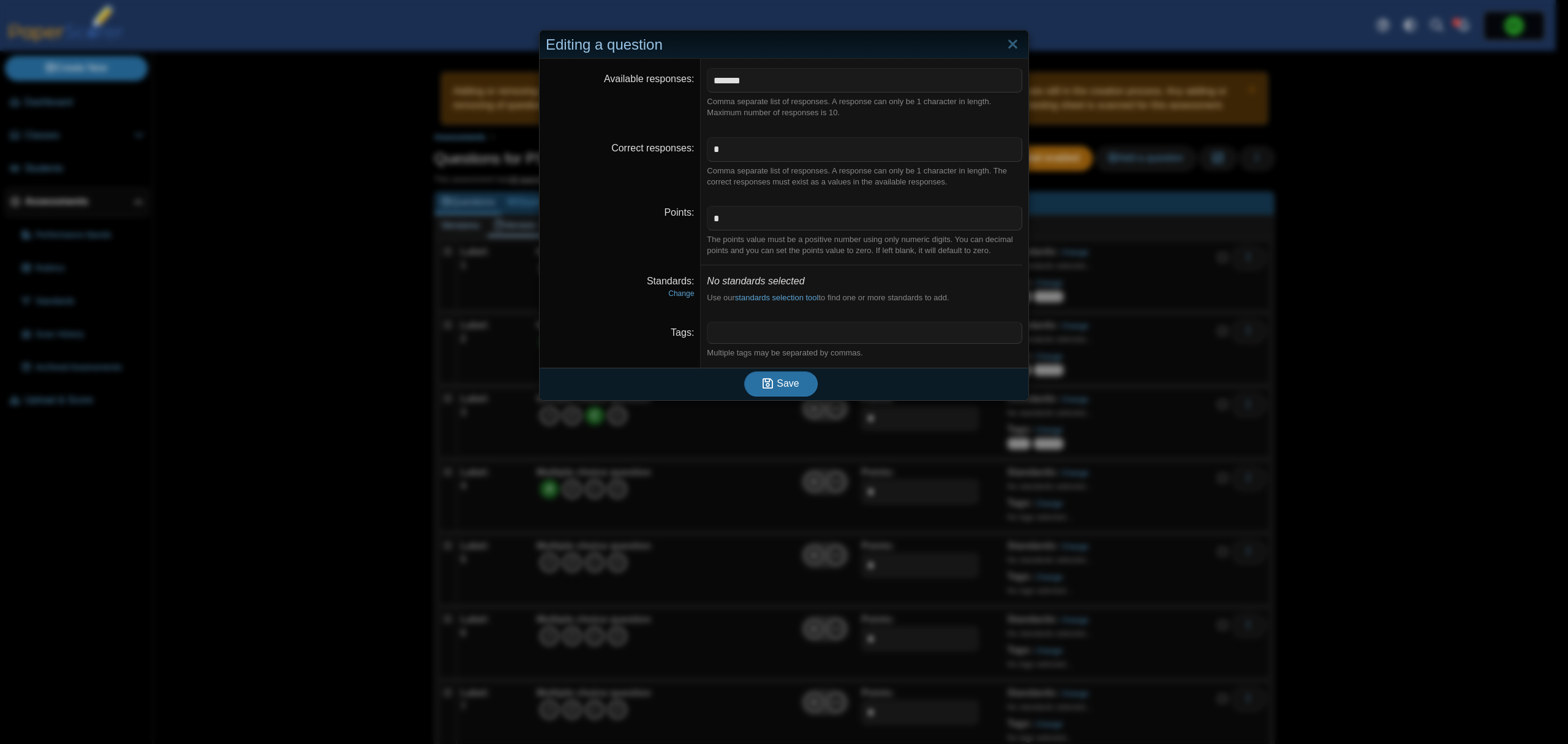
click at [771, 340] on span at bounding box center [864, 332] width 314 height 21
click at [790, 383] on span "Save" at bounding box center [787, 383] width 22 height 11
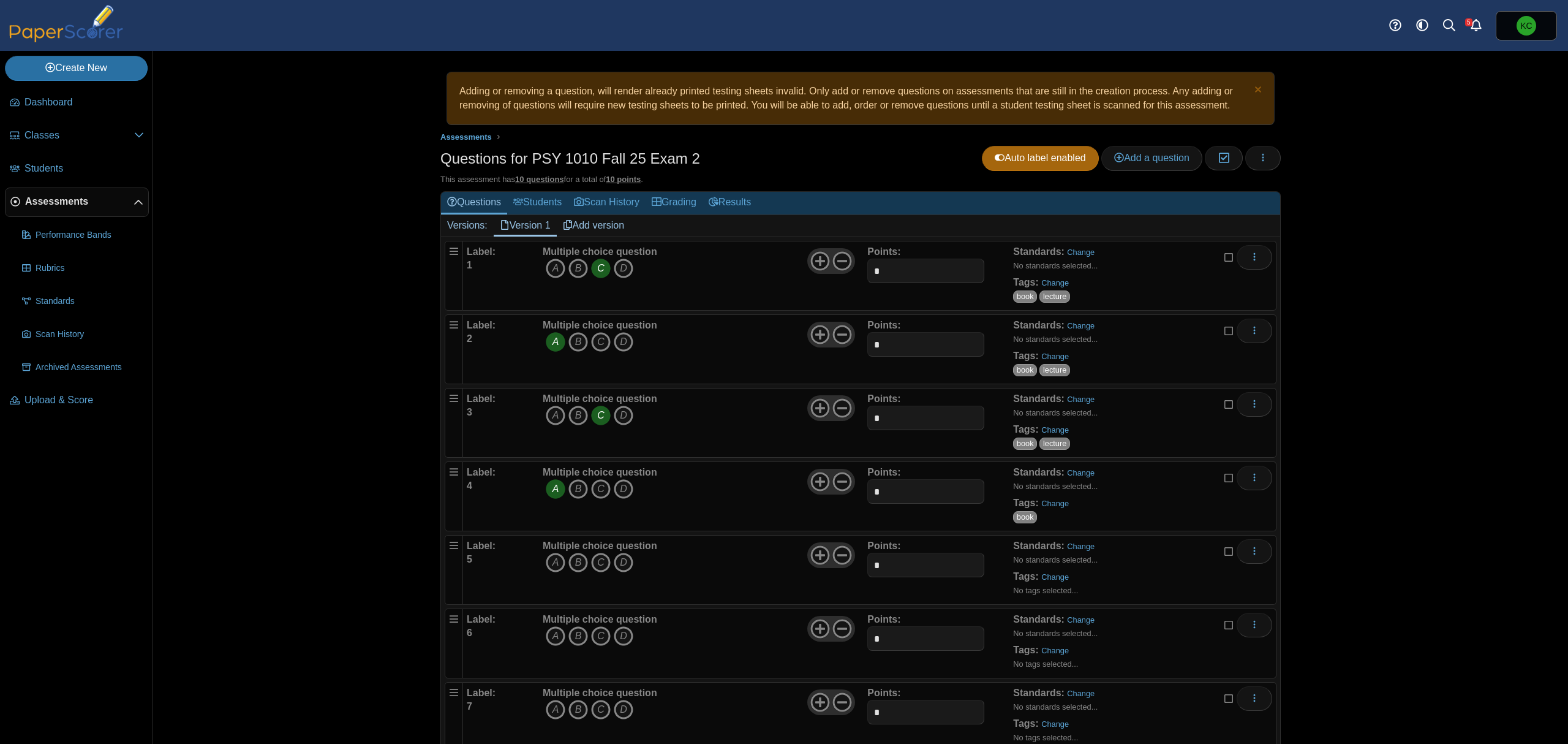
click at [1490, 288] on div "Adding or removing a question, will render already printed testing sheets inval…" at bounding box center [861, 397] width 1415 height 693
click at [569, 564] on icon "B" at bounding box center [579, 562] width 20 height 20
click at [1054, 575] on link "Change" at bounding box center [1055, 576] width 27 height 9
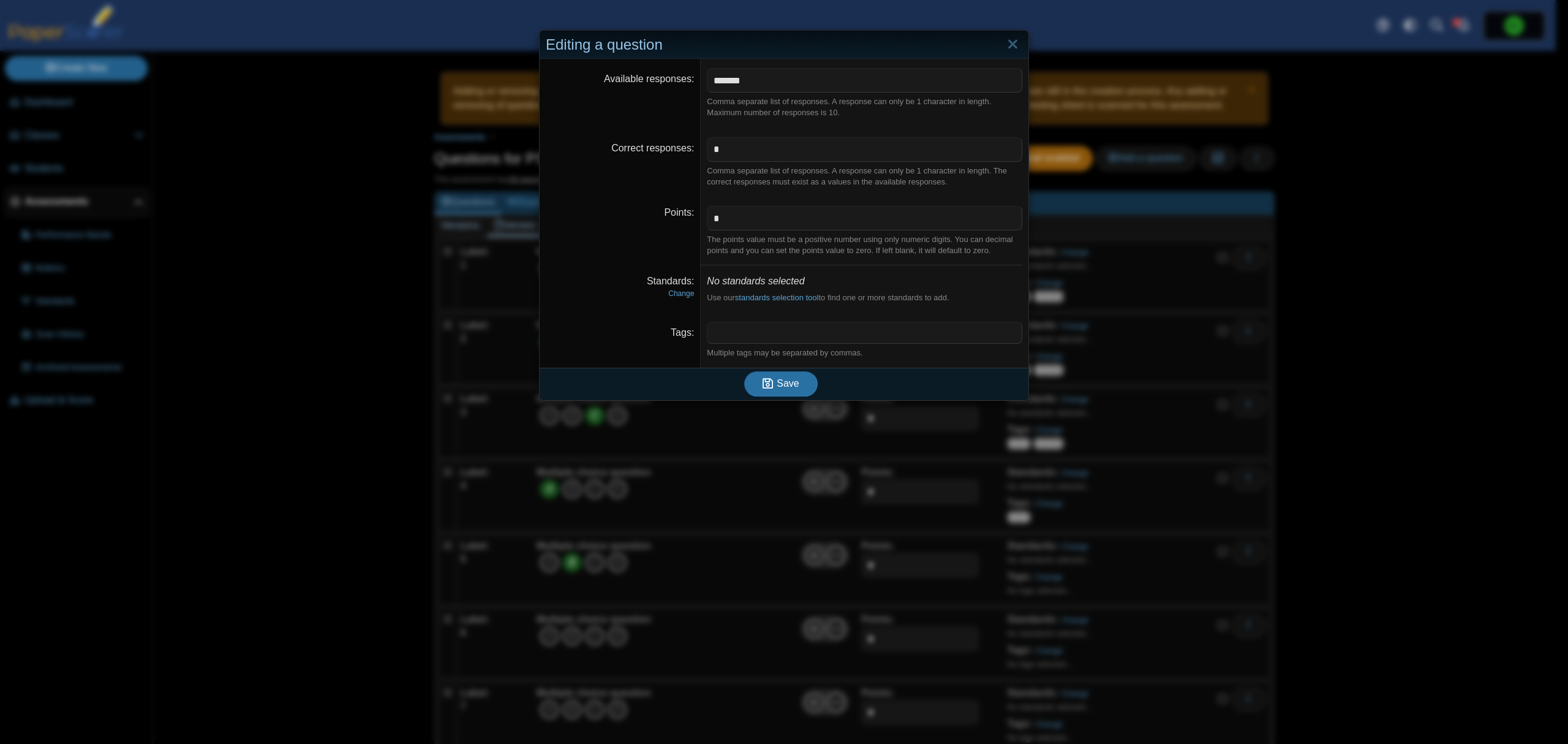
click at [778, 331] on span at bounding box center [864, 332] width 314 height 21
click at [802, 389] on button "Save" at bounding box center [781, 383] width 73 height 24
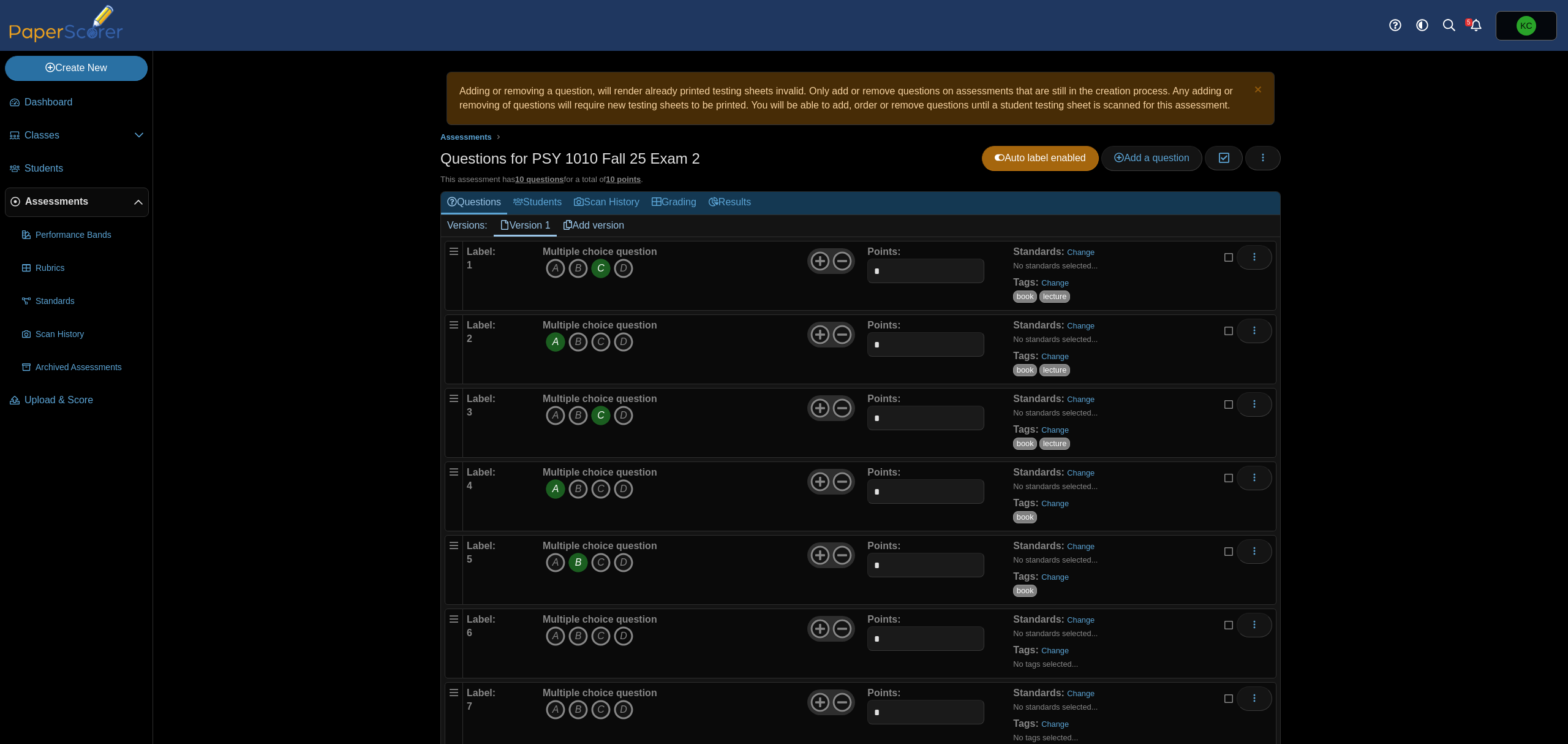
click at [616, 641] on icon "D" at bounding box center [623, 637] width 20 height 20
click at [1044, 649] on link "Change" at bounding box center [1055, 650] width 27 height 9
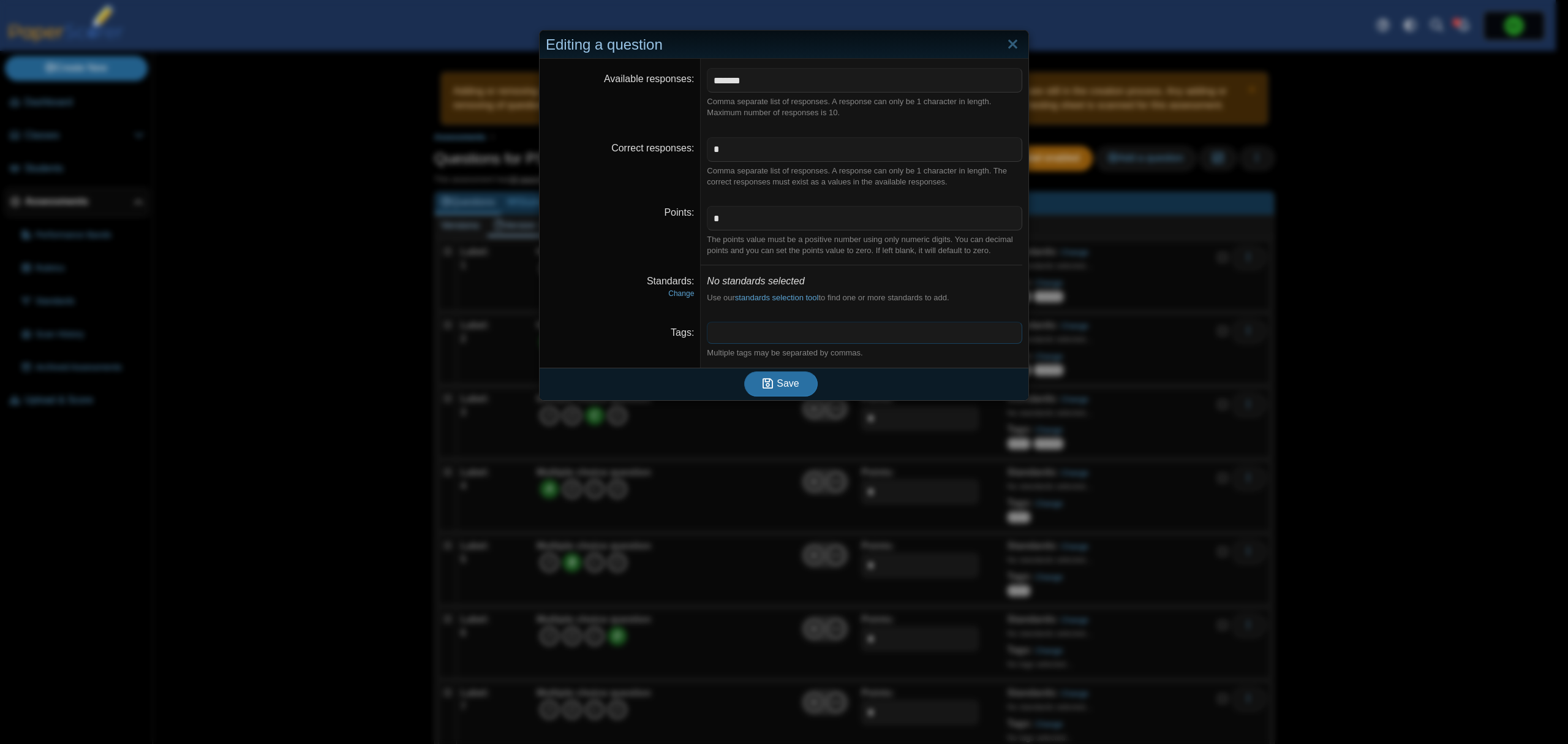
click at [794, 323] on span at bounding box center [864, 332] width 314 height 21
click at [792, 392] on button "Save" at bounding box center [781, 383] width 73 height 24
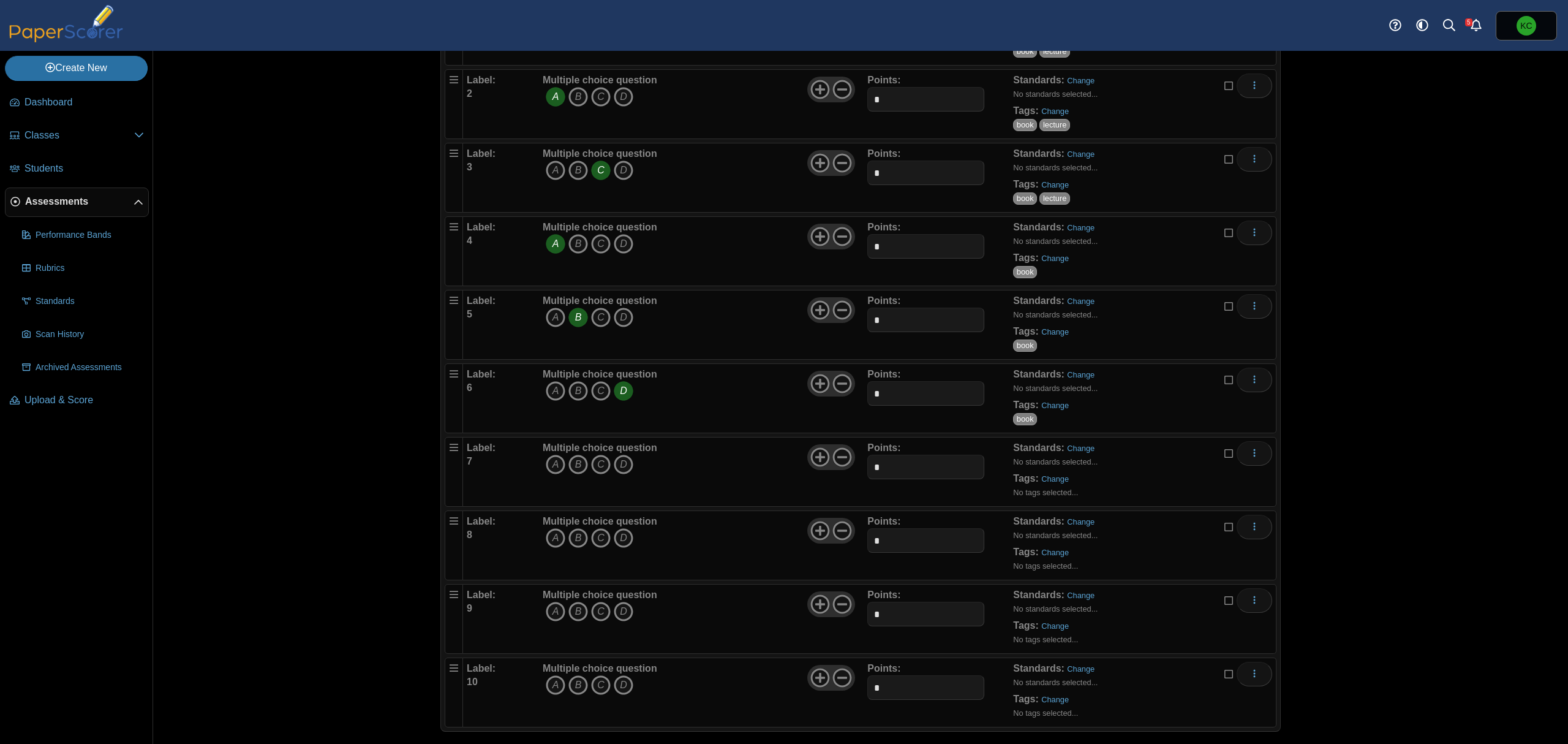
scroll to position [261, 0]
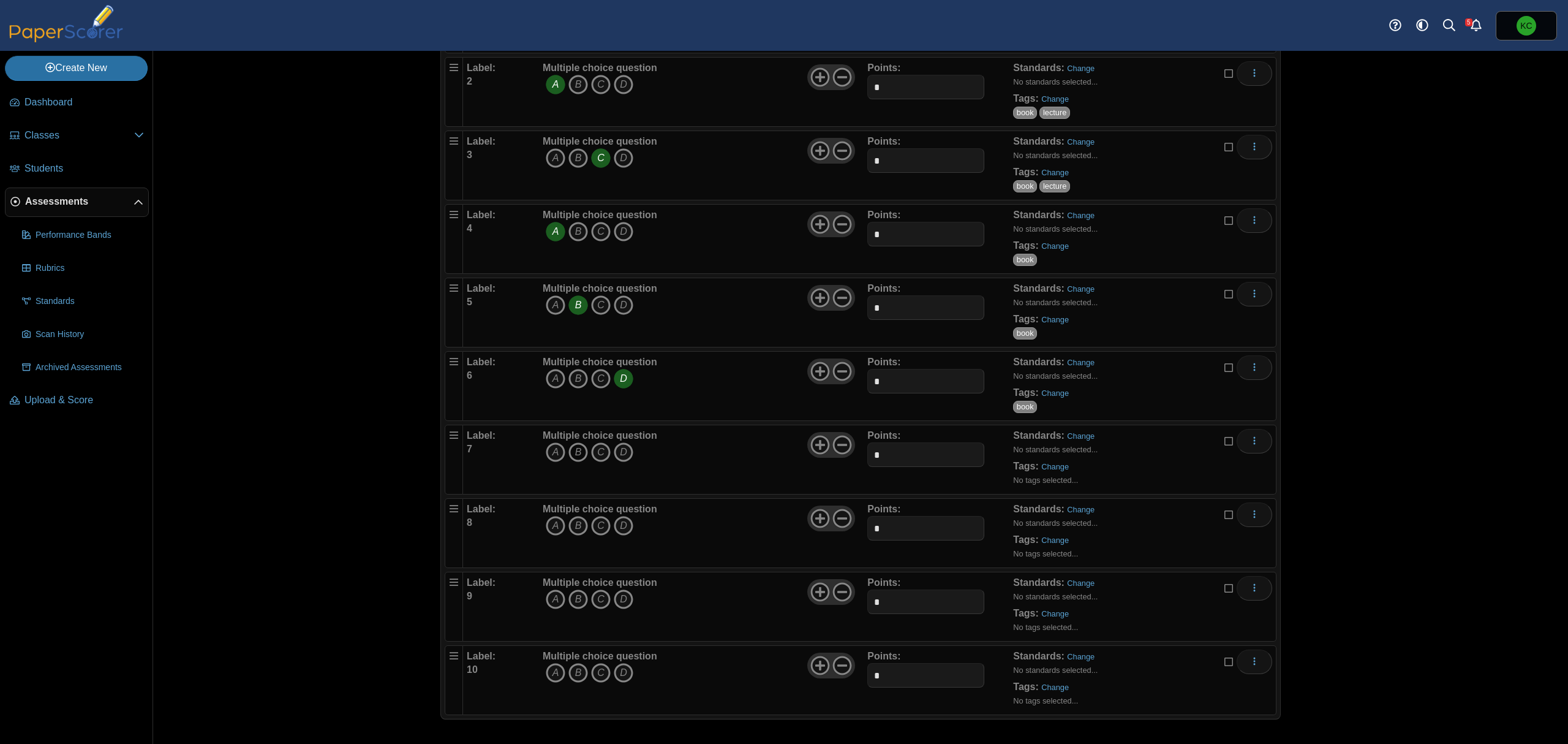
click at [570, 452] on icon "B" at bounding box center [579, 452] width 20 height 20
click at [1050, 467] on link "Change" at bounding box center [1055, 466] width 27 height 9
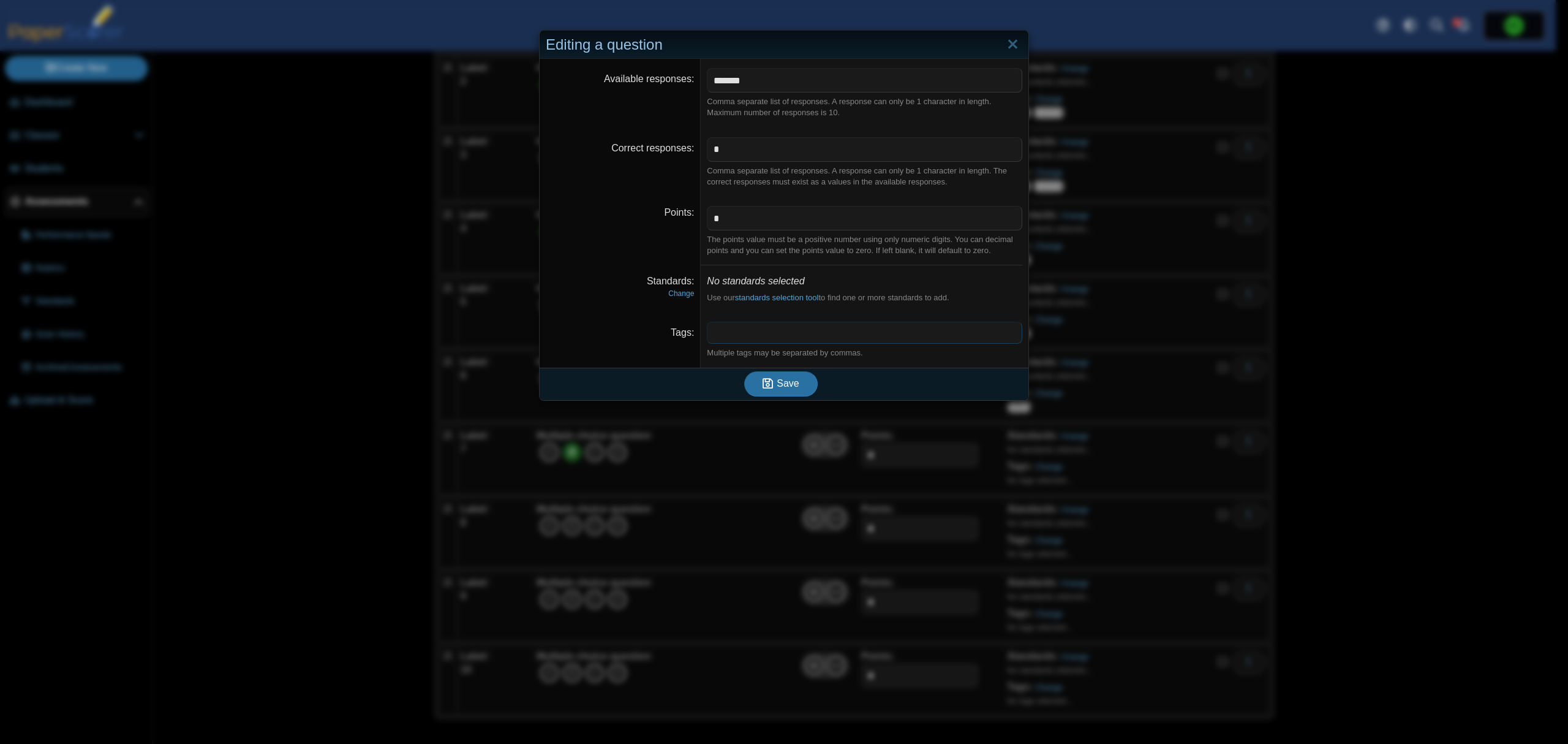
click at [864, 330] on span at bounding box center [864, 332] width 314 height 21
click at [784, 379] on span "Save" at bounding box center [787, 383] width 22 height 11
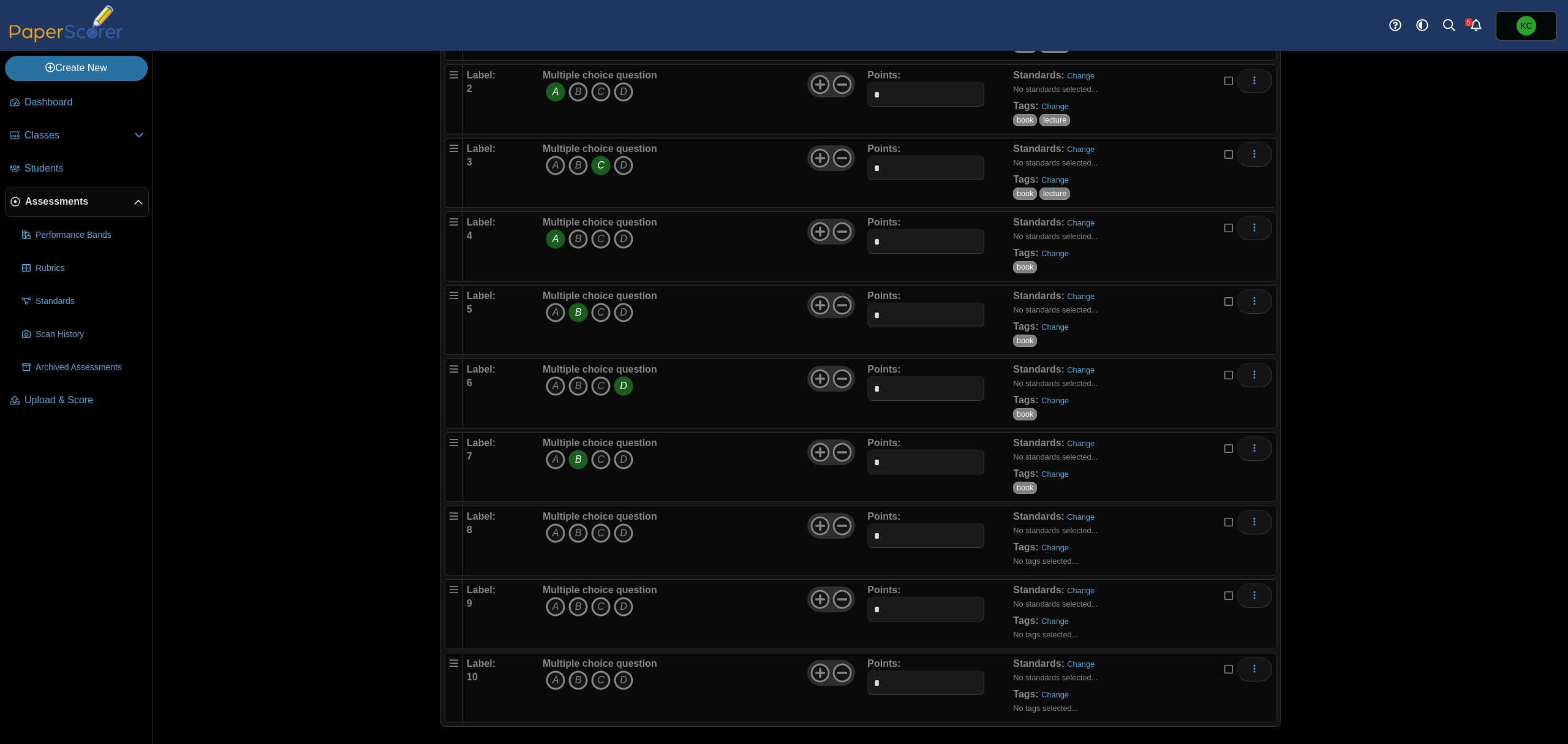
scroll to position [261, 0]
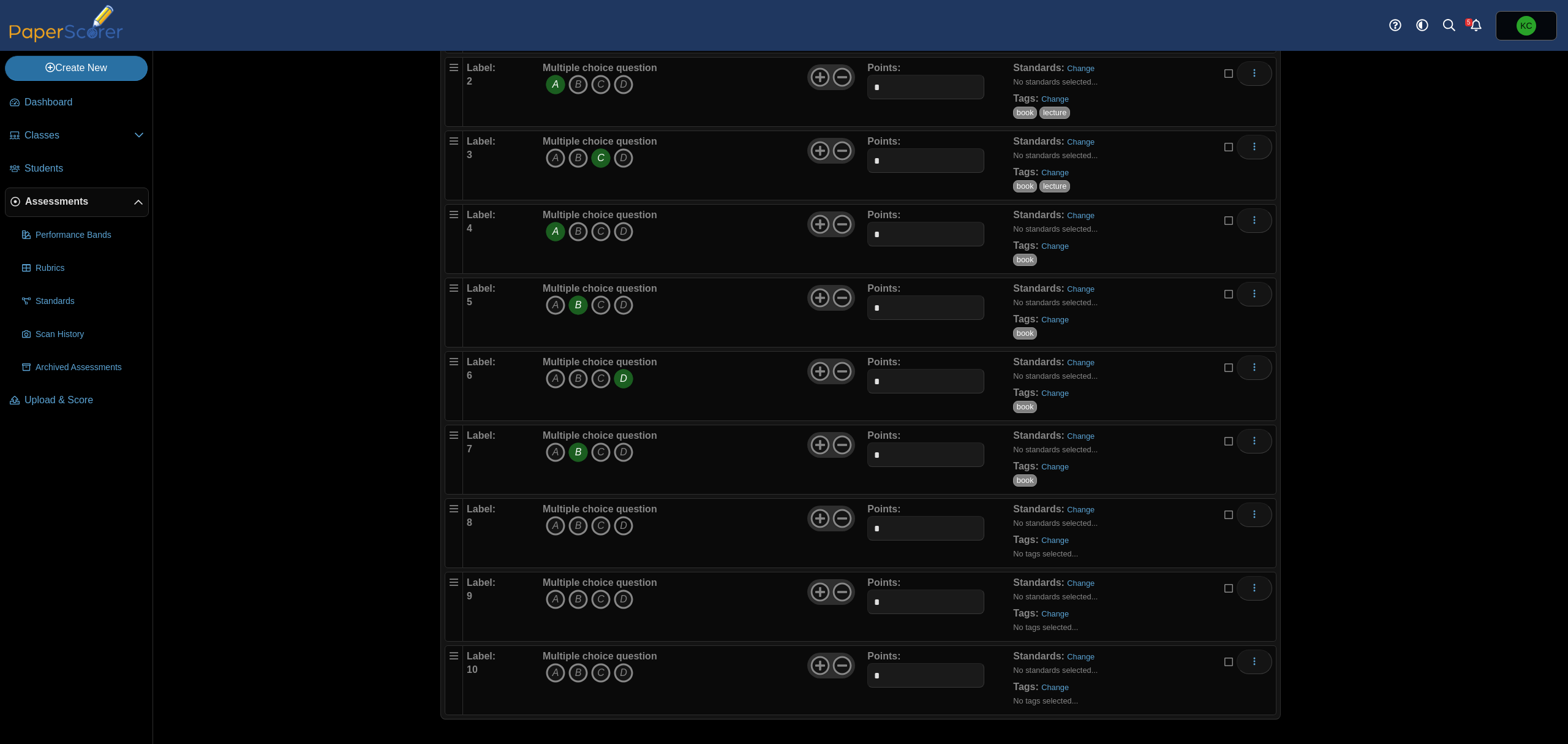
click at [619, 518] on icon "D" at bounding box center [623, 526] width 20 height 20
click at [1047, 541] on link "Change" at bounding box center [1055, 540] width 27 height 9
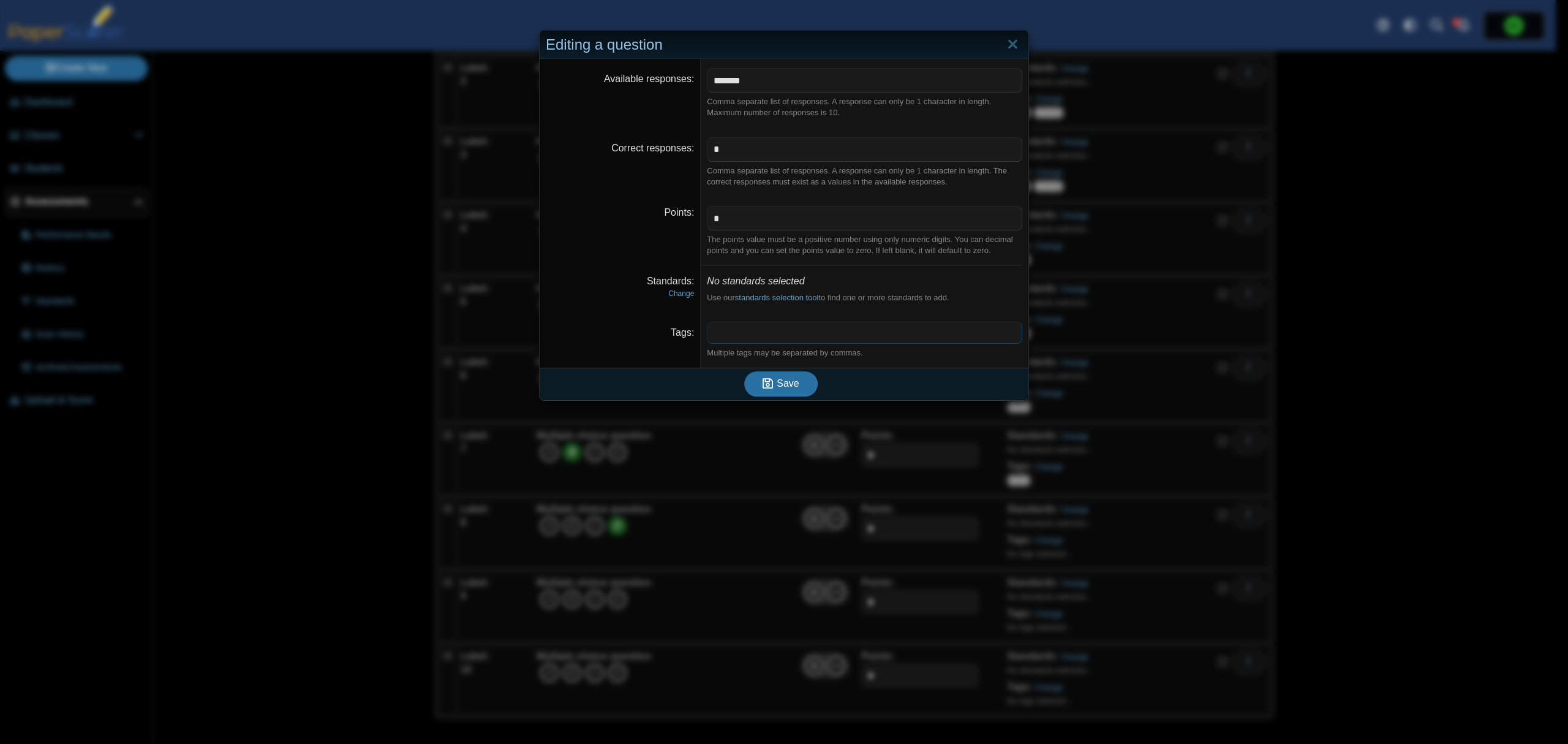
click at [738, 331] on span at bounding box center [864, 332] width 314 height 21
click at [792, 383] on button "Save" at bounding box center [781, 383] width 73 height 24
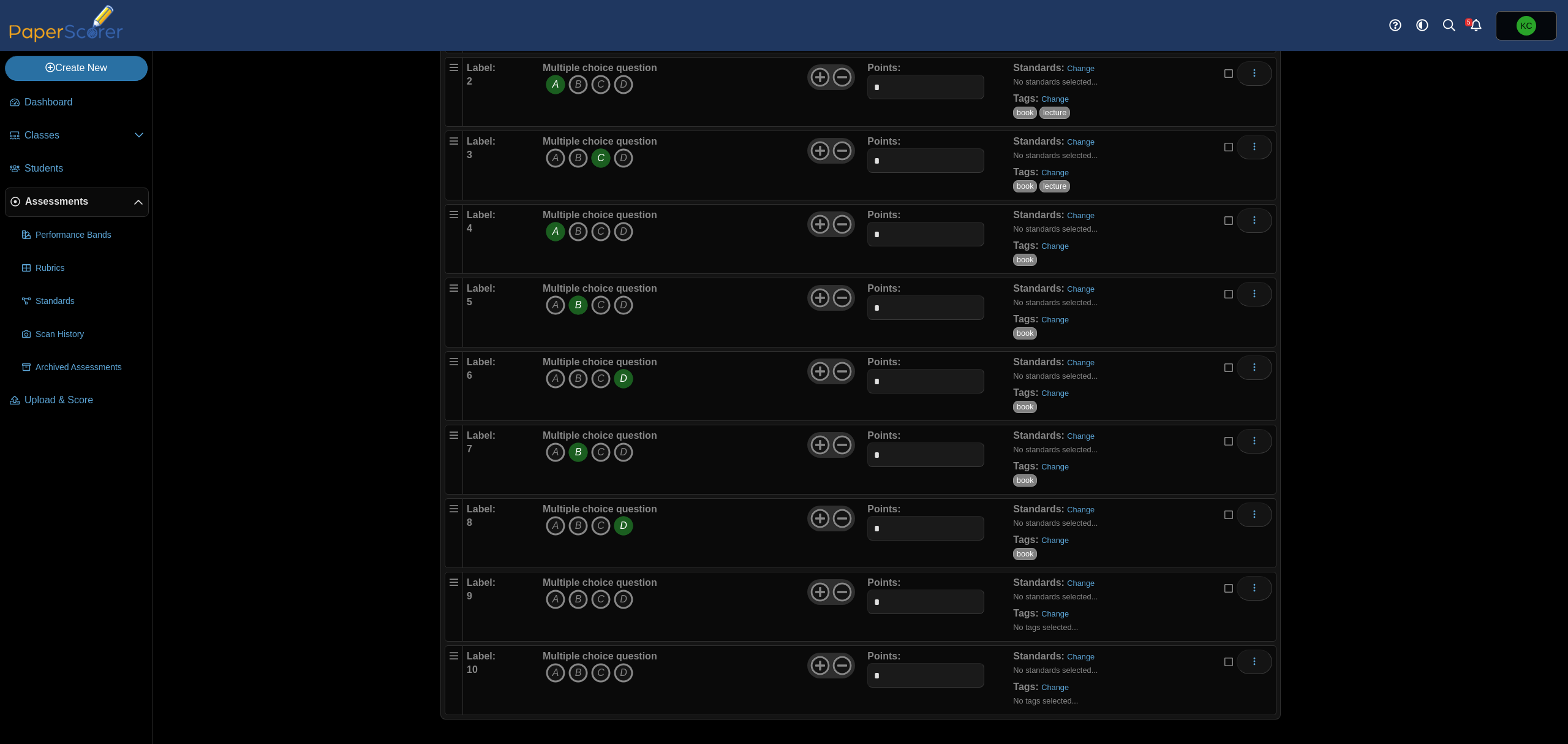
scroll to position [261, 0]
click at [569, 600] on icon "B" at bounding box center [579, 599] width 20 height 20
drag, startPoint x: 1064, startPoint y: 614, endPoint x: 1052, endPoint y: 613, distance: 12.0
click at [1064, 614] on div "Standards: Change No standards selected... Tags: Change No tags selected..." at bounding box center [1122, 606] width 219 height 62
click at [1052, 613] on link "Change" at bounding box center [1055, 613] width 27 height 9
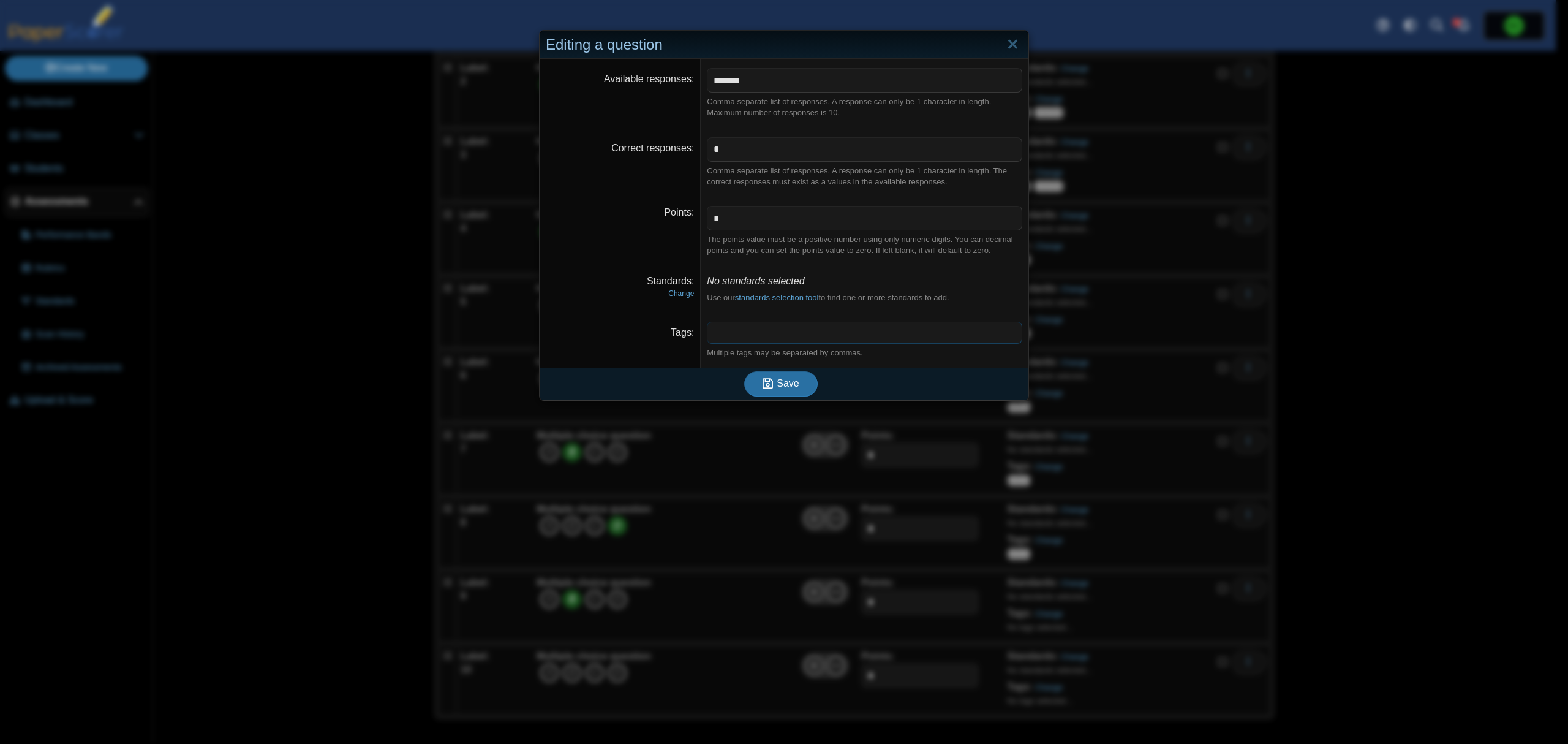
click at [748, 337] on span at bounding box center [864, 332] width 314 height 21
click at [777, 389] on span "Save" at bounding box center [787, 383] width 22 height 11
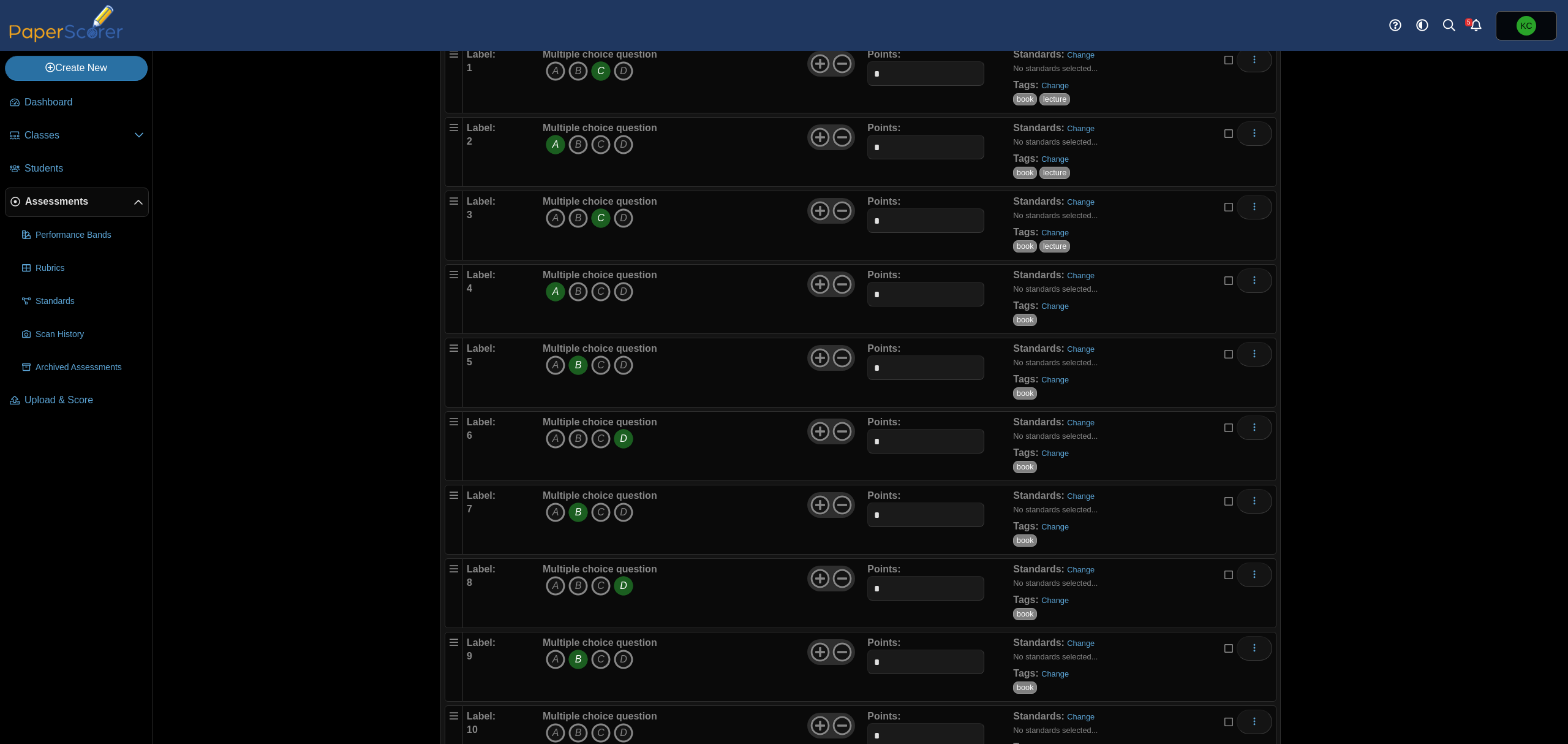
scroll to position [261, 0]
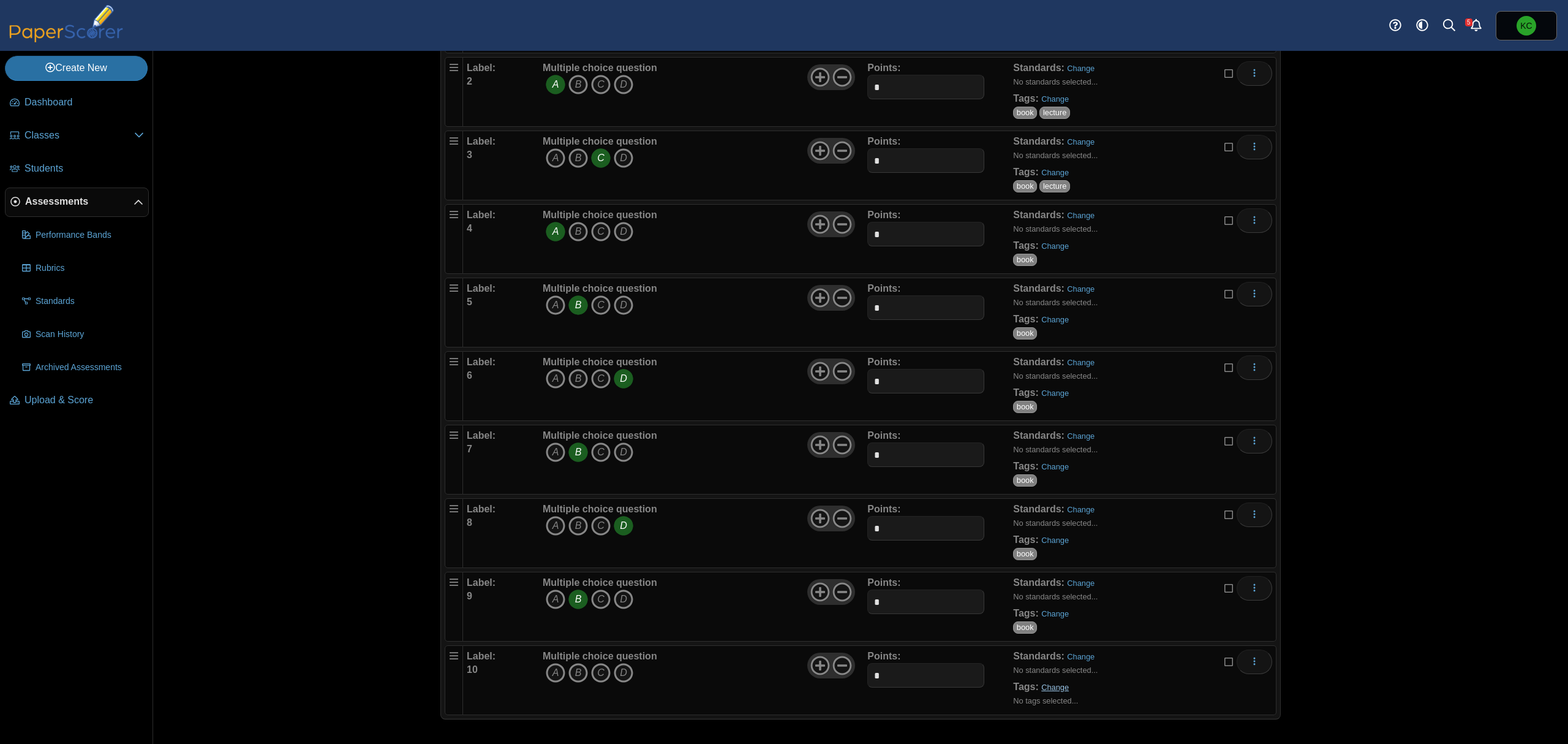
click at [1041, 689] on link "Change" at bounding box center [1055, 686] width 27 height 9
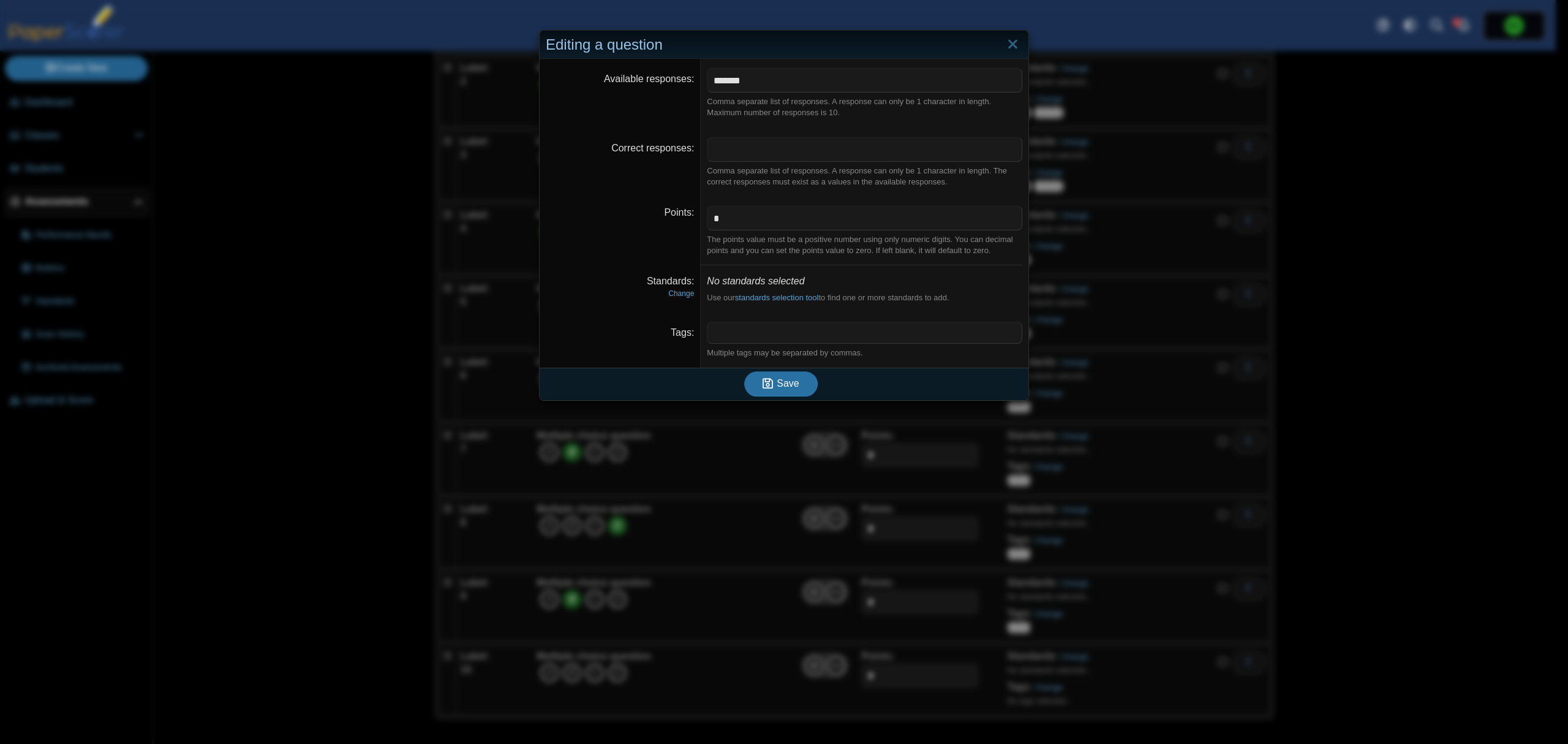
click at [768, 324] on span at bounding box center [864, 332] width 314 height 21
click at [769, 384] on icon "submit" at bounding box center [770, 384] width 14 height 14
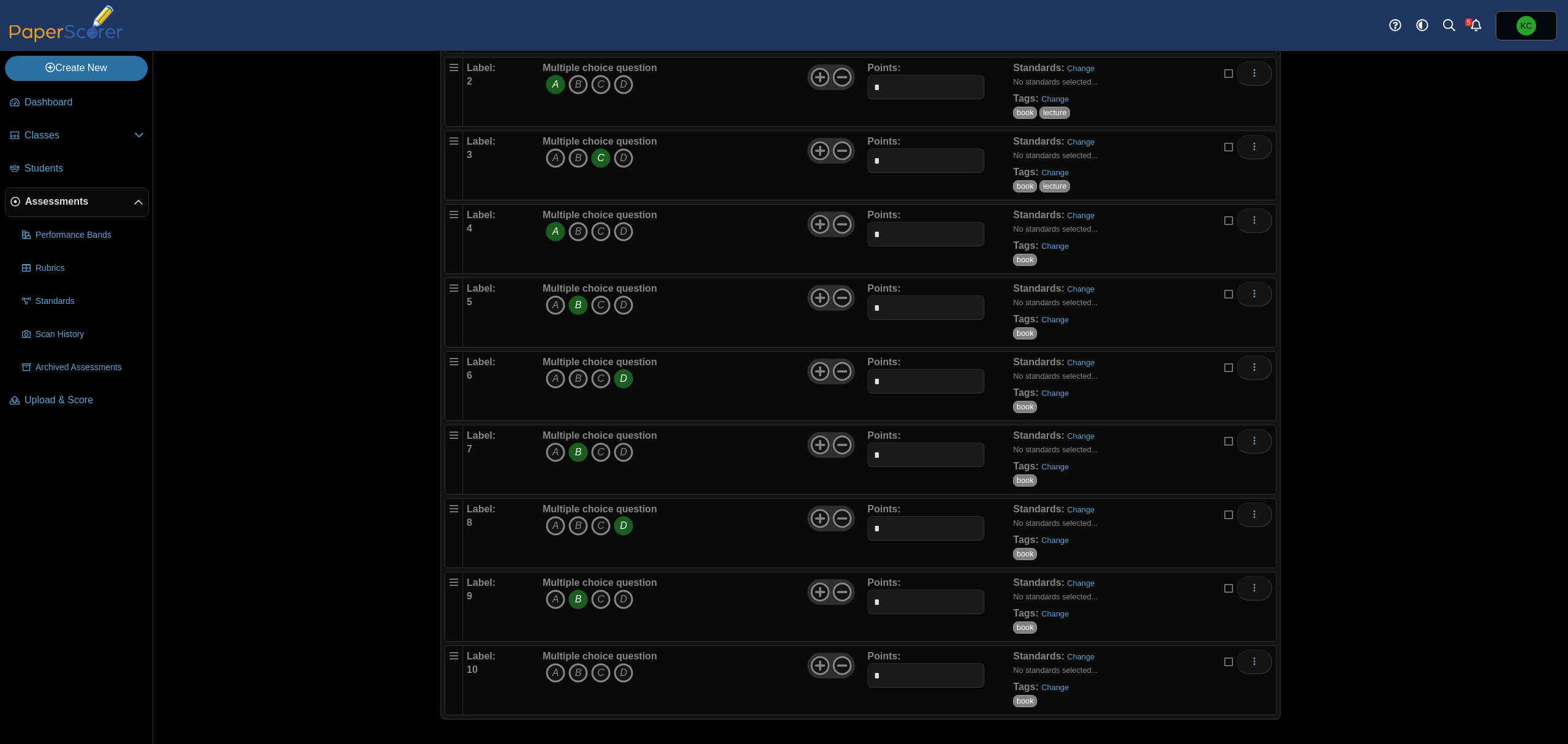
scroll to position [261, 0]
click at [1250, 662] on icon "More options" at bounding box center [1255, 661] width 10 height 10
click at [1174, 619] on link "Duplicate" at bounding box center [1192, 618] width 147 height 19
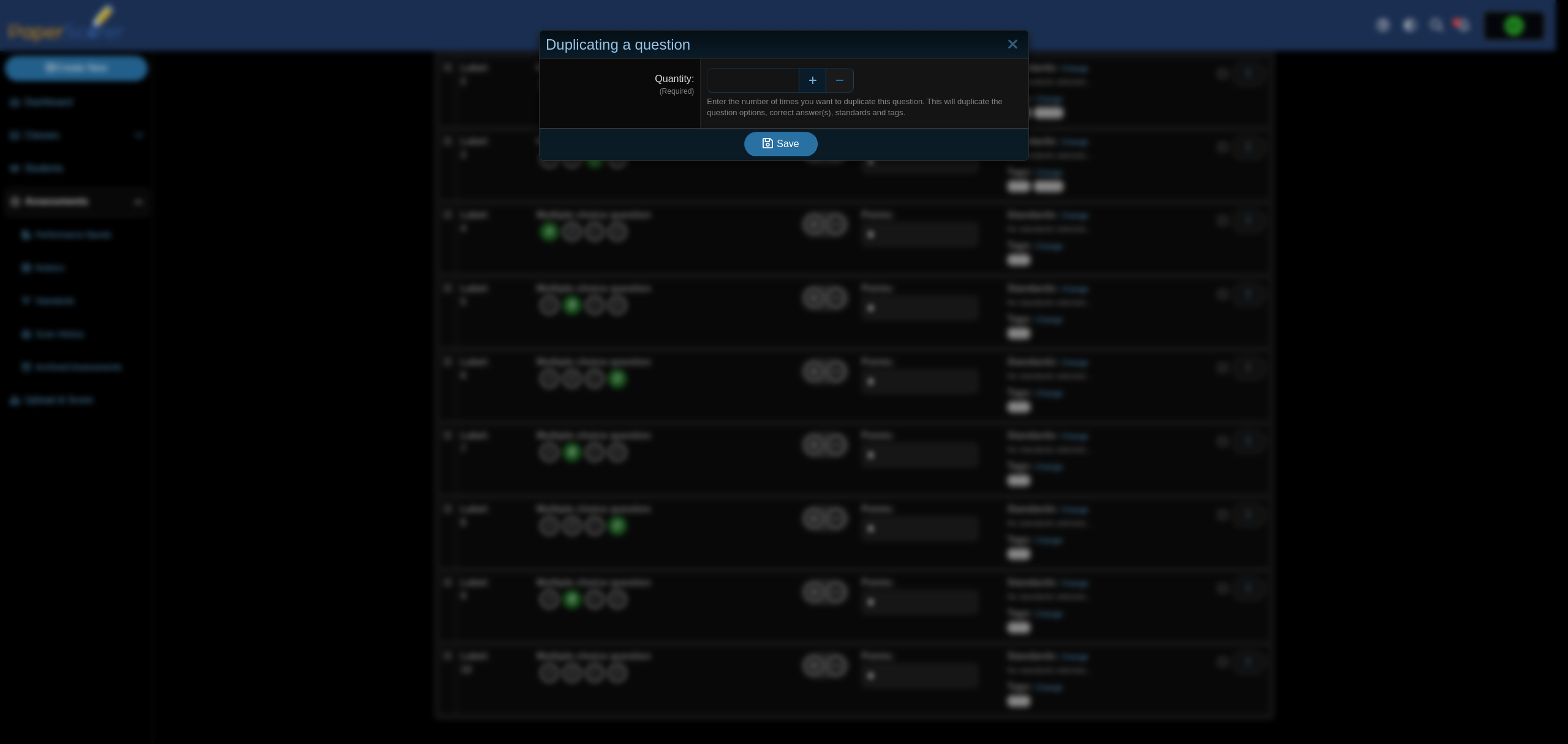
drag, startPoint x: 764, startPoint y: 83, endPoint x: 794, endPoint y: 92, distance: 31.3
click at [794, 92] on div "*" at bounding box center [864, 80] width 315 height 24
type input "**"
click at [769, 147] on icon "submit" at bounding box center [770, 145] width 14 height 14
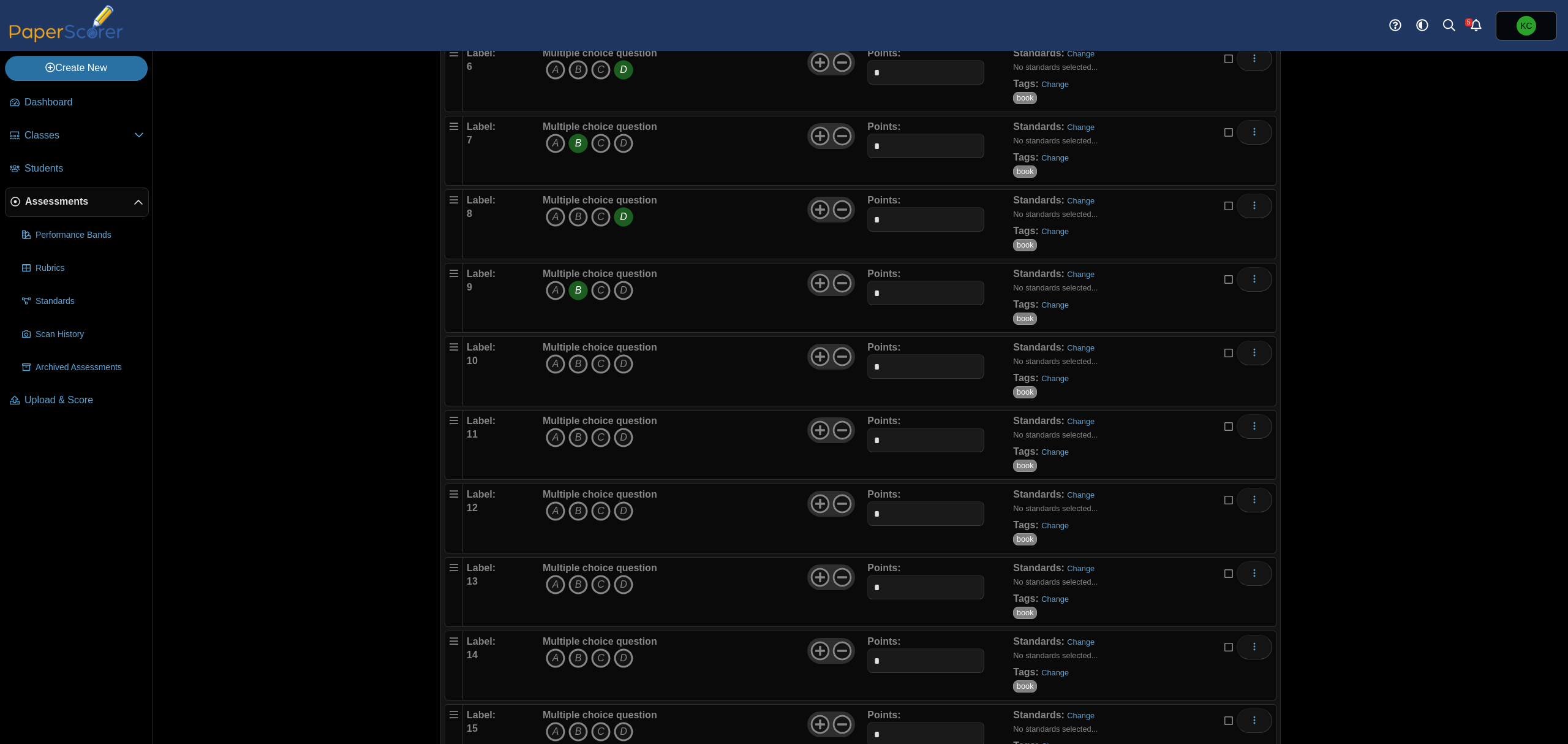
scroll to position [572, 0]
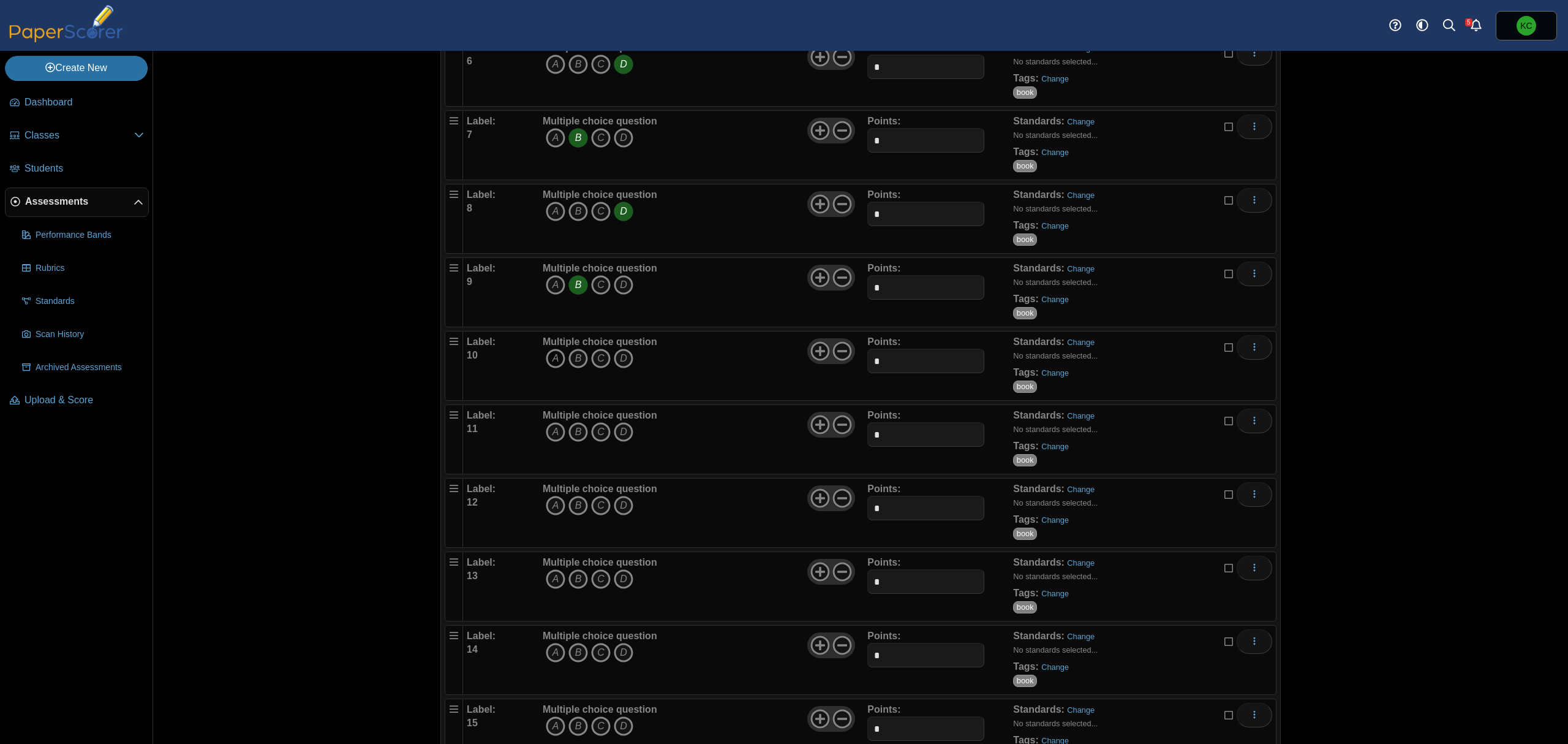
click at [545, 363] on icon "A" at bounding box center [555, 358] width 20 height 20
click at [591, 436] on icon "C" at bounding box center [601, 433] width 20 height 20
click at [545, 514] on icon "A" at bounding box center [555, 506] width 20 height 20
click at [1047, 522] on link "Change" at bounding box center [1055, 519] width 27 height 9
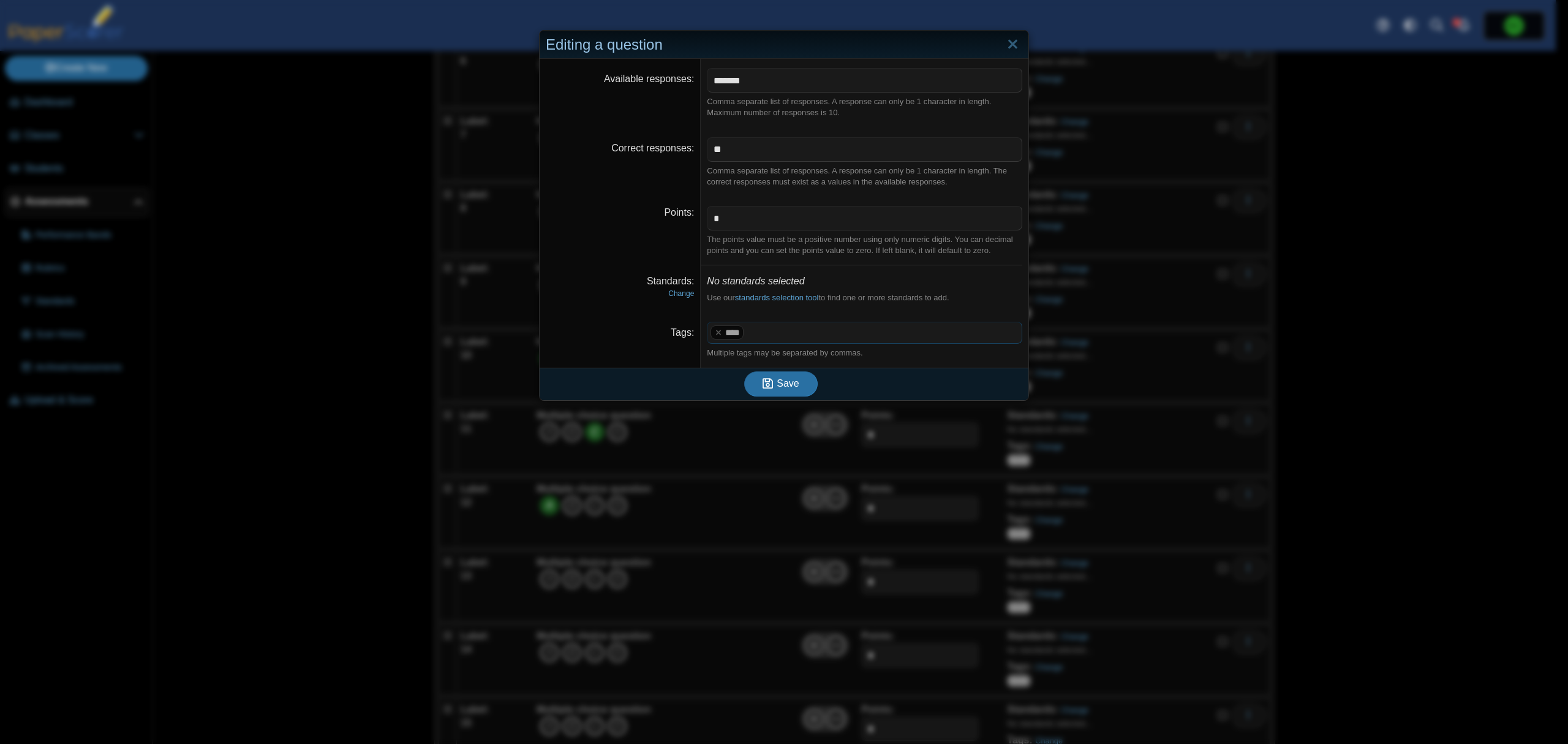
drag, startPoint x: 794, startPoint y: 342, endPoint x: 523, endPoint y: 332, distance: 271.2
click at [523, 332] on div "Editing a question Available responses ******* Comma separate list of responses…" at bounding box center [784, 372] width 1568 height 744
click at [785, 393] on button "Save" at bounding box center [781, 383] width 73 height 24
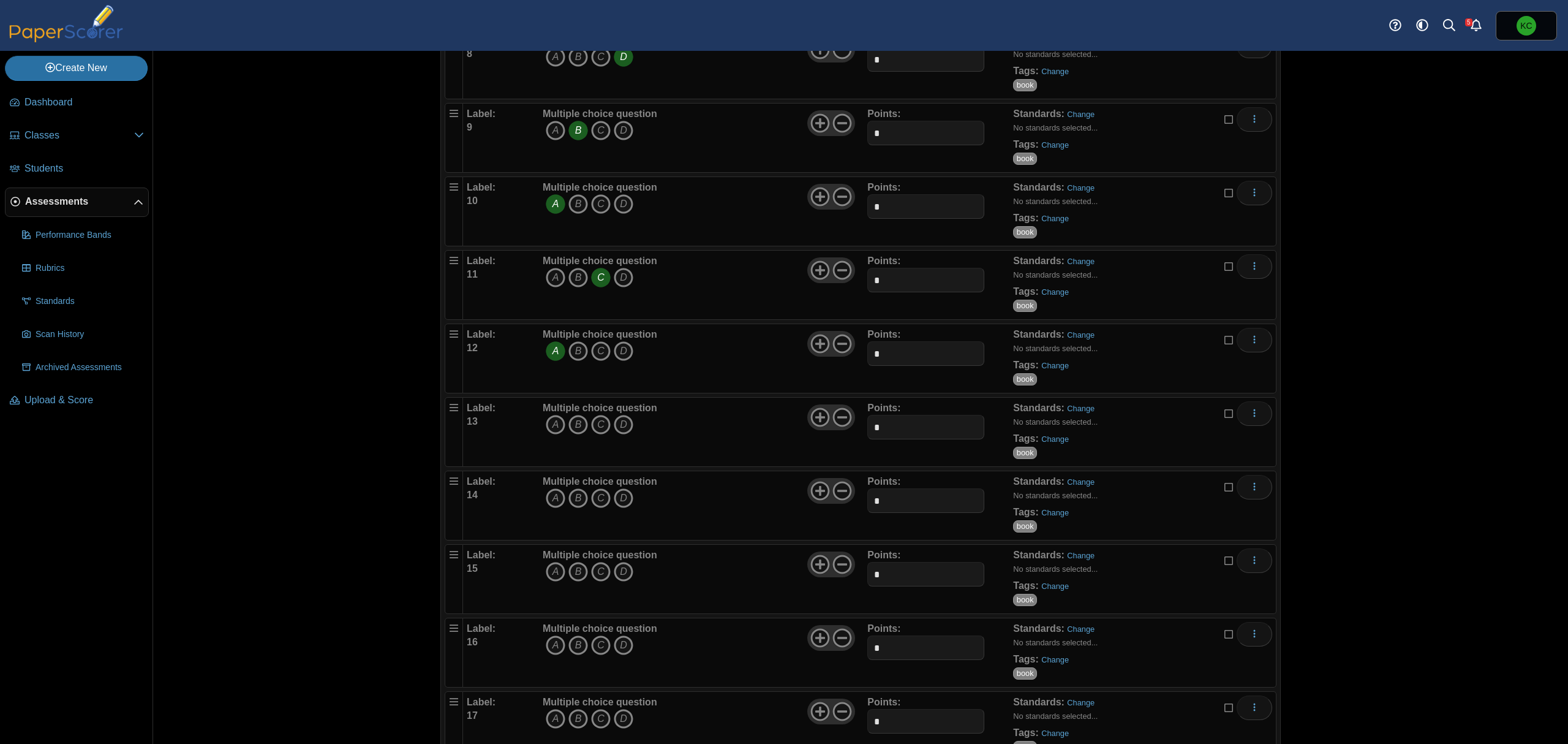
scroll to position [736, 0]
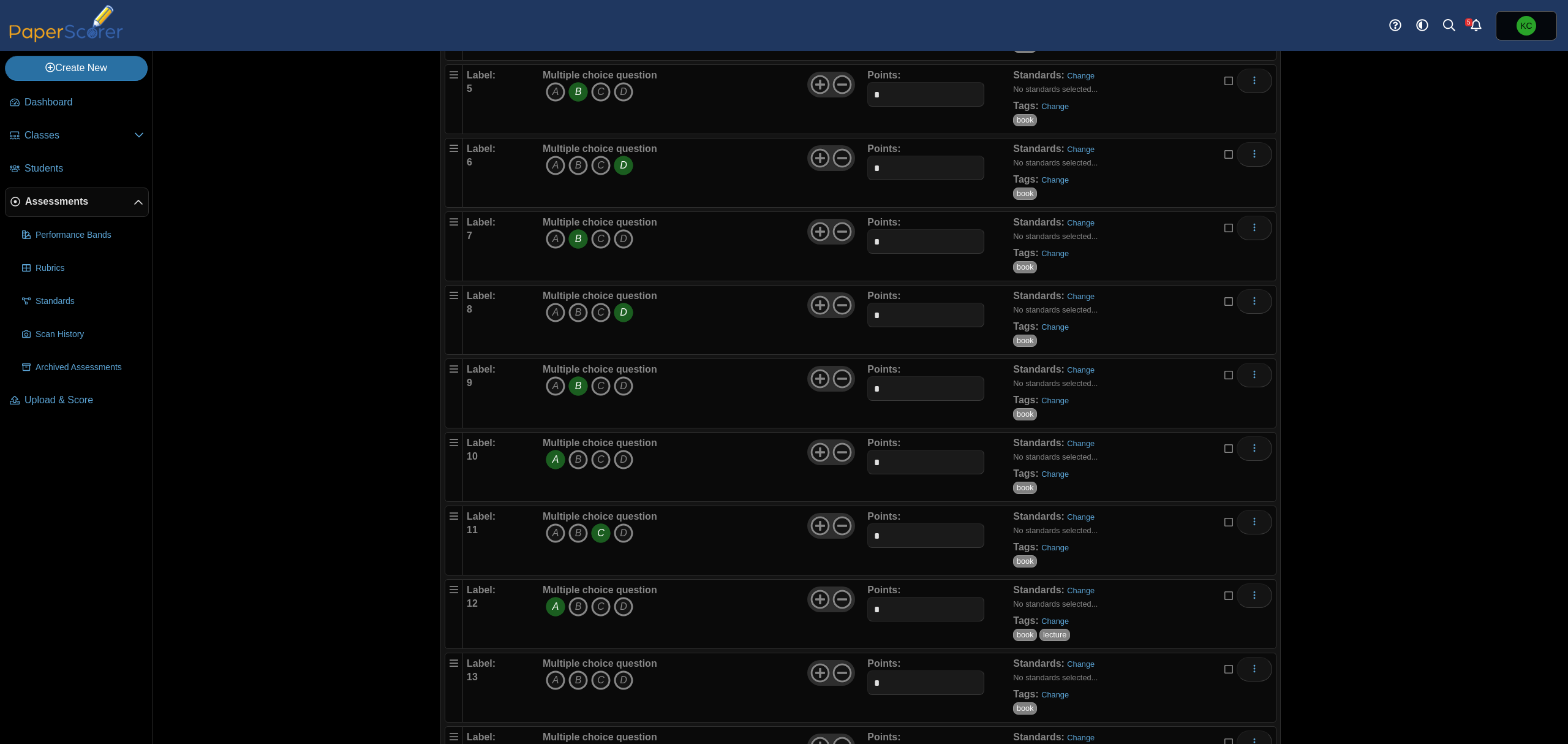
scroll to position [572, 0]
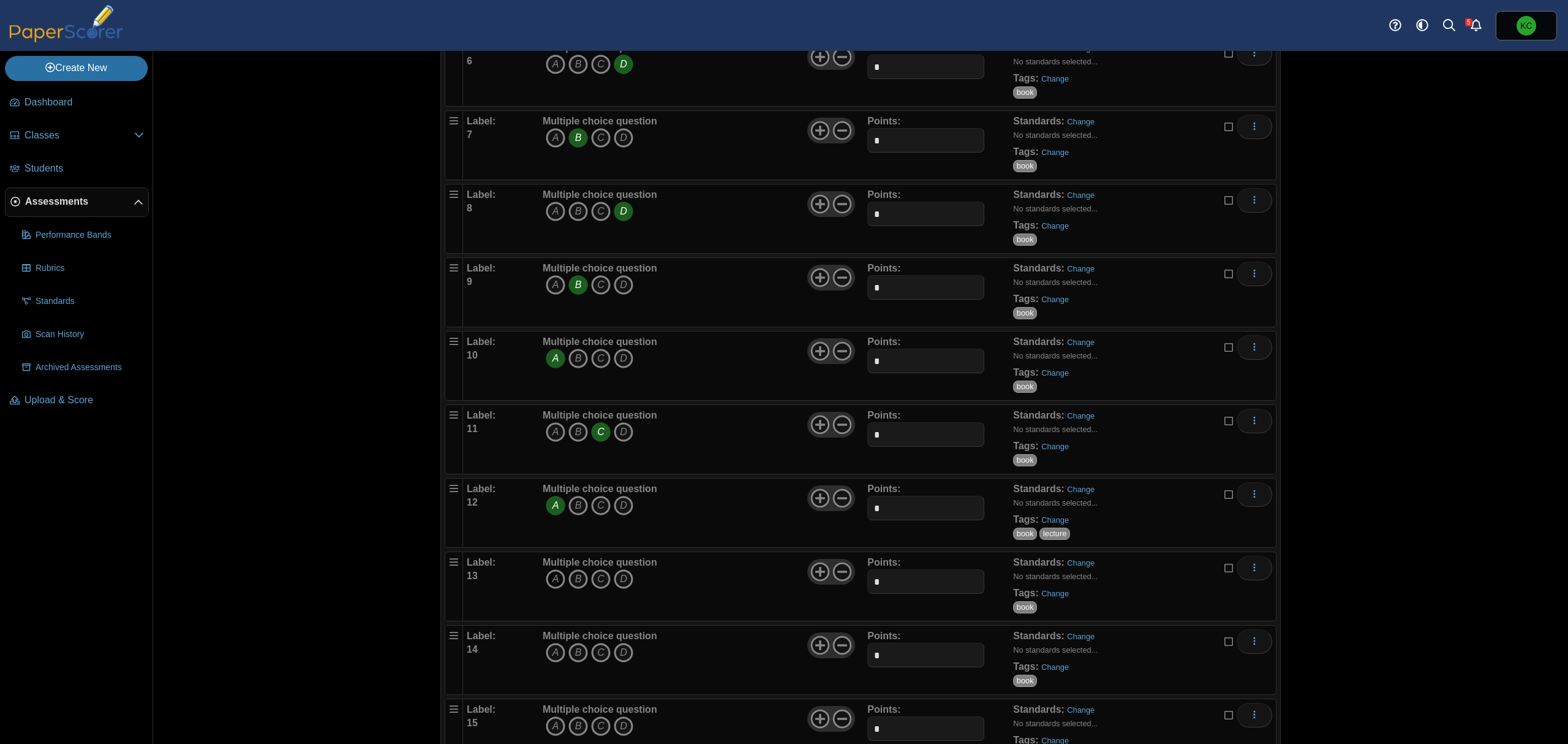
click at [545, 581] on icon "A" at bounding box center [555, 579] width 20 height 20
click at [556, 654] on icon "A" at bounding box center [555, 653] width 20 height 20
click at [1051, 668] on link "Change" at bounding box center [1055, 667] width 27 height 9
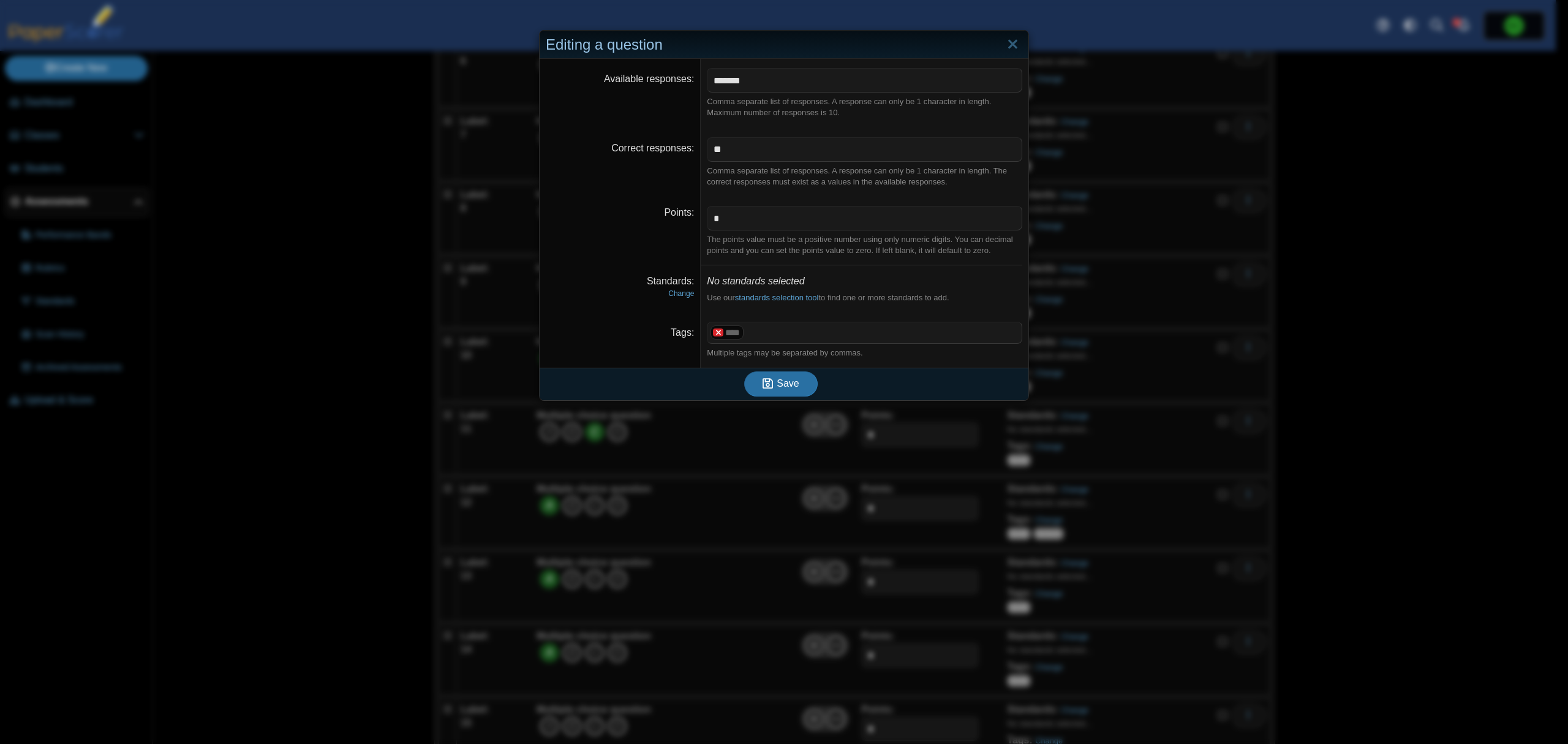
click at [713, 329] on x "remove tag" at bounding box center [718, 332] width 11 height 8
click at [708, 329] on span at bounding box center [864, 332] width 314 height 21
click at [784, 393] on button "Save" at bounding box center [781, 383] width 73 height 24
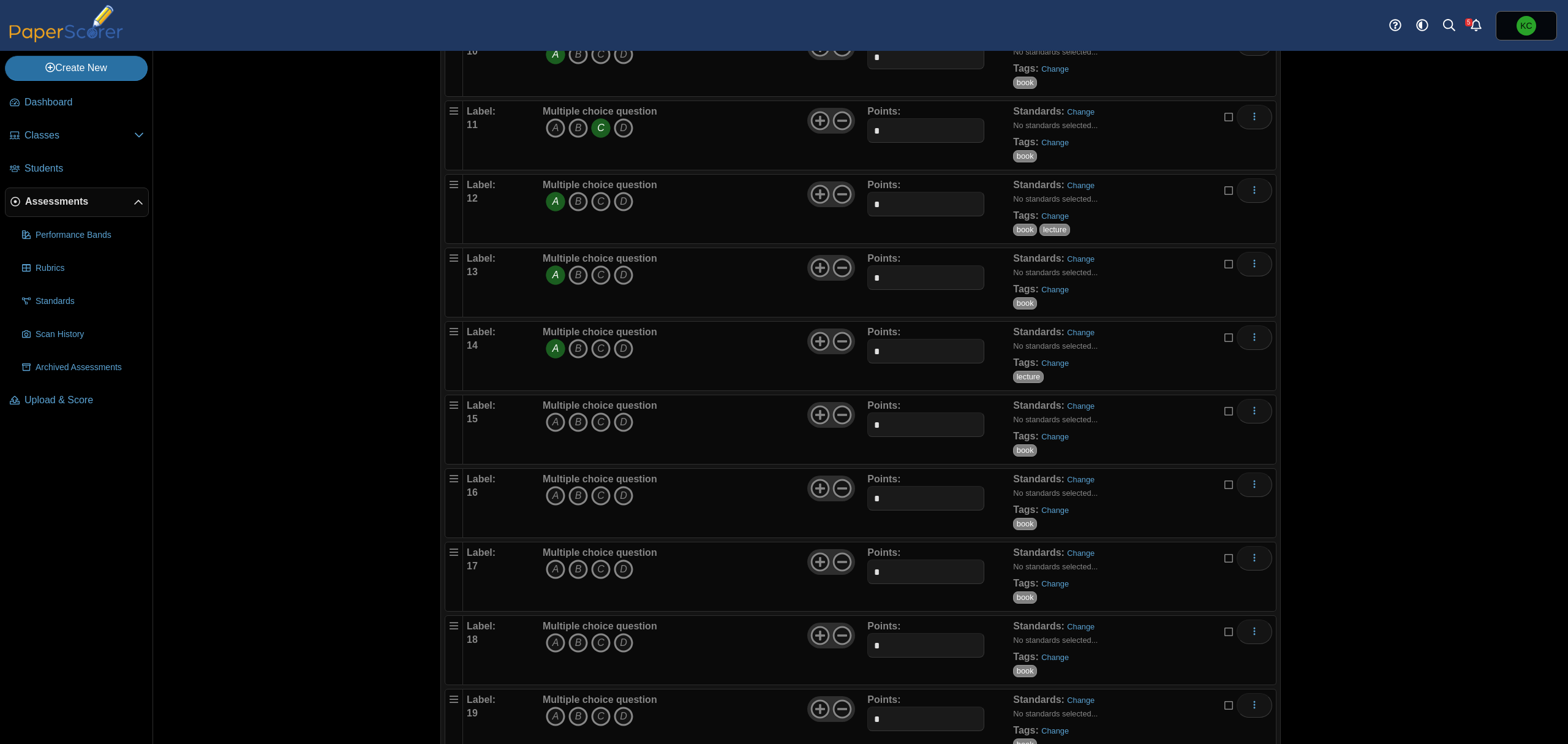
scroll to position [898, 0]
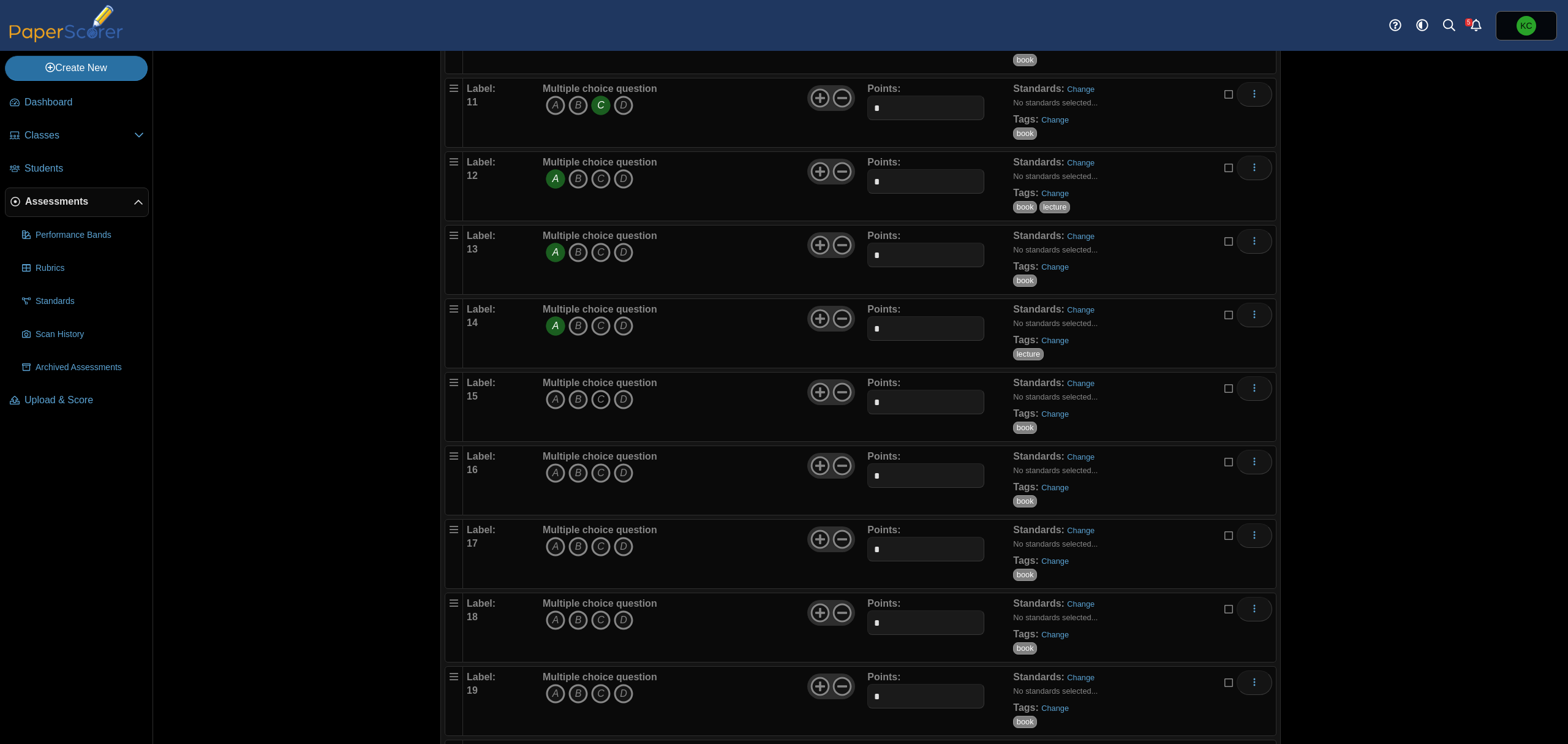
click at [591, 404] on icon "C" at bounding box center [601, 399] width 20 height 20
click at [1047, 419] on link "Change" at bounding box center [1055, 413] width 27 height 9
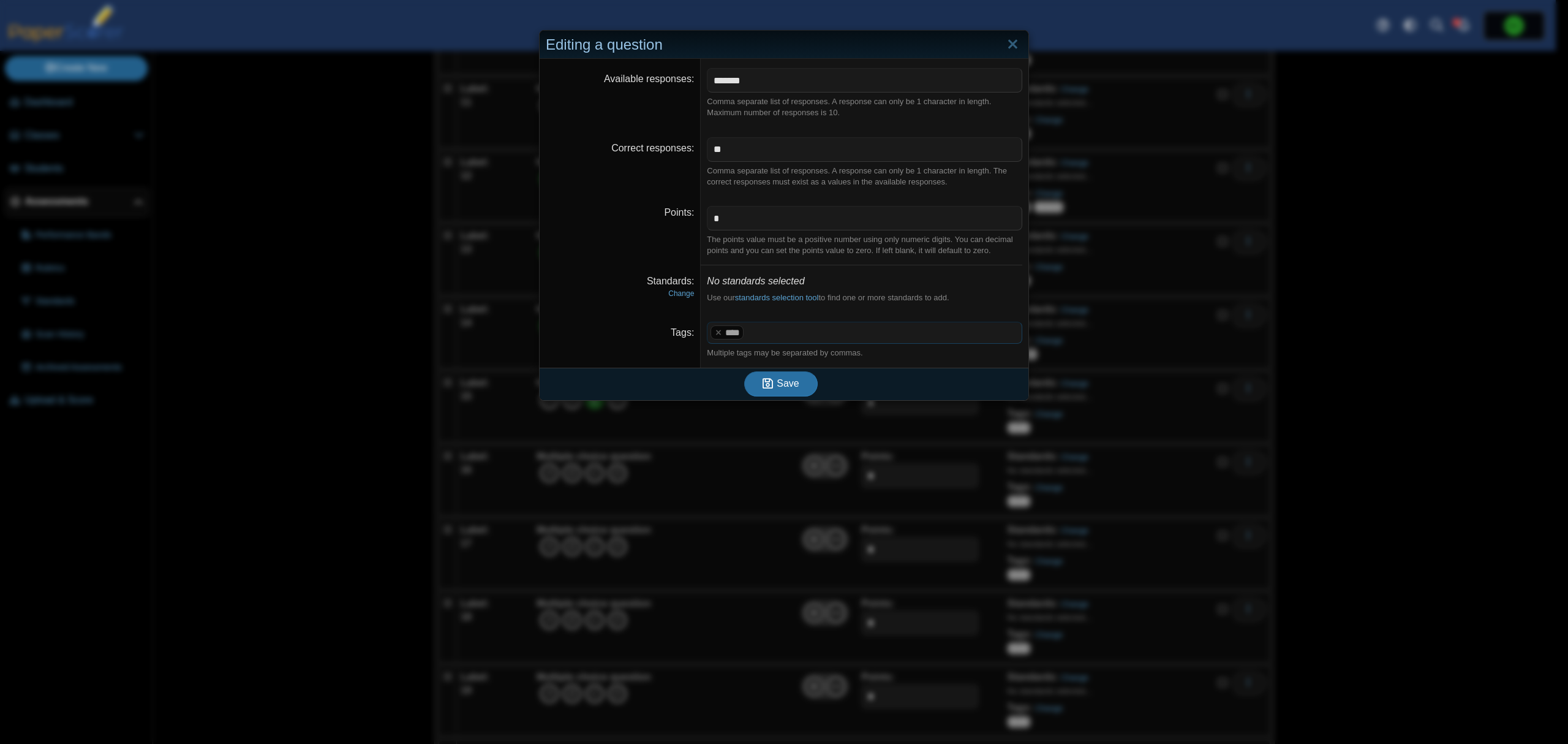
click at [860, 337] on span at bounding box center [884, 332] width 275 height 21
click at [787, 376] on button "Save" at bounding box center [781, 383] width 73 height 24
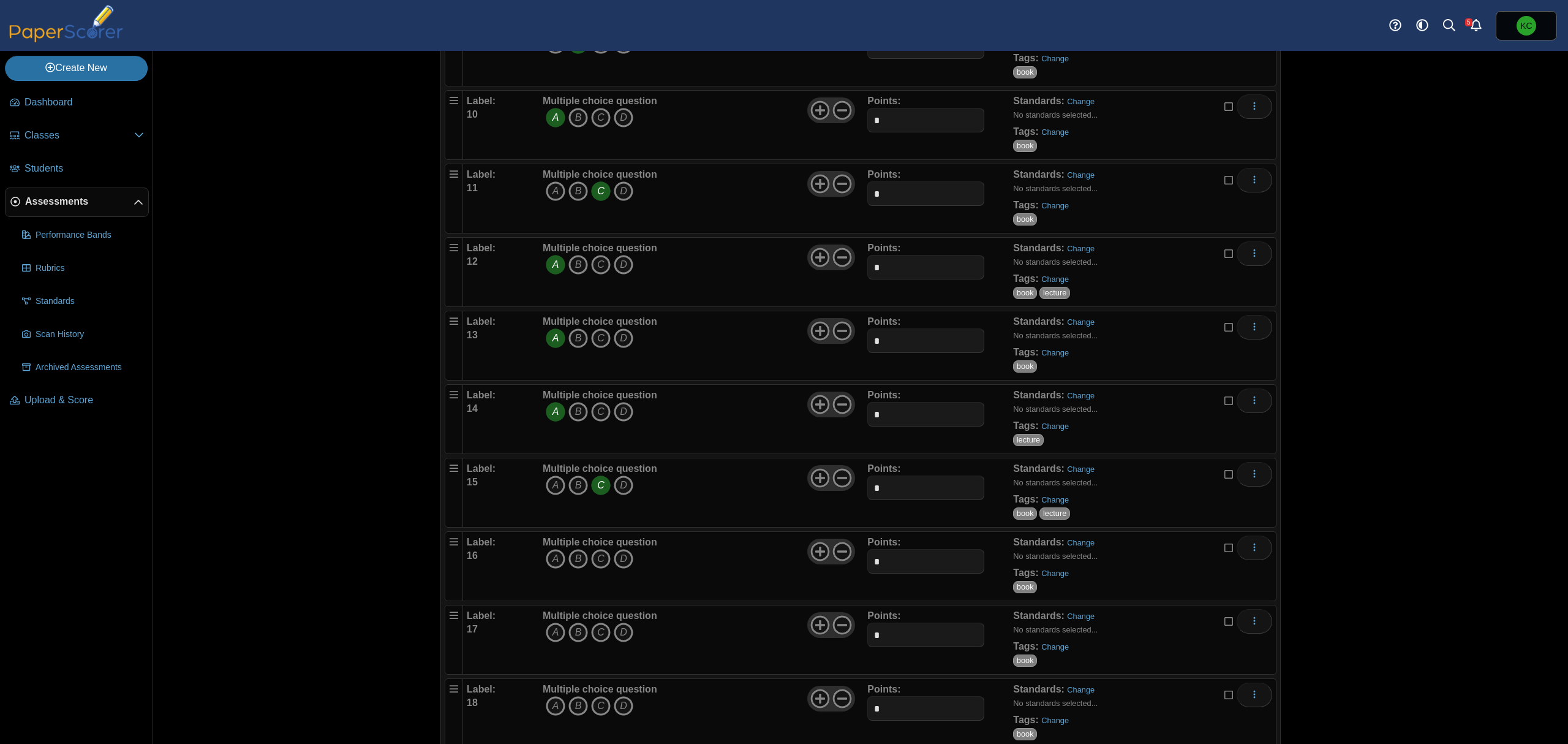
scroll to position [817, 0]
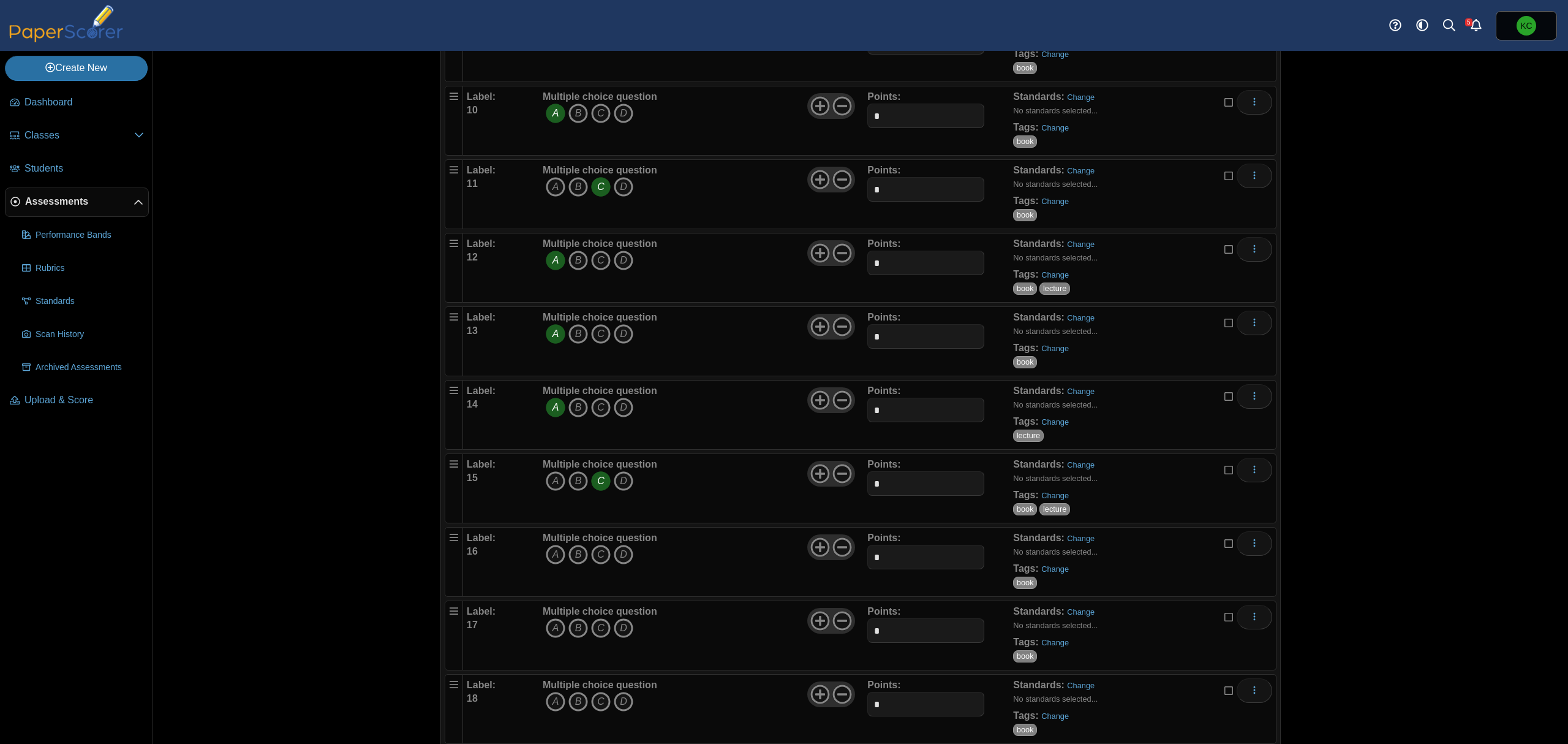
click at [760, 517] on div "Multiple choice question A B C D" at bounding box center [704, 488] width 328 height 62
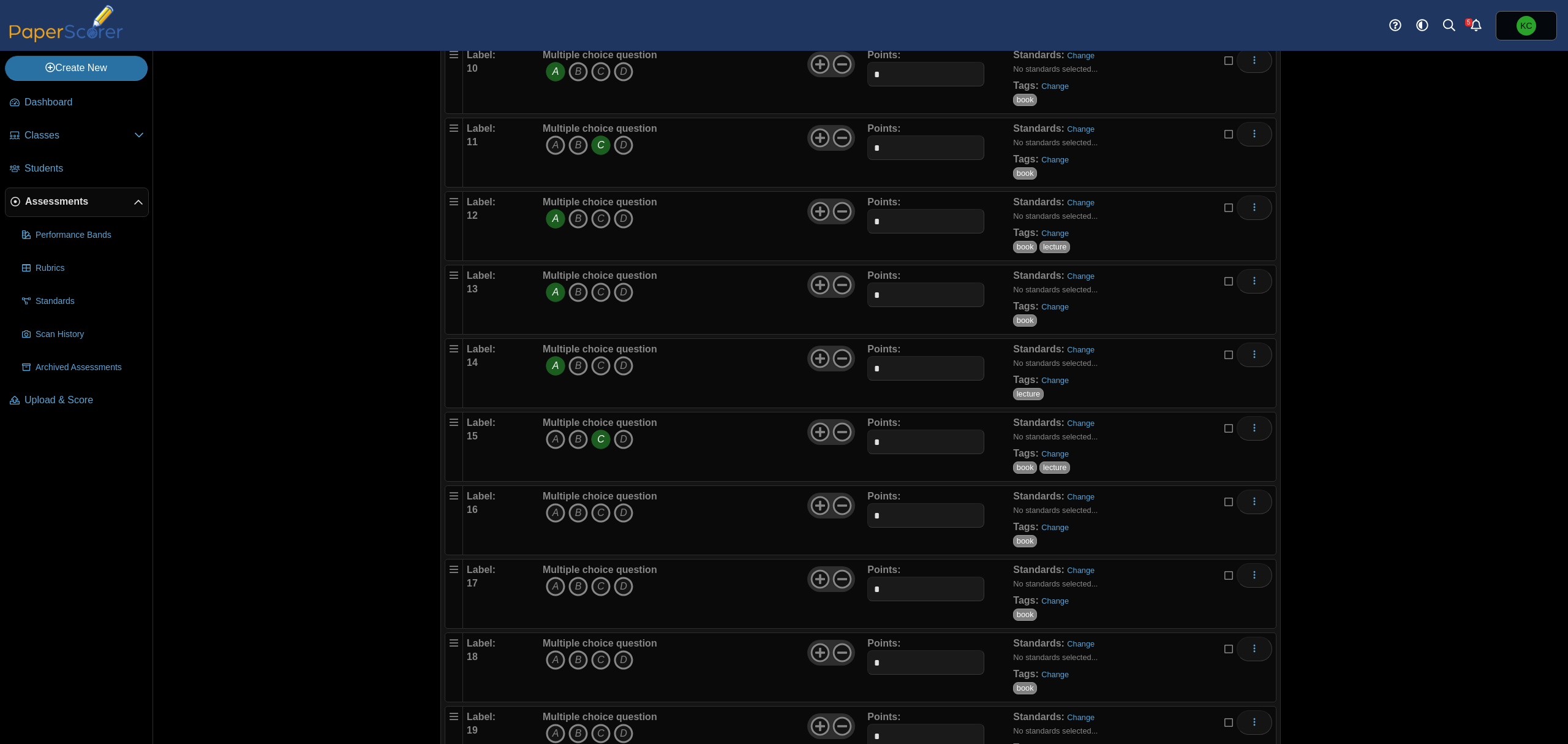
scroll to position [980, 0]
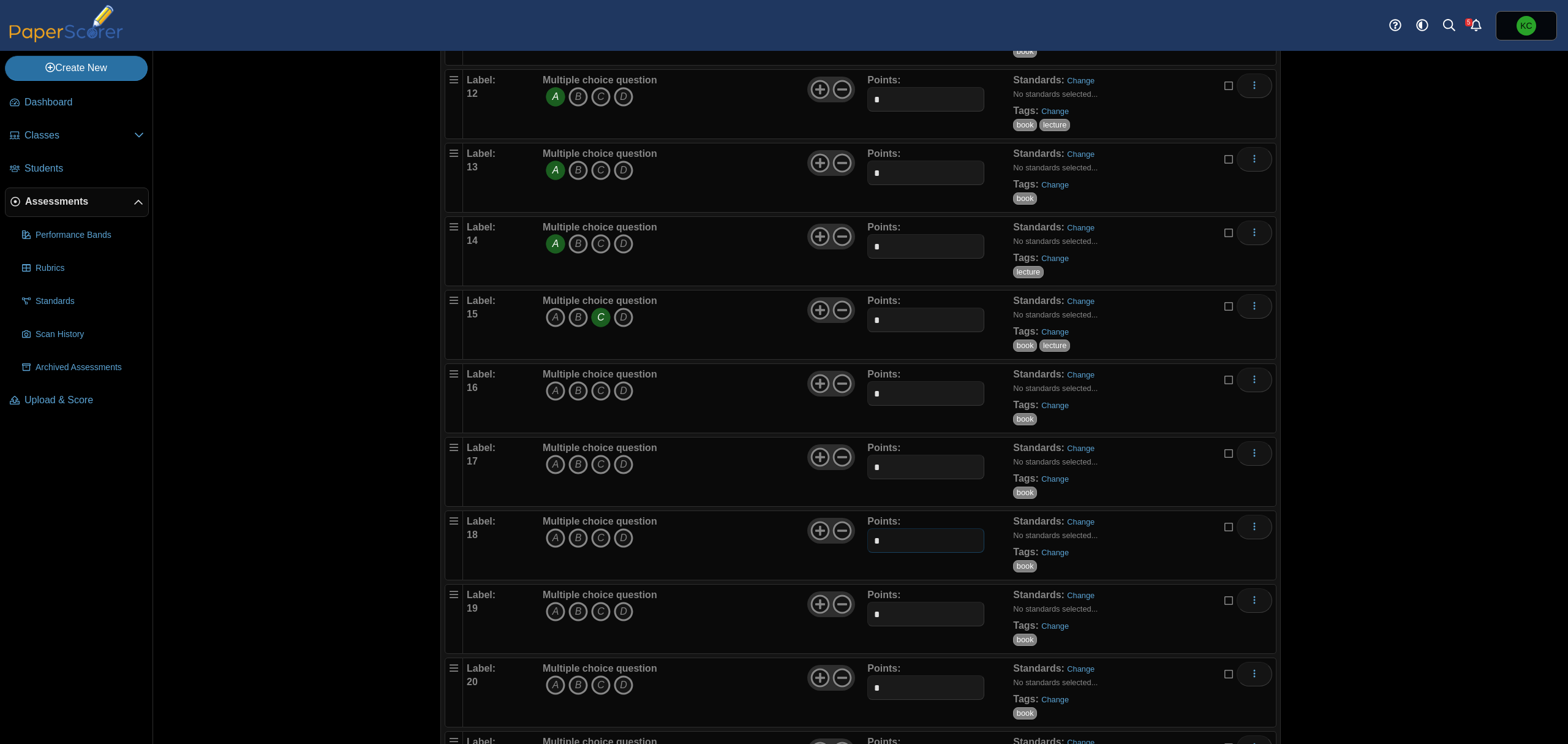
click at [935, 553] on input "*" at bounding box center [925, 540] width 116 height 24
click at [591, 397] on icon "C" at bounding box center [601, 391] width 20 height 20
click at [571, 474] on icon "B" at bounding box center [579, 465] width 20 height 20
click at [555, 546] on icon "A" at bounding box center [555, 538] width 20 height 20
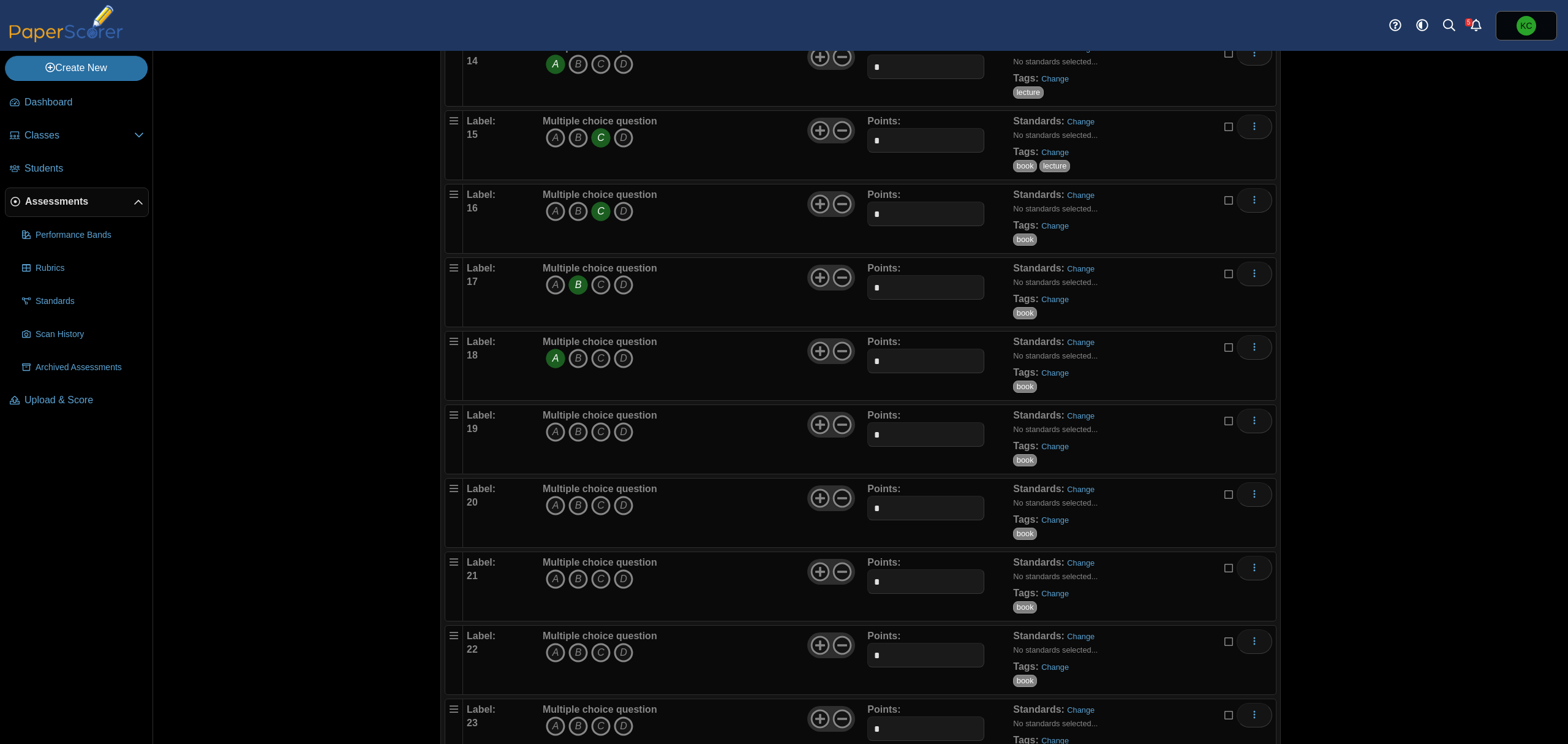
scroll to position [1226, 0]
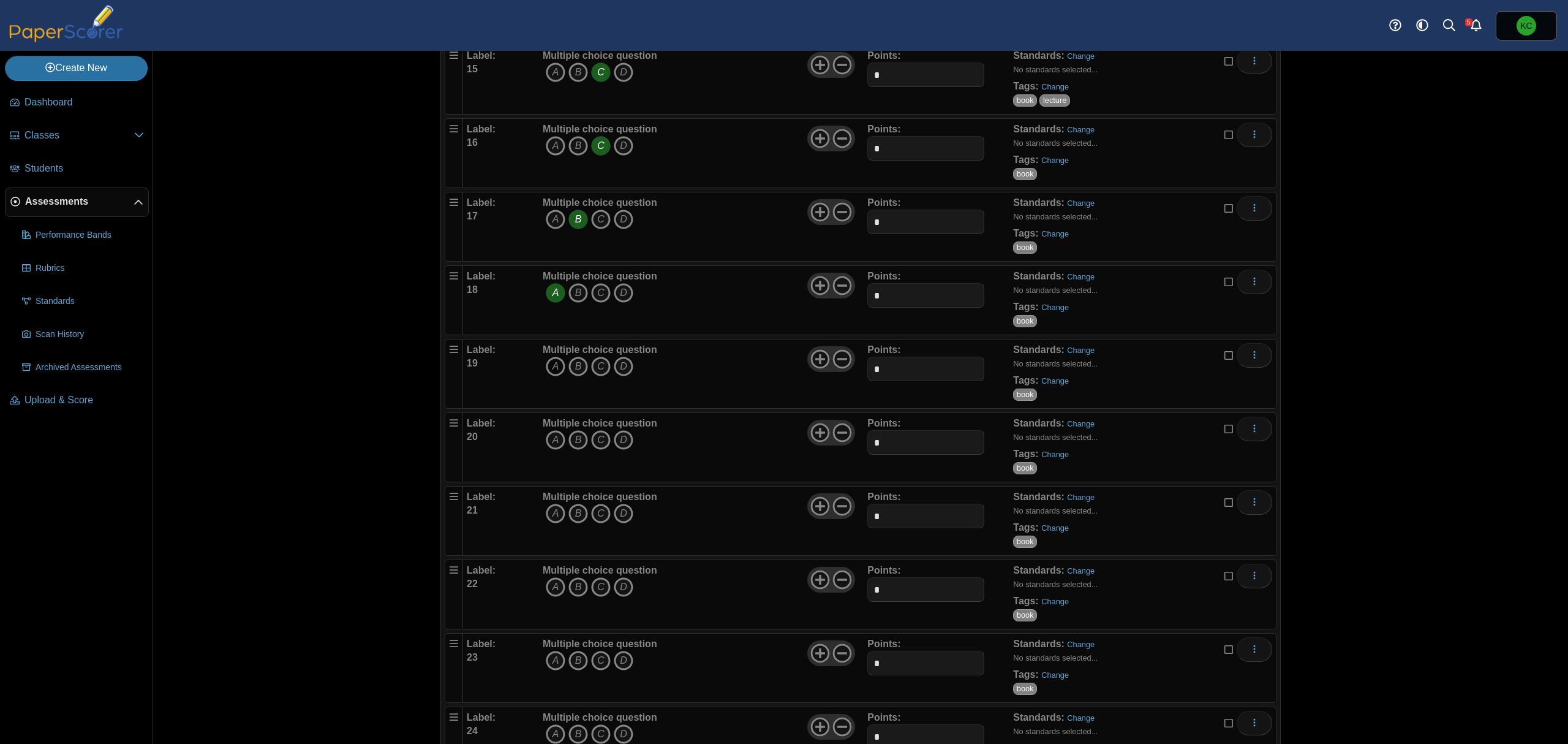
click at [552, 376] on icon "A" at bounding box center [555, 366] width 20 height 20
click at [1056, 386] on link "Change" at bounding box center [1055, 380] width 27 height 9
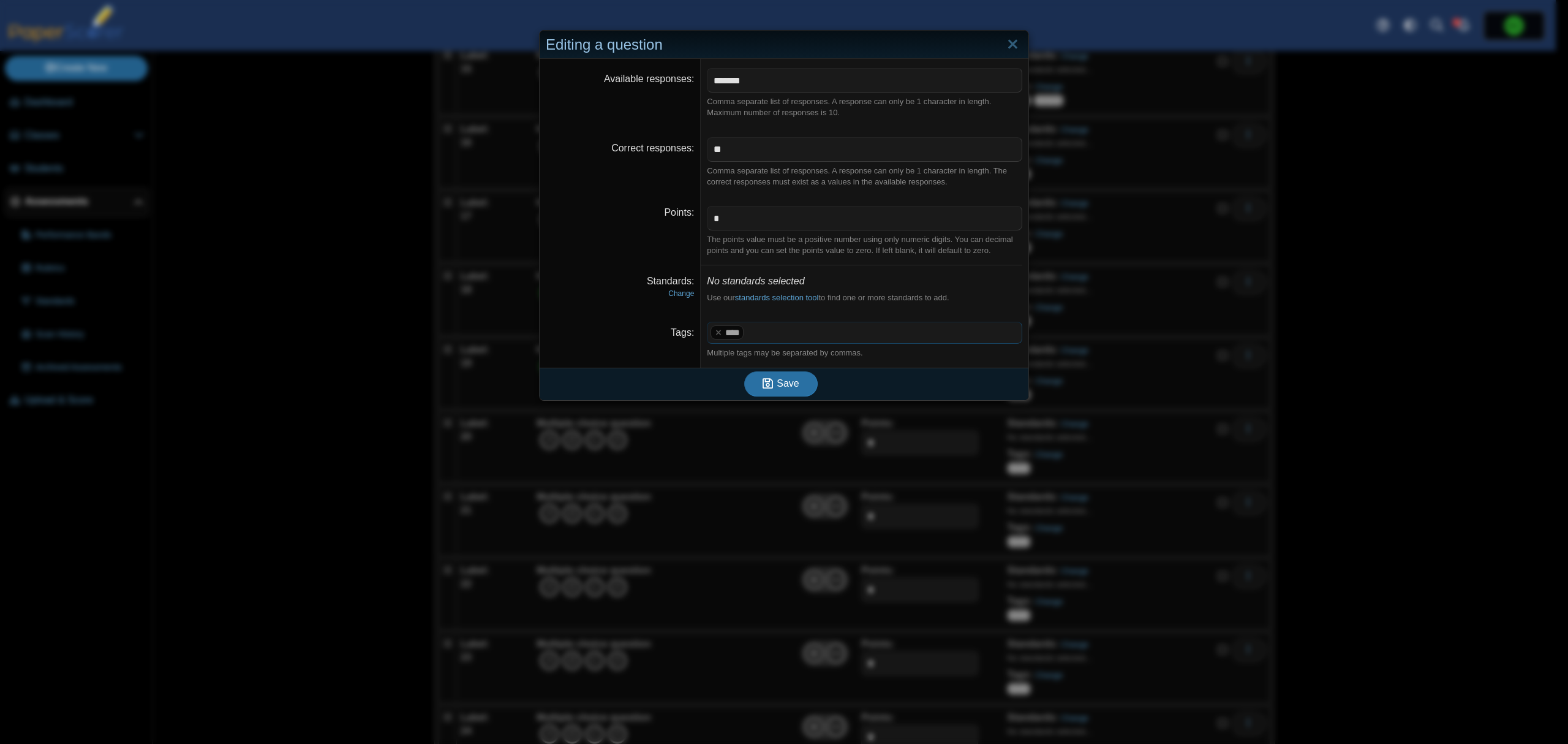
drag, startPoint x: 775, startPoint y: 337, endPoint x: 635, endPoint y: 340, distance: 140.0
click at [635, 340] on dl "Tags **** ​ Multiple tags may be separated by commas." at bounding box center [784, 340] width 489 height 56
click at [713, 336] on x "remove tag" at bounding box center [718, 332] width 11 height 8
click at [713, 337] on span at bounding box center [864, 332] width 314 height 21
click at [777, 386] on span "Save" at bounding box center [787, 383] width 22 height 11
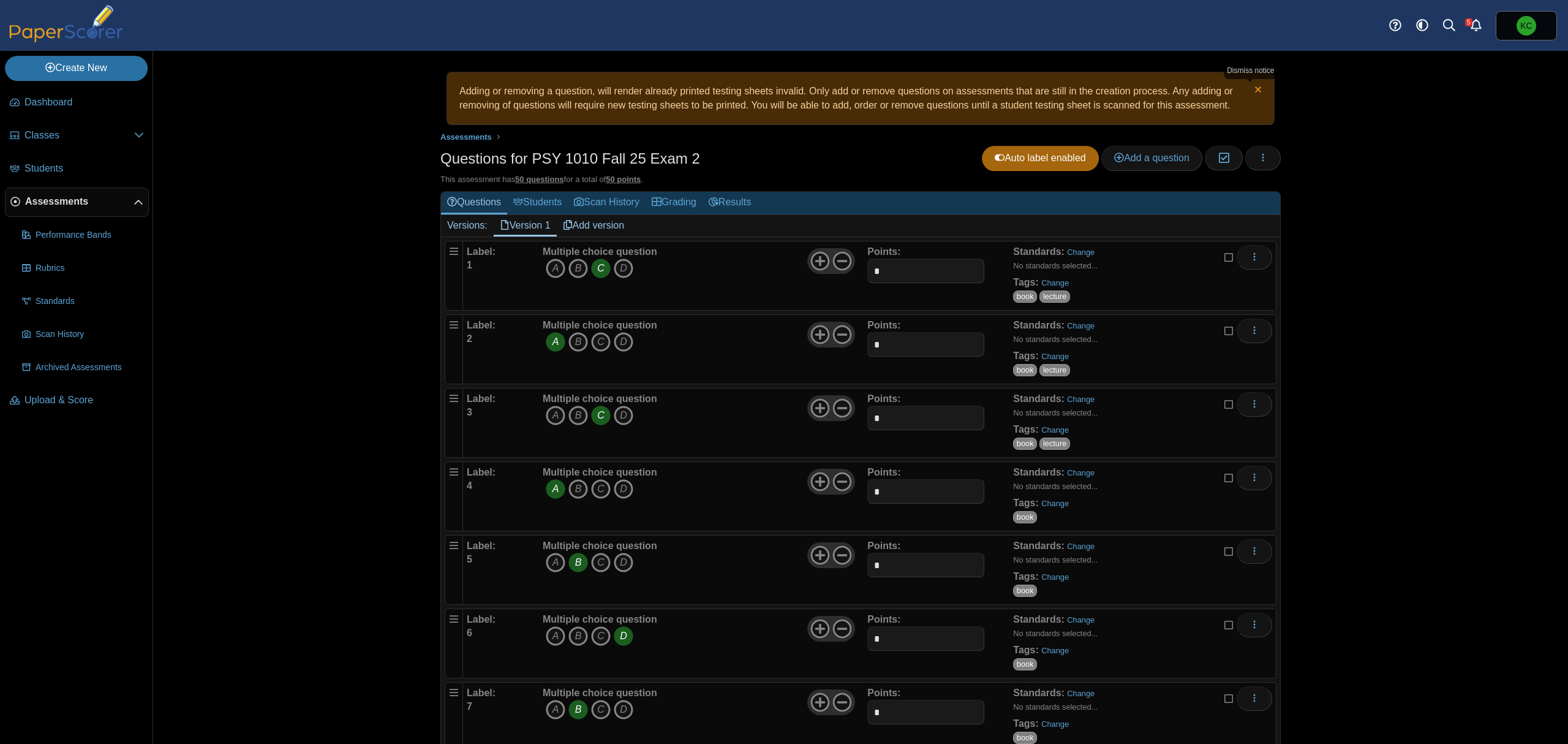
click at [1253, 89] on link "Dismiss notice" at bounding box center [1257, 91] width 11 height 13
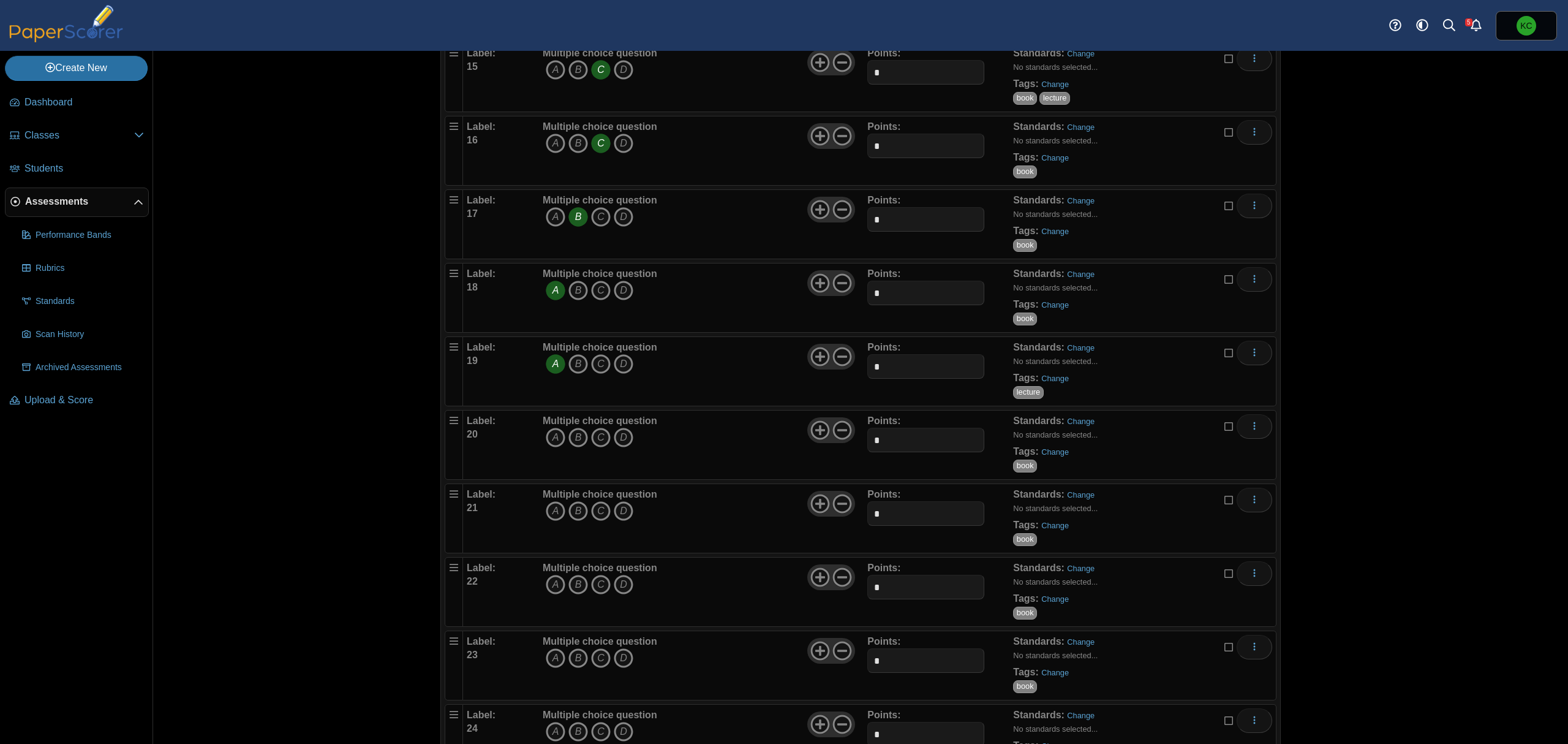
scroll to position [1143, 0]
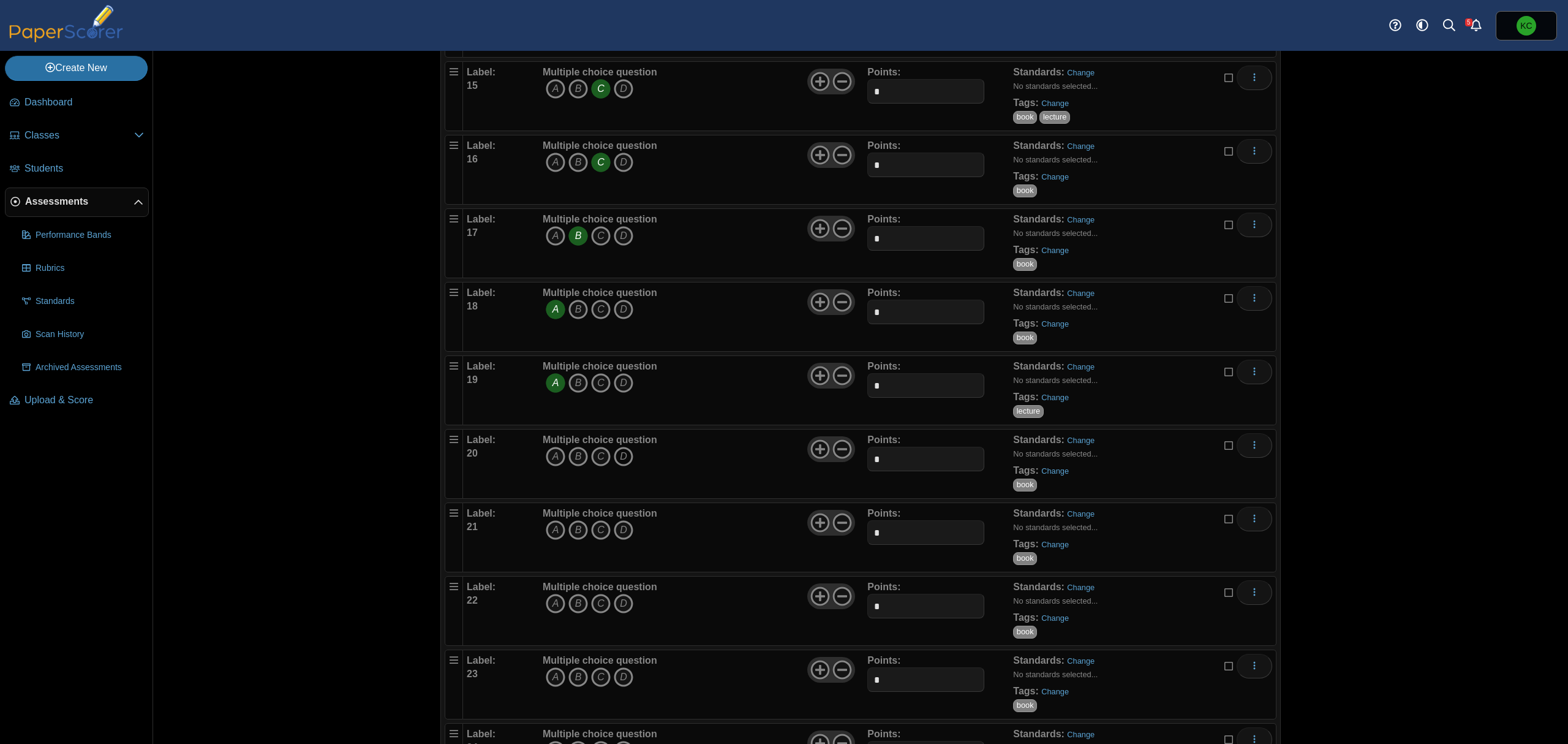
click at [625, 461] on icon "D" at bounding box center [623, 457] width 20 height 20
click at [1056, 475] on link "Change" at bounding box center [1055, 471] width 27 height 9
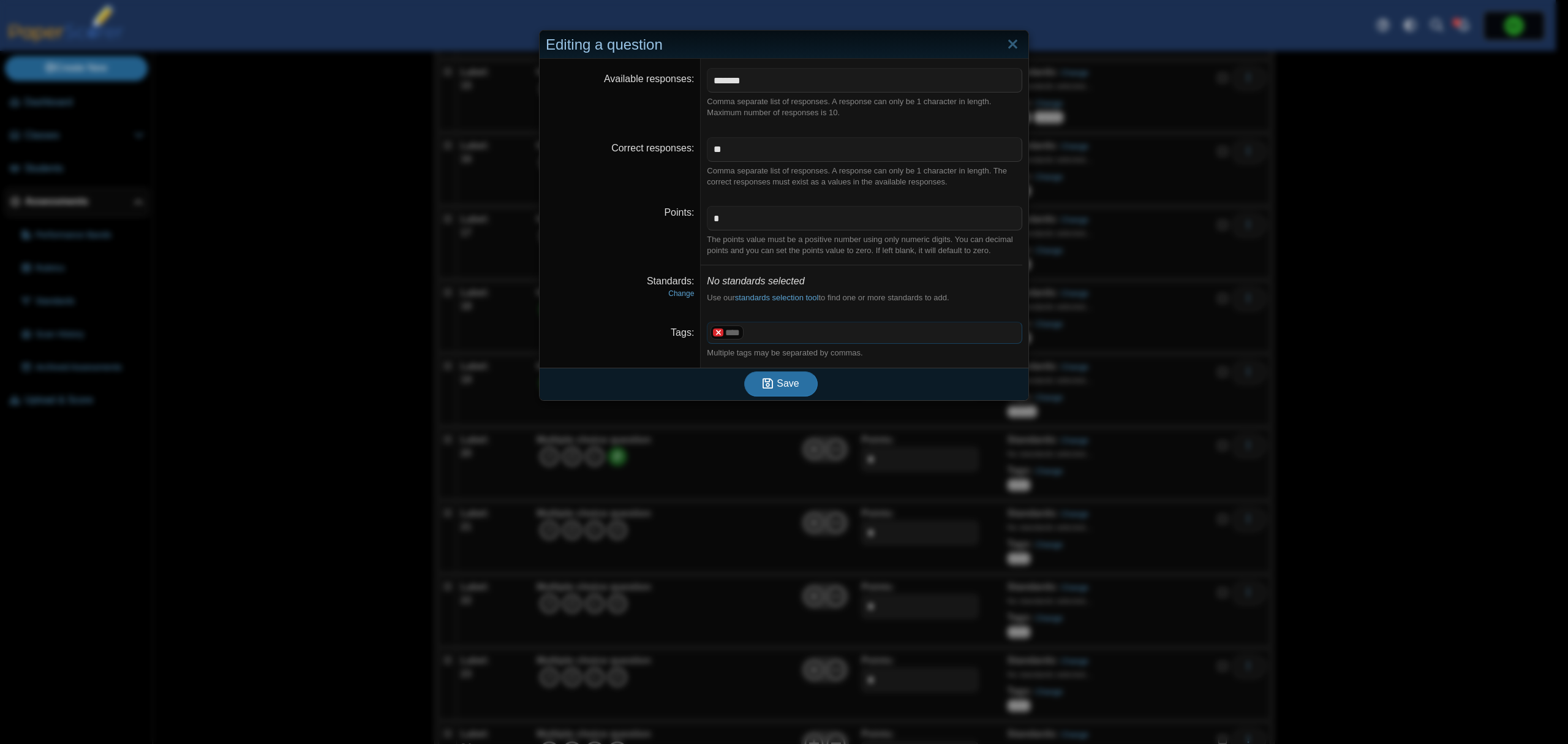
click at [713, 335] on x "remove tag" at bounding box center [718, 332] width 11 height 8
click at [769, 336] on span at bounding box center [864, 332] width 314 height 21
click at [777, 389] on span "Save" at bounding box center [787, 383] width 22 height 11
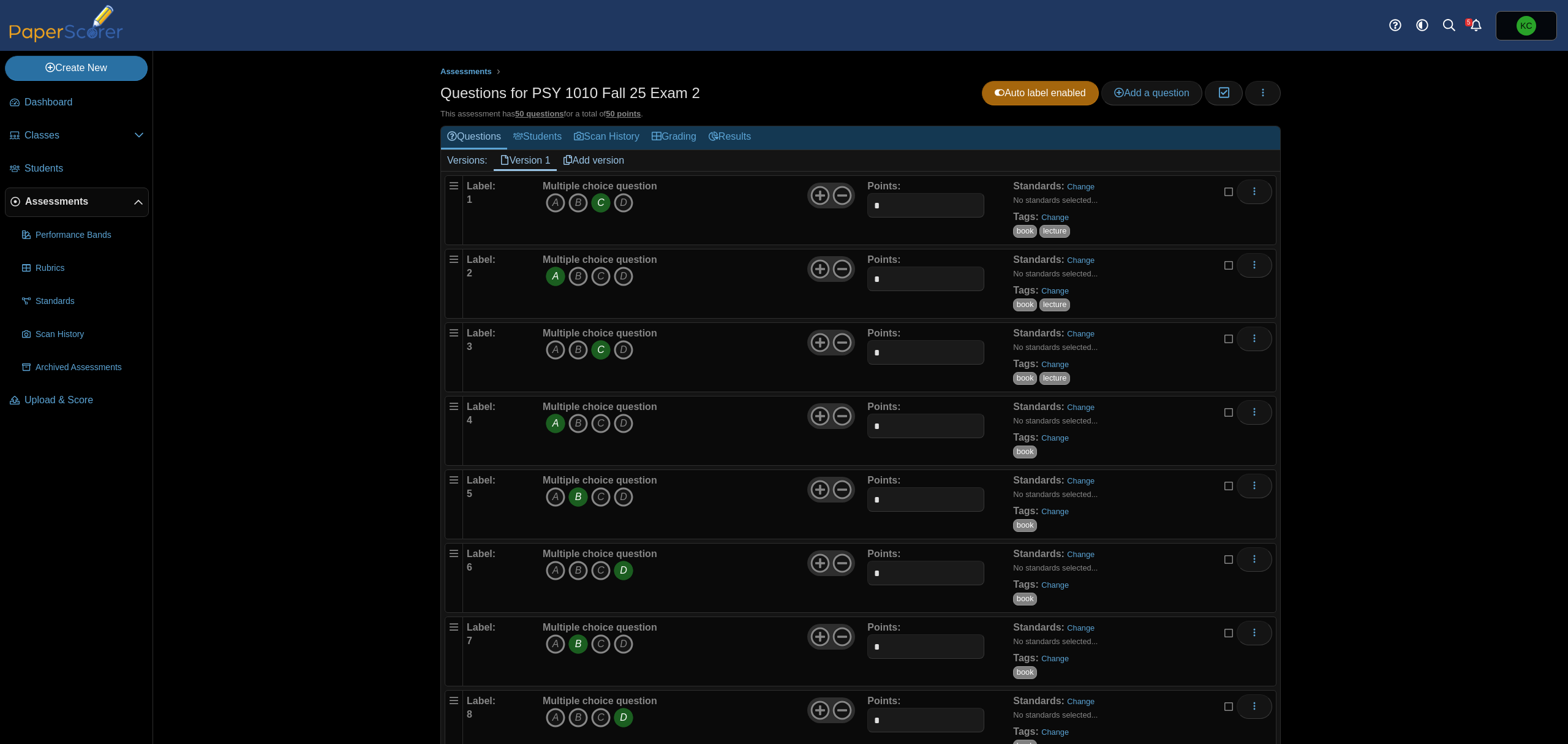
click at [701, 559] on div "Multiple choice question A B C D" at bounding box center [704, 578] width 328 height 62
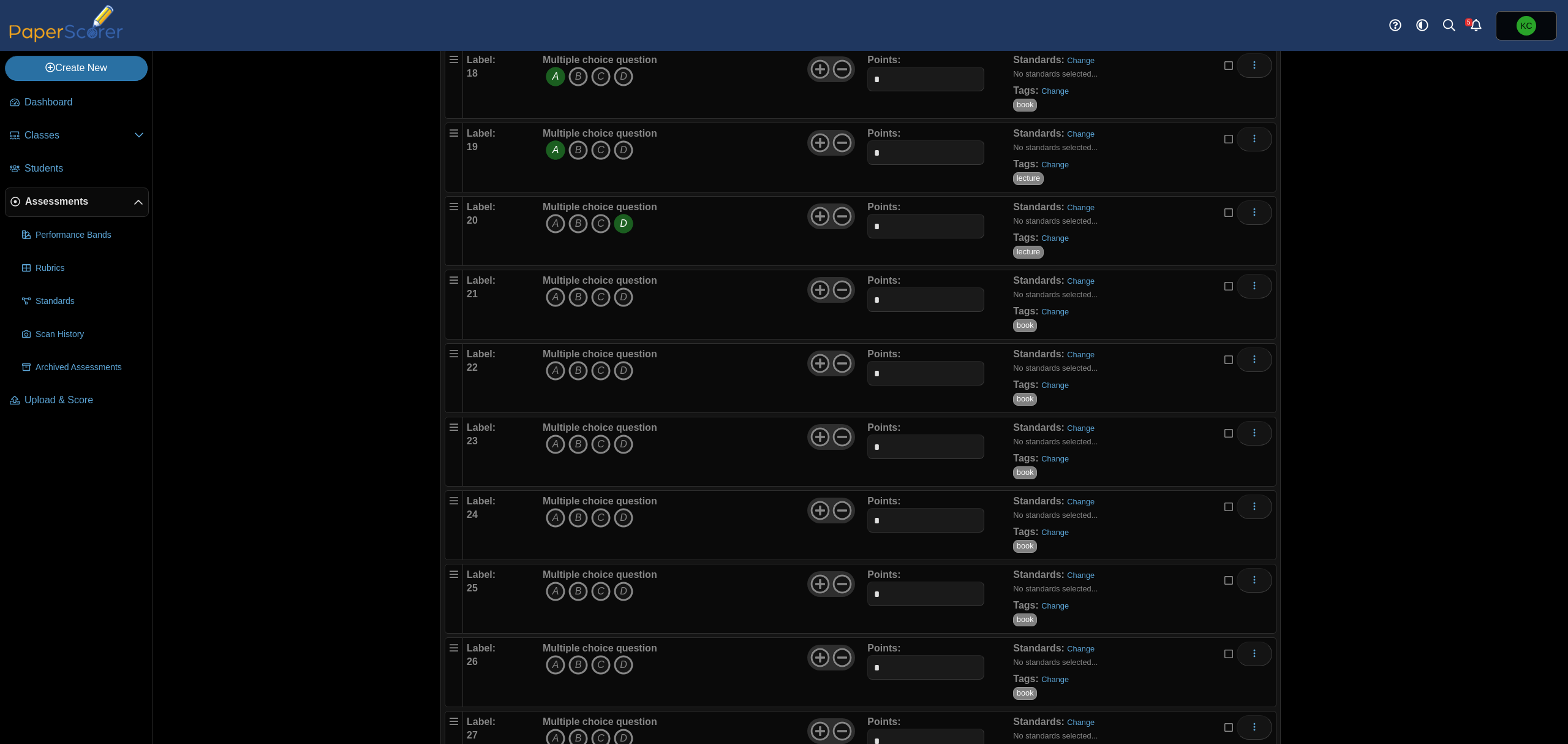
scroll to position [1471, 0]
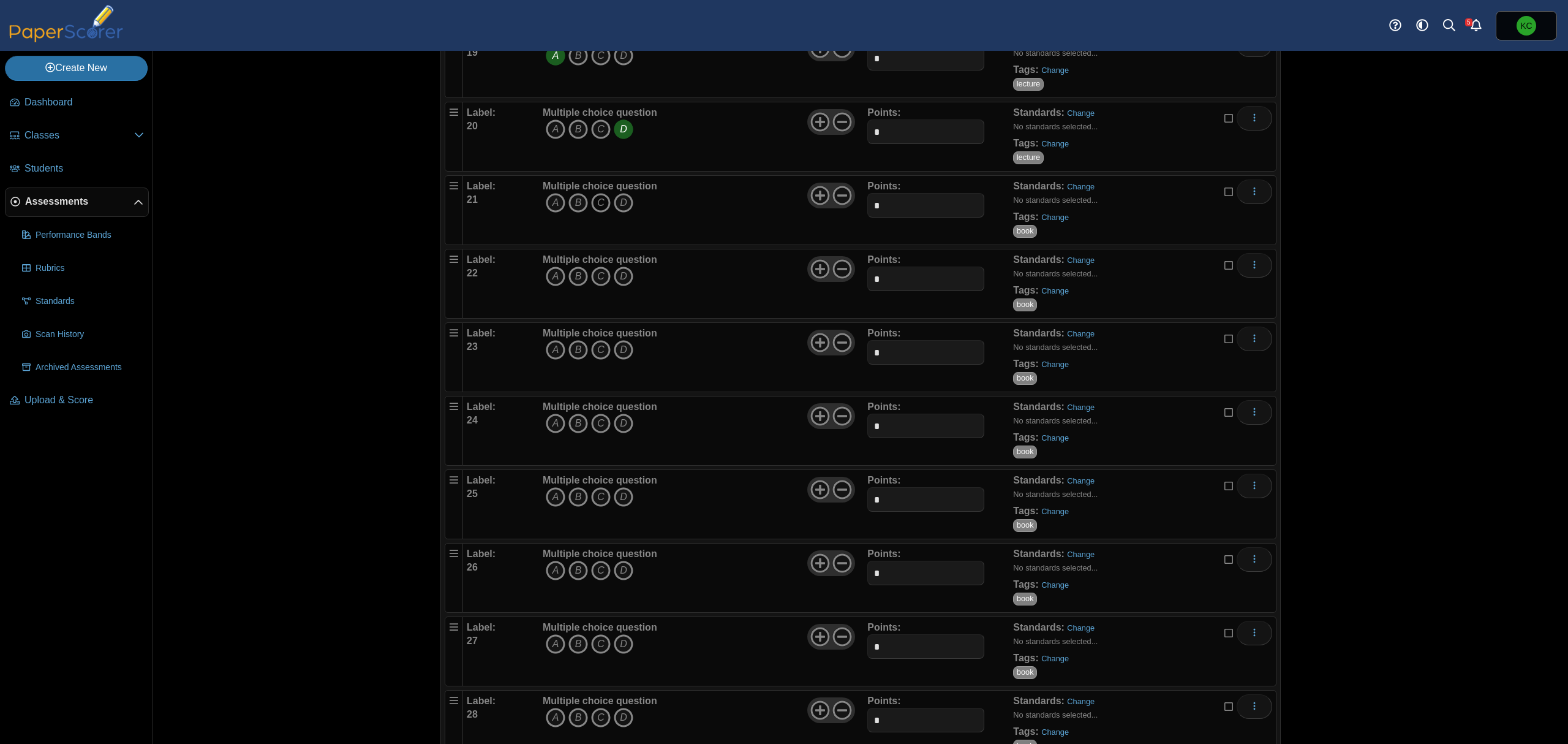
click at [595, 212] on icon "C" at bounding box center [601, 203] width 20 height 20
click at [1020, 237] on span "book" at bounding box center [1025, 230] width 23 height 13
click at [1049, 222] on link "Change" at bounding box center [1055, 217] width 27 height 9
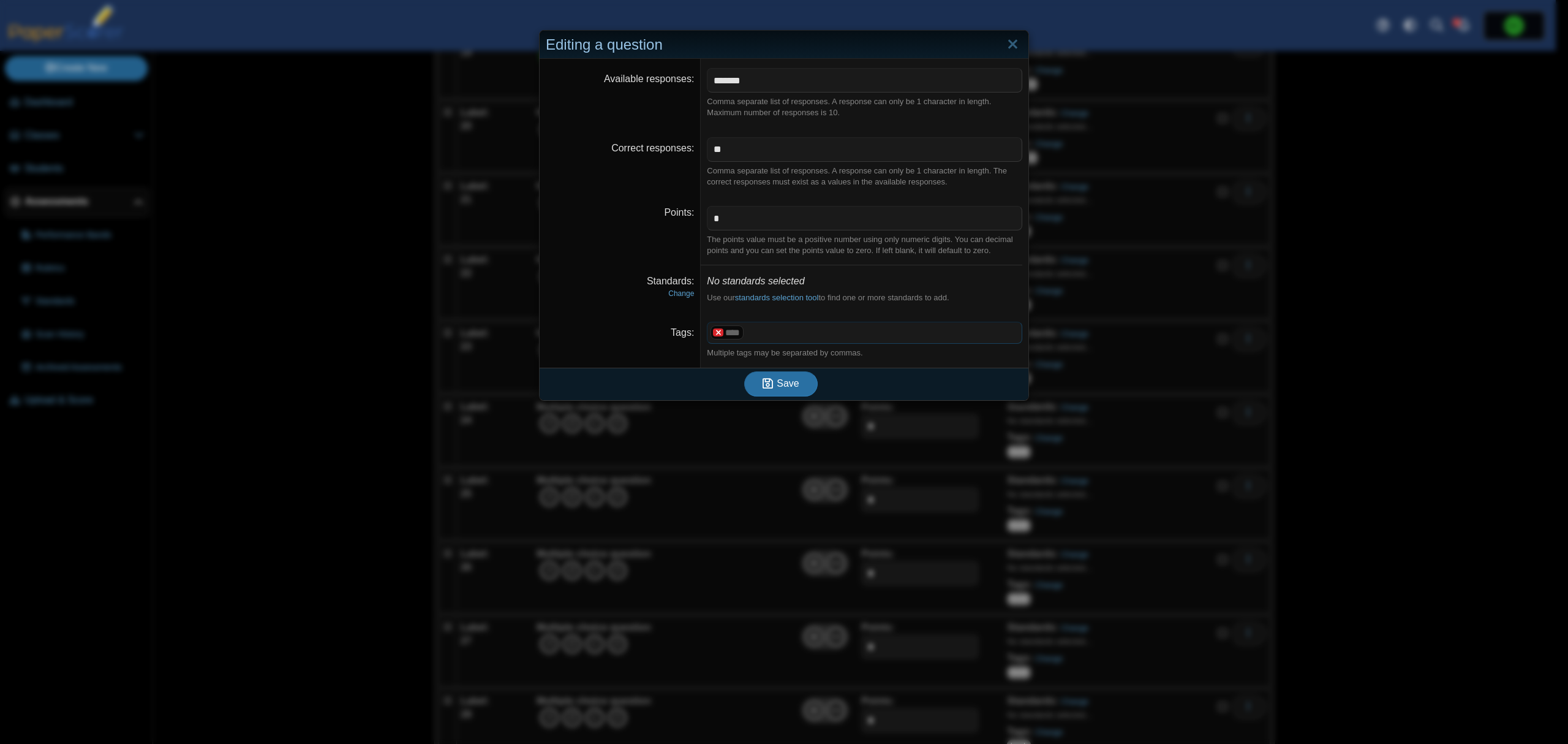
click at [714, 334] on x "remove tag" at bounding box center [718, 332] width 11 height 8
click at [714, 334] on span at bounding box center [864, 332] width 314 height 21
click at [783, 381] on span "Save" at bounding box center [787, 383] width 22 height 11
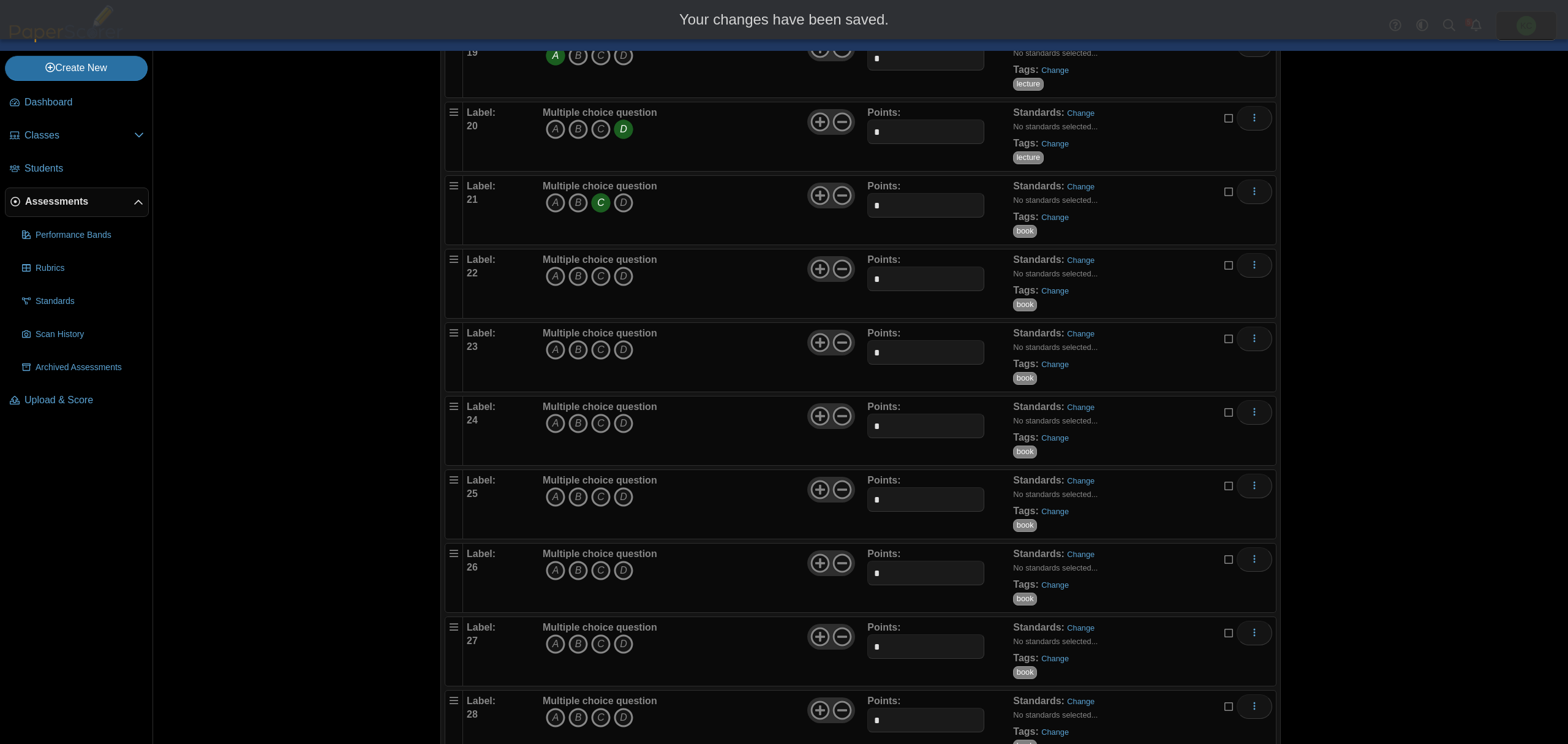
click at [730, 511] on div "Multiple choice question A B C D" at bounding box center [704, 504] width 328 height 62
click at [728, 507] on div "Multiple choice question A B C D" at bounding box center [704, 504] width 328 height 62
click at [728, 505] on div "Multiple choice question A B C D" at bounding box center [704, 504] width 328 height 62
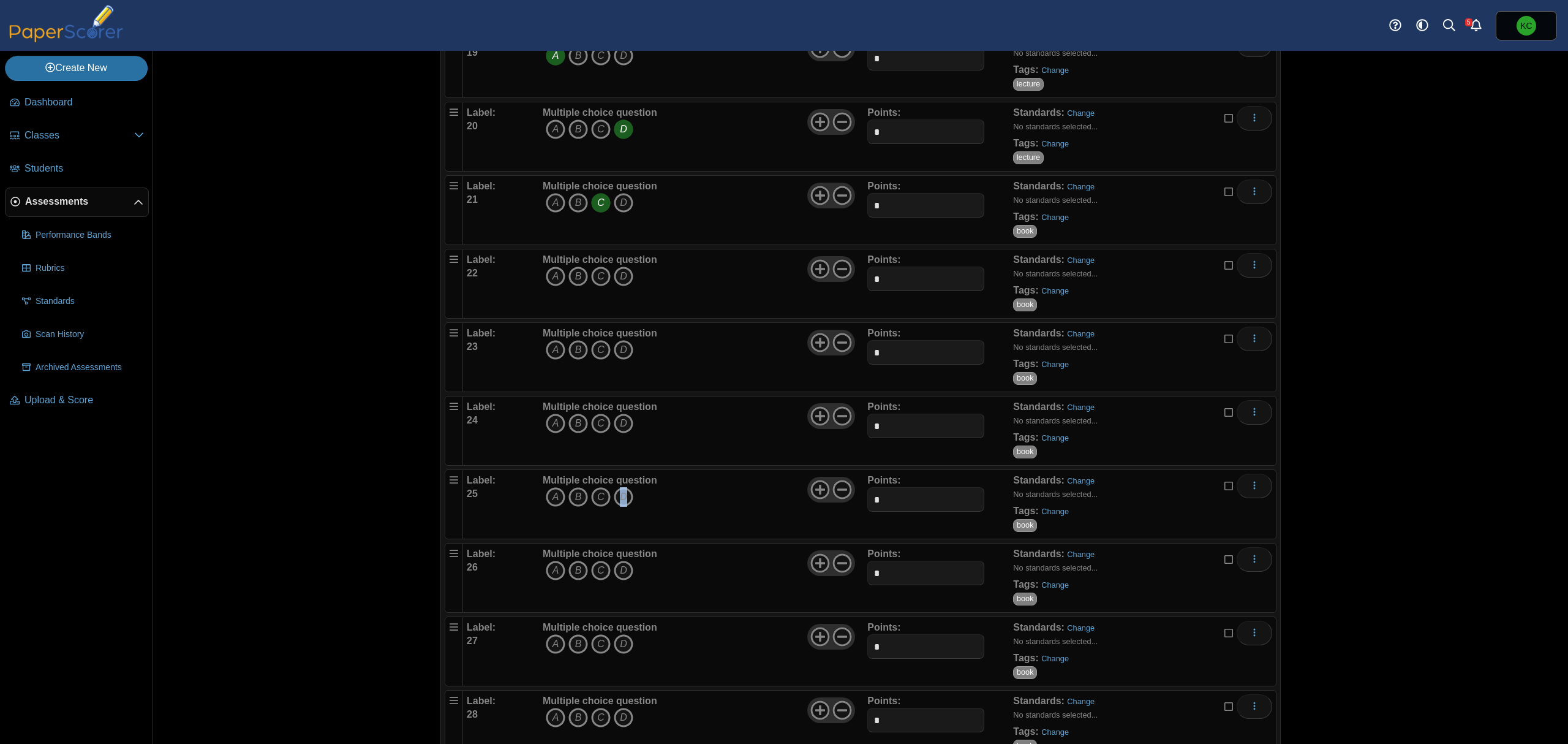
click at [728, 505] on div "Multiple choice question A B C D" at bounding box center [704, 504] width 328 height 62
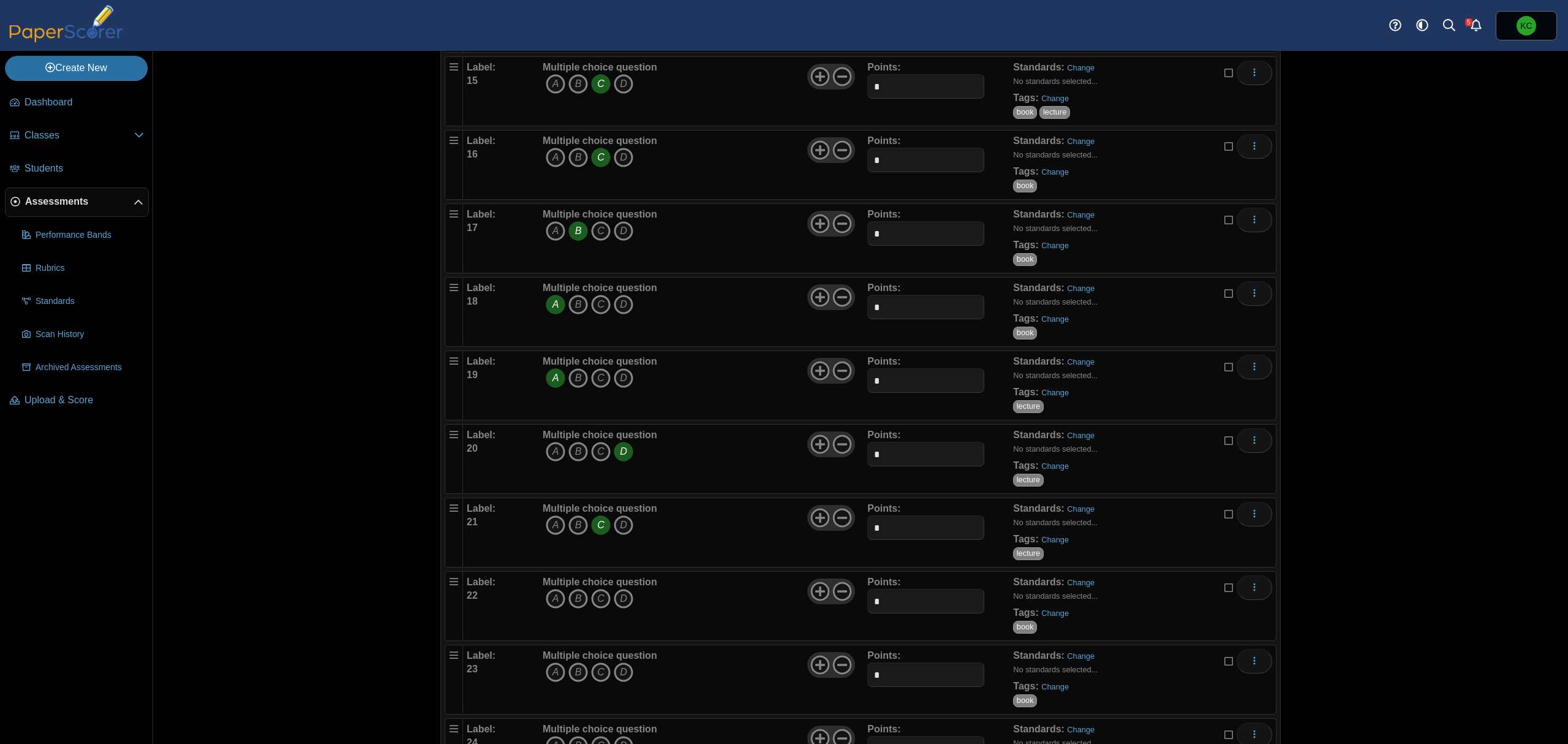
scroll to position [1226, 0]
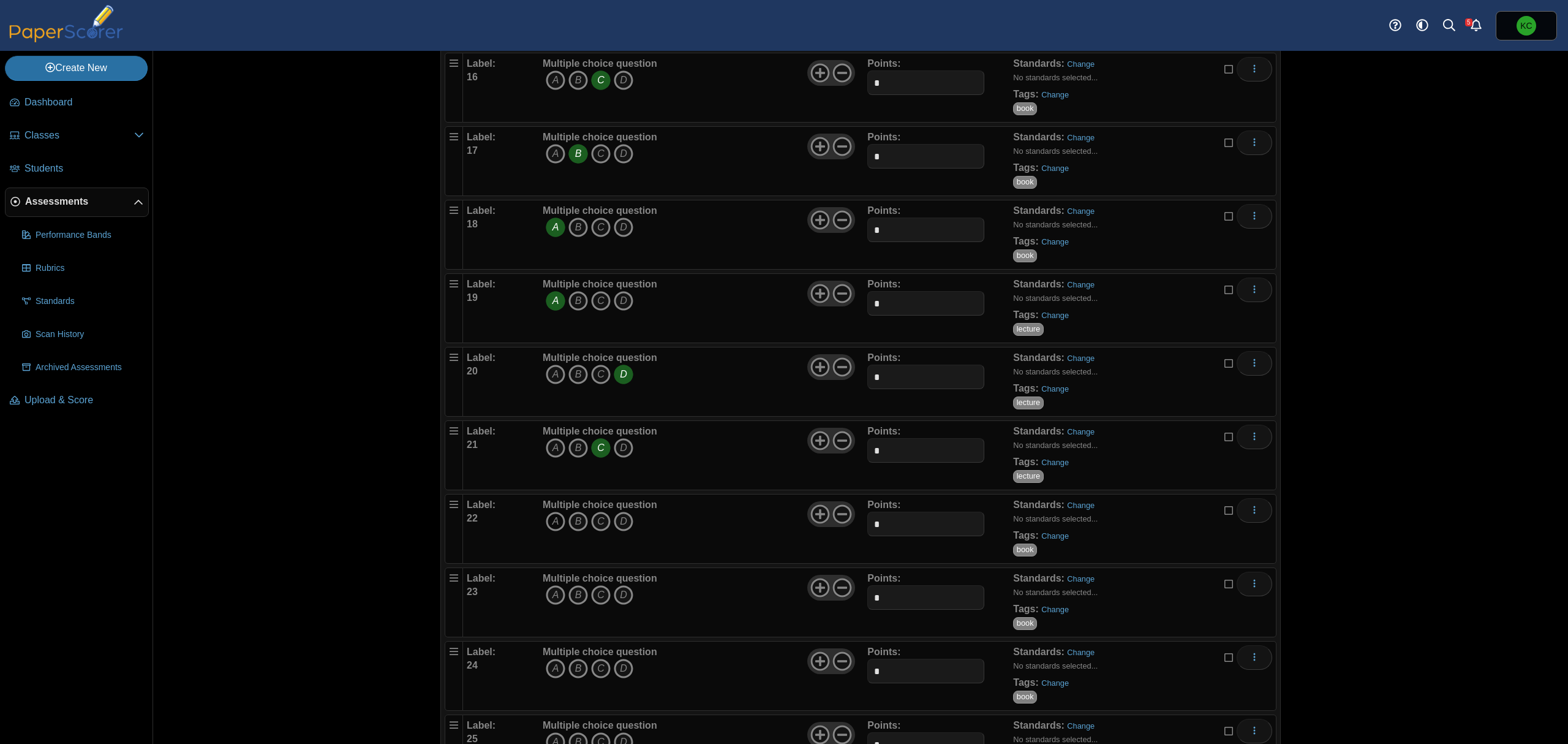
click at [551, 529] on icon "A" at bounding box center [555, 521] width 20 height 20
click at [1049, 541] on link "Change" at bounding box center [1055, 535] width 27 height 9
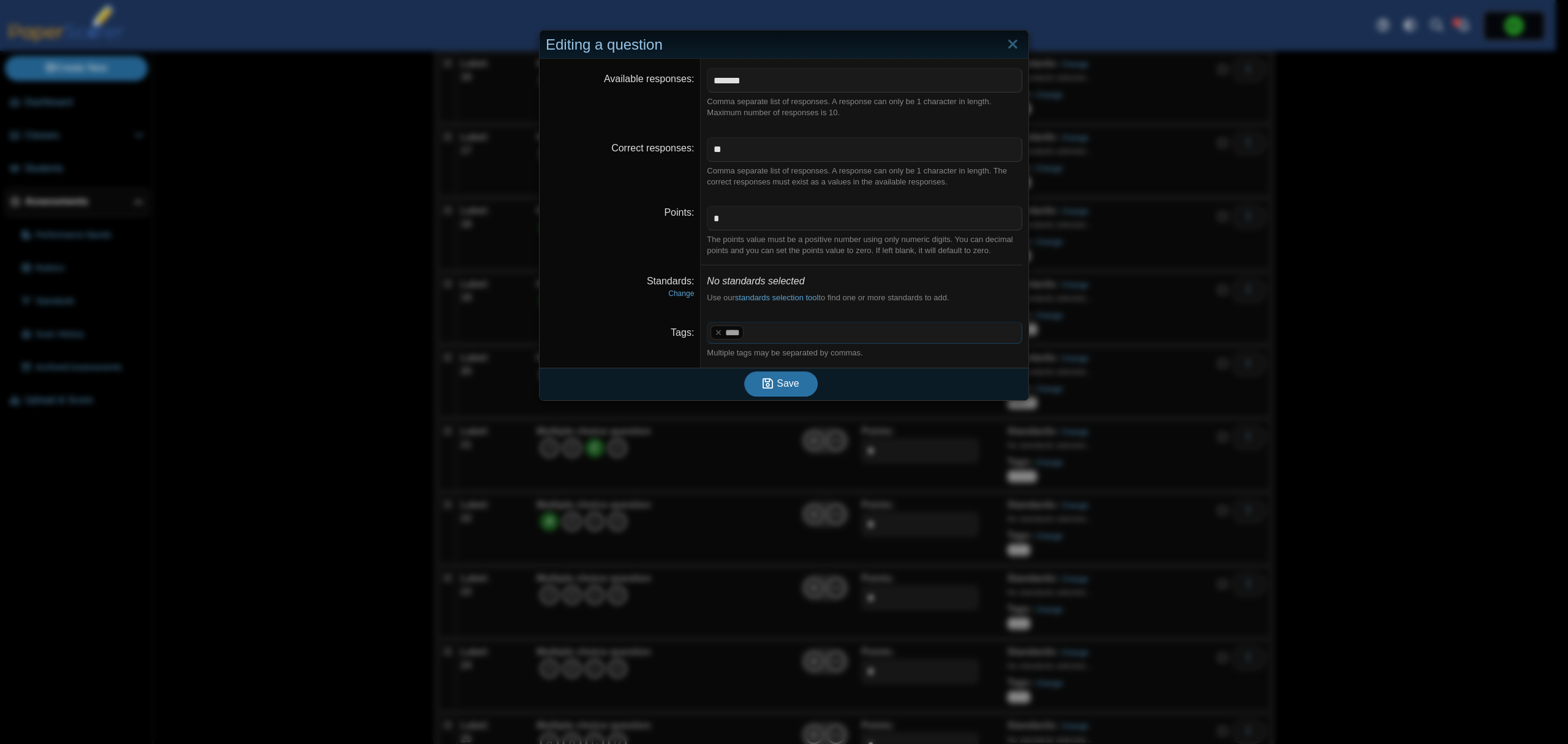
click at [794, 332] on span at bounding box center [884, 332] width 275 height 21
click at [782, 385] on span "Save" at bounding box center [787, 383] width 22 height 11
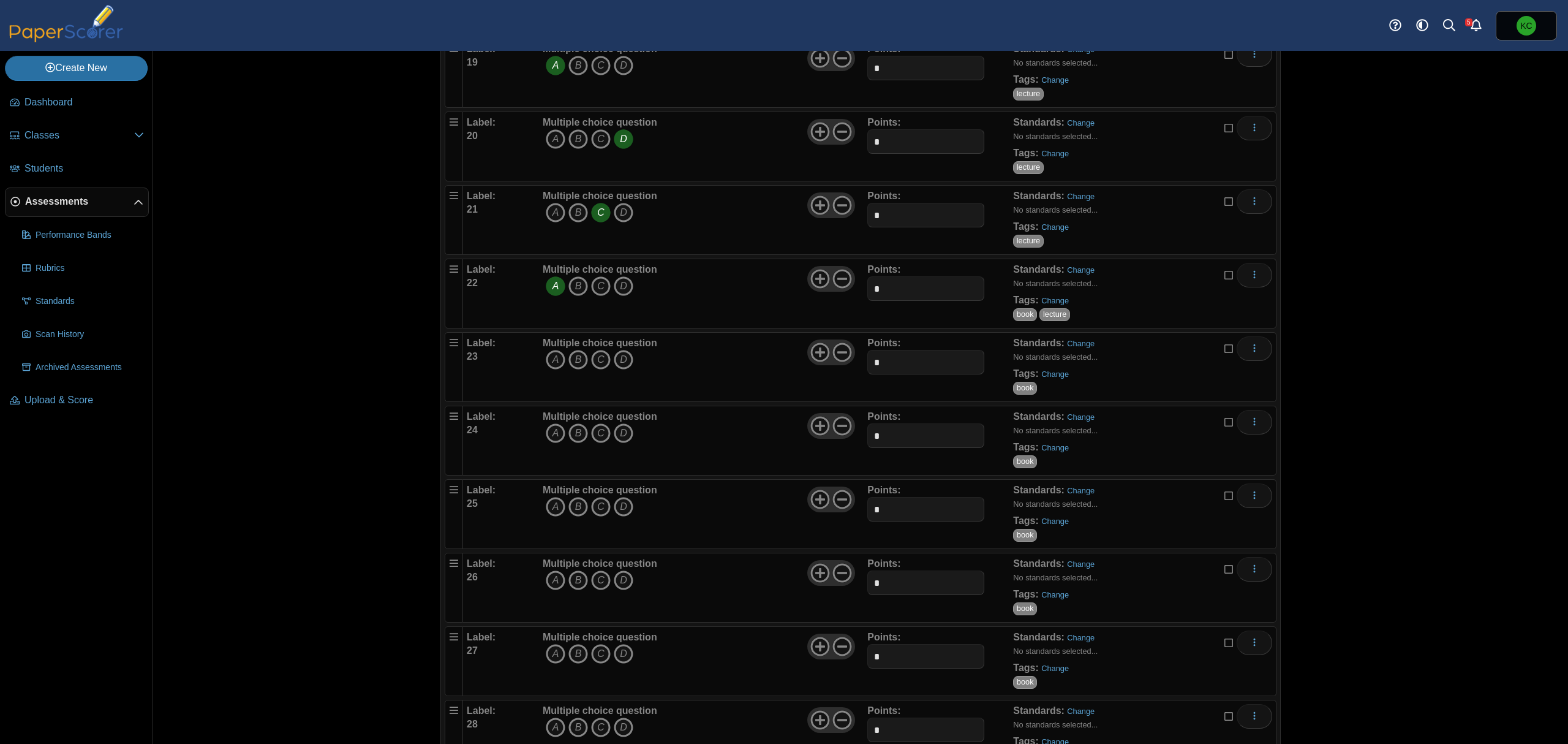
scroll to position [1471, 0]
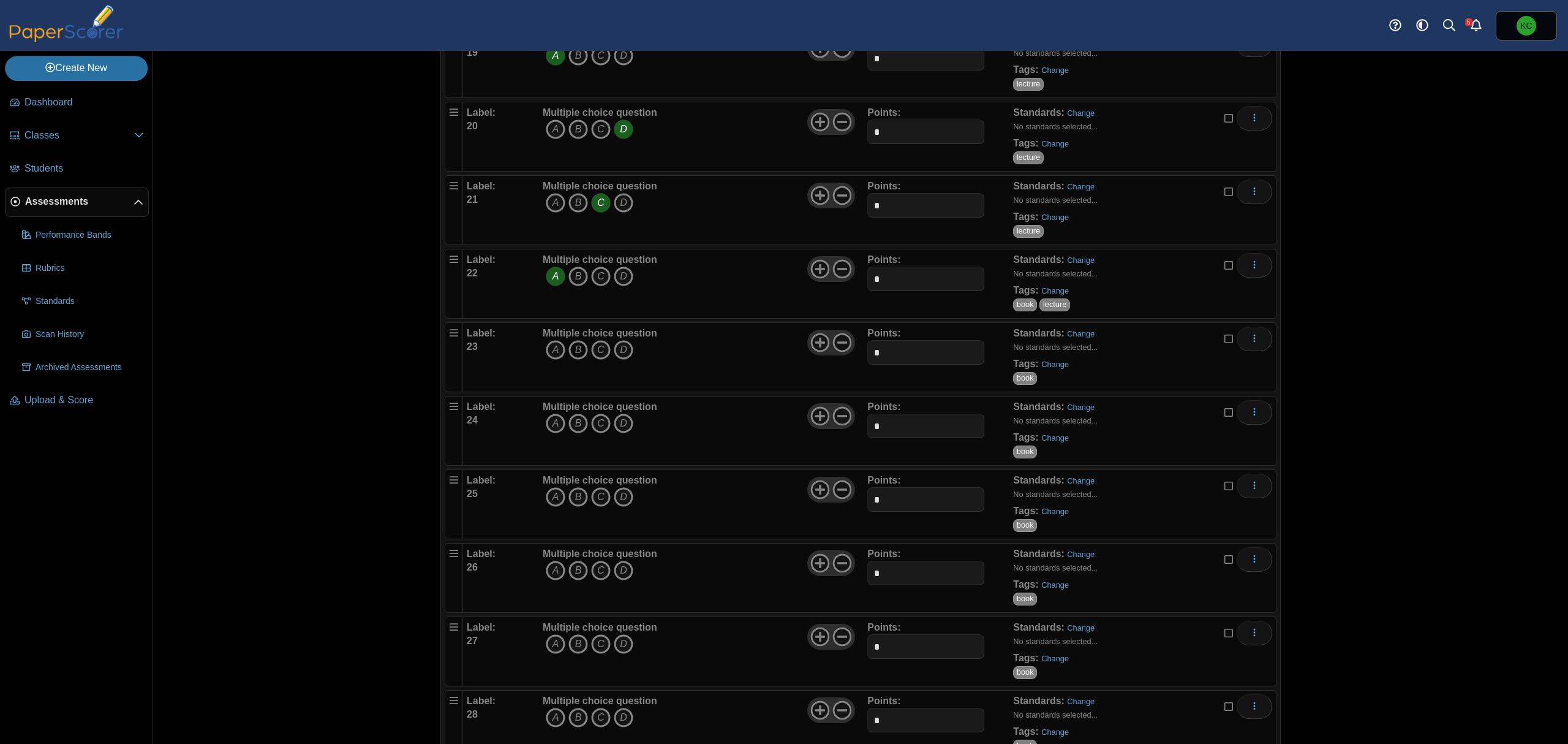
click at [569, 359] on icon "B" at bounding box center [579, 350] width 20 height 20
click at [549, 432] on icon "A" at bounding box center [555, 424] width 20 height 20
click at [1057, 442] on link "Change" at bounding box center [1055, 437] width 27 height 9
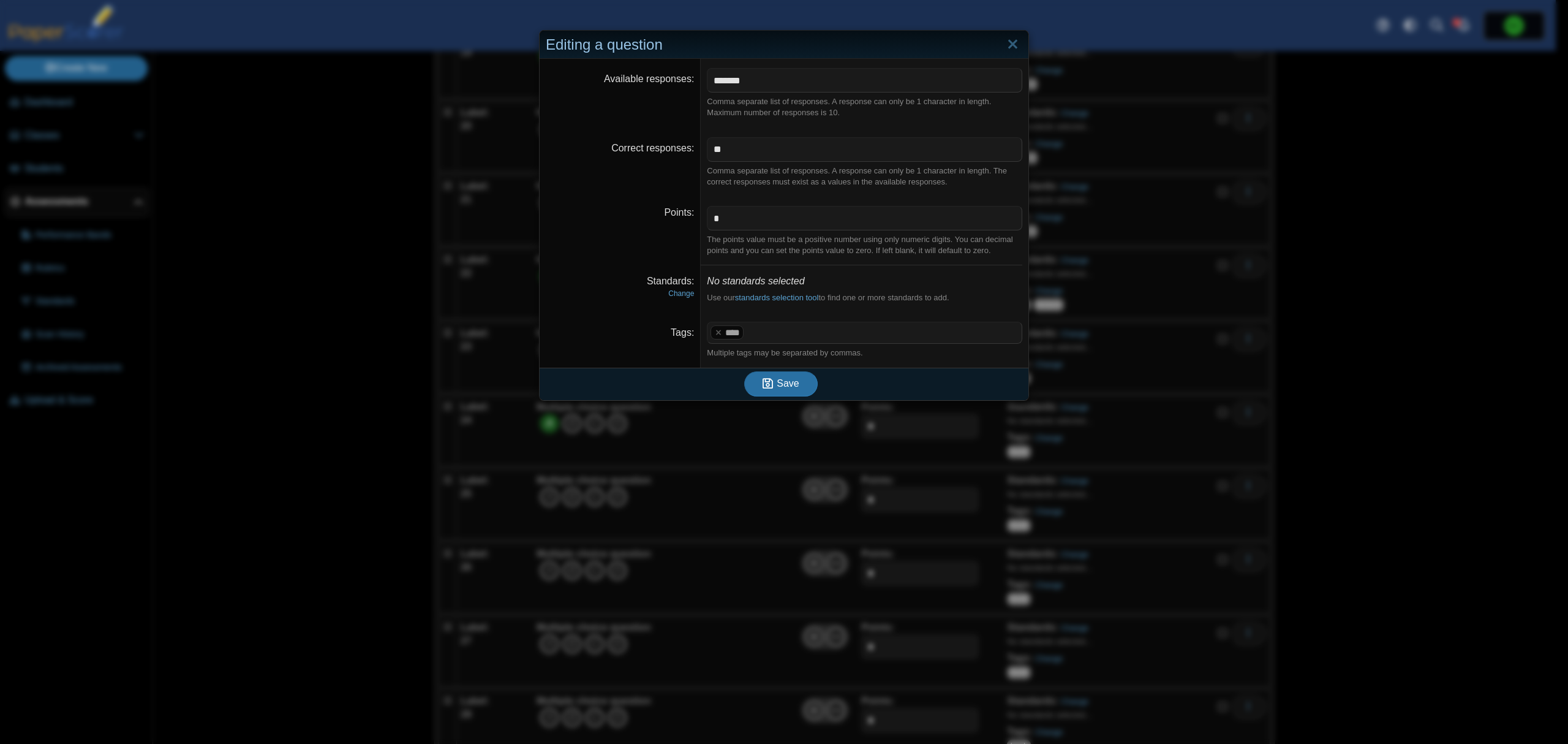
click at [872, 330] on span at bounding box center [884, 332] width 275 height 21
click at [809, 383] on button "Save" at bounding box center [781, 383] width 73 height 24
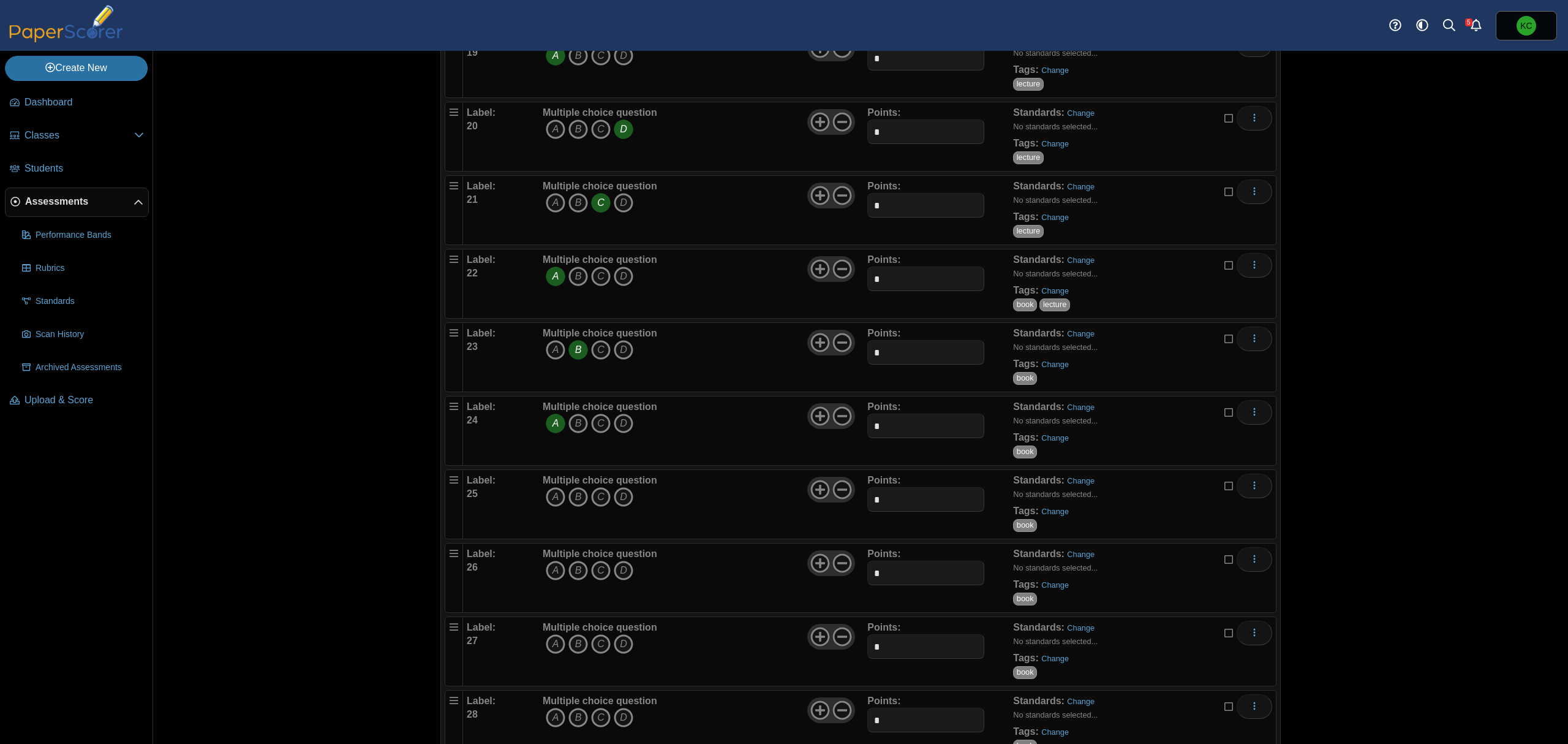
click at [778, 485] on div "Multiple choice question A B C D" at bounding box center [704, 504] width 328 height 62
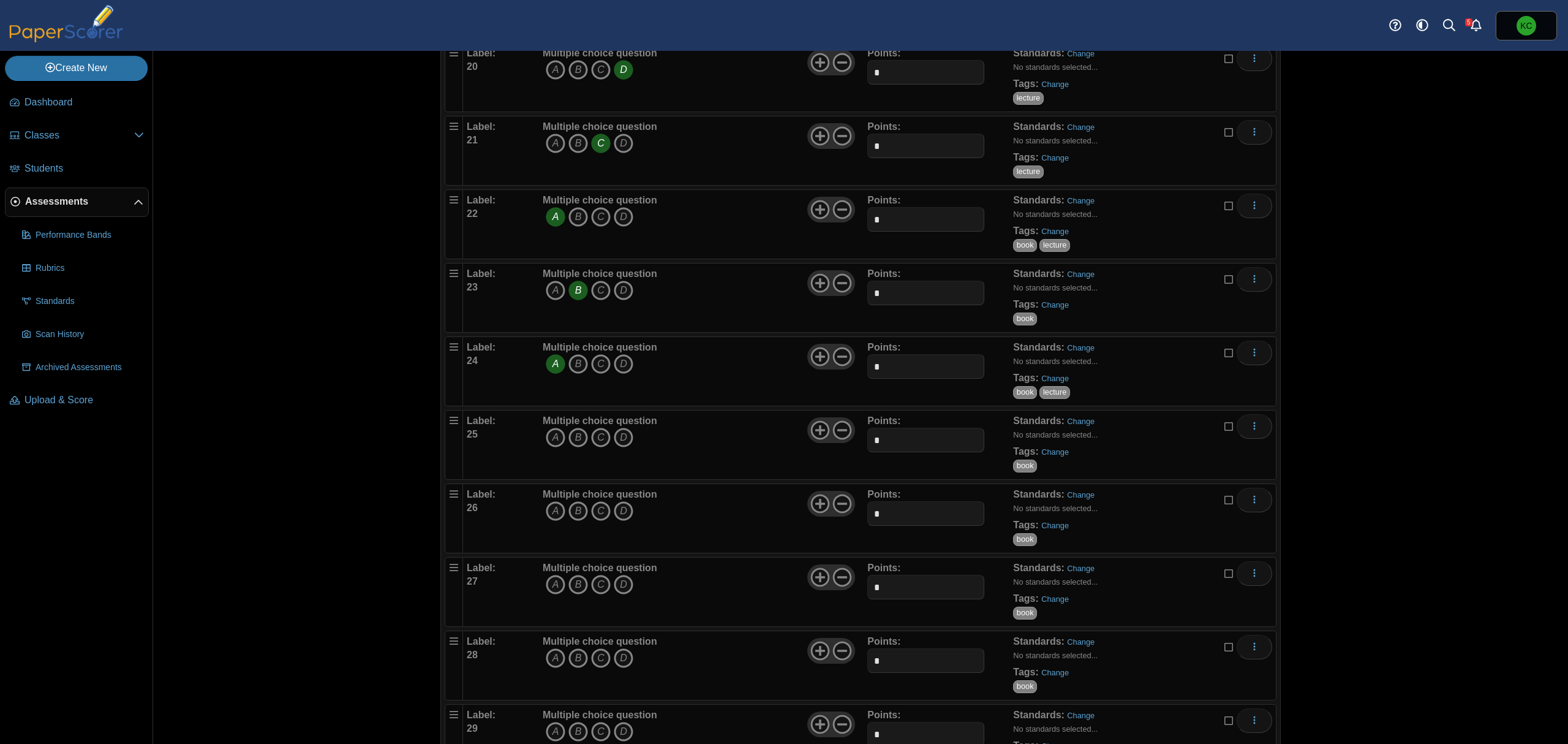
scroll to position [1552, 0]
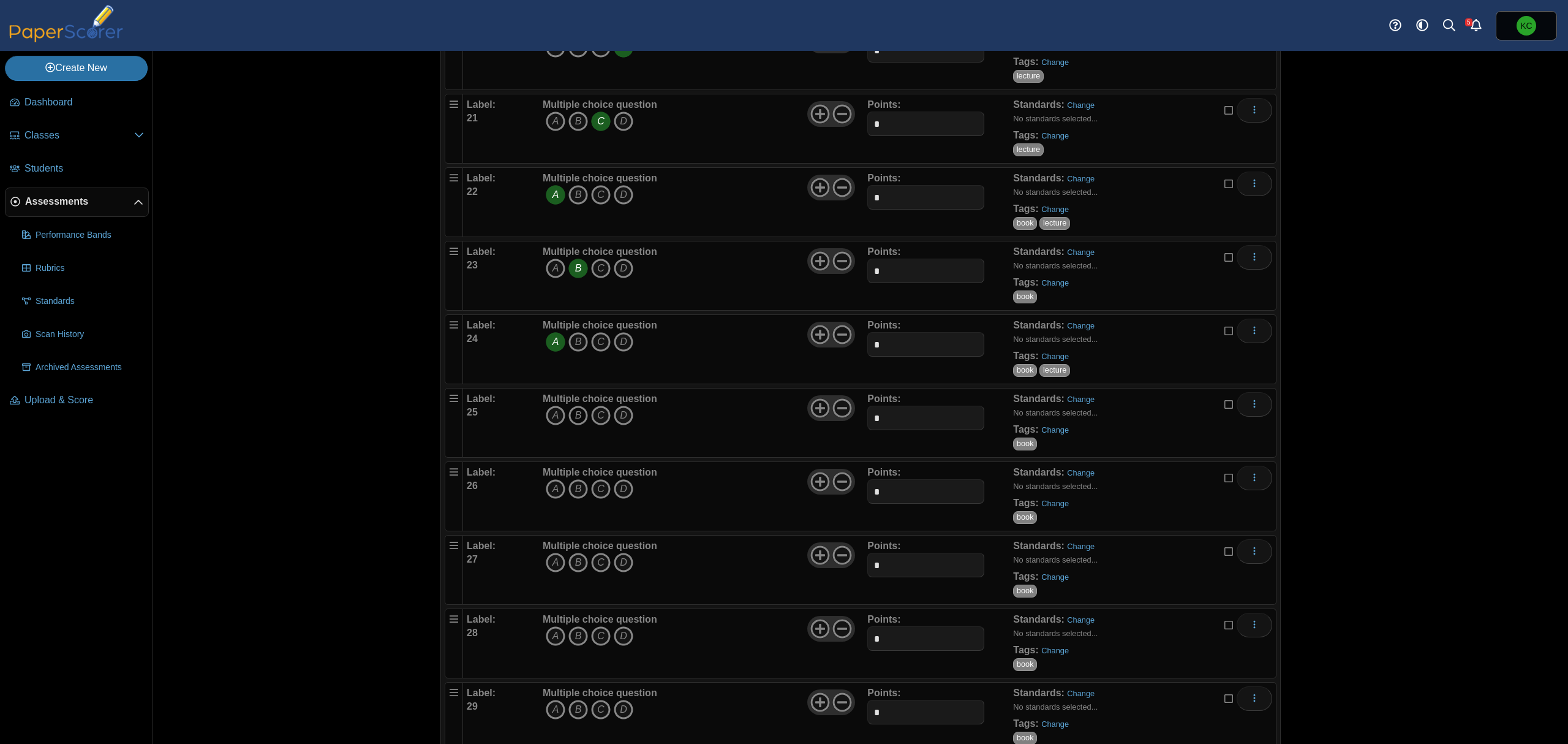
click at [579, 422] on icon "B" at bounding box center [579, 416] width 20 height 20
click at [1052, 434] on link "Change" at bounding box center [1055, 430] width 27 height 9
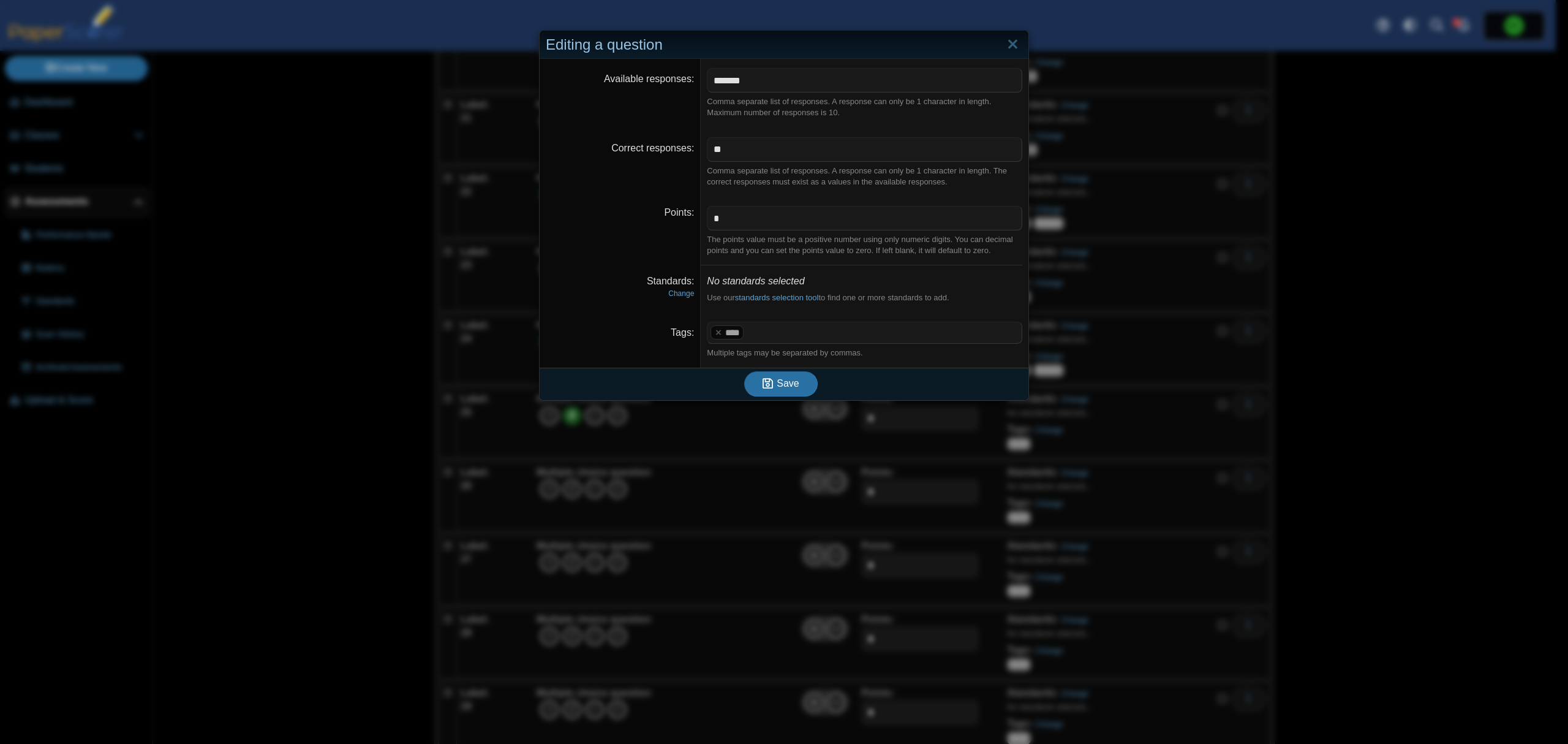
click at [807, 334] on span at bounding box center [884, 332] width 275 height 21
click at [777, 389] on span "Save" at bounding box center [787, 383] width 22 height 11
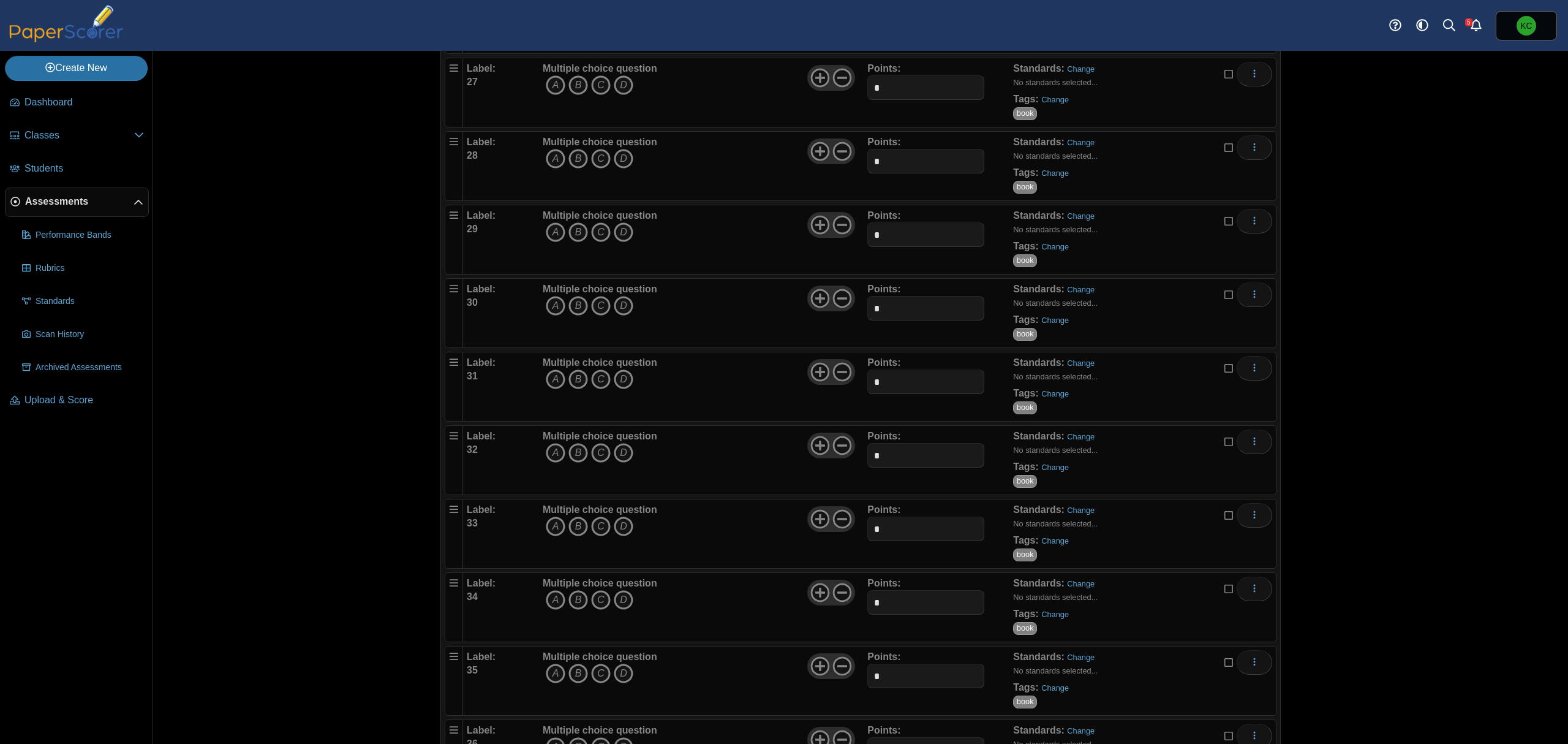
scroll to position [2043, 0]
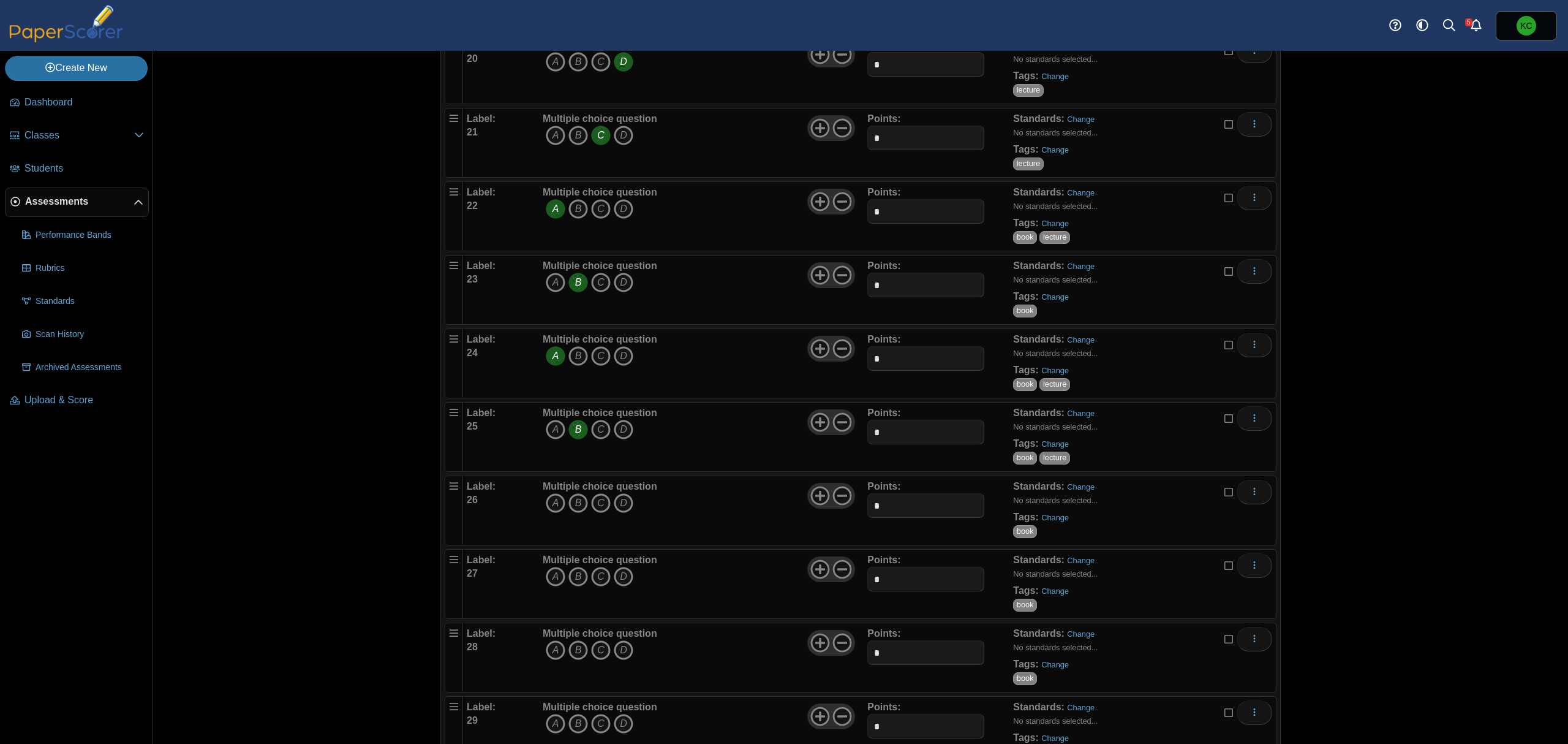
scroll to position [1634, 0]
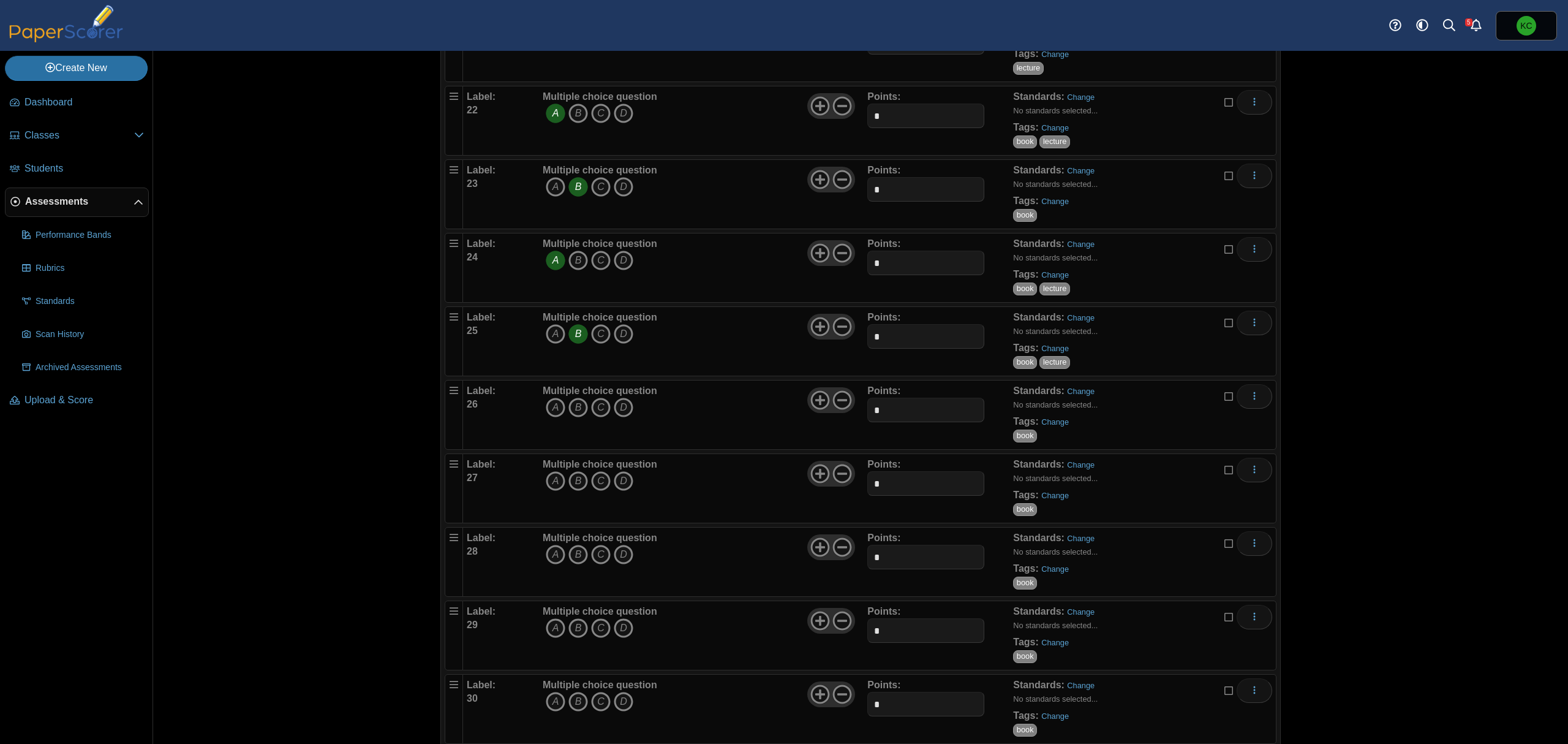
click at [769, 435] on div "Multiple choice question A B C D" at bounding box center [704, 415] width 328 height 62
click at [550, 418] on icon "A" at bounding box center [555, 407] width 20 height 20
click at [684, 504] on div "Multiple choice question A B C D" at bounding box center [704, 488] width 328 height 62
click at [598, 491] on icon "C" at bounding box center [601, 481] width 20 height 20
click at [1046, 500] on link "Change" at bounding box center [1055, 495] width 27 height 9
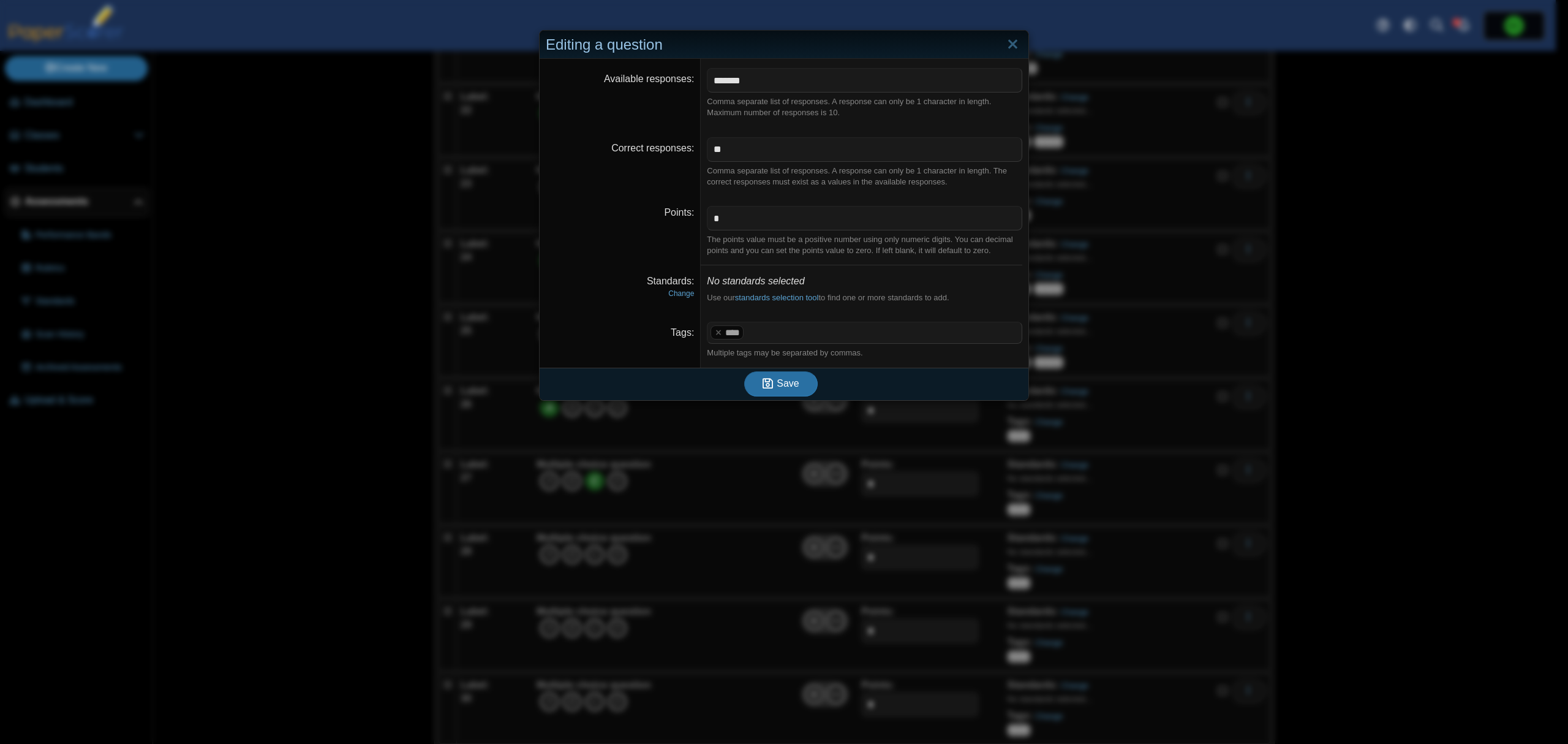
click at [799, 332] on span at bounding box center [884, 332] width 275 height 21
click at [783, 388] on span "Save" at bounding box center [787, 383] width 22 height 11
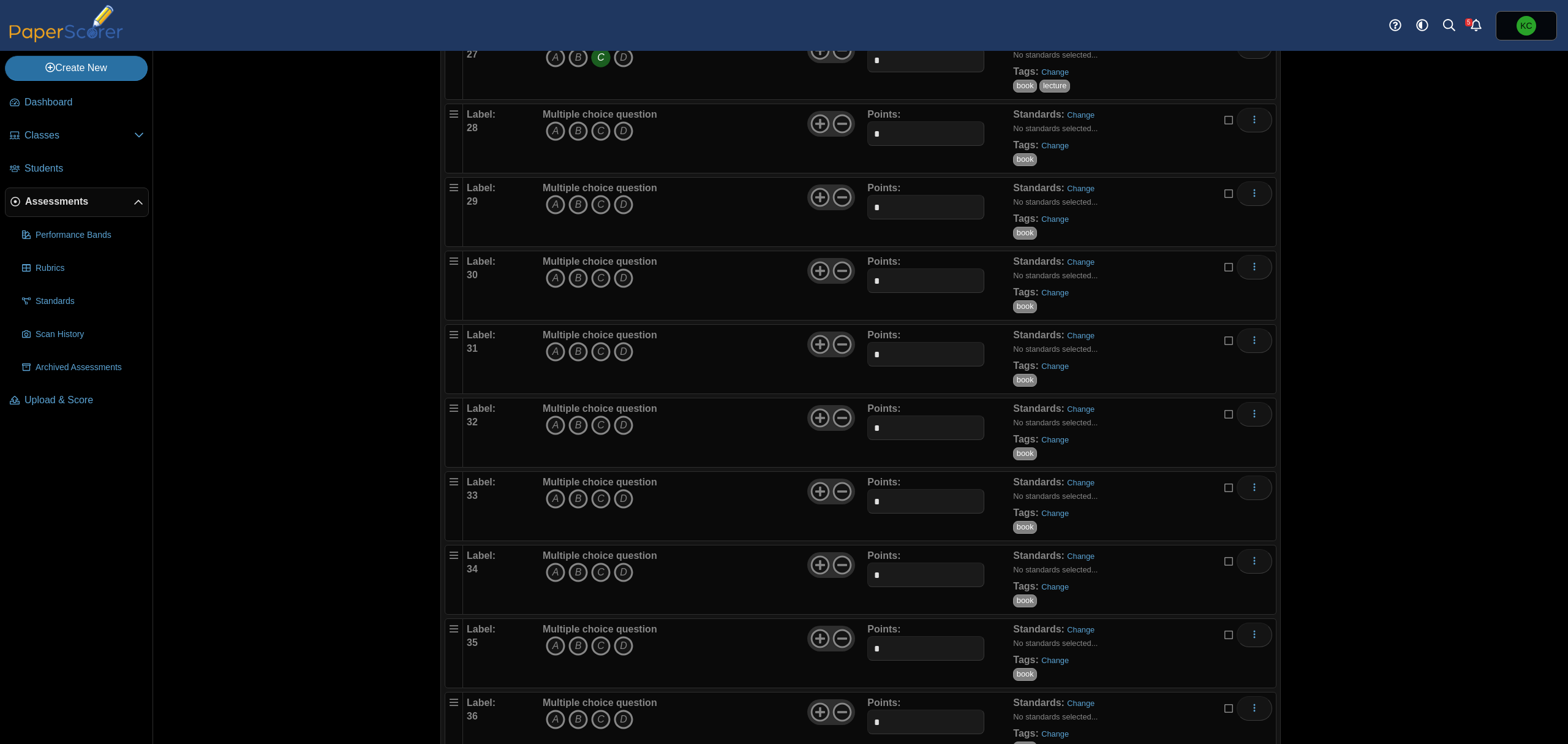
scroll to position [1880, 0]
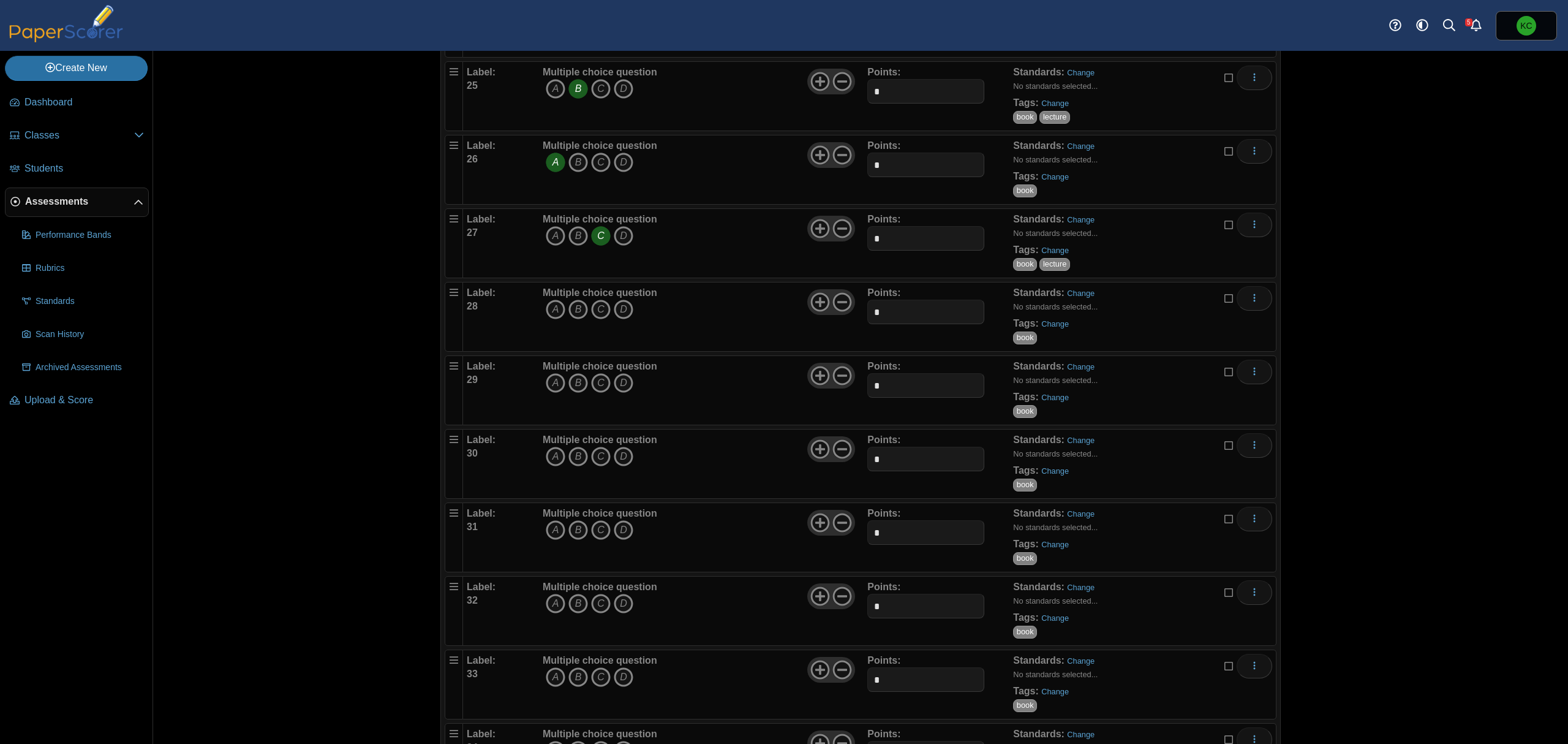
click at [704, 329] on div "Multiple choice question A B C D" at bounding box center [704, 316] width 328 height 62
click at [596, 319] on icon "C" at bounding box center [601, 310] width 20 height 20
click at [1052, 328] on link "Change" at bounding box center [1055, 323] width 27 height 9
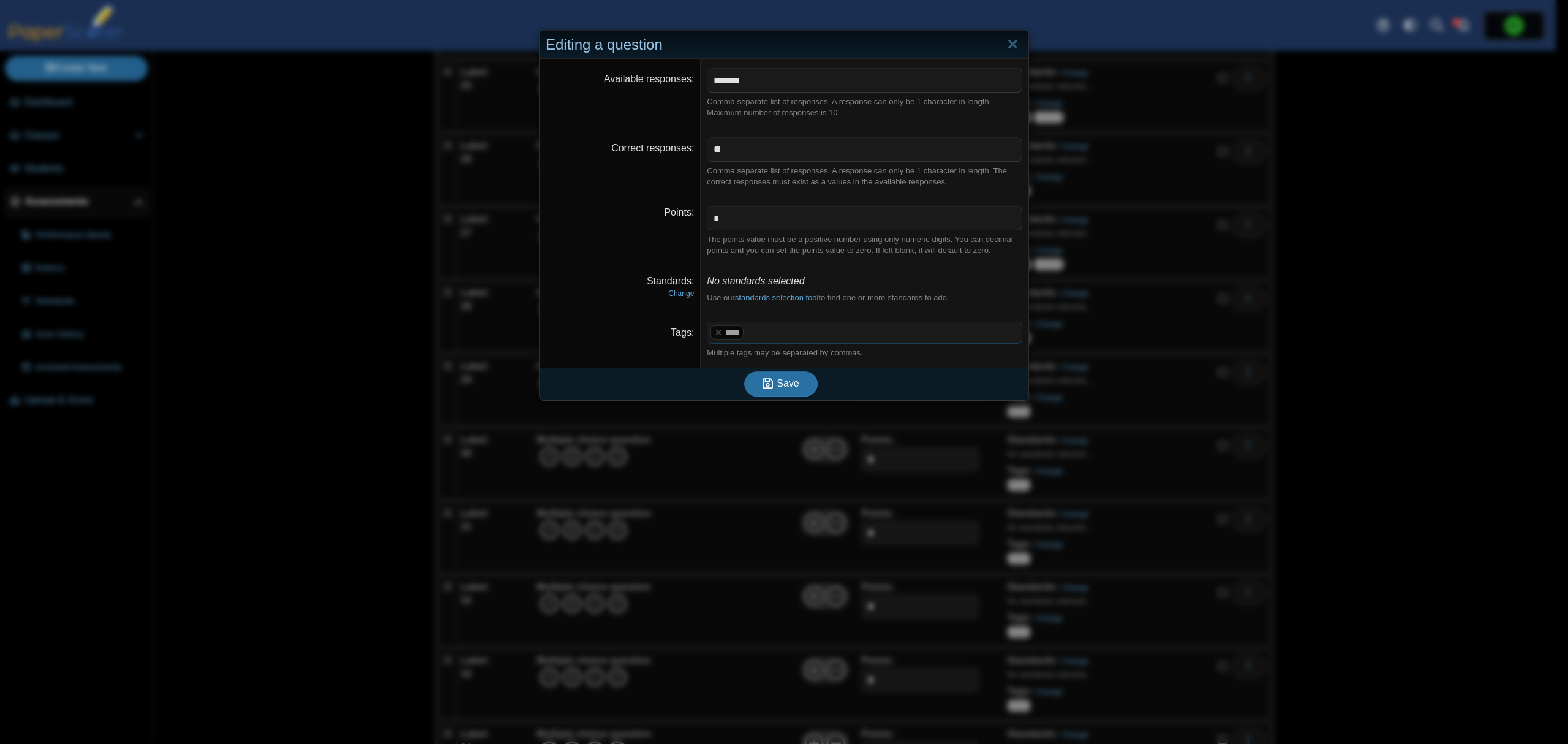
click at [883, 339] on span at bounding box center [884, 332] width 275 height 21
click at [769, 381] on icon "submit" at bounding box center [770, 384] width 14 height 14
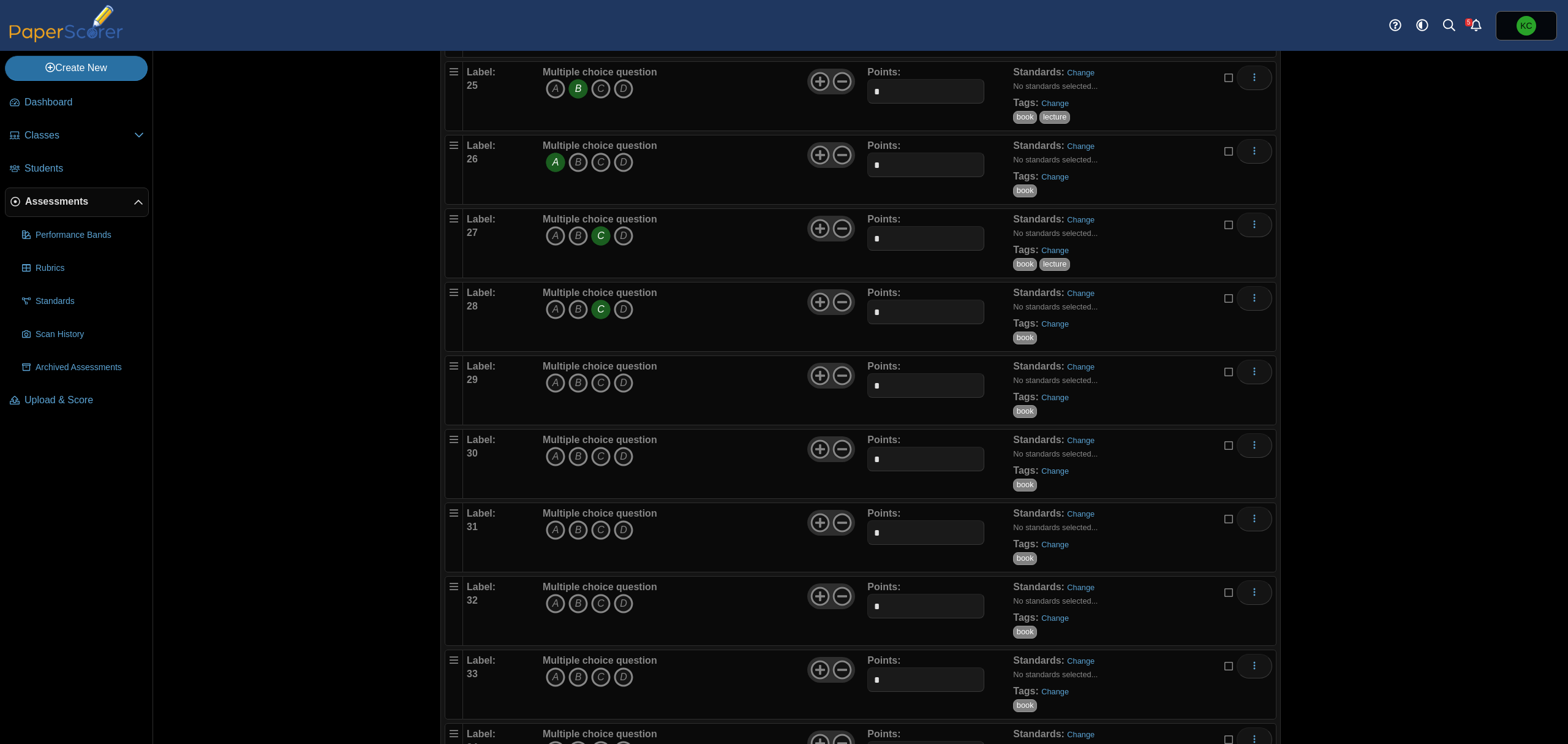
click at [731, 413] on div "Multiple choice question A B C D" at bounding box center [704, 390] width 328 height 62
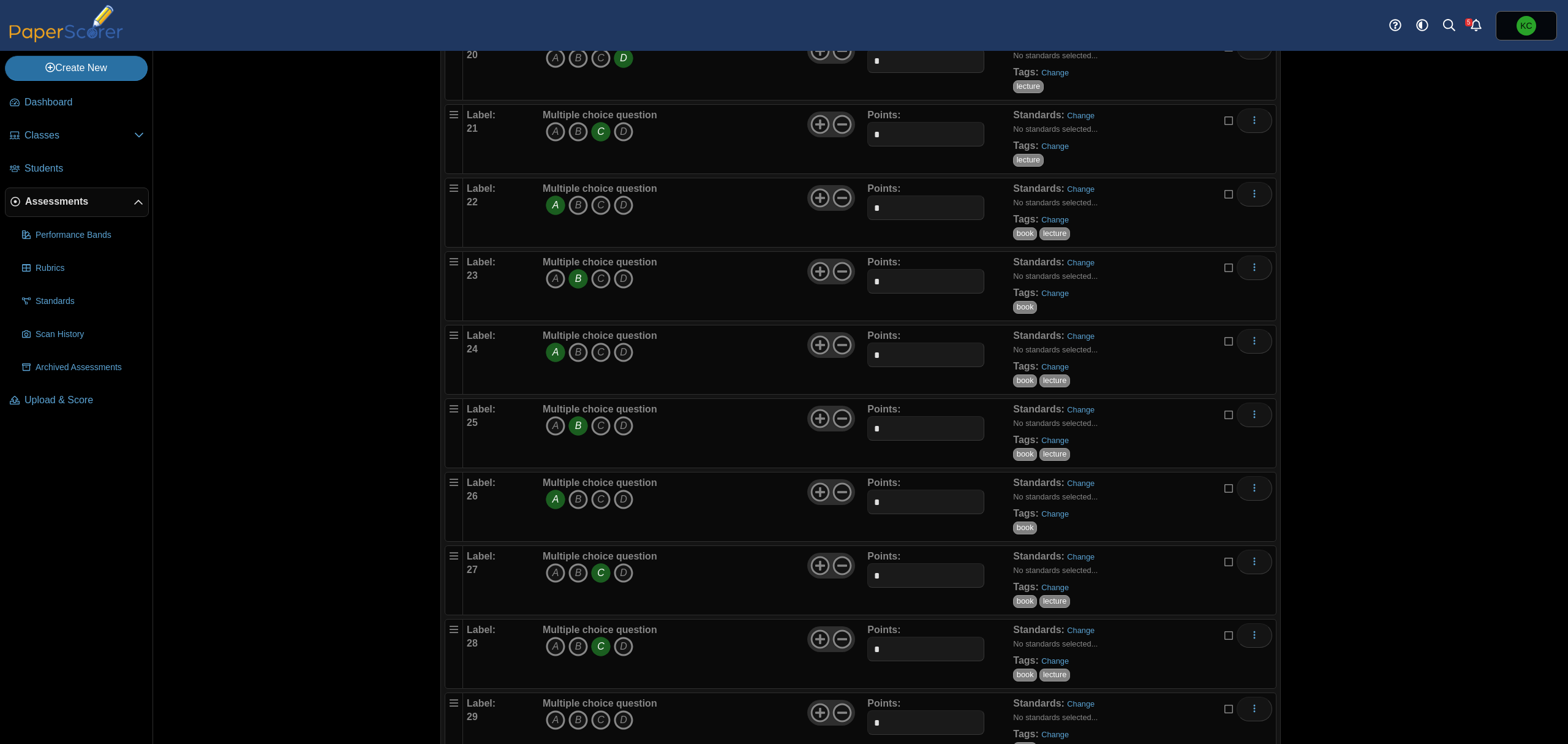
scroll to position [1634, 0]
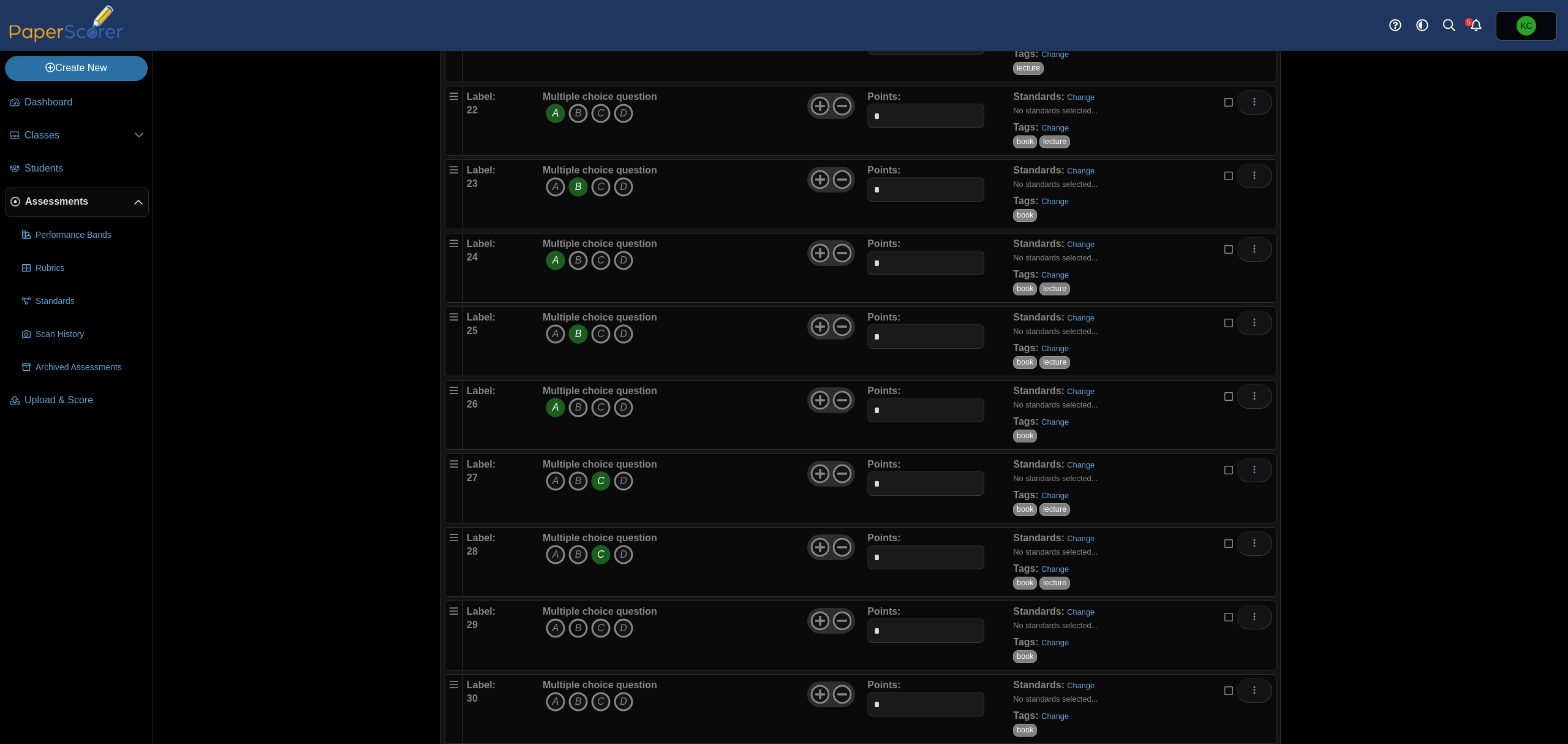
click at [576, 639] on icon "B" at bounding box center [579, 628] width 20 height 20
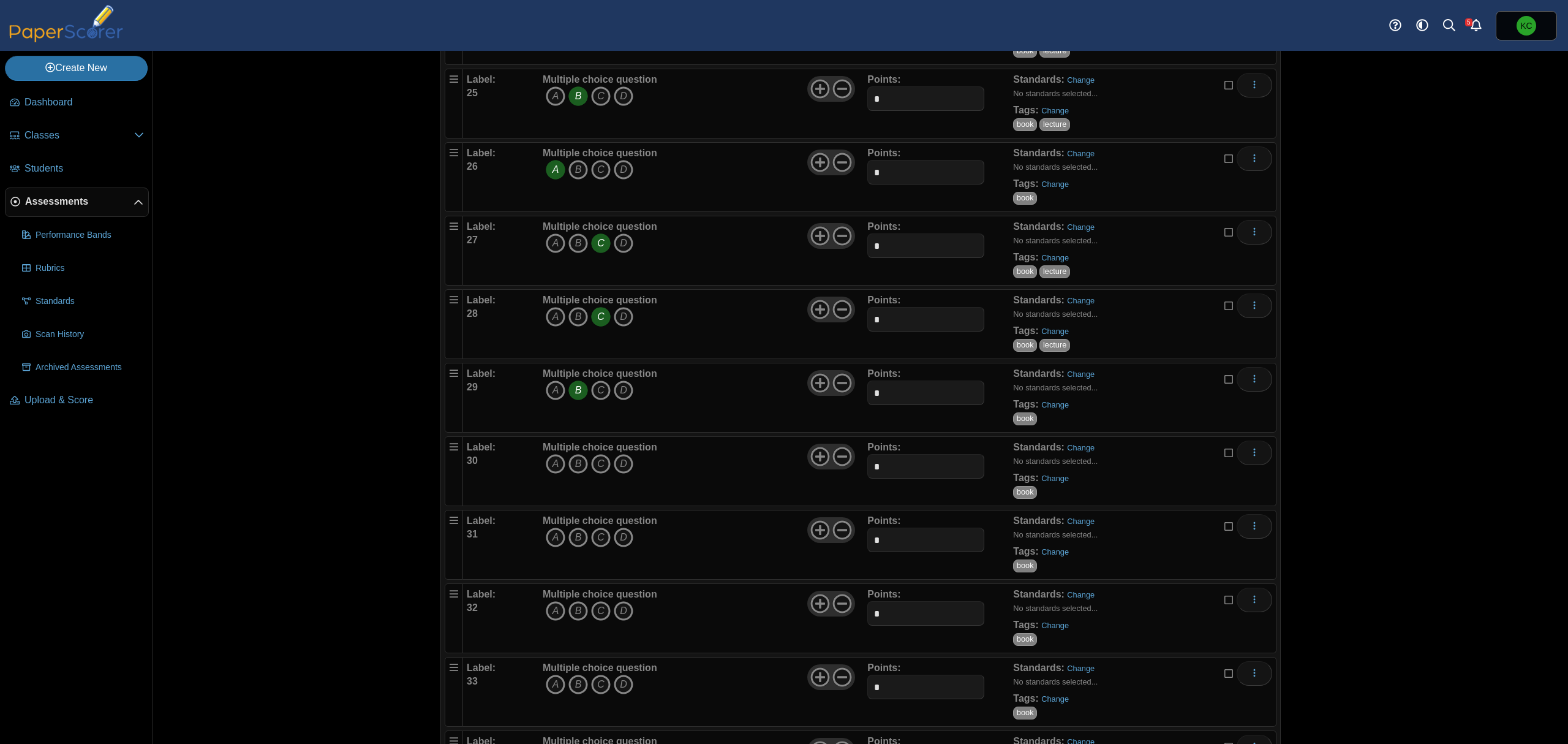
scroll to position [1880, 0]
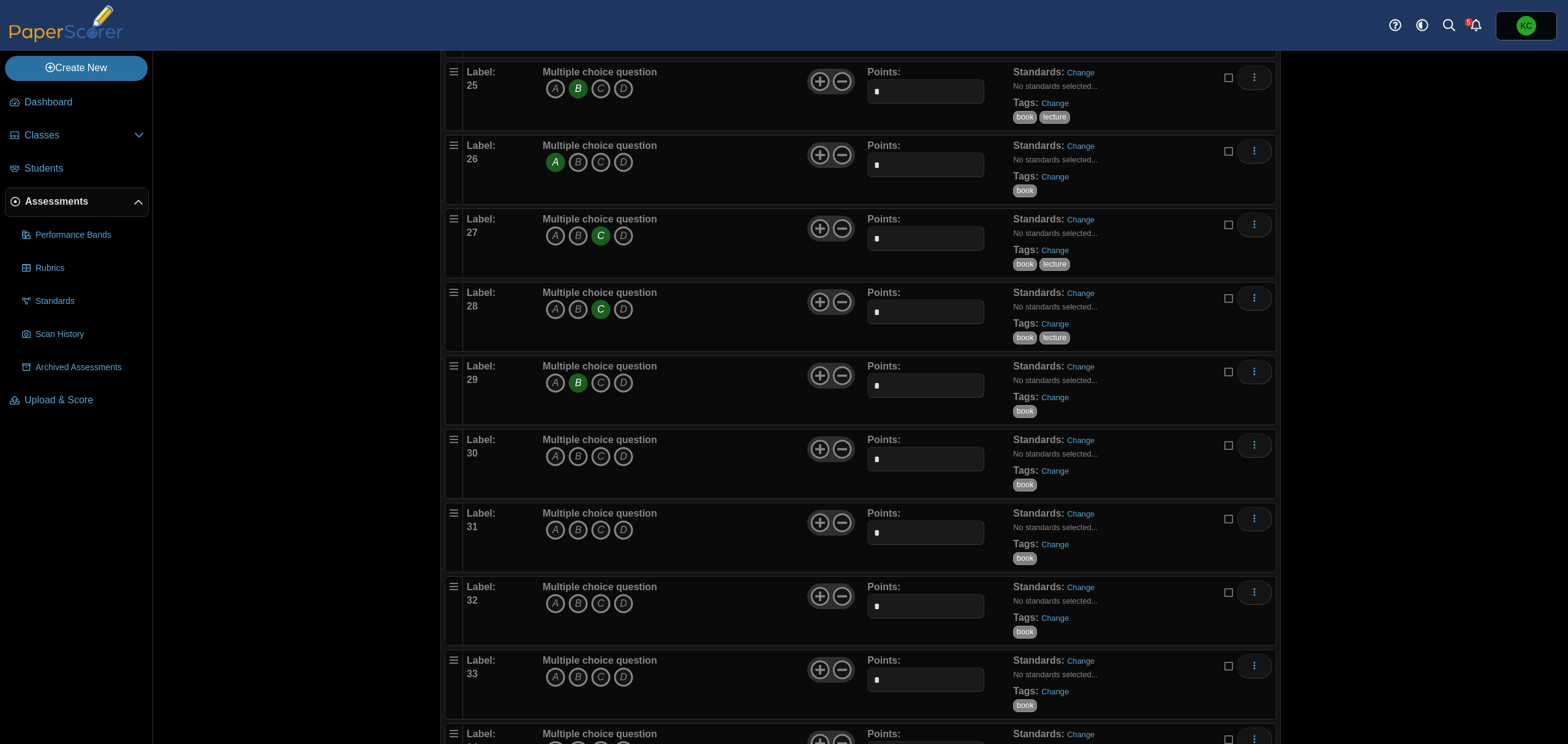
click at [574, 466] on icon "B" at bounding box center [579, 457] width 20 height 20
click at [575, 540] on icon "B" at bounding box center [579, 530] width 20 height 20
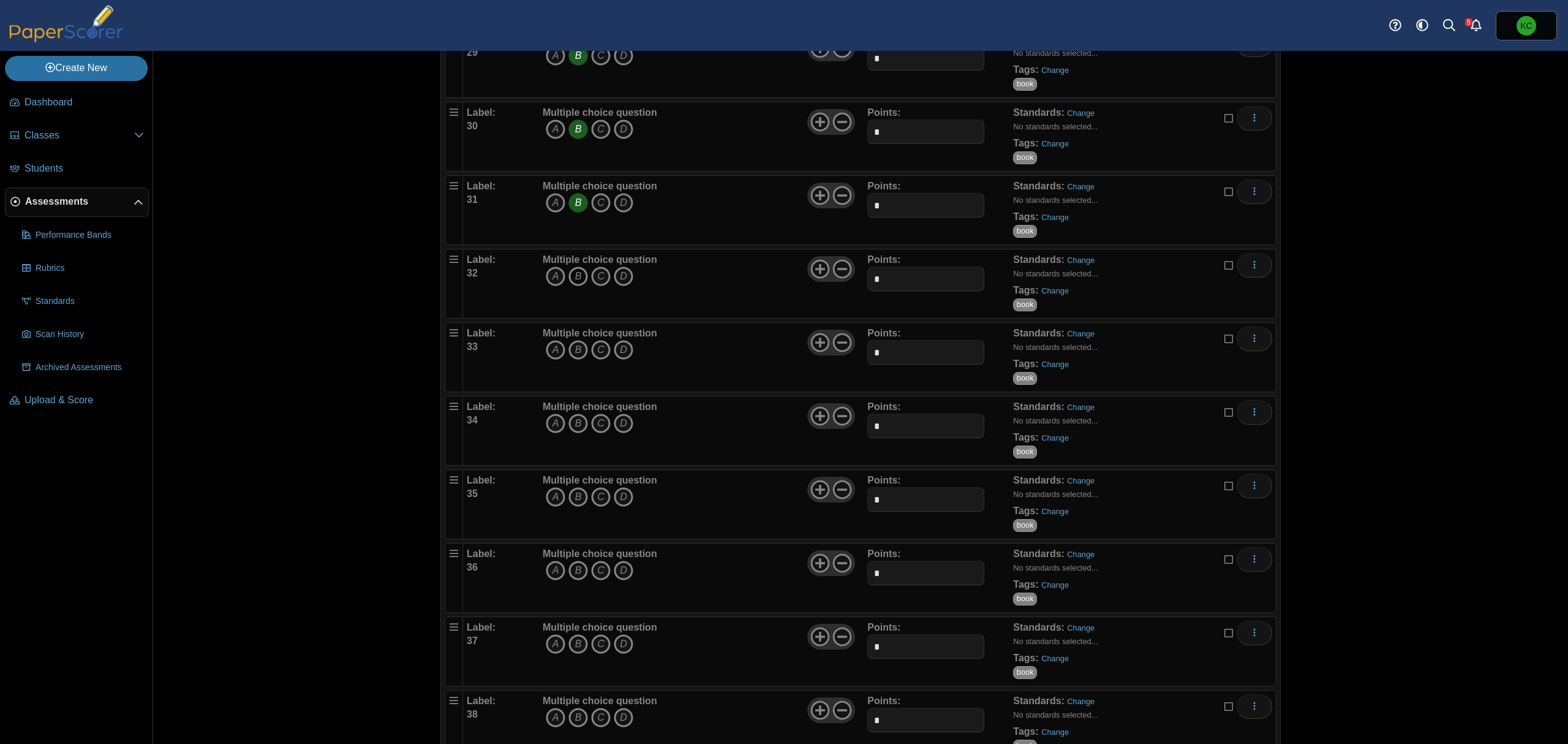
click at [572, 286] on icon "B" at bounding box center [579, 276] width 20 height 20
click at [547, 286] on icon "A" at bounding box center [555, 276] width 20 height 20
click at [594, 140] on icon "C" at bounding box center [601, 129] width 20 height 20
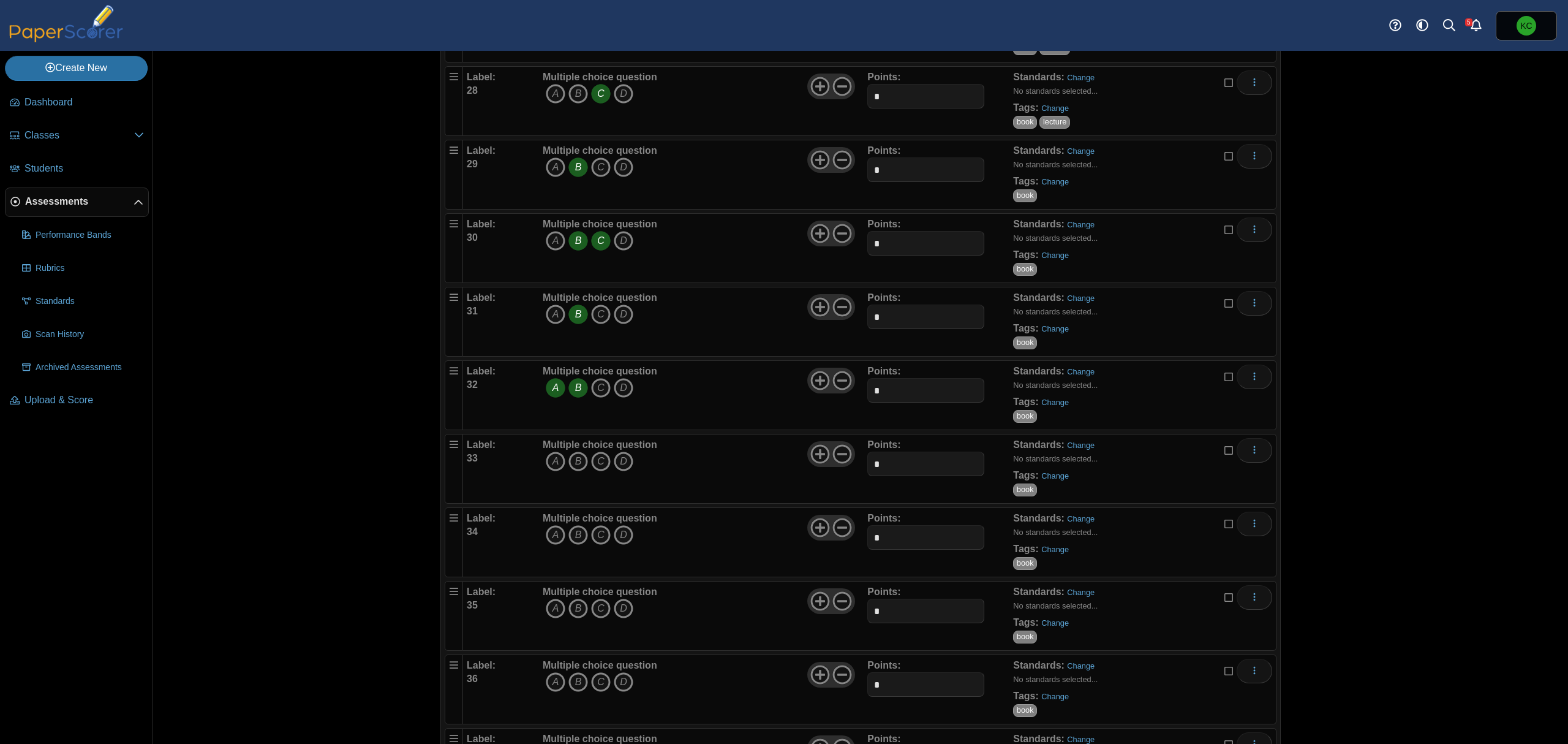
scroll to position [2043, 0]
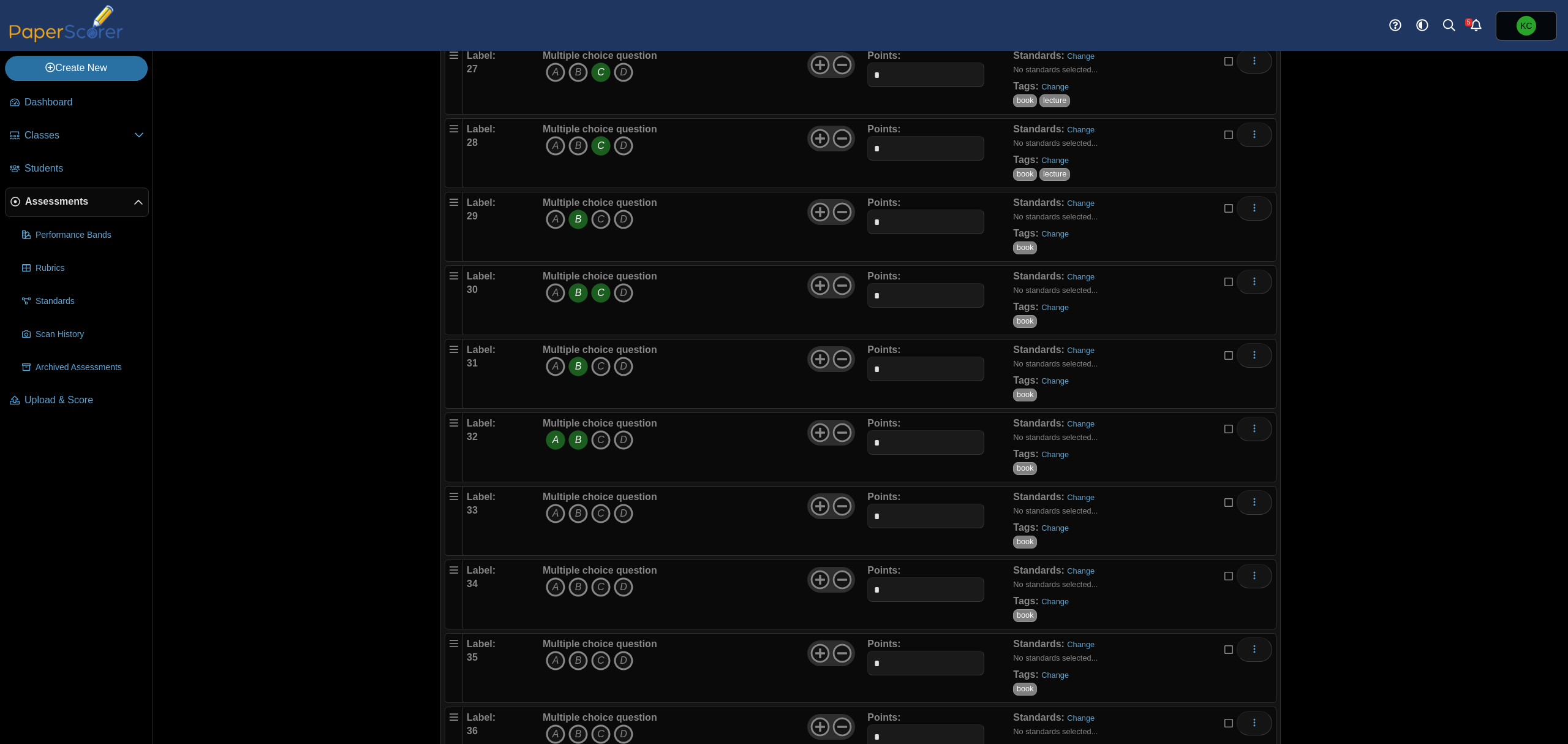
click at [577, 303] on icon "B" at bounding box center [579, 293] width 20 height 20
click at [569, 450] on icon "B" at bounding box center [579, 440] width 20 height 20
click at [644, 306] on span "A B C D" at bounding box center [599, 294] width 114 height 22
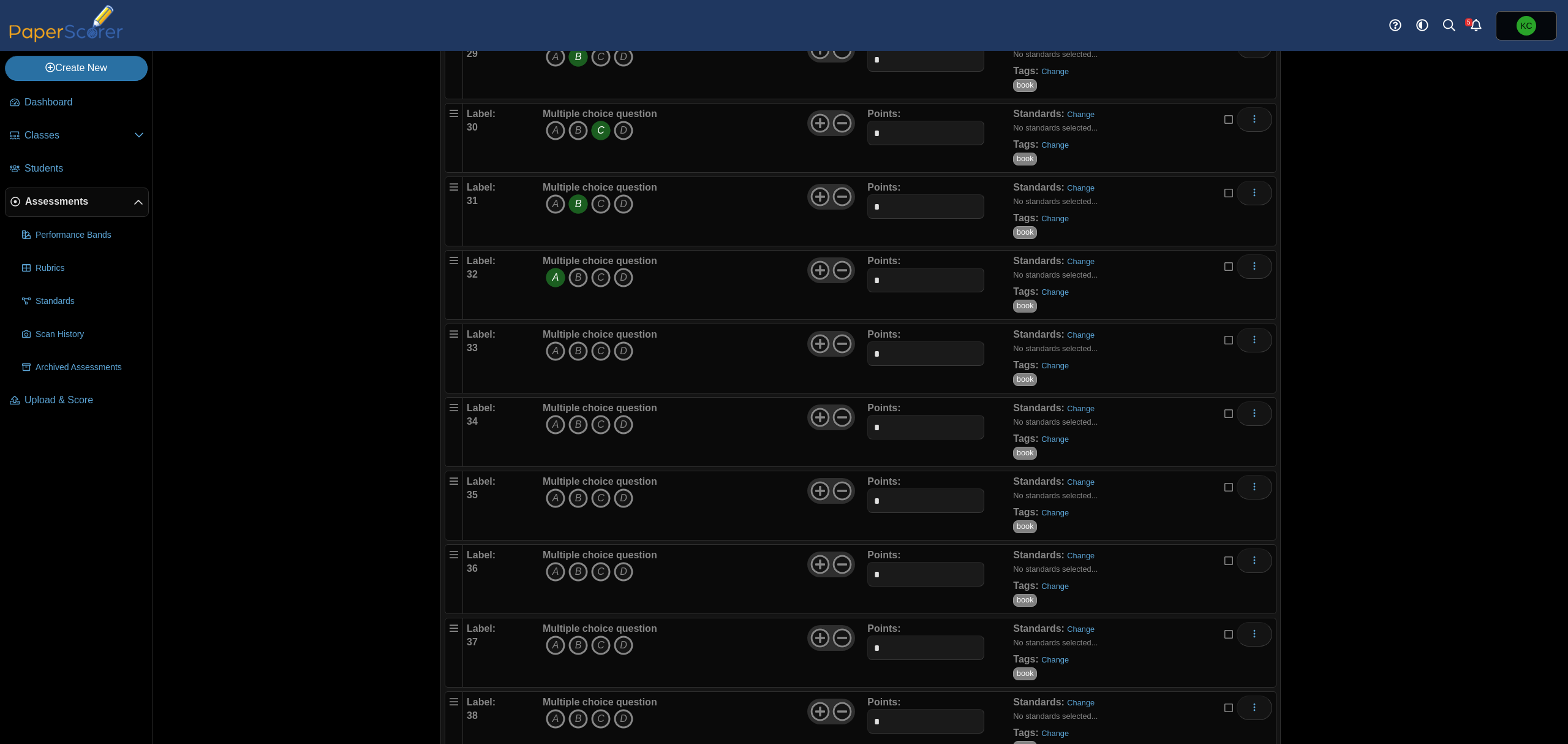
scroll to position [2207, 0]
click at [655, 314] on div "Multiple choice question A B C D" at bounding box center [704, 283] width 328 height 62
click at [591, 359] on icon "C" at bounding box center [601, 350] width 20 height 20
click at [685, 459] on div "Multiple choice question A B C D" at bounding box center [704, 431] width 328 height 62
click at [550, 434] on icon "A" at bounding box center [555, 424] width 20 height 20
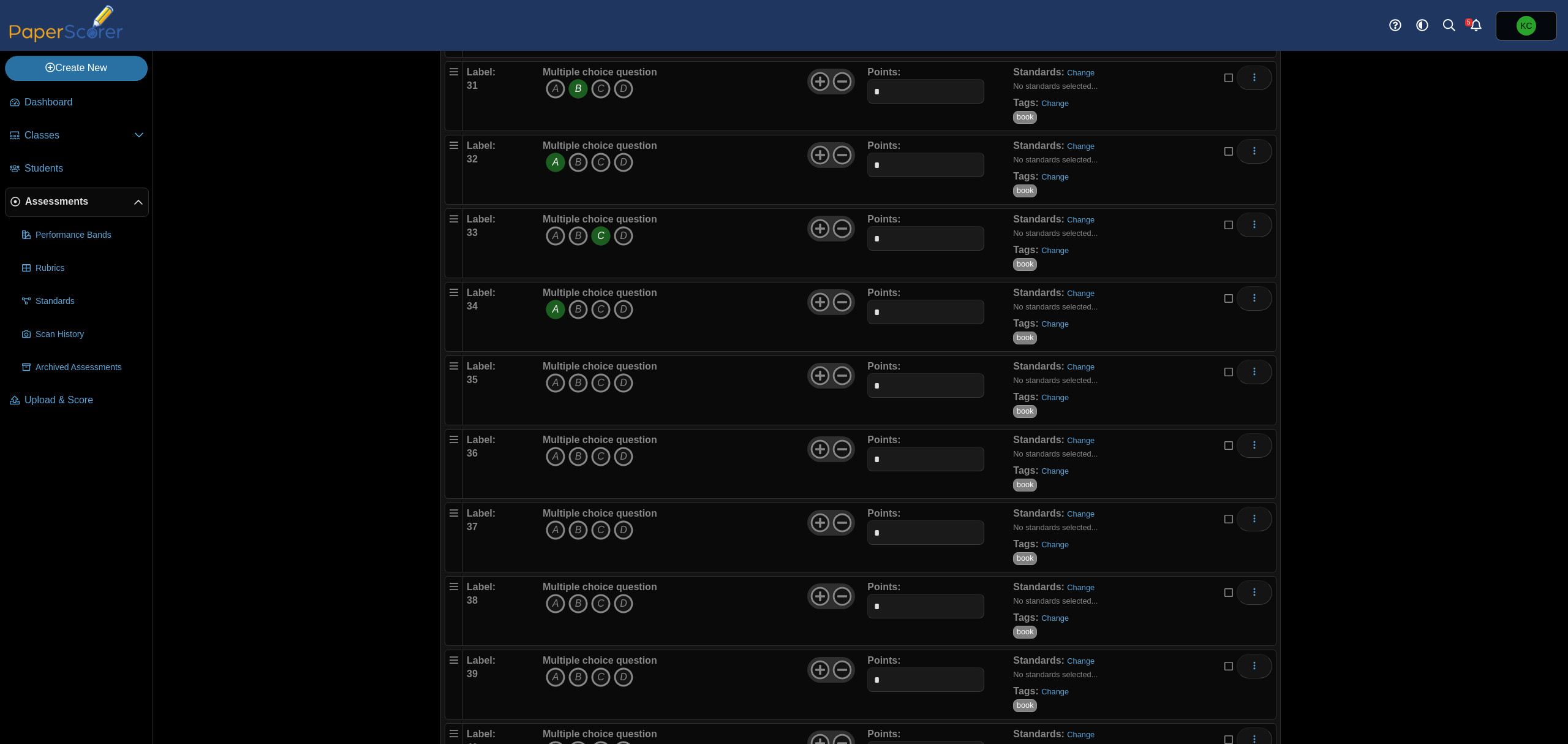
scroll to position [2370, 0]
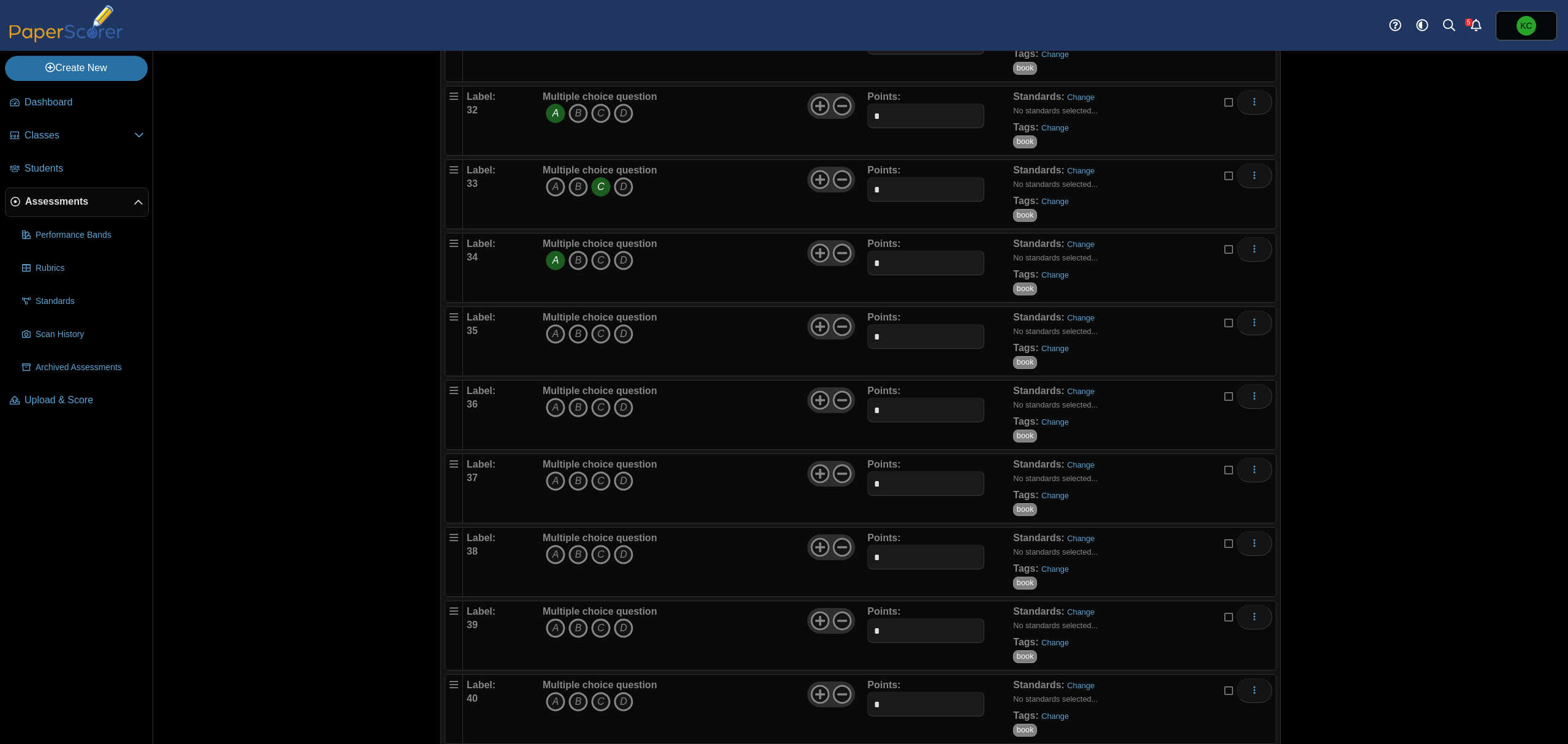
click at [571, 344] on icon "B" at bounding box center [579, 334] width 20 height 20
click at [1052, 353] on link "Change" at bounding box center [1055, 348] width 27 height 9
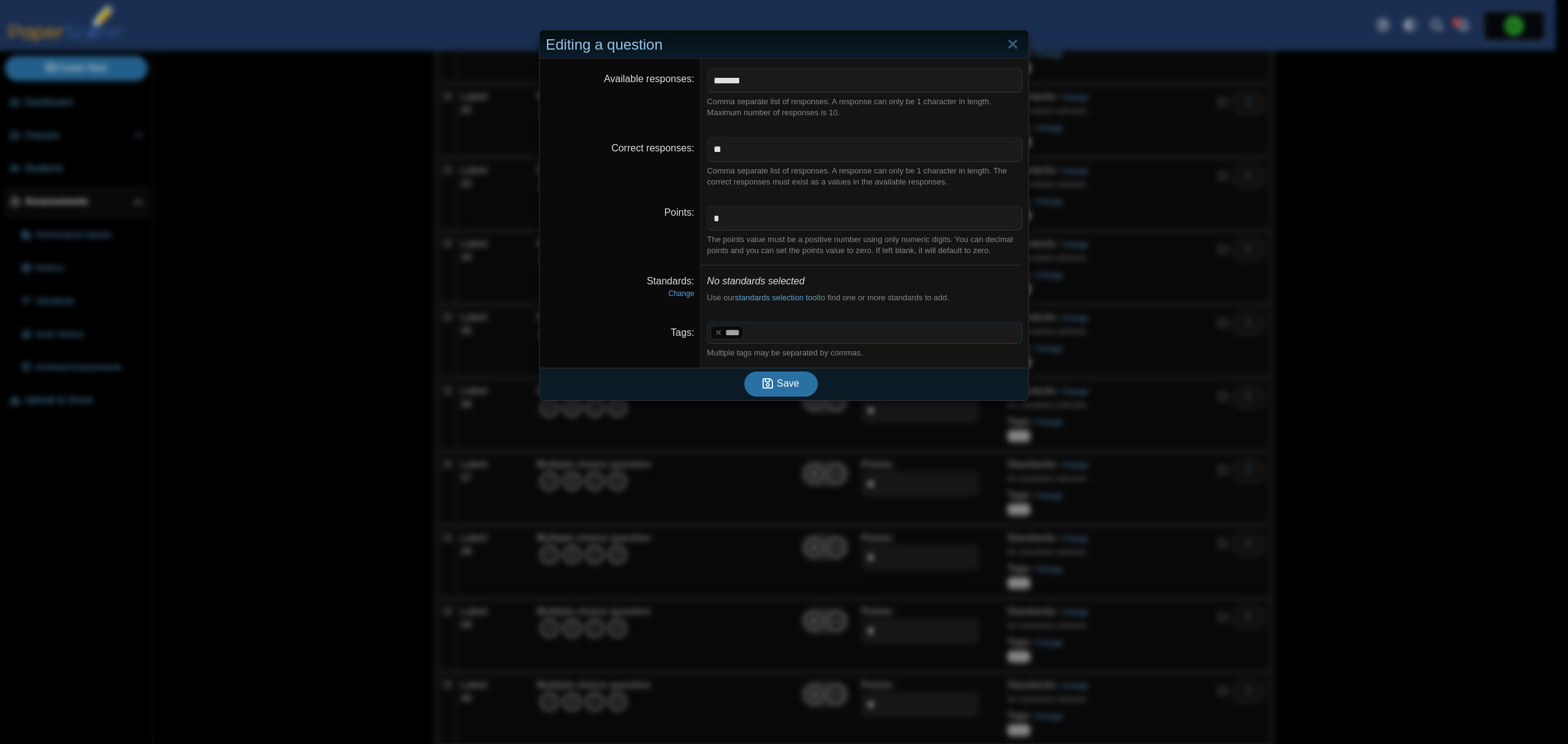
click at [826, 334] on span at bounding box center [884, 332] width 275 height 21
click at [799, 381] on button "Save" at bounding box center [781, 383] width 73 height 24
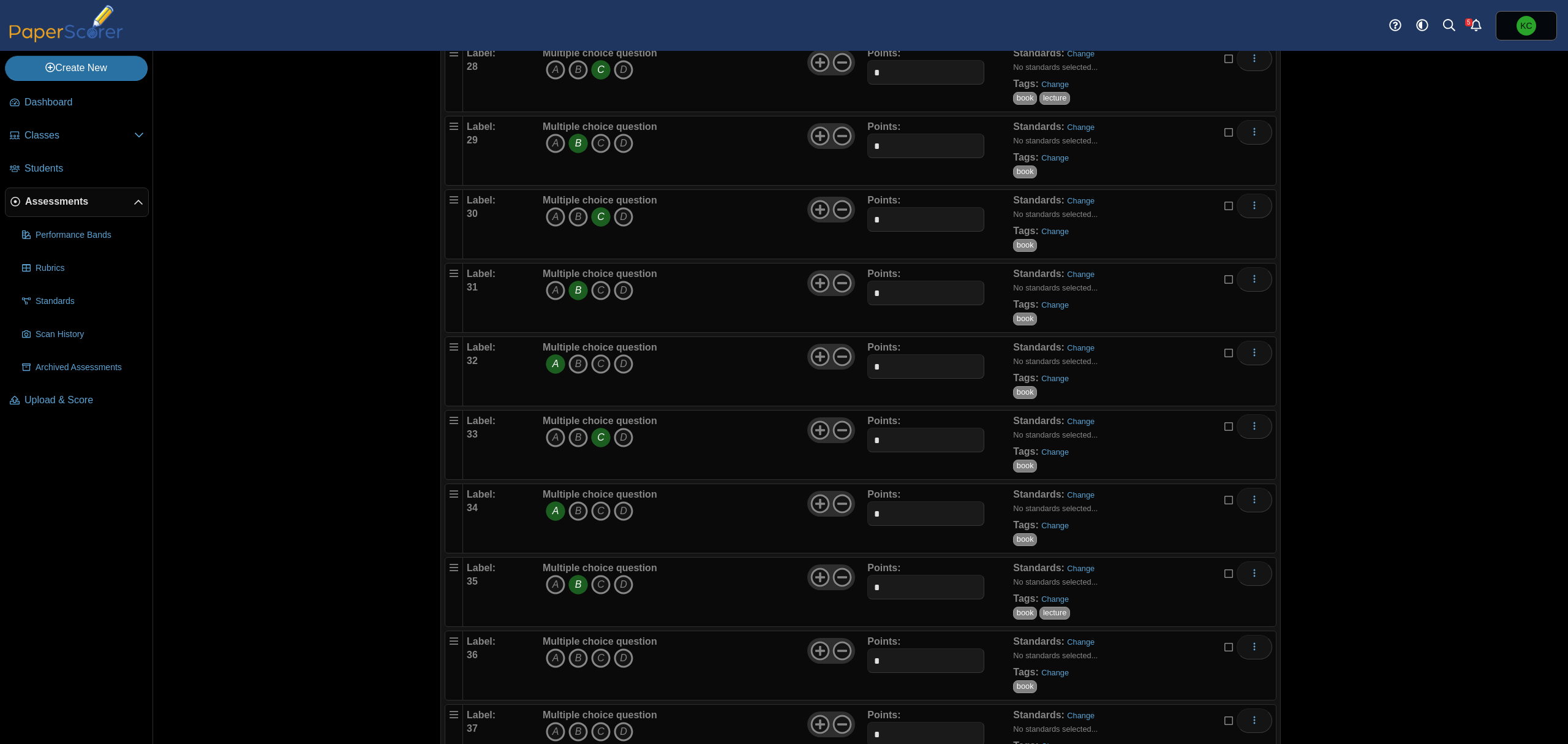
scroll to position [2125, 0]
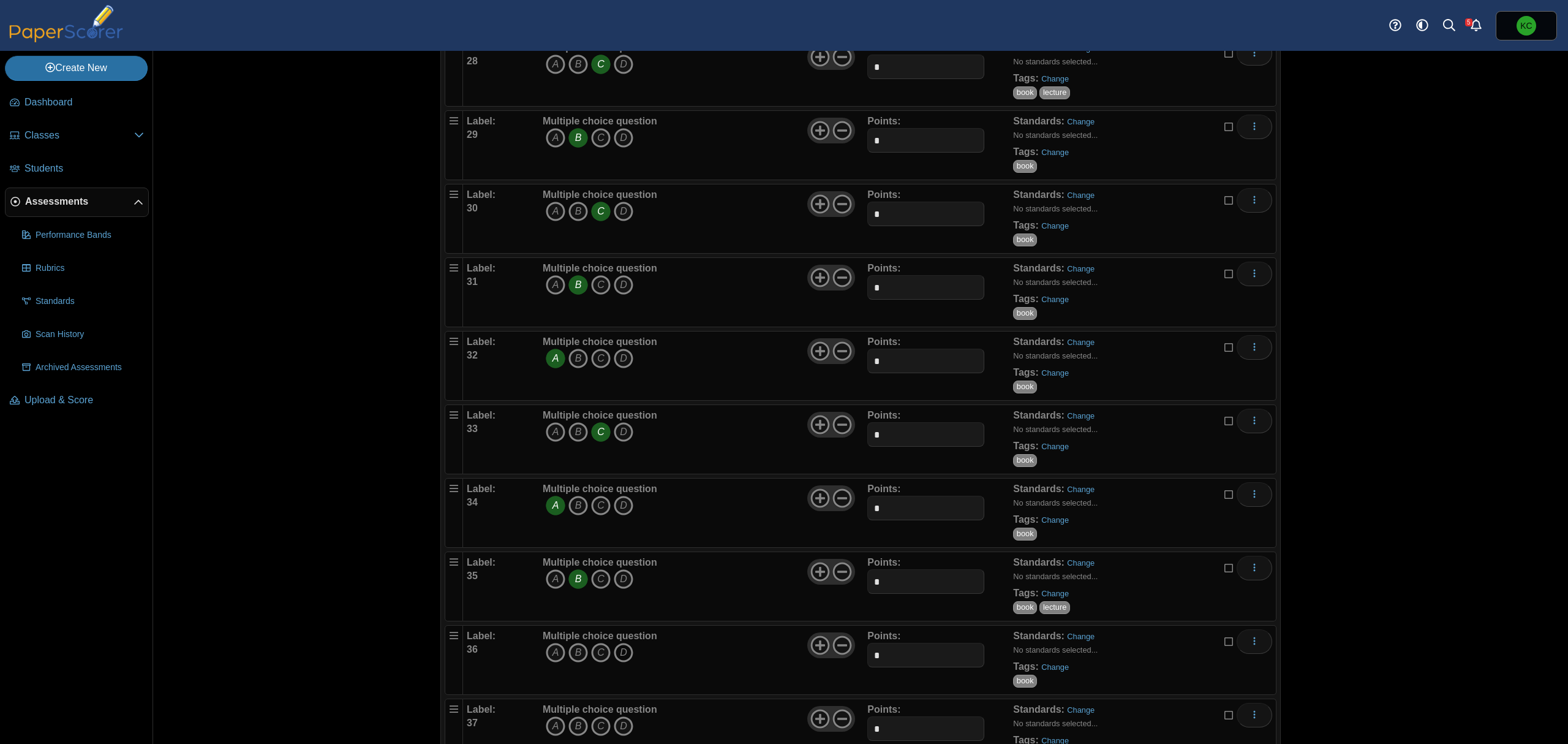
click at [617, 659] on icon "D" at bounding box center [623, 653] width 20 height 20
click at [1050, 672] on link "Change" at bounding box center [1055, 667] width 27 height 9
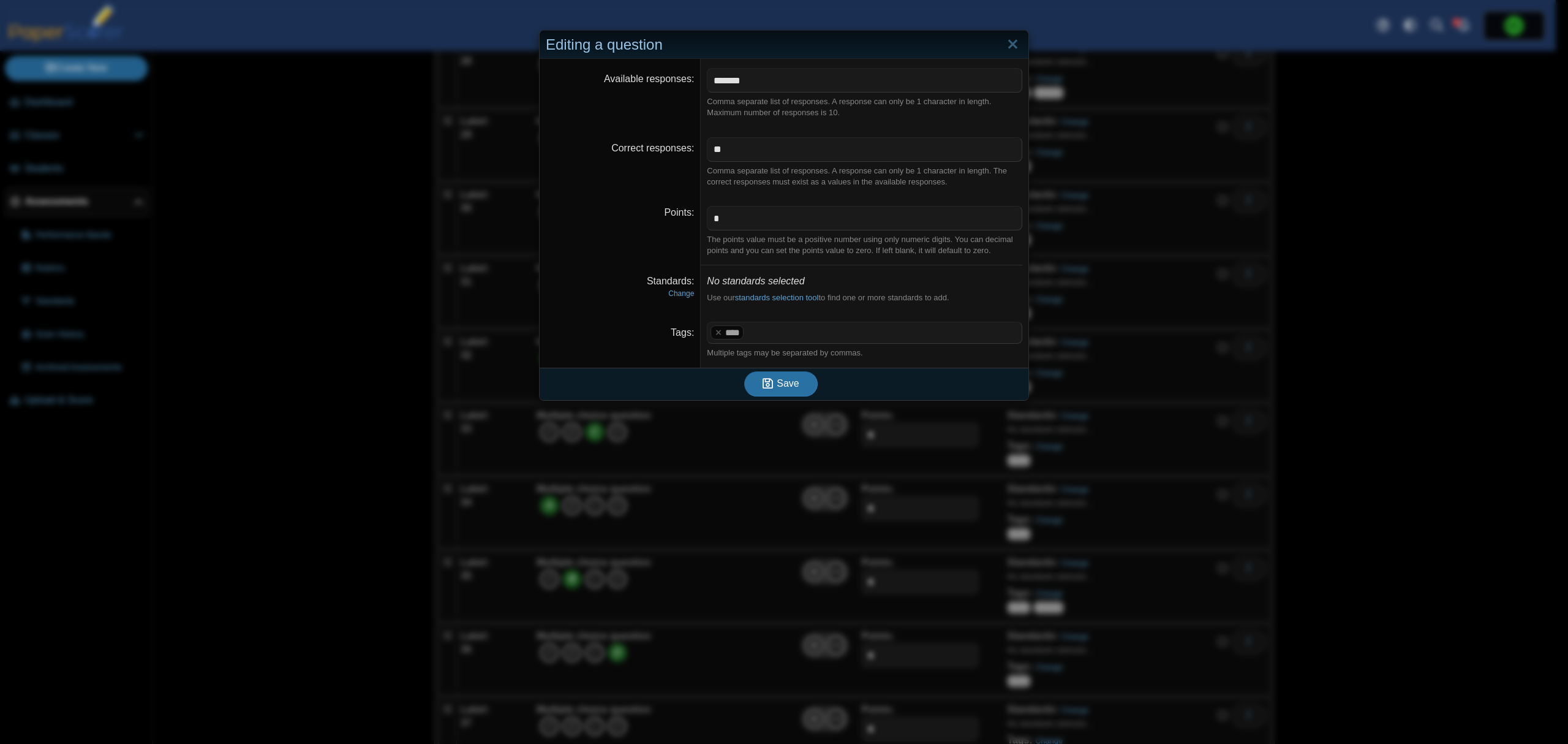
click at [830, 334] on span at bounding box center [884, 332] width 275 height 21
click at [807, 381] on button "Save" at bounding box center [781, 383] width 73 height 24
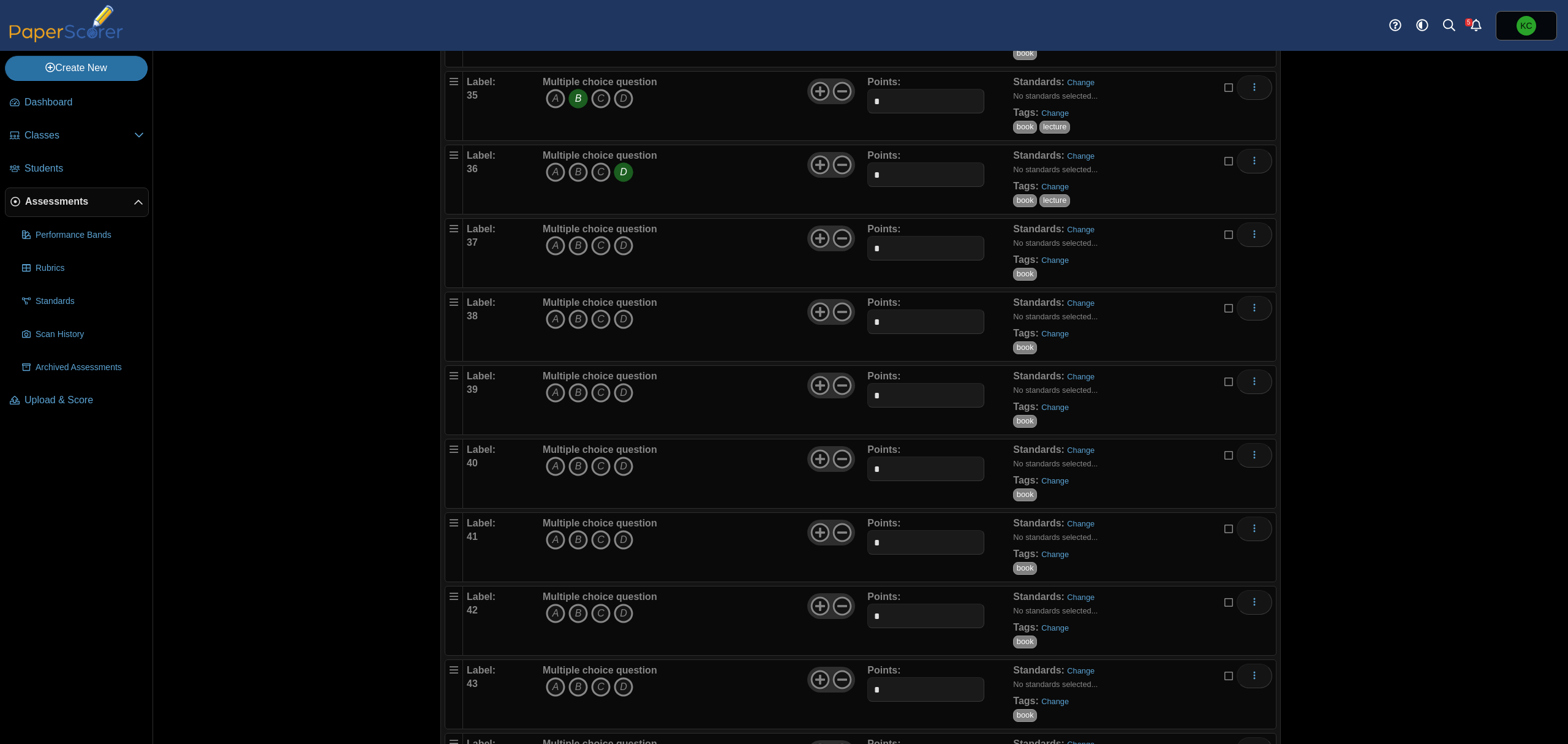
scroll to position [2553, 0]
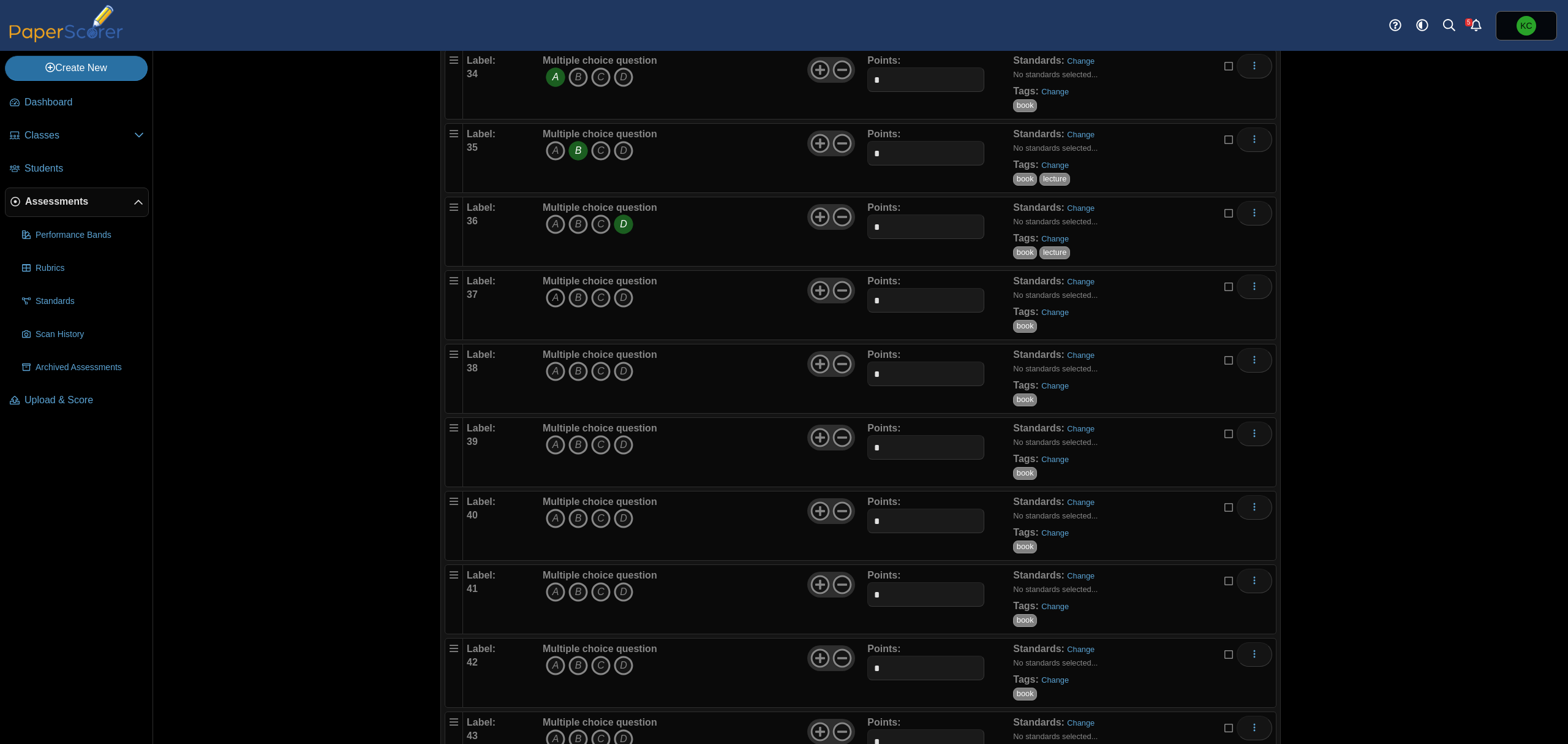
click at [549, 308] on icon "A" at bounding box center [555, 298] width 20 height 20
click at [1044, 317] on link "Change" at bounding box center [1055, 311] width 27 height 9
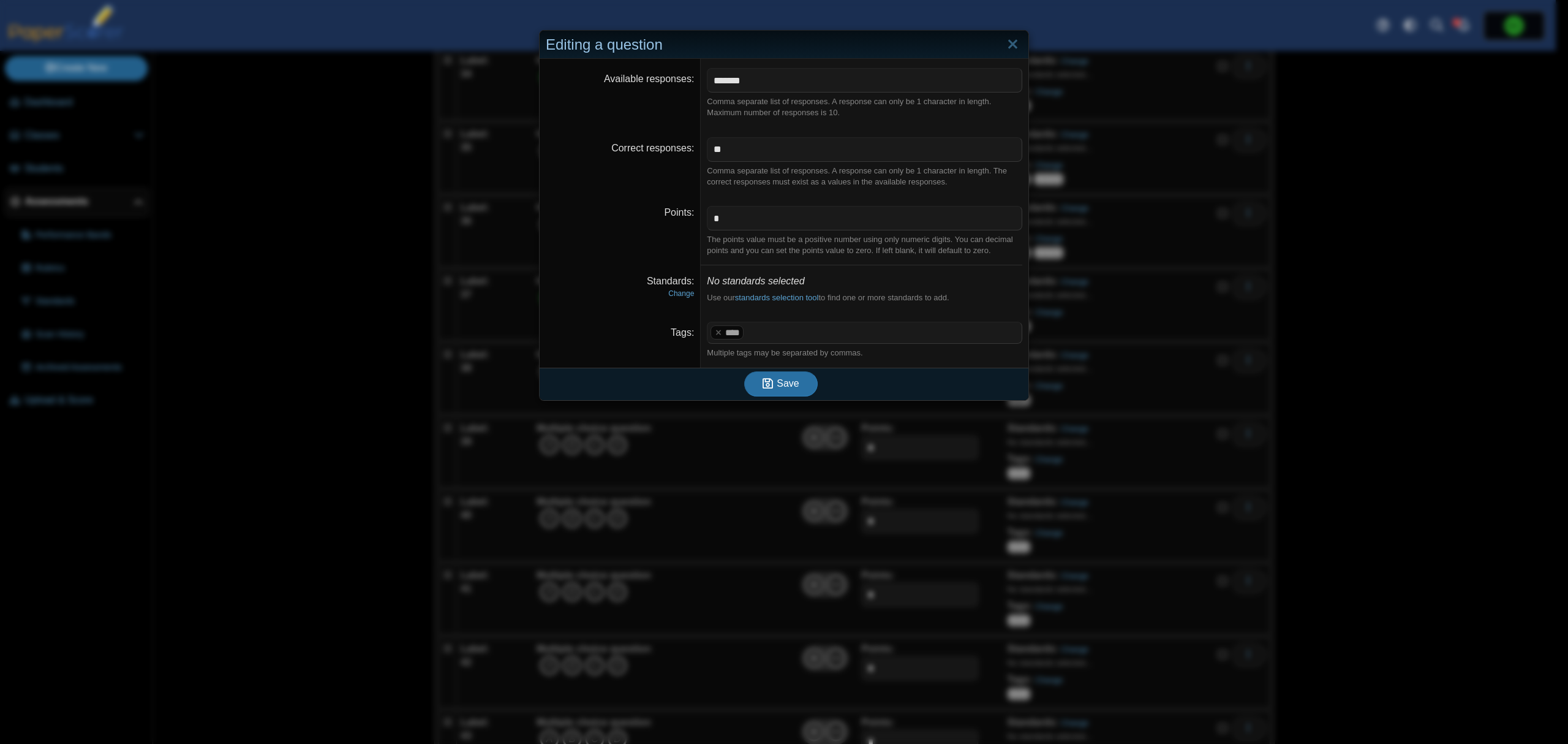
click at [787, 339] on span at bounding box center [884, 332] width 275 height 21
click at [792, 376] on button "Save" at bounding box center [781, 383] width 73 height 24
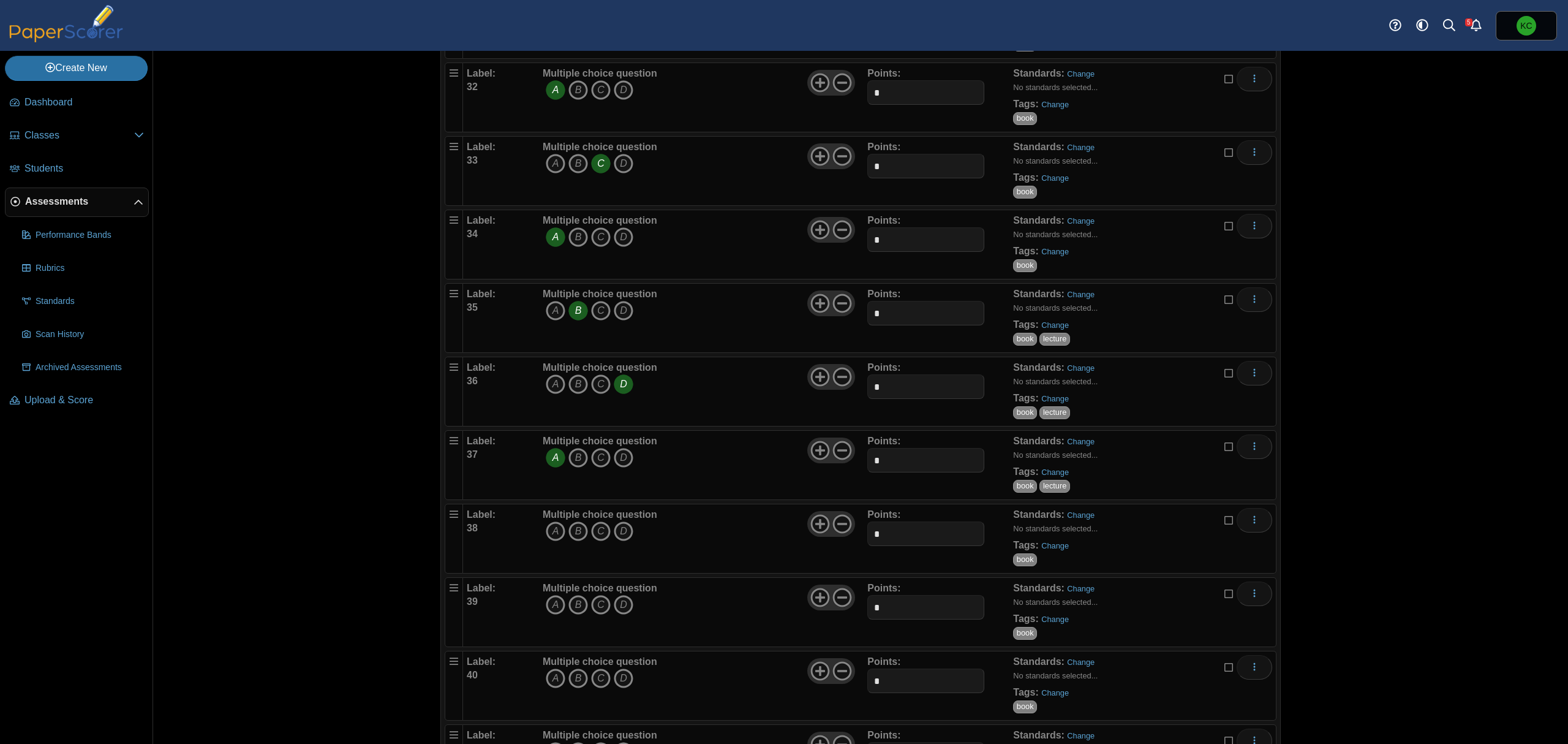
scroll to position [2388, 0]
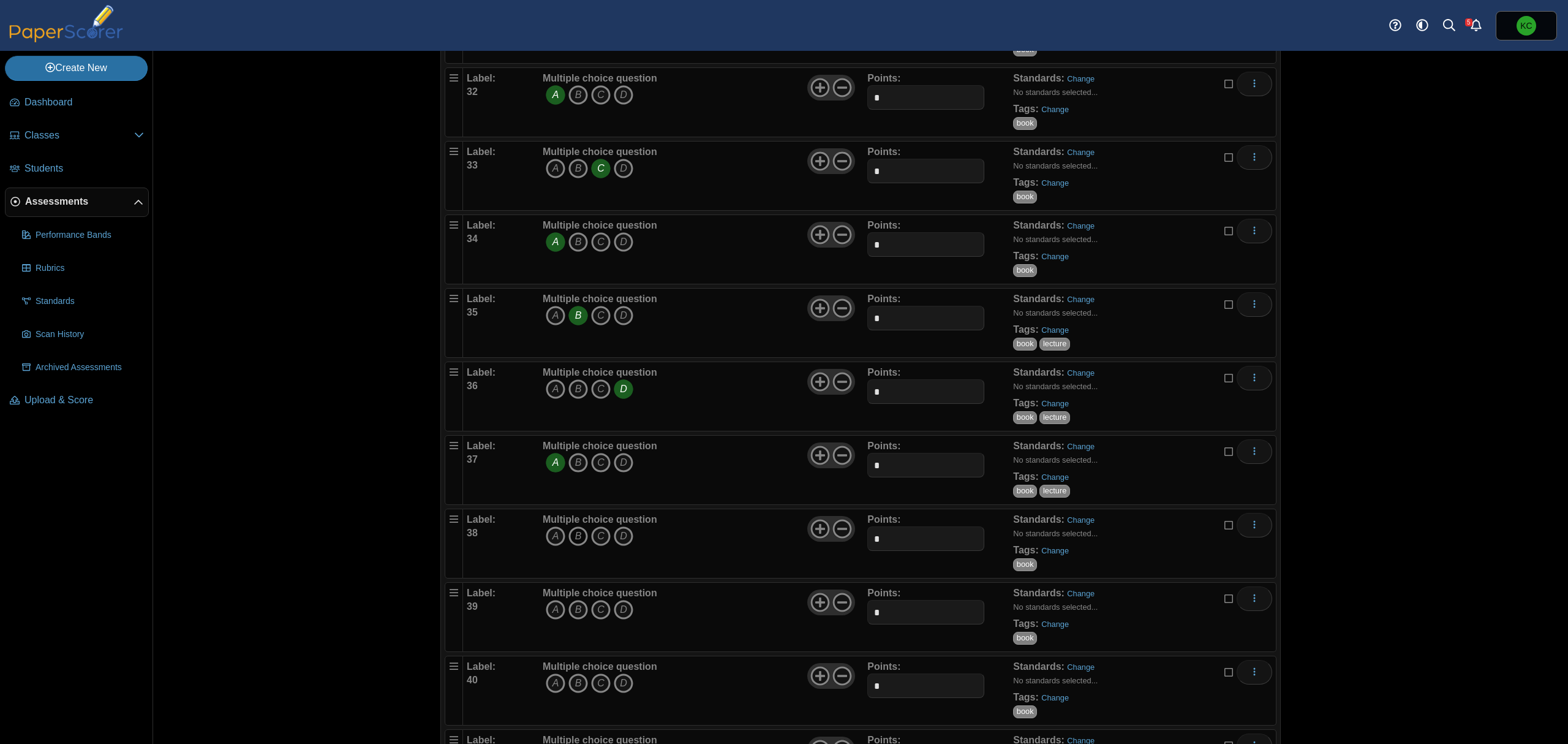
click at [577, 546] on icon "B" at bounding box center [579, 536] width 20 height 20
click at [1050, 556] on link "Change" at bounding box center [1055, 550] width 27 height 9
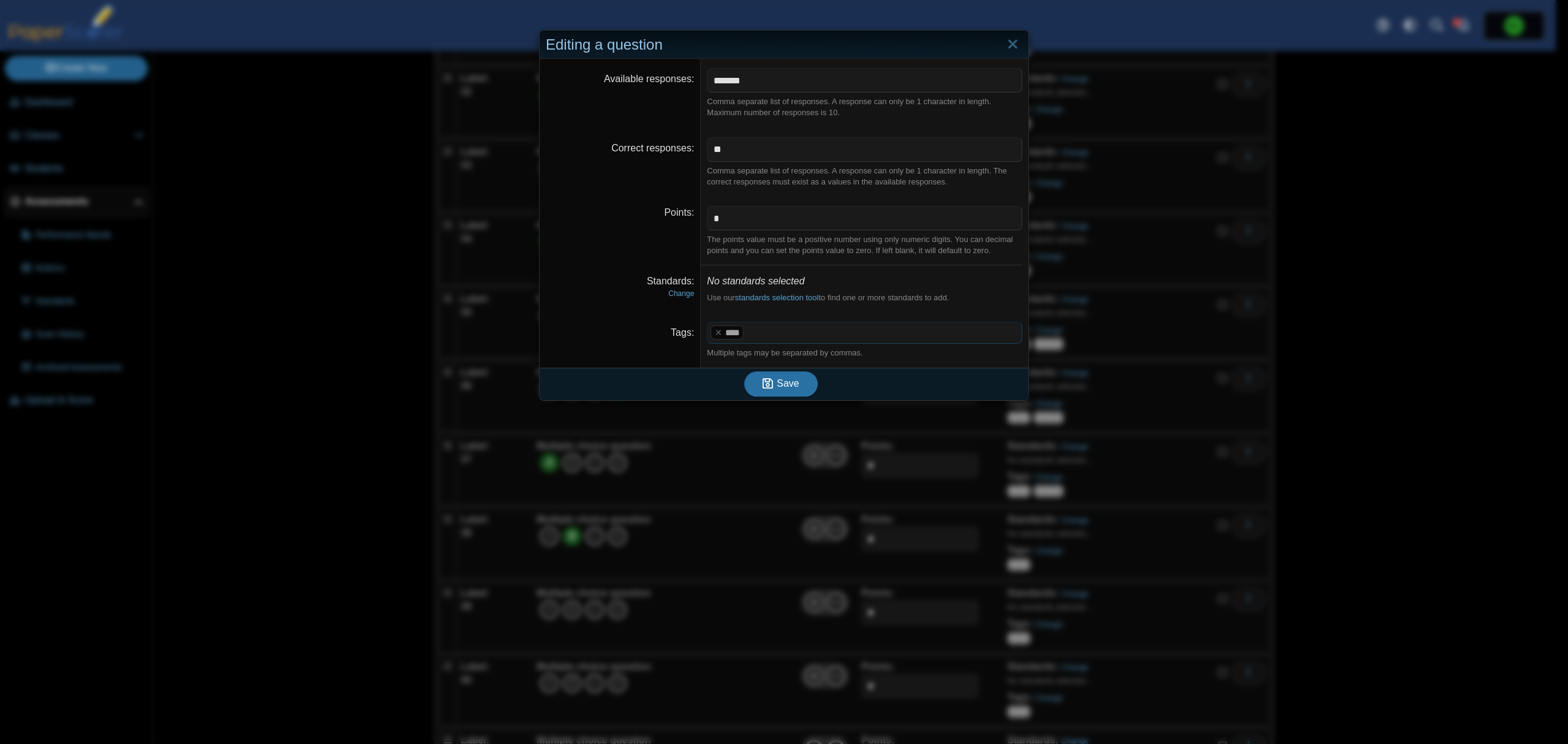
drag, startPoint x: 795, startPoint y: 328, endPoint x: 795, endPoint y: 337, distance: 9.0
click at [795, 331] on span at bounding box center [884, 332] width 275 height 21
click at [771, 396] on button "Save" at bounding box center [781, 383] width 73 height 24
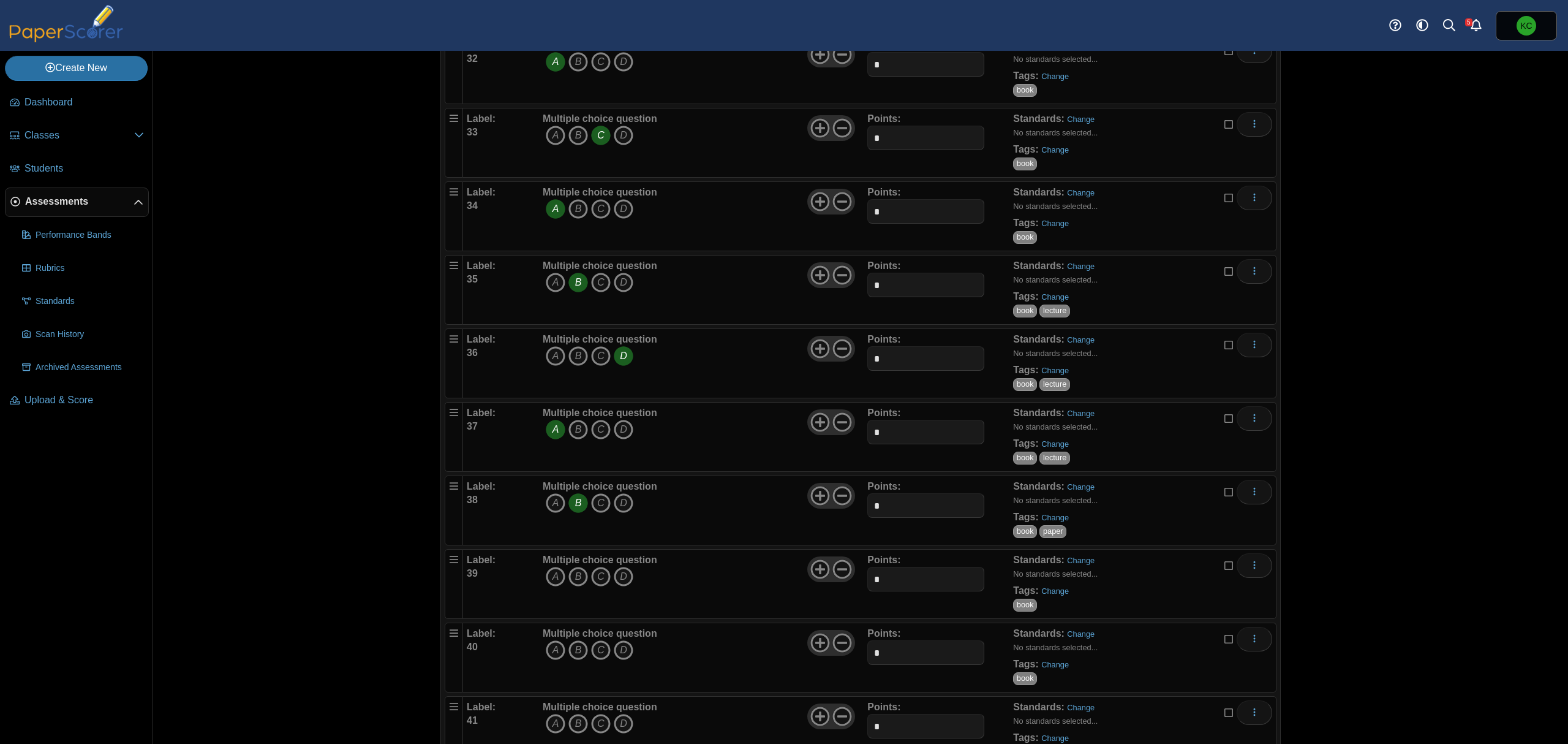
scroll to position [2452, 0]
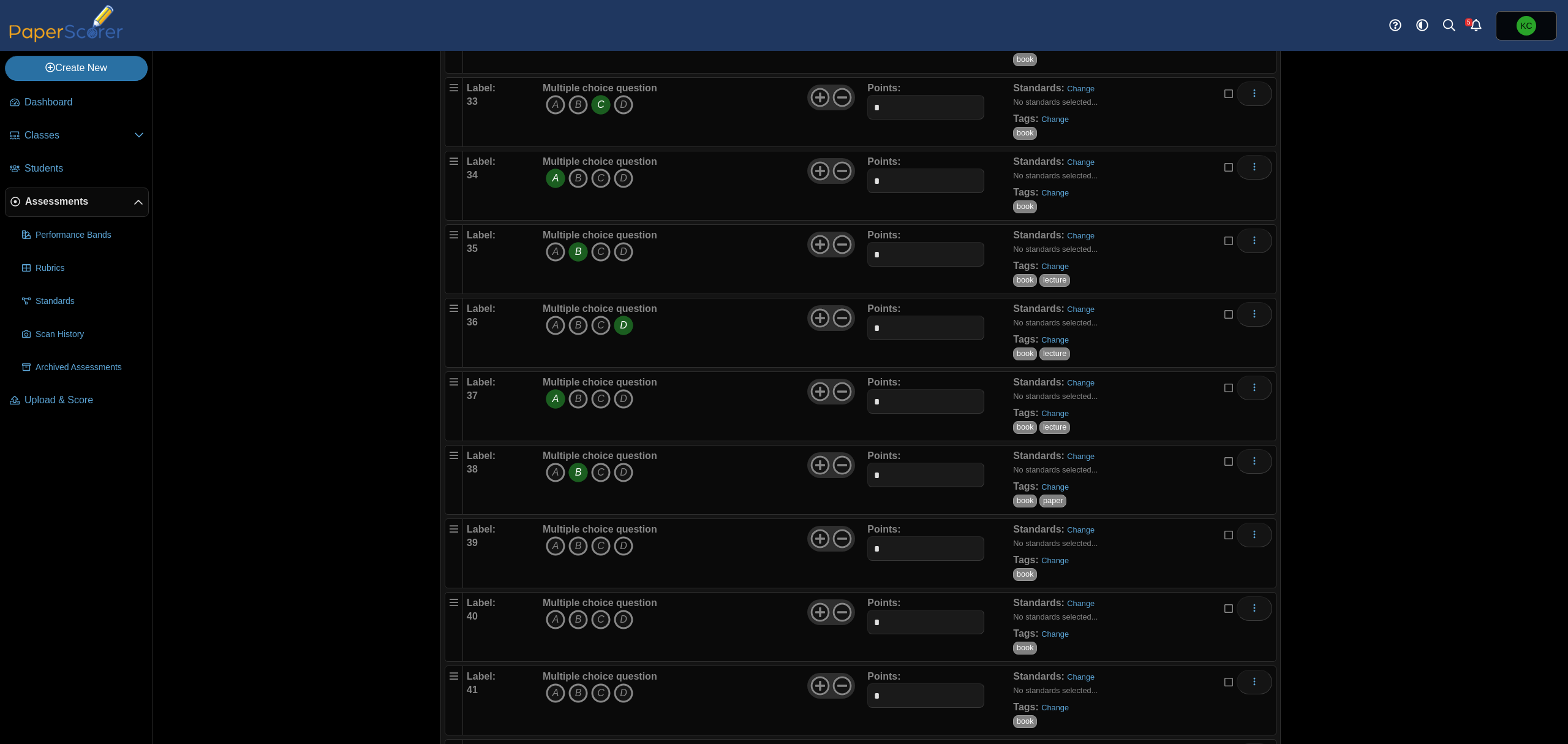
click at [614, 556] on icon "D" at bounding box center [623, 546] width 20 height 20
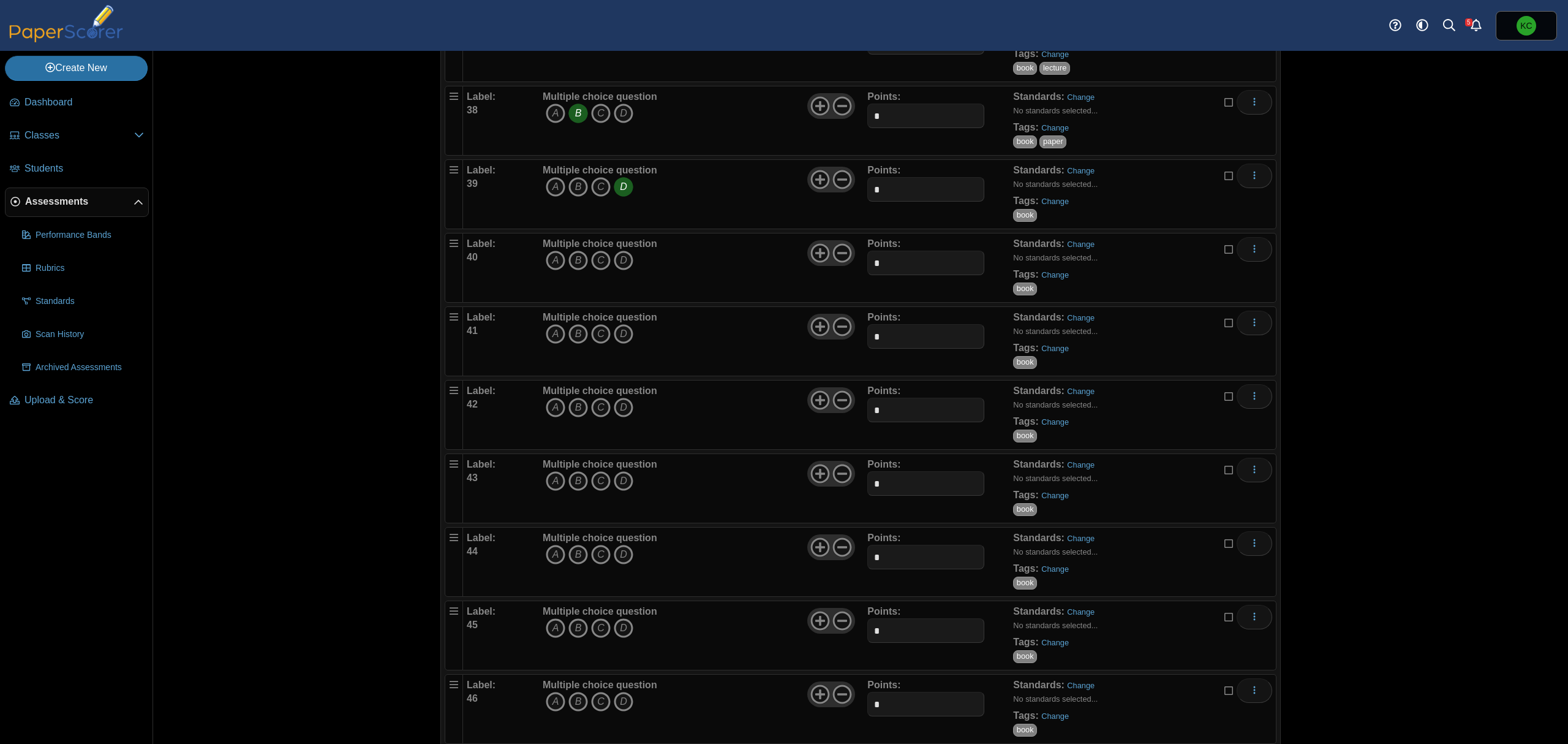
scroll to position [2860, 0]
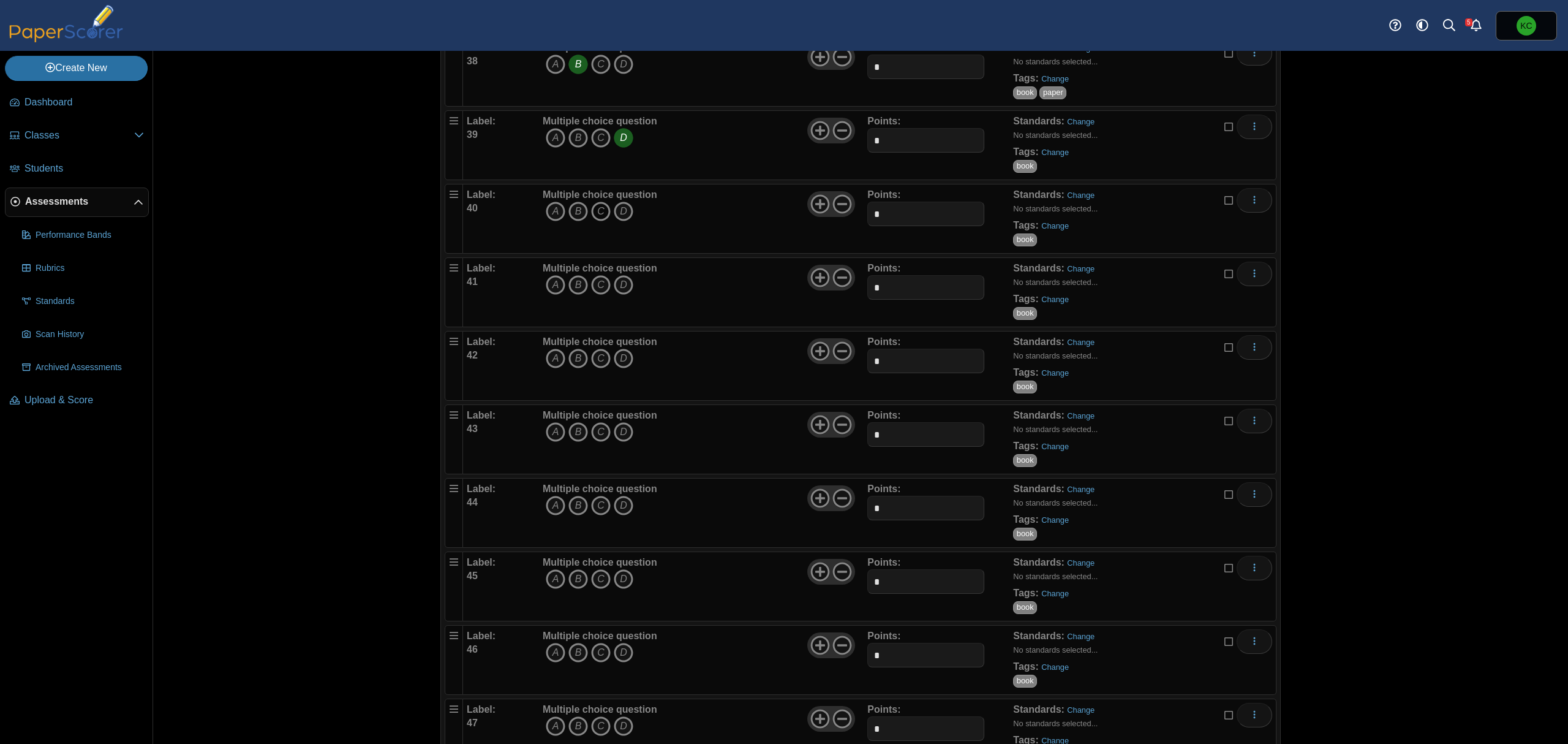
click at [591, 222] on icon "C" at bounding box center [601, 212] width 20 height 20
click at [617, 295] on icon "D" at bounding box center [623, 285] width 20 height 20
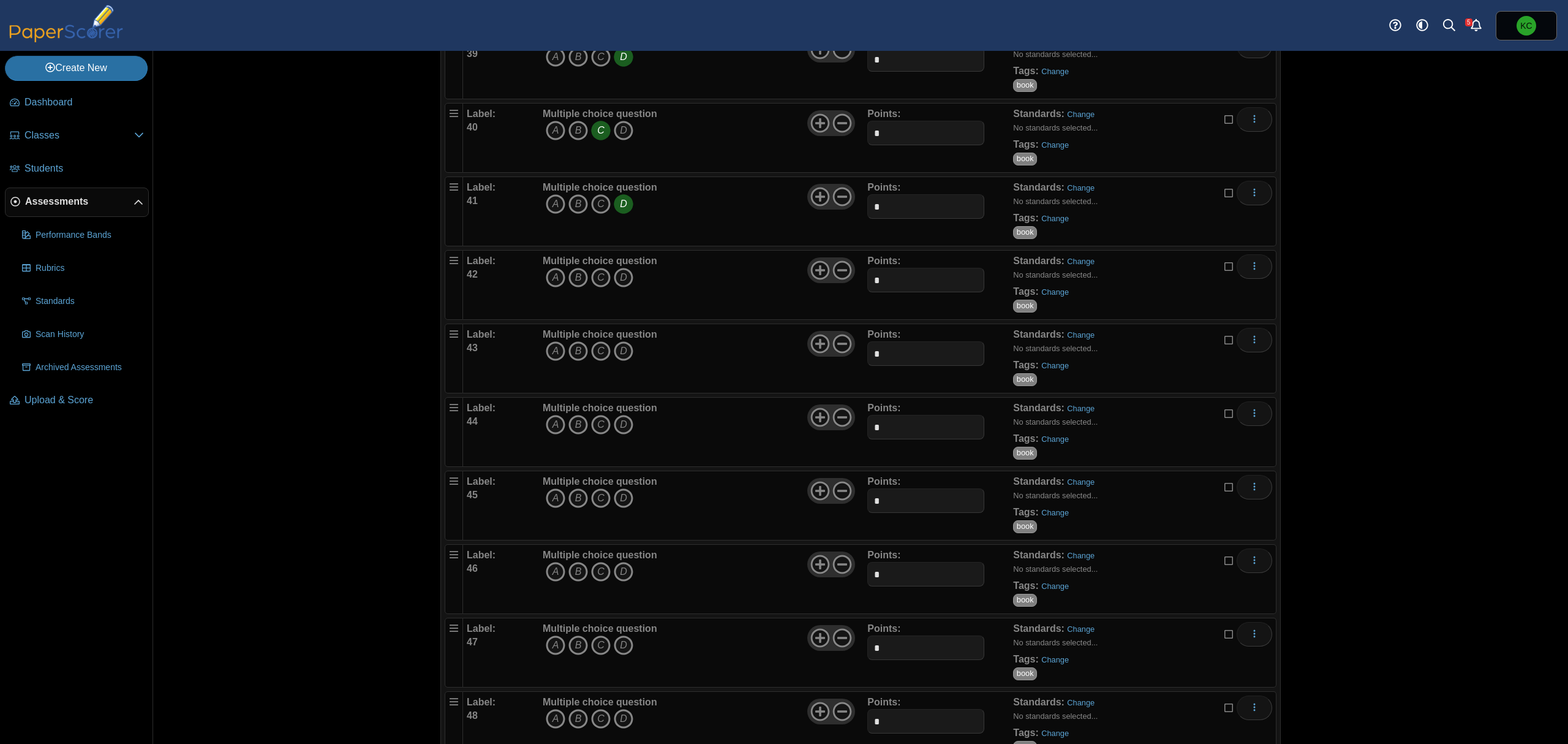
scroll to position [2942, 0]
click at [545, 286] on icon "A" at bounding box center [555, 276] width 20 height 20
click at [1047, 296] on link "Change" at bounding box center [1055, 290] width 27 height 9
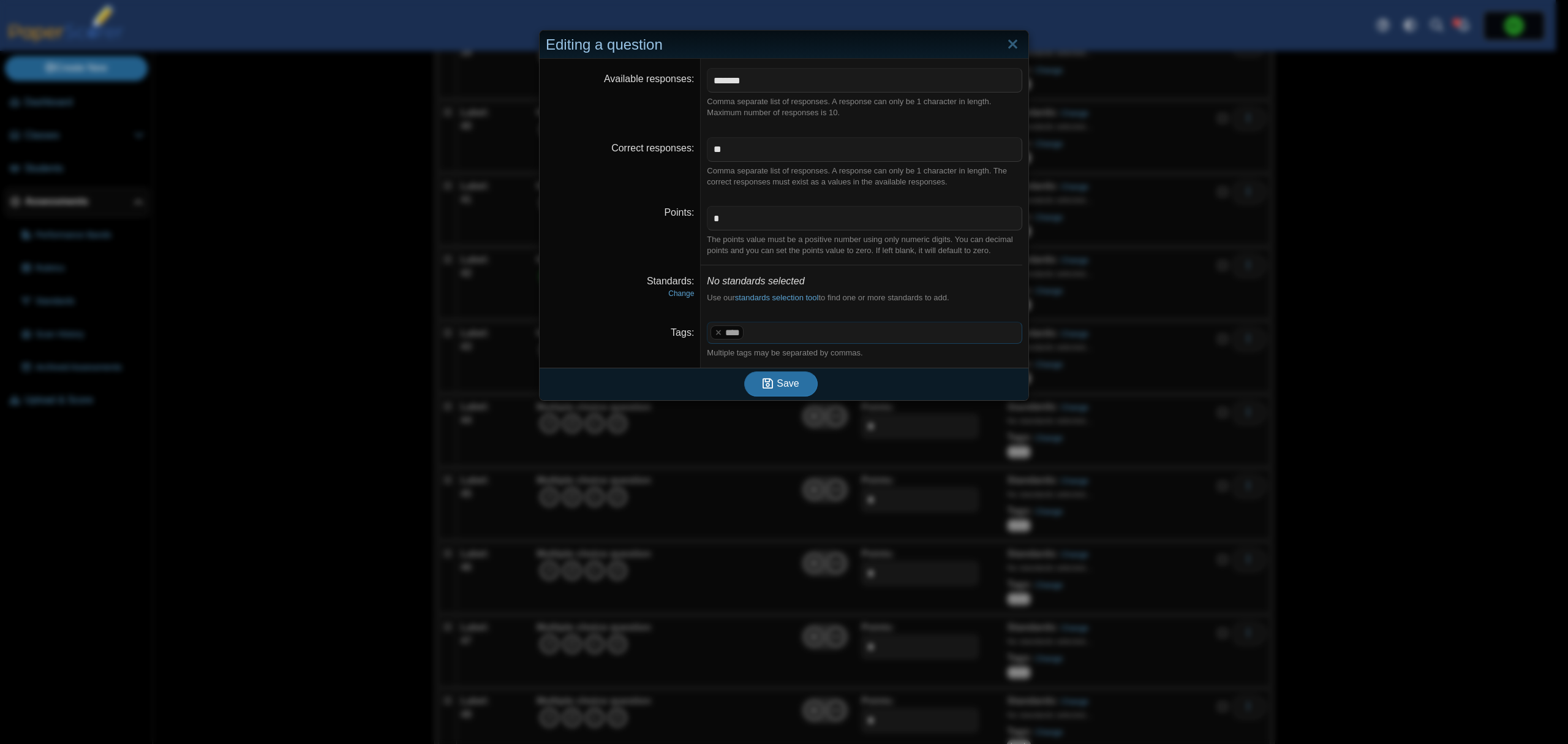
click at [833, 332] on span at bounding box center [884, 332] width 275 height 21
click at [783, 386] on span "Save" at bounding box center [787, 383] width 22 height 11
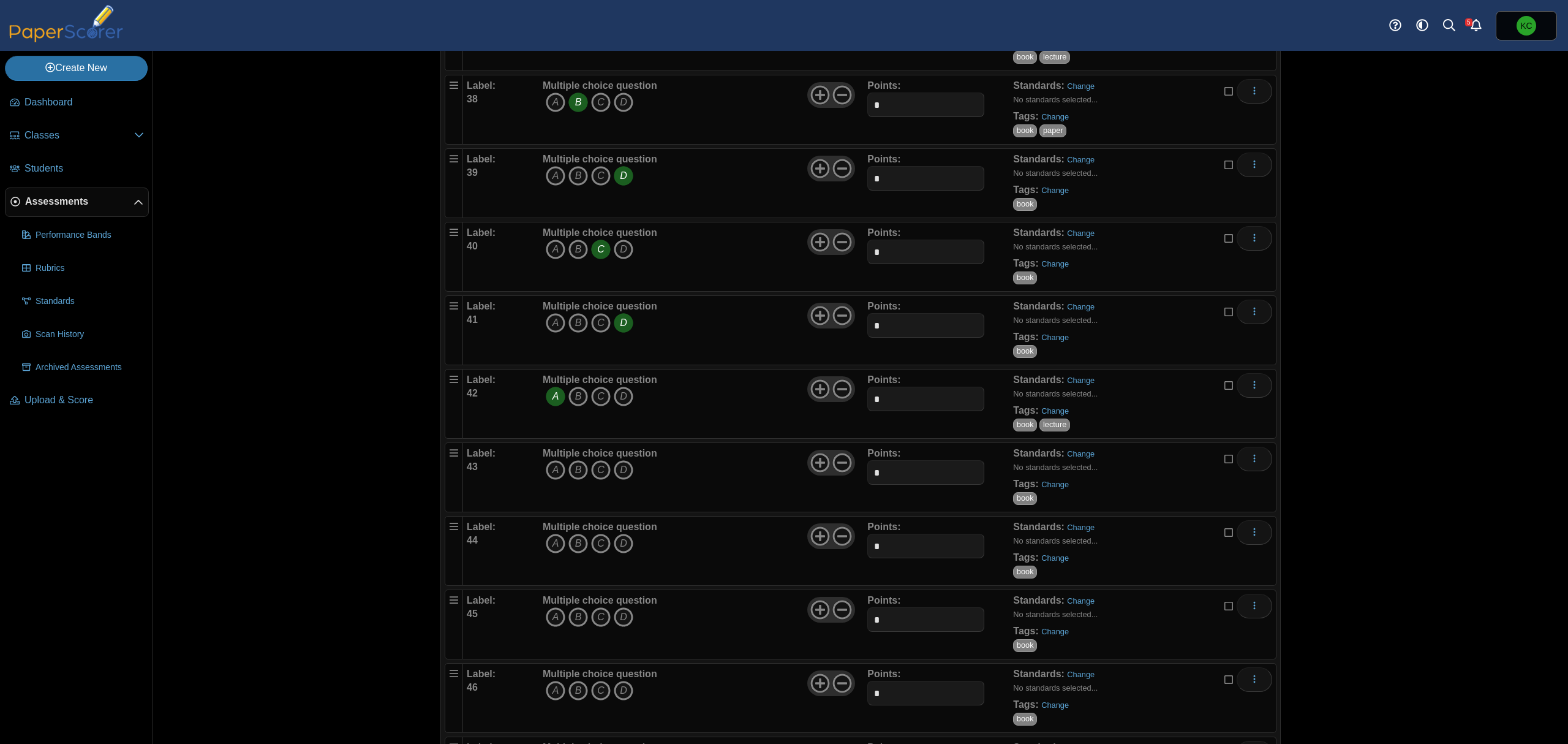
scroll to position [2860, 0]
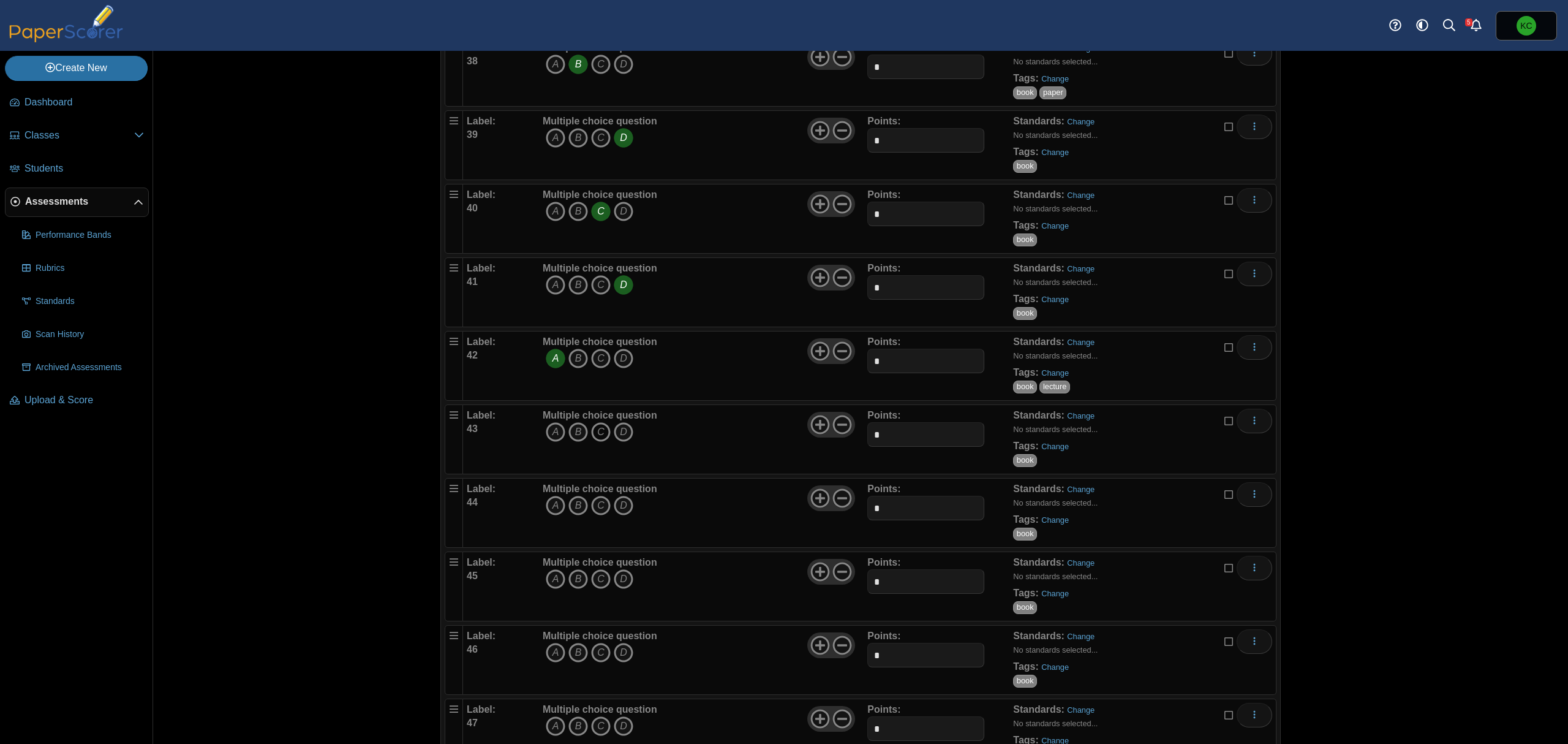
click at [594, 440] on icon "C" at bounding box center [601, 433] width 20 height 20
click at [1041, 451] on link "Change" at bounding box center [1055, 446] width 27 height 9
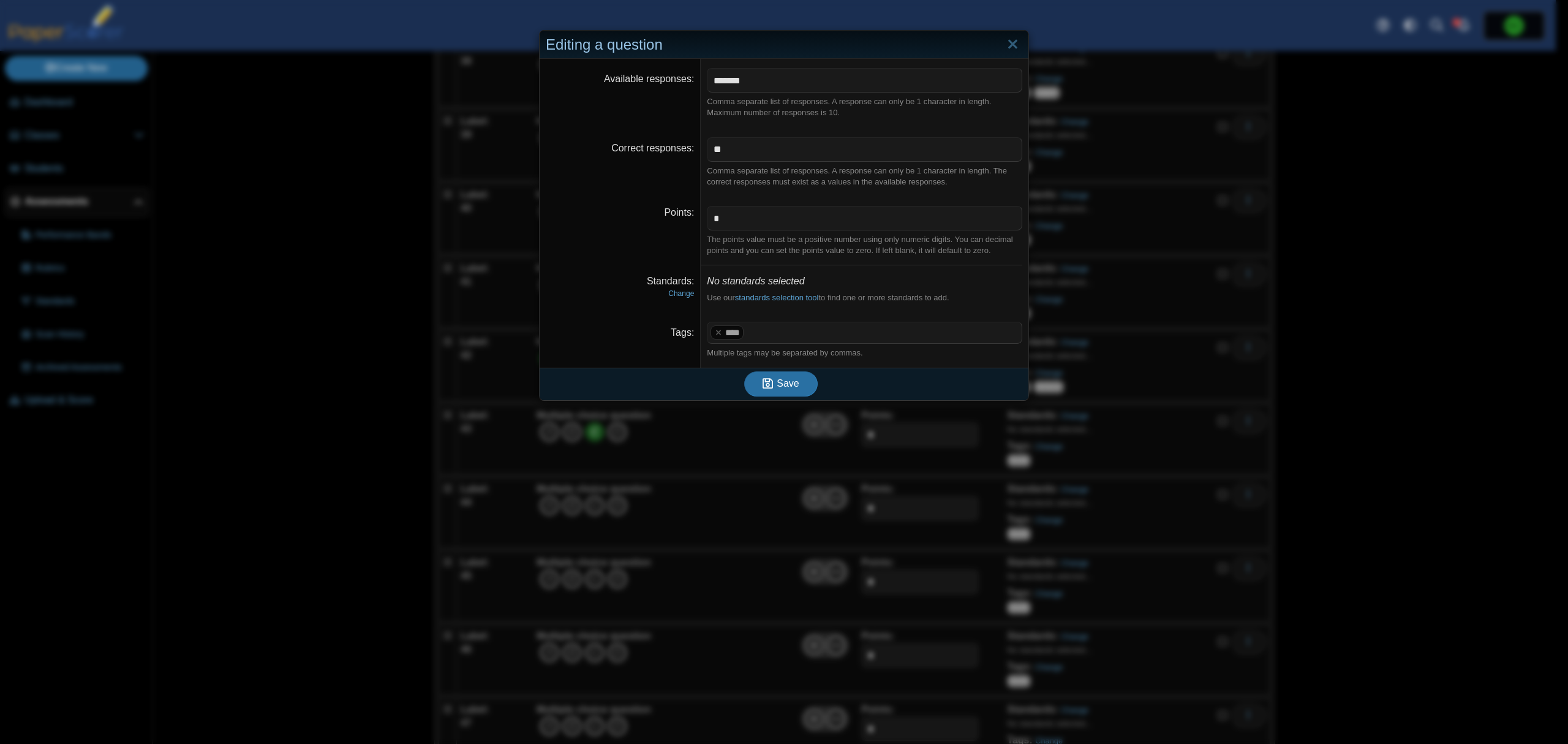
click at [797, 346] on dd "**** ​ Multiple tags may be separated by commas." at bounding box center [864, 340] width 328 height 56
click at [794, 339] on span at bounding box center [884, 332] width 275 height 21
click at [777, 380] on span "Save" at bounding box center [787, 383] width 22 height 11
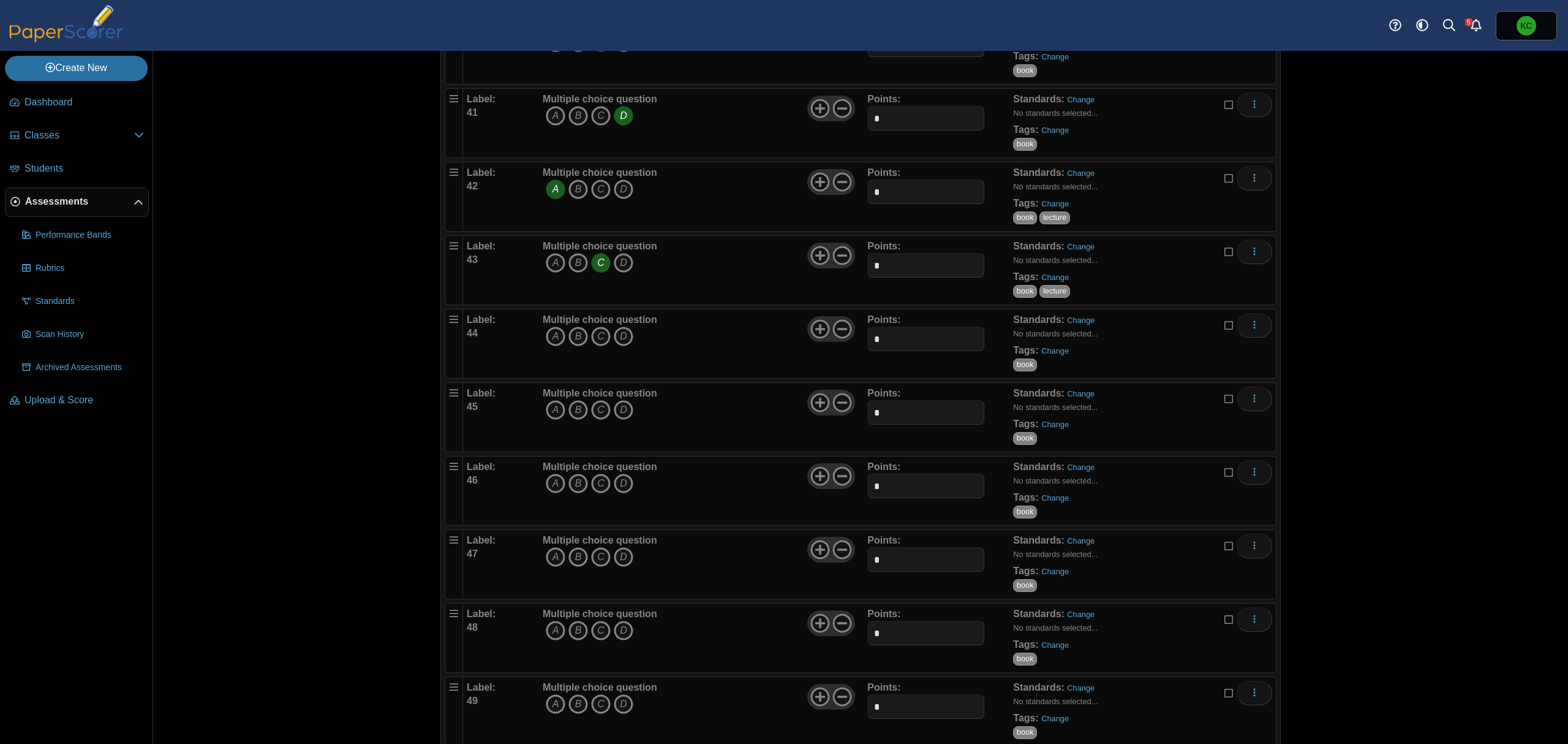
scroll to position [2953, 0]
click at [596, 423] on icon "C" at bounding box center [601, 413] width 20 height 20
click at [1044, 433] on link "Change" at bounding box center [1055, 427] width 27 height 9
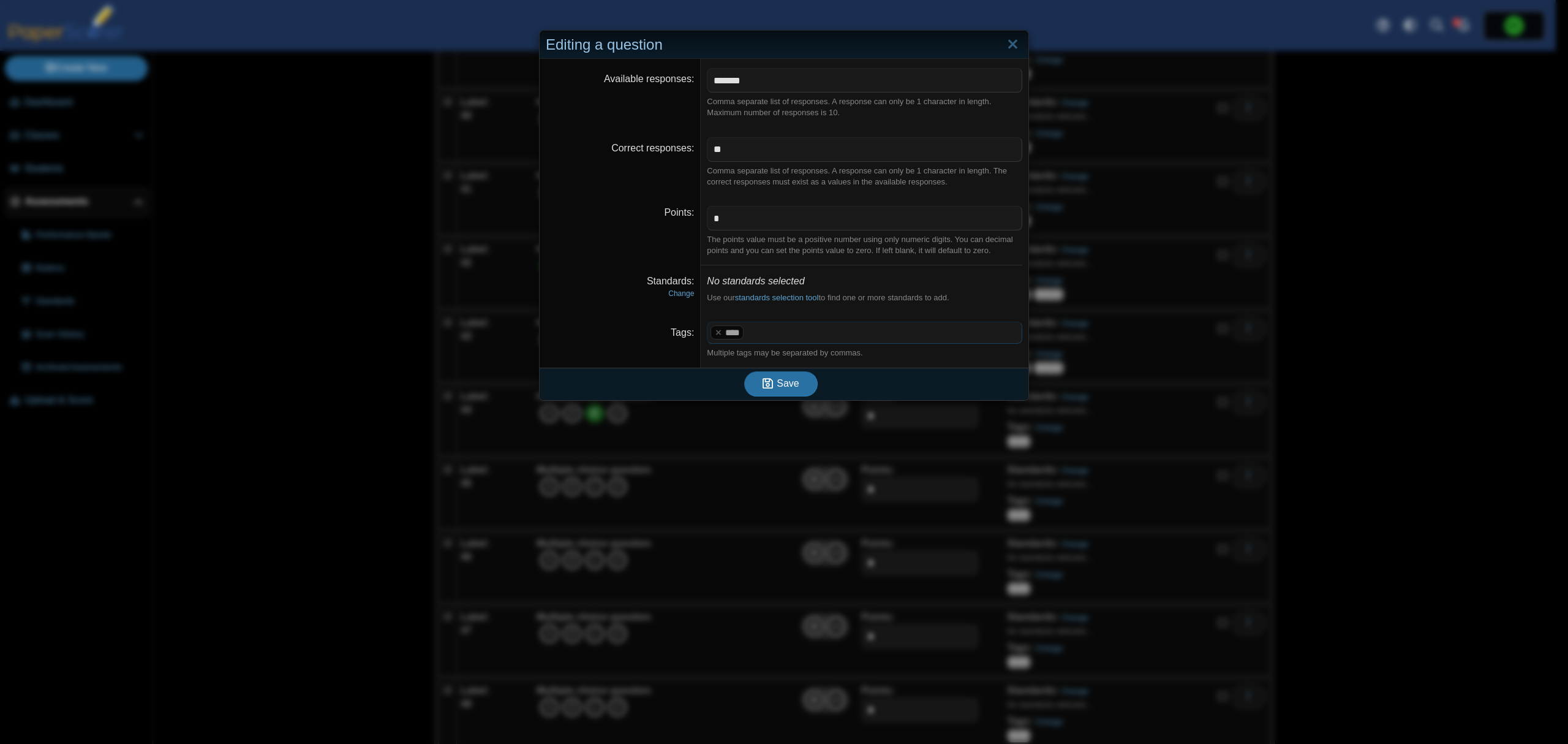
click at [860, 342] on span at bounding box center [884, 332] width 275 height 21
click at [784, 386] on span "Save" at bounding box center [787, 383] width 22 height 11
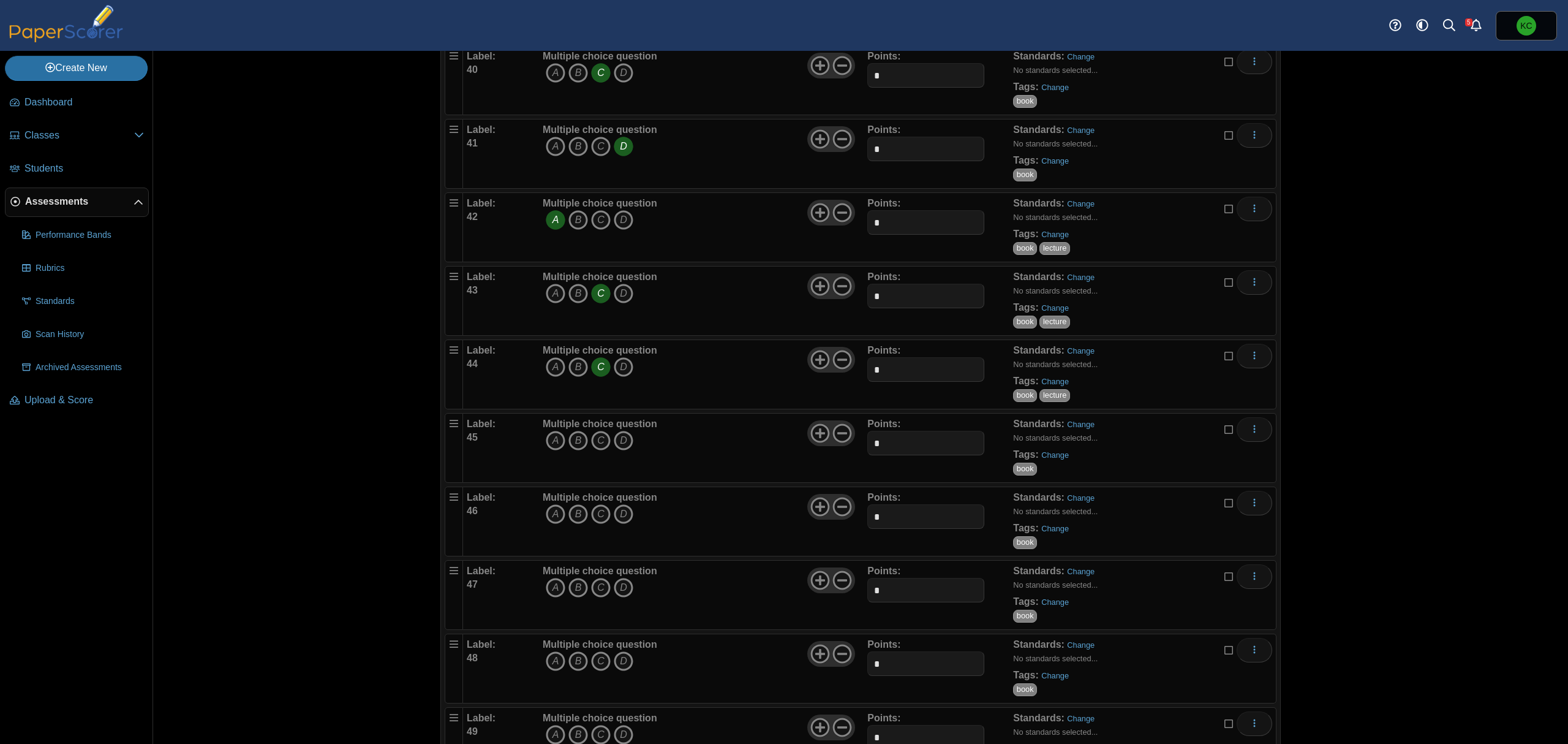
scroll to position [3004, 0]
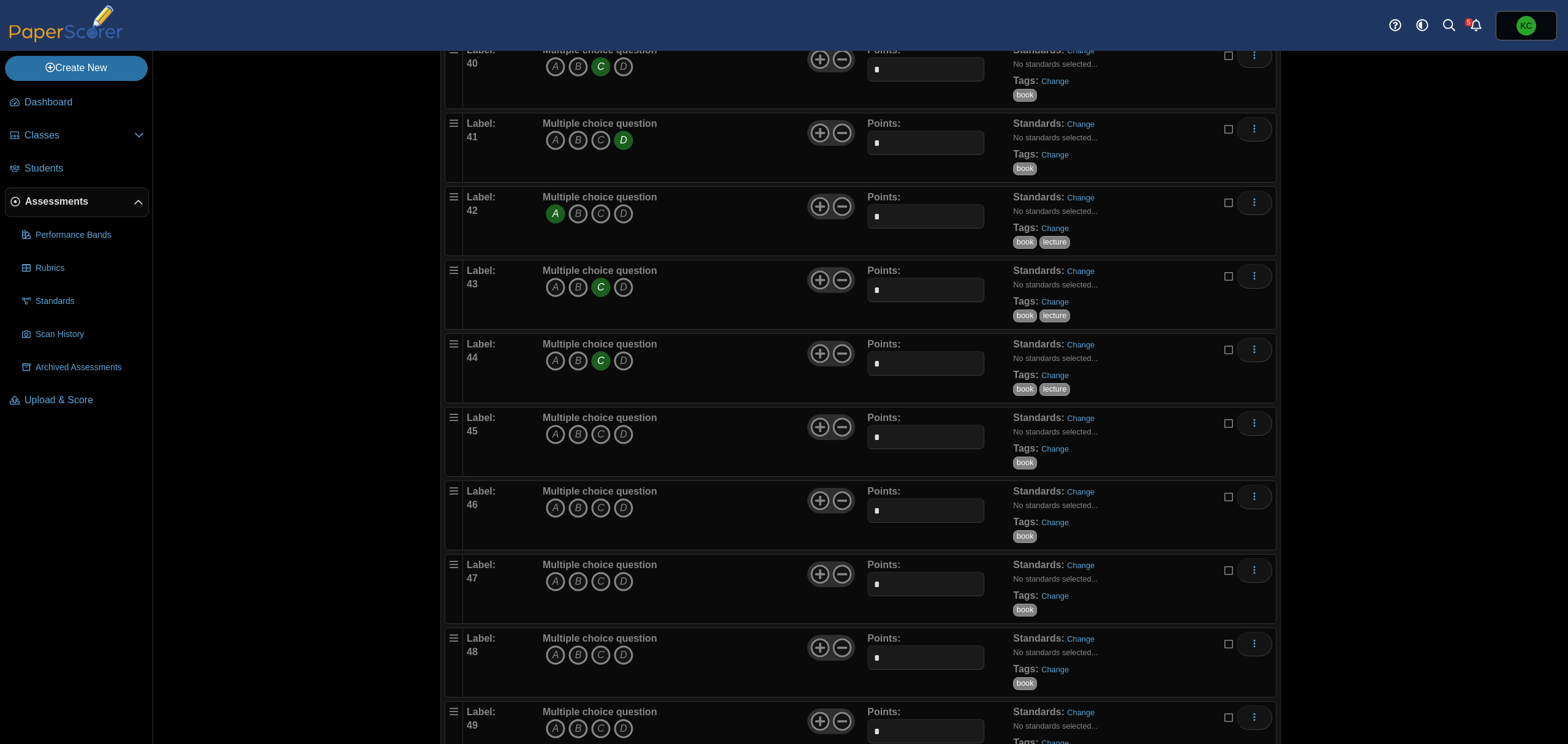
click at [549, 444] on icon "A" at bounding box center [555, 434] width 20 height 20
click at [1054, 454] on link "Change" at bounding box center [1055, 448] width 27 height 9
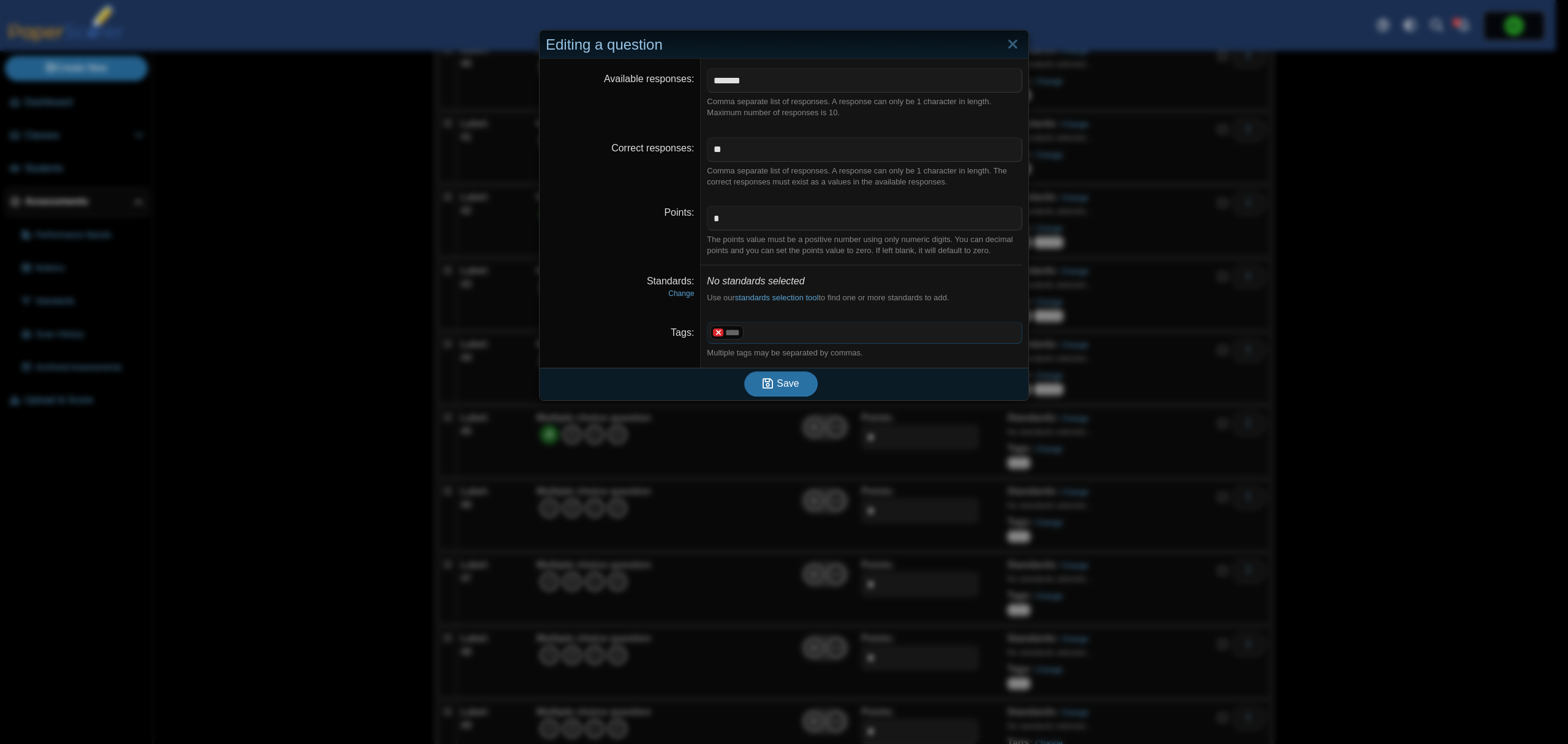
click at [713, 337] on x "remove tag" at bounding box center [718, 332] width 11 height 8
click at [728, 337] on span at bounding box center [864, 332] width 314 height 21
click at [787, 388] on span "Save" at bounding box center [787, 383] width 22 height 11
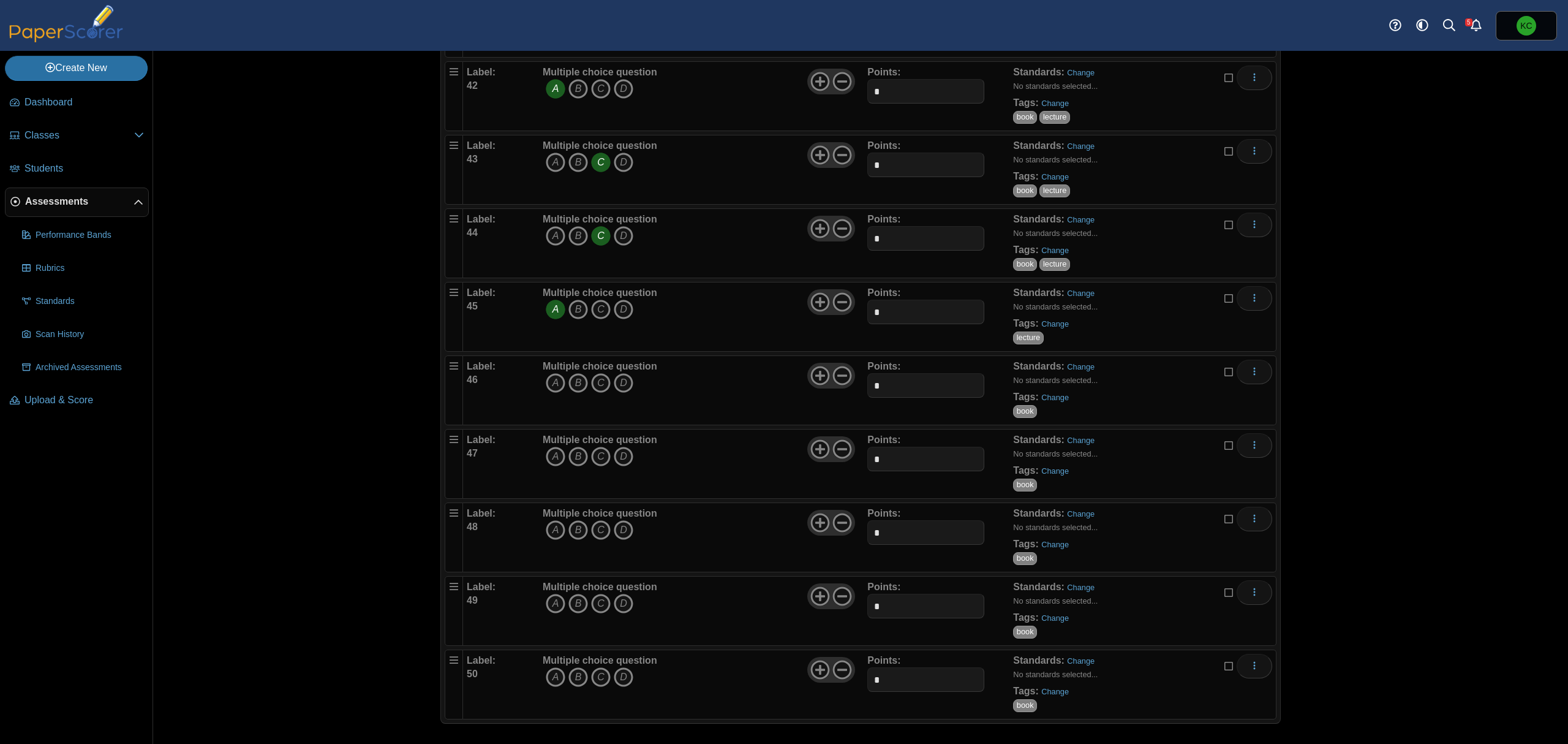
scroll to position [3154, 0]
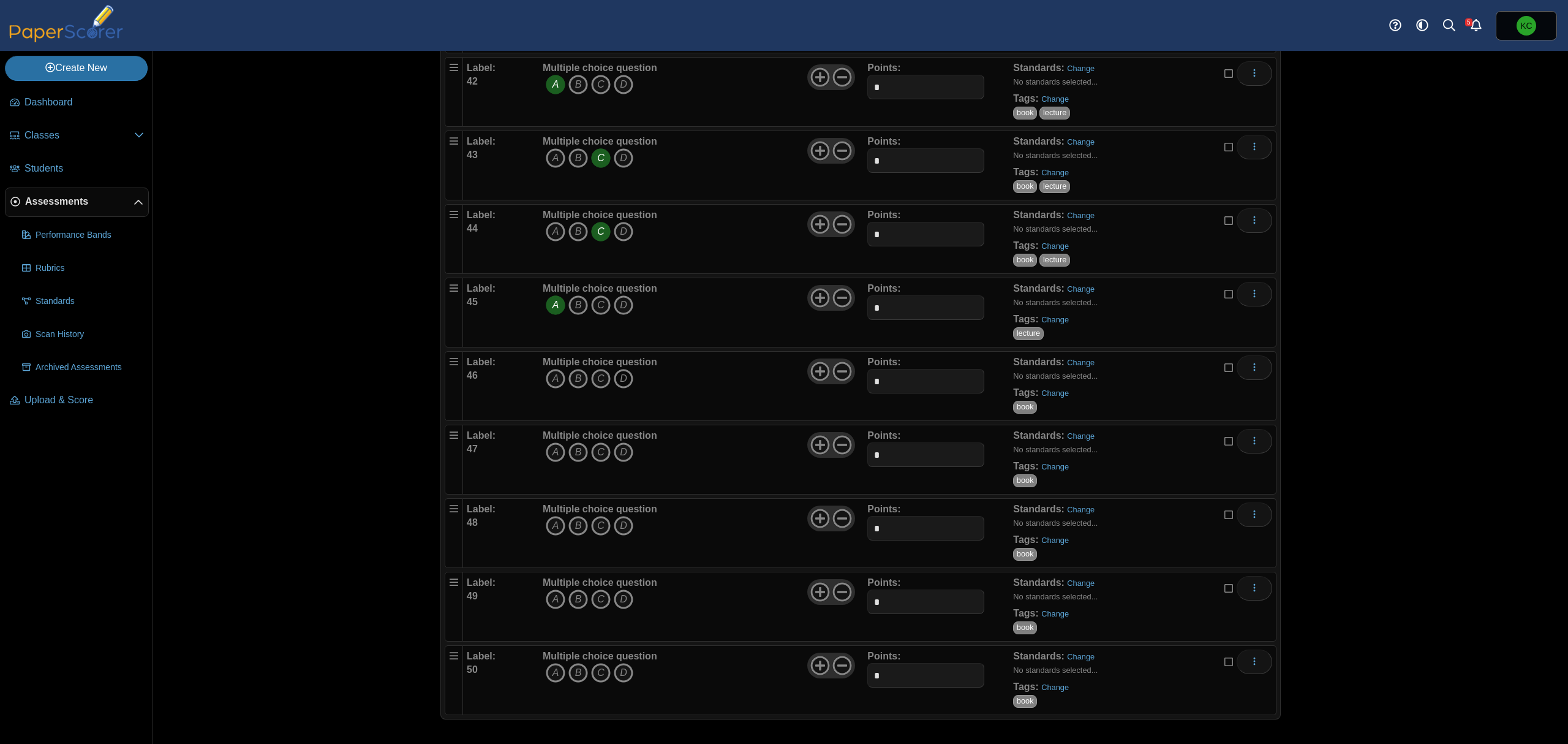
click at [616, 378] on icon "D" at bounding box center [623, 379] width 20 height 20
click at [1044, 392] on link "Change" at bounding box center [1055, 393] width 27 height 9
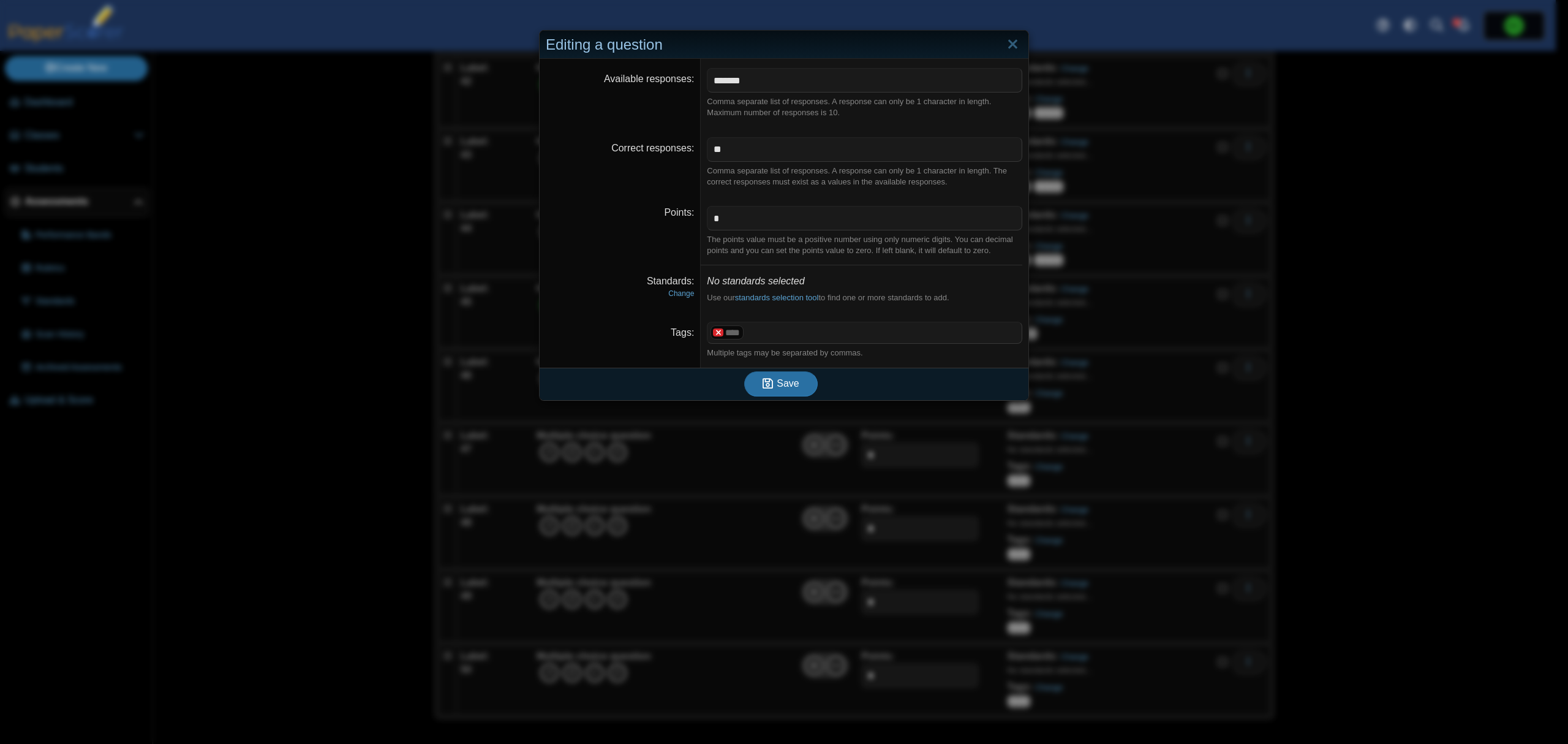
click at [714, 334] on x "remove tag" at bounding box center [718, 332] width 11 height 8
click at [768, 335] on span at bounding box center [864, 332] width 314 height 21
click at [789, 395] on button "Save" at bounding box center [781, 383] width 73 height 24
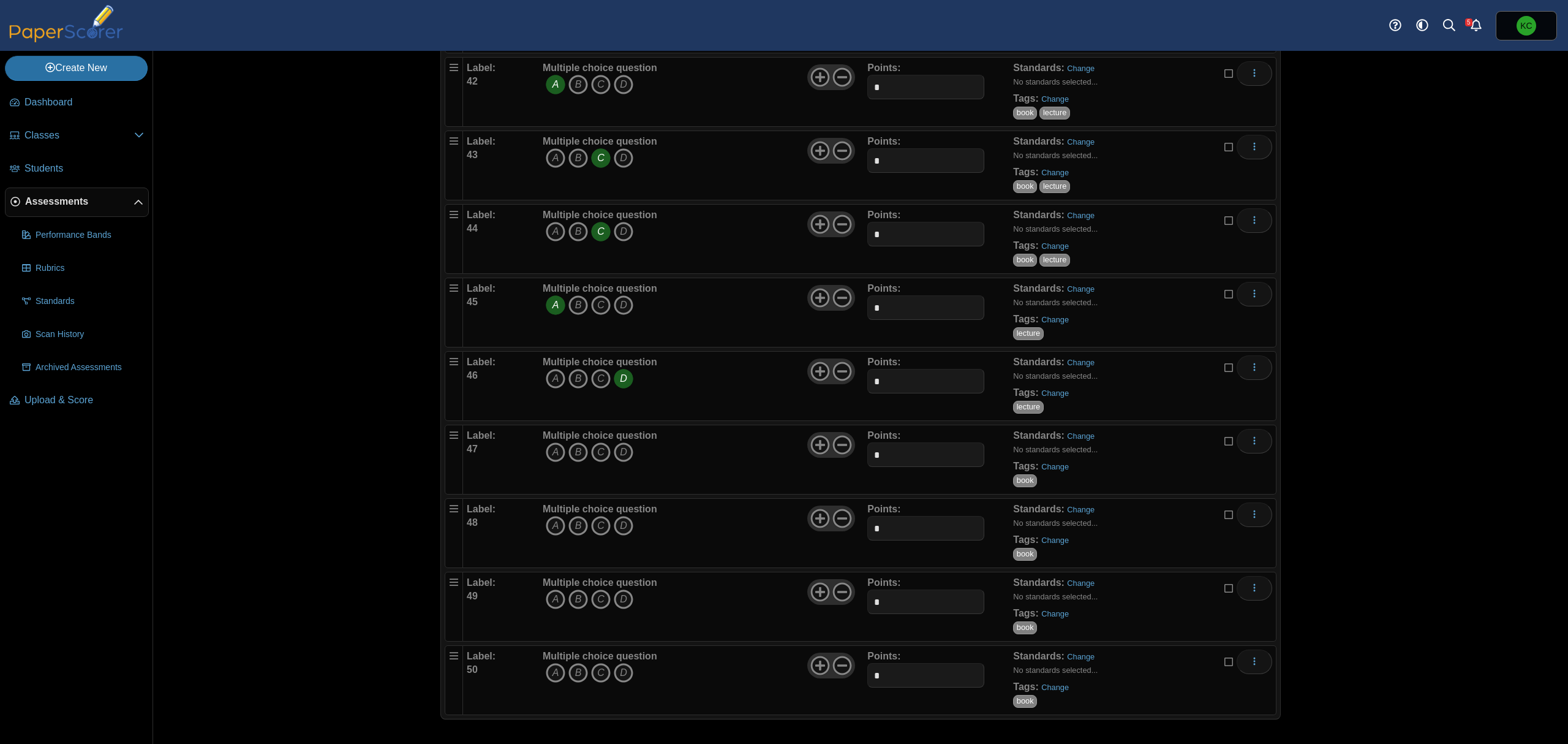
scroll to position [3154, 0]
click at [596, 452] on icon "C" at bounding box center [601, 452] width 20 height 20
click at [574, 528] on icon "B" at bounding box center [579, 526] width 20 height 20
click at [547, 601] on icon "A" at bounding box center [555, 599] width 20 height 20
click at [624, 675] on icon "D" at bounding box center [623, 673] width 20 height 20
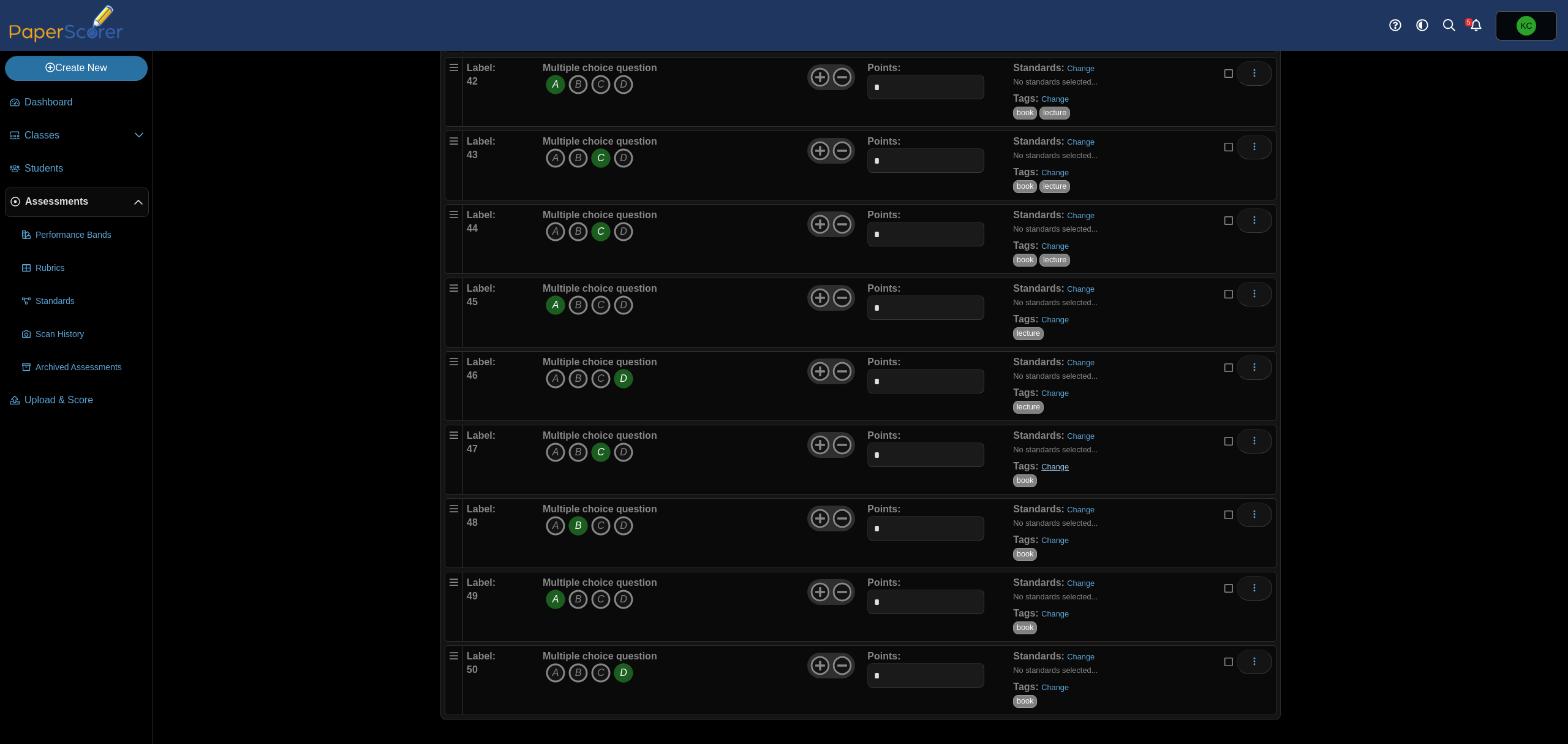
click at [1041, 469] on link "Change" at bounding box center [1055, 466] width 27 height 9
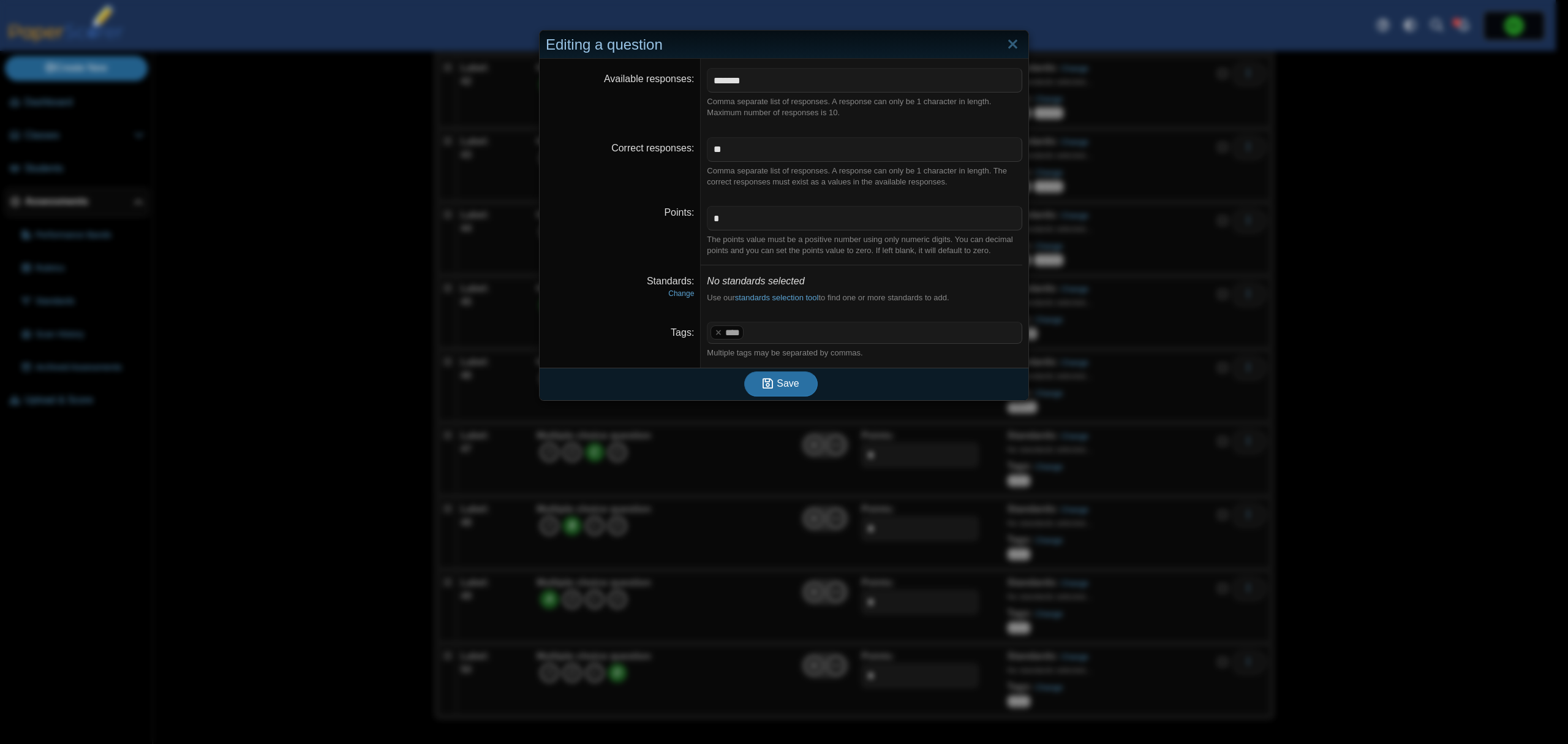
click at [834, 334] on span at bounding box center [884, 332] width 275 height 21
click at [772, 399] on div "Save" at bounding box center [781, 384] width 483 height 32
click at [770, 388] on icon "submit" at bounding box center [770, 384] width 14 height 14
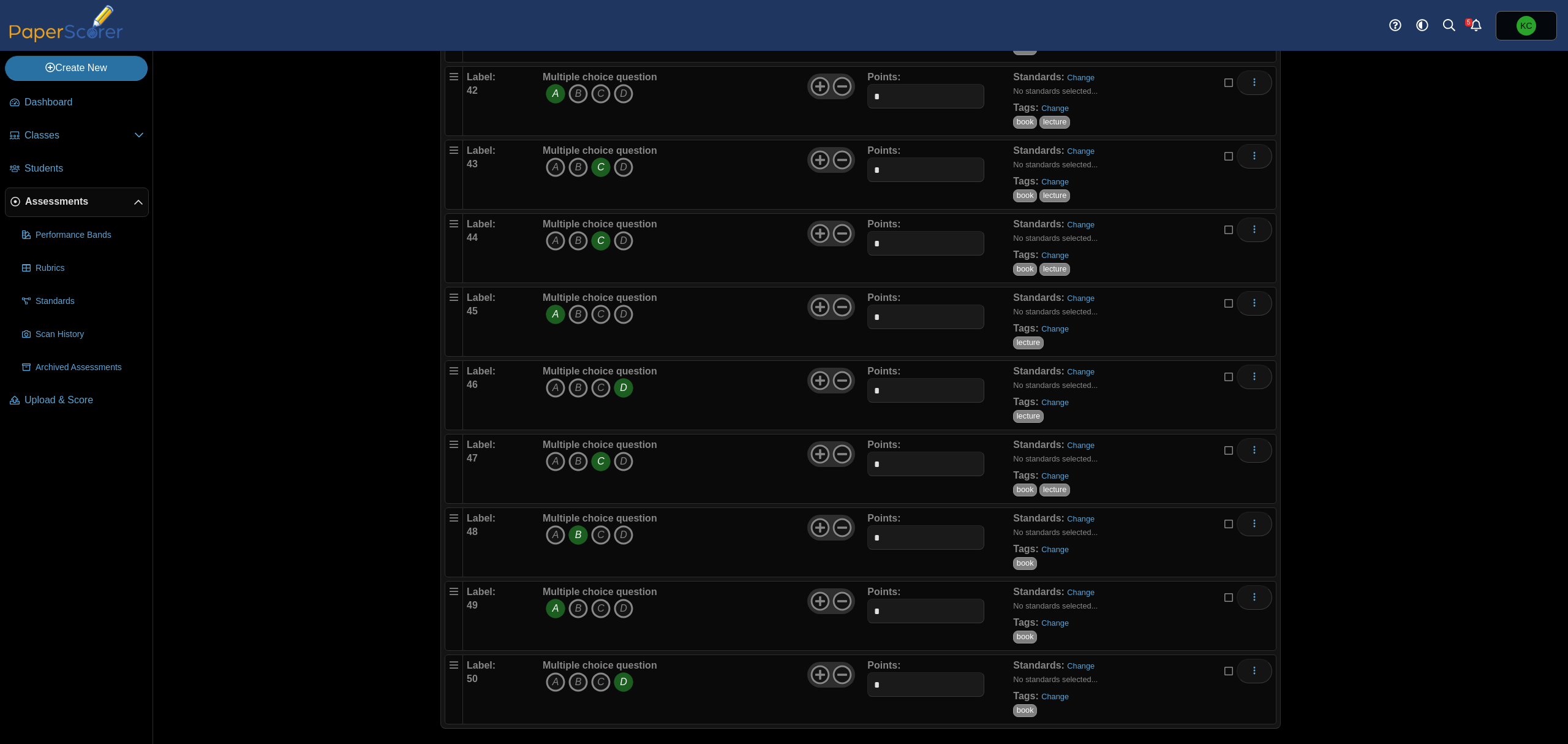
scroll to position [3154, 0]
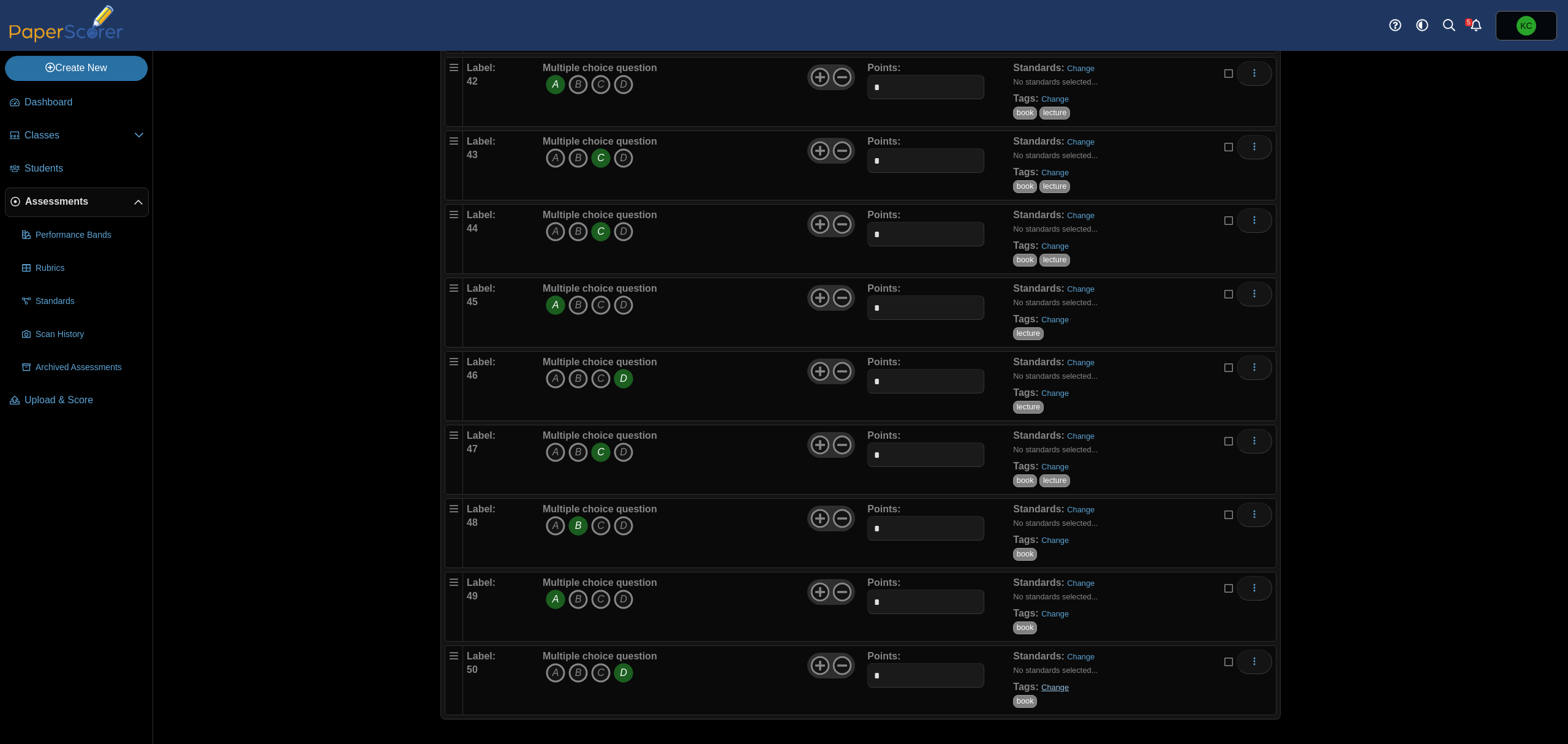
click at [1044, 691] on link "Change" at bounding box center [1055, 686] width 27 height 9
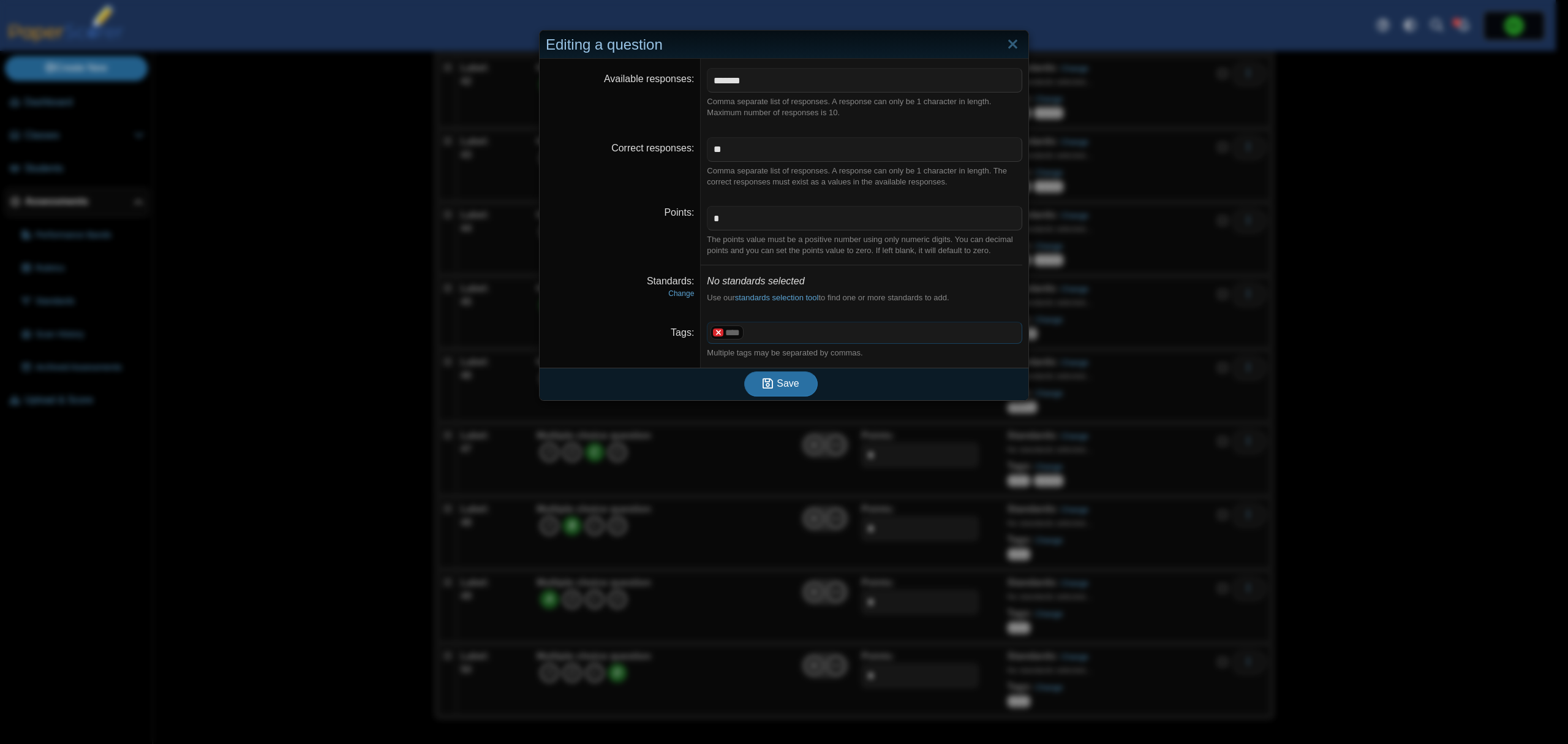
click at [713, 335] on x "remove tag" at bounding box center [718, 332] width 11 height 8
drag, startPoint x: 755, startPoint y: 323, endPoint x: 753, endPoint y: 330, distance: 7.3
click at [755, 324] on span at bounding box center [864, 332] width 314 height 21
click at [777, 383] on span "Save" at bounding box center [787, 383] width 22 height 11
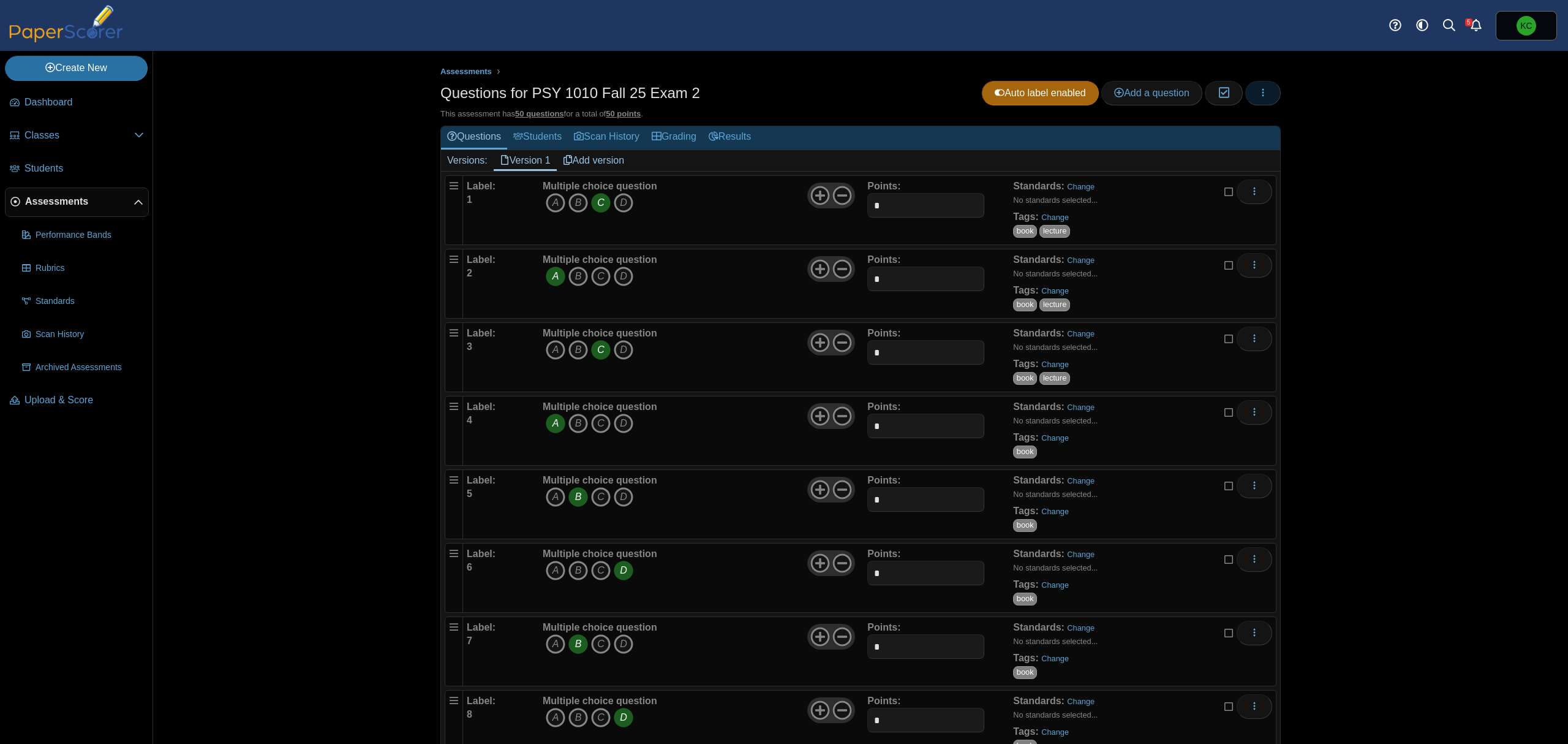
click at [1265, 93] on button "button" at bounding box center [1263, 93] width 35 height 24
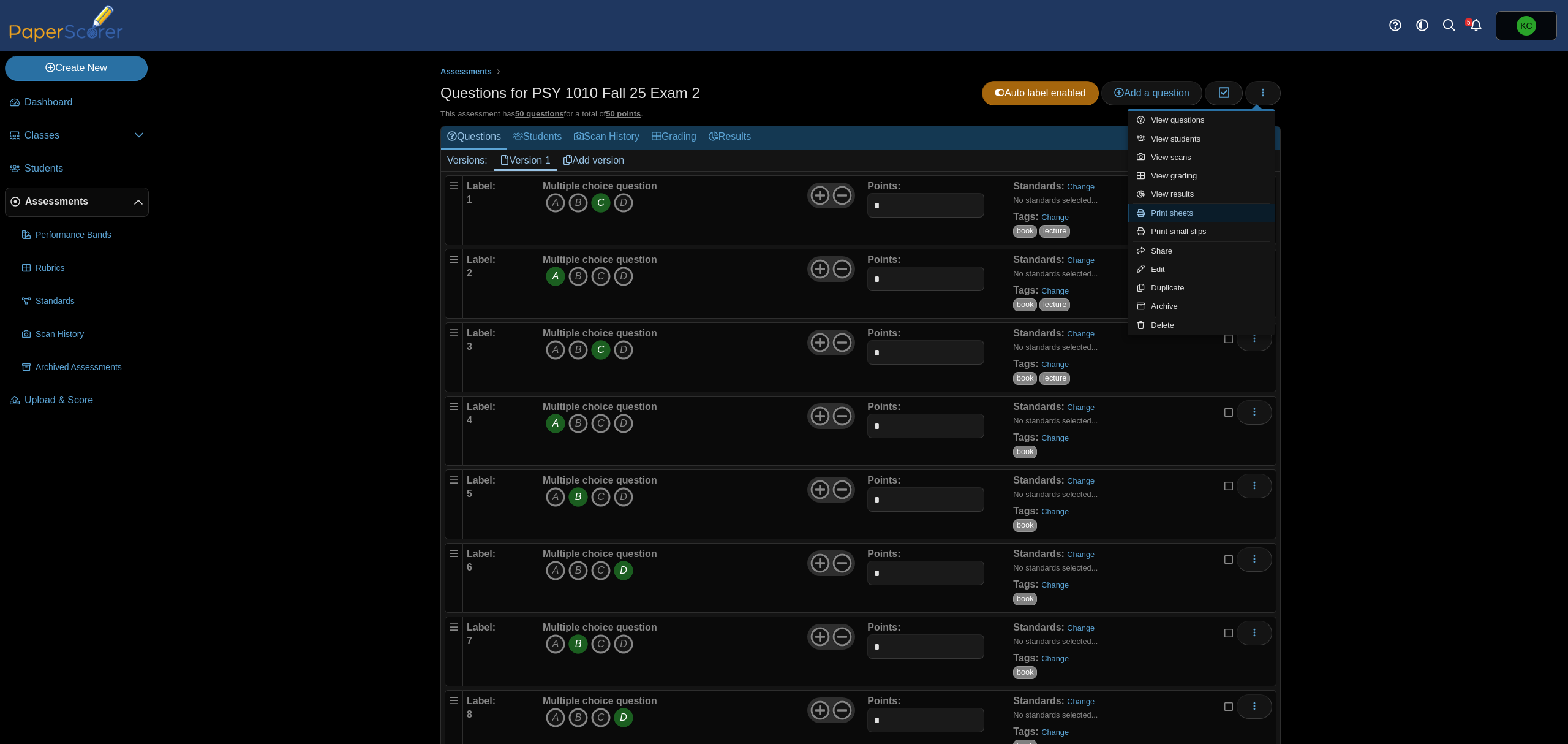
click at [1189, 207] on link "Print sheets" at bounding box center [1201, 213] width 147 height 19
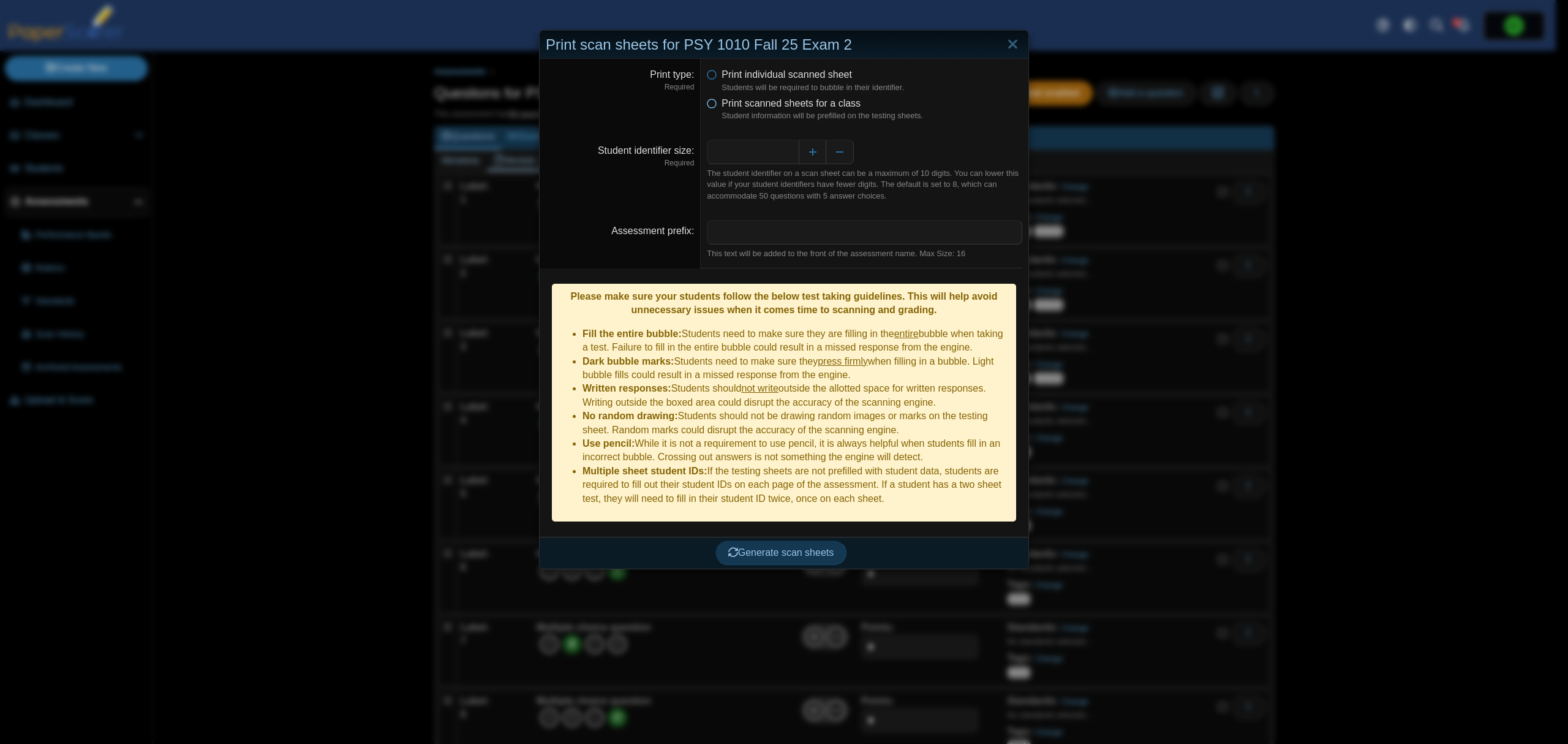
click at [781, 107] on span "Print scanned sheets for a class" at bounding box center [791, 103] width 140 height 11
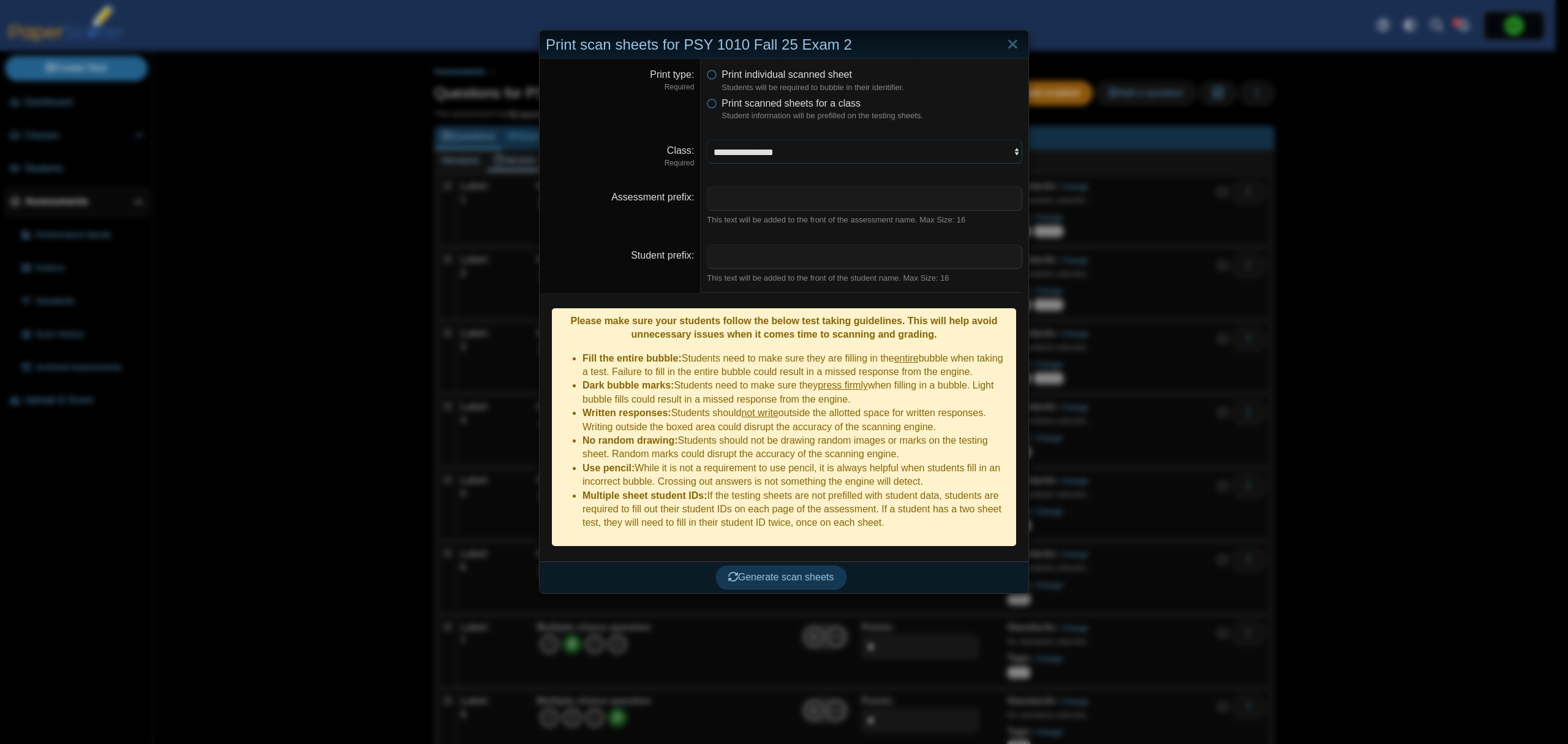
click at [792, 158] on select "**********" at bounding box center [864, 151] width 315 height 23
select select "**********"
click at [706, 141] on select "**********" at bounding box center [864, 151] width 315 height 23
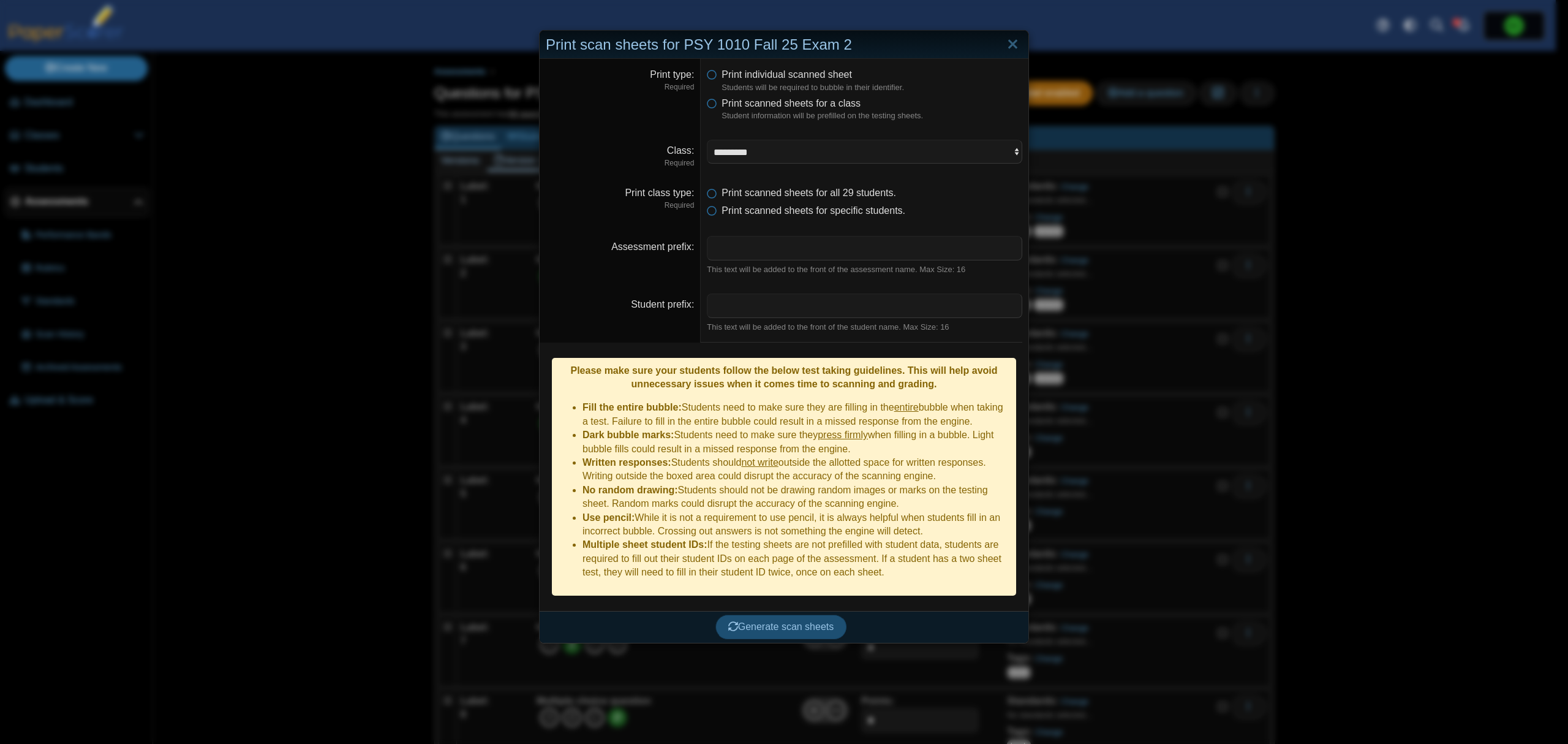
click at [767, 622] on span "Generate scan sheets" at bounding box center [781, 627] width 106 height 11
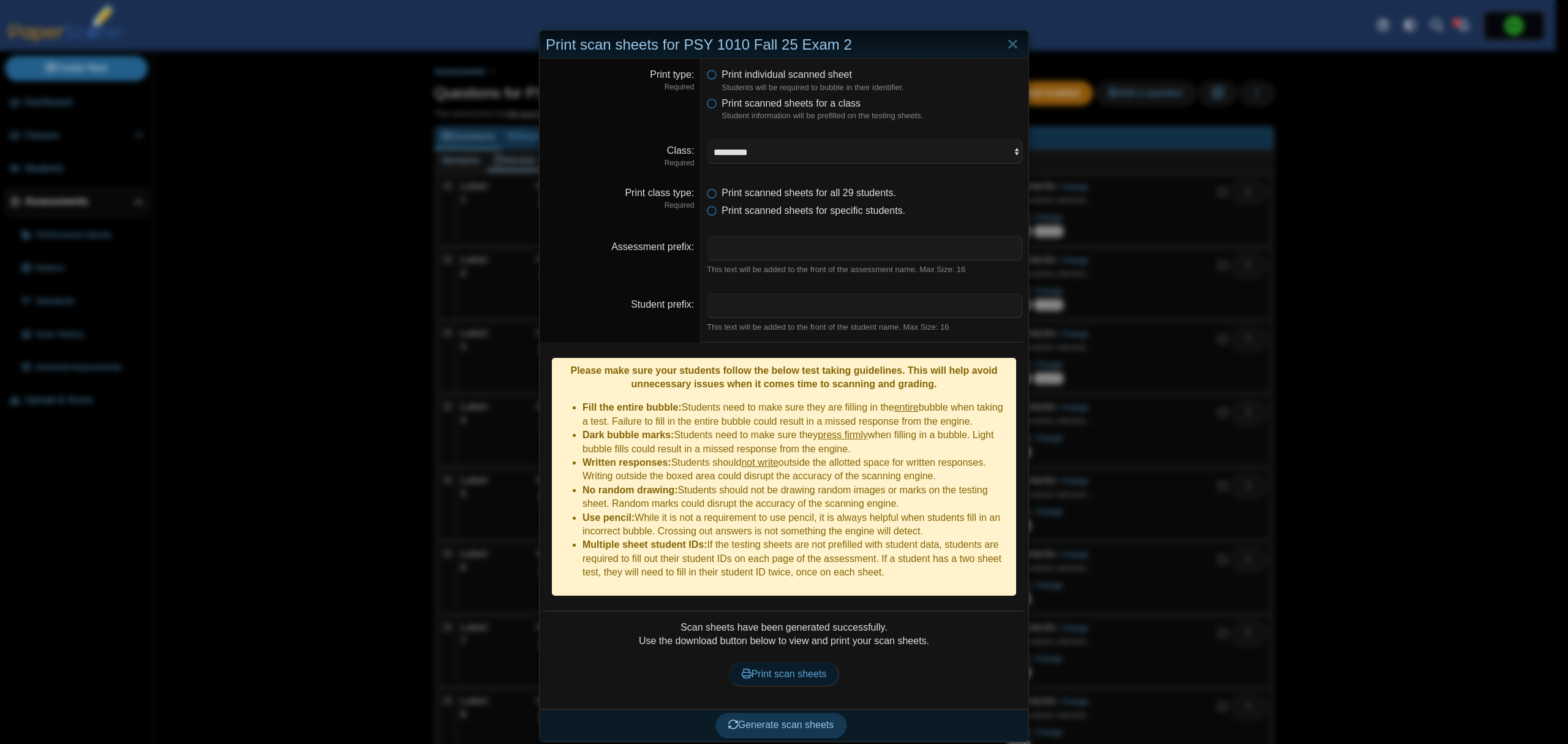
click at [789, 669] on span "Print scan sheets" at bounding box center [784, 674] width 85 height 11
click at [1006, 45] on link "Close" at bounding box center [1012, 44] width 19 height 21
